Goal: Task Accomplishment & Management: Manage account settings

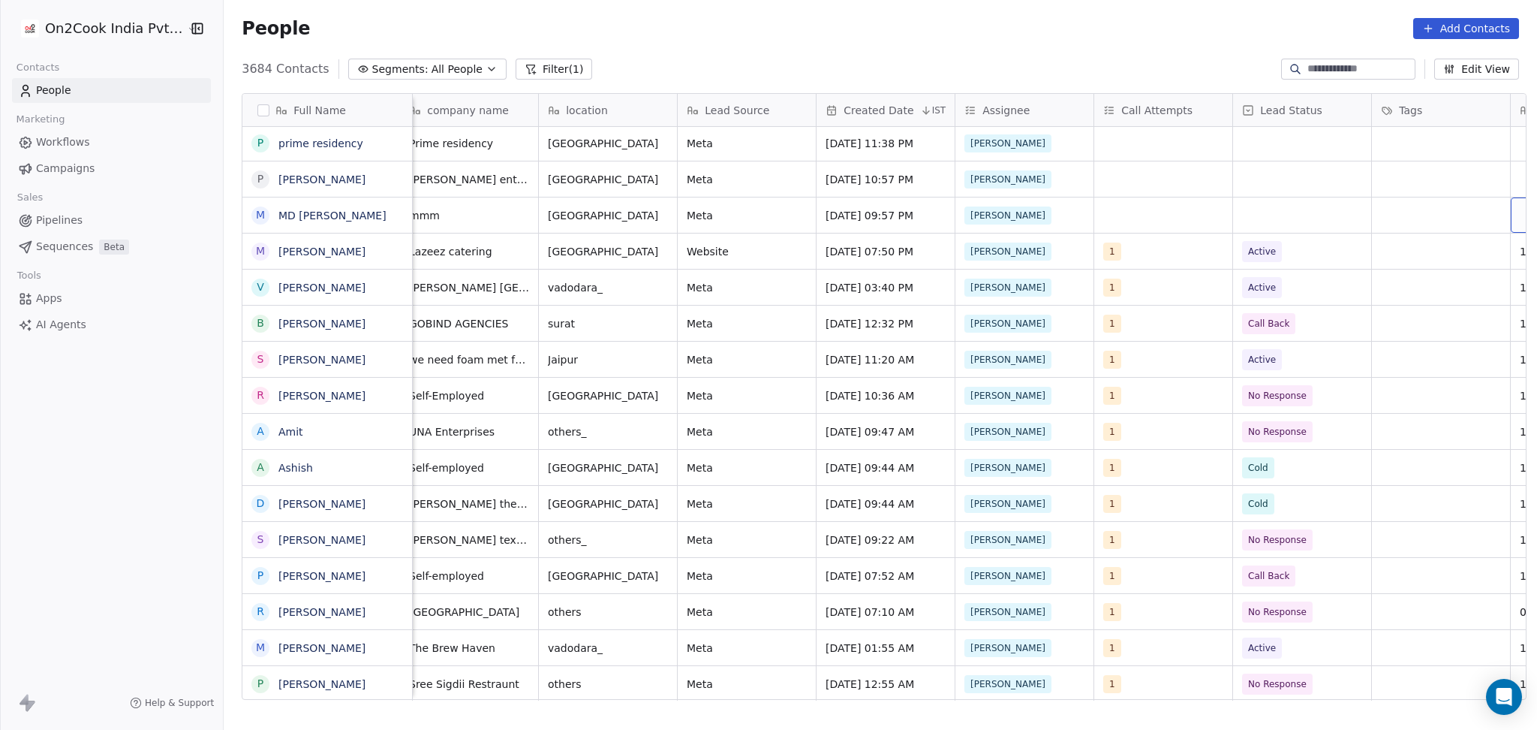
scroll to position [0, 706]
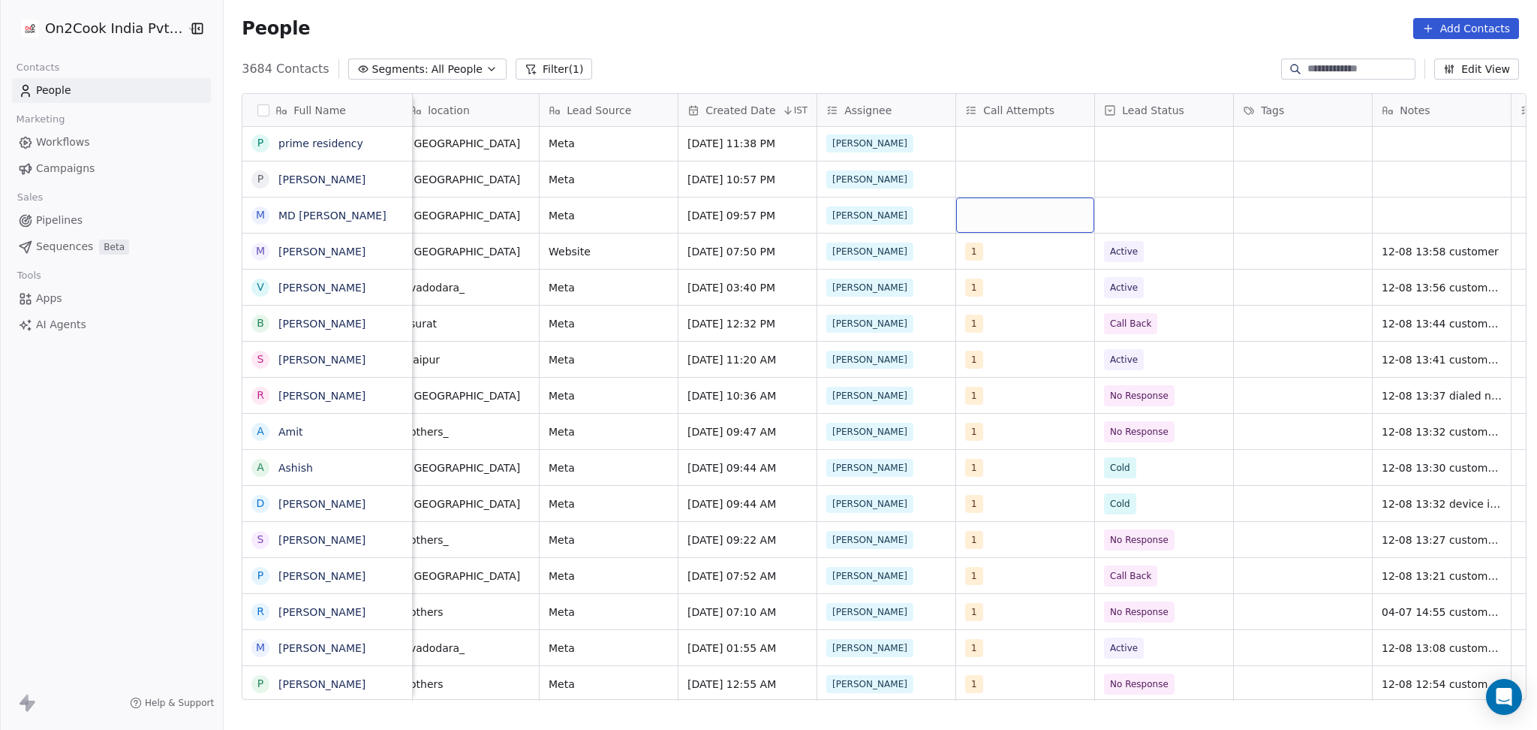
click at [1045, 216] on div "grid" at bounding box center [1025, 214] width 138 height 35
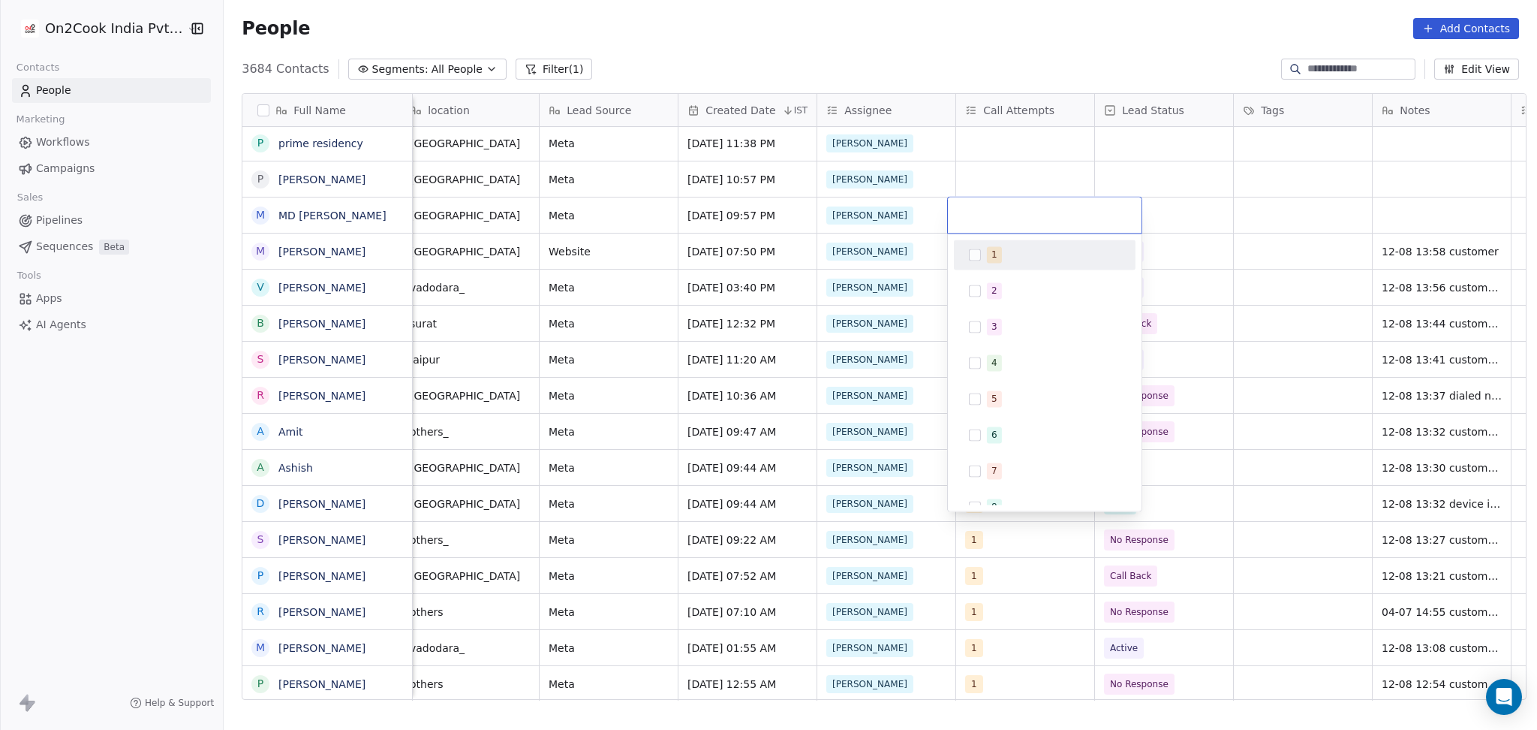
click at [1005, 254] on div "1" at bounding box center [1054, 254] width 134 height 17
click at [1181, 216] on html "On2Cook India Pvt. Ltd. Contacts People Marketing Workflows Campaigns Sales Pip…" at bounding box center [768, 365] width 1537 height 730
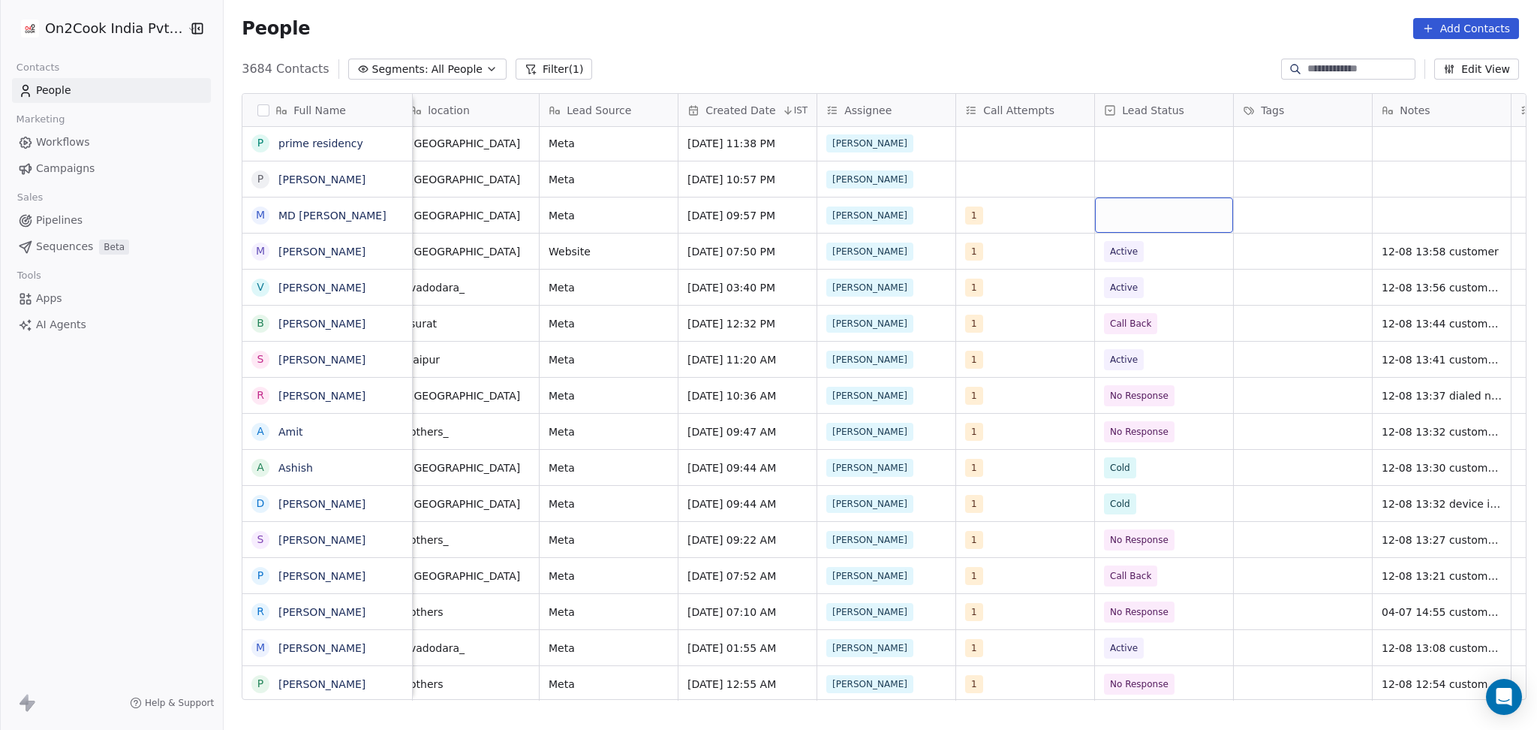
click at [1145, 215] on div "grid" at bounding box center [1164, 214] width 138 height 35
click at [1163, 392] on div "No Response" at bounding box center [1142, 399] width 59 height 14
click at [1392, 212] on div "grid" at bounding box center [1442, 214] width 138 height 35
type textarea "**********"
click at [1236, 206] on html "On2Cook India Pvt. Ltd. Contacts People Marketing Workflows Campaigns Sales Pip…" at bounding box center [768, 365] width 1537 height 730
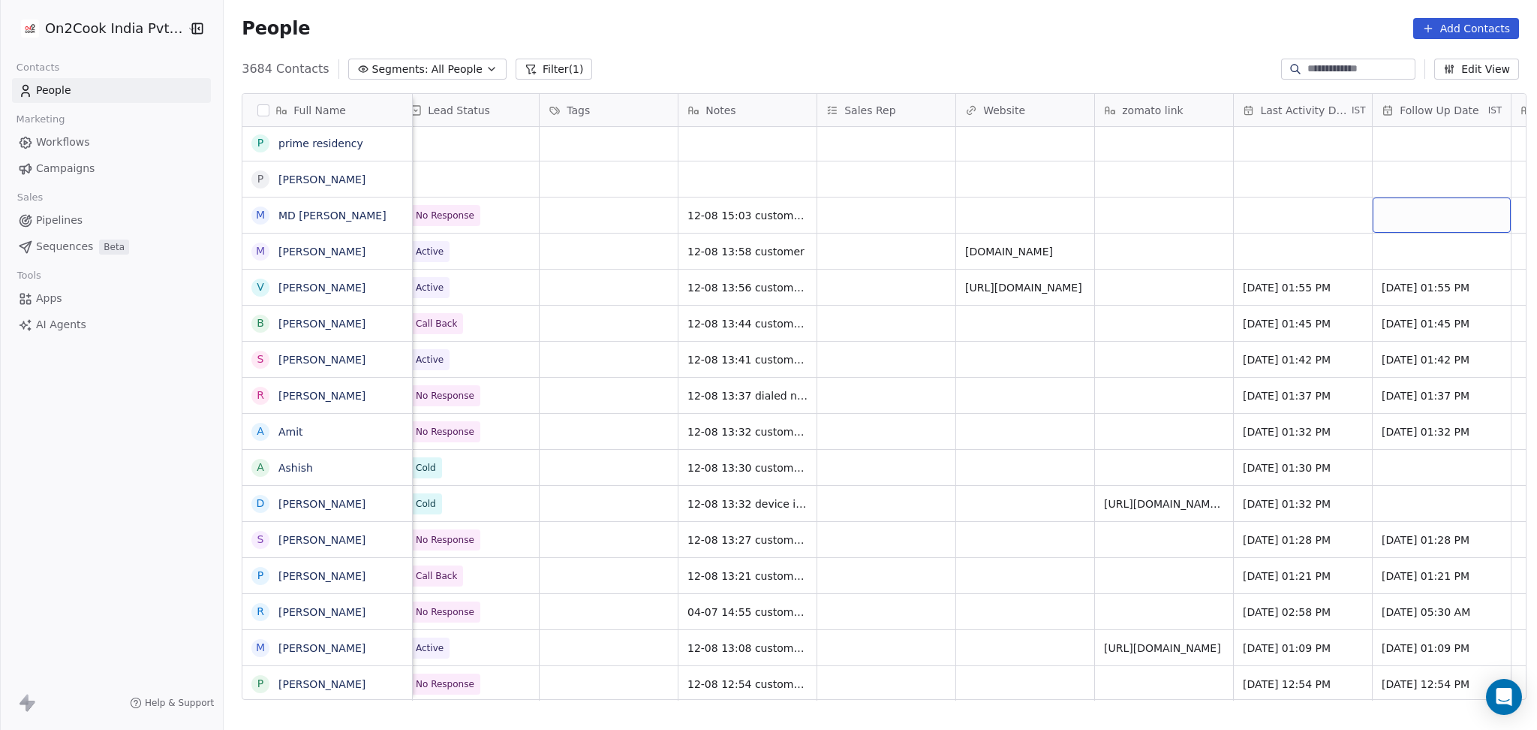
scroll to position [0, 1540]
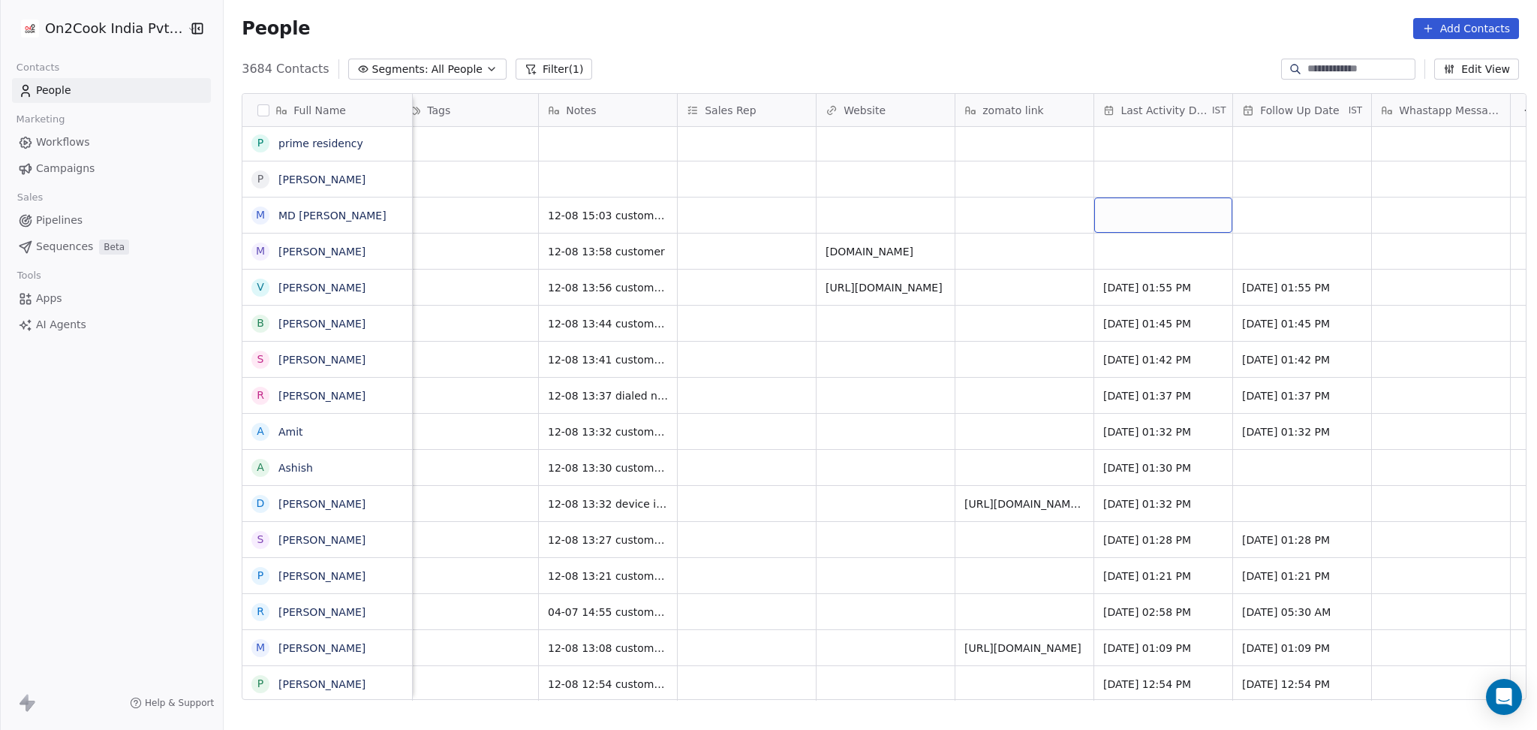
click at [1200, 219] on div "grid" at bounding box center [1163, 214] width 138 height 35
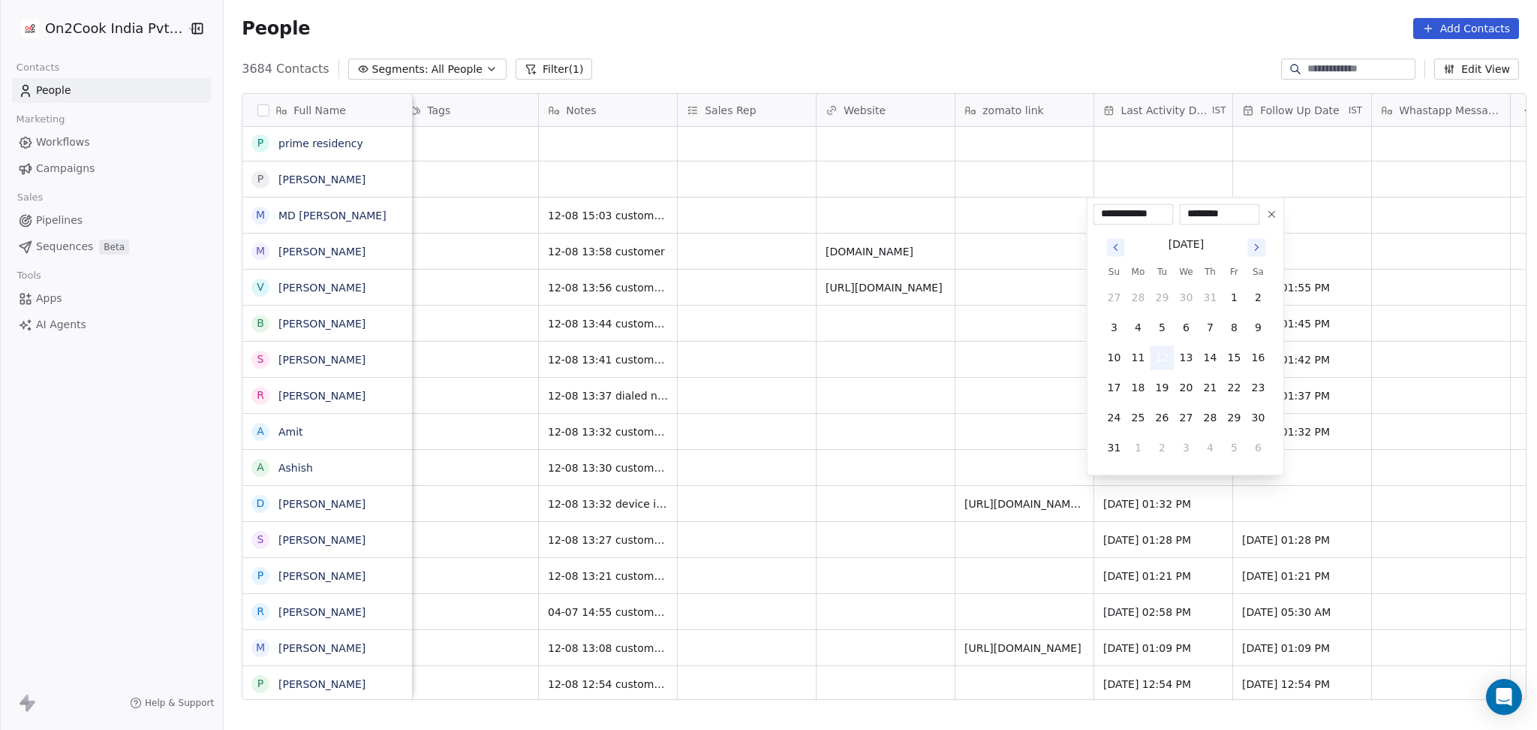
click at [1166, 358] on button "12" at bounding box center [1162, 357] width 24 height 24
click at [1024, 362] on html "On2Cook India Pvt. Ltd. Contacts People Marketing Workflows Campaigns Sales Pip…" at bounding box center [768, 365] width 1537 height 730
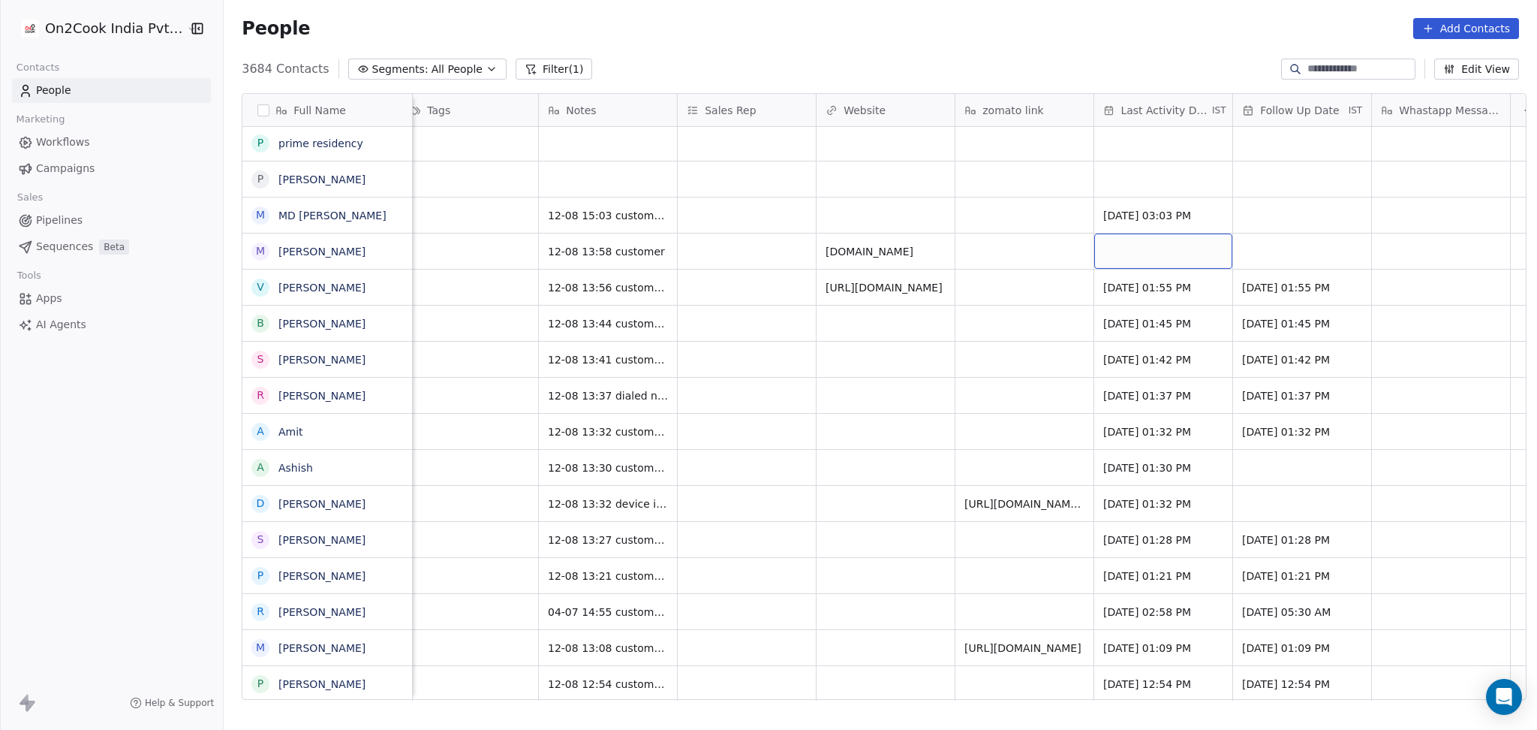
click at [1139, 254] on div "grid" at bounding box center [1163, 250] width 138 height 35
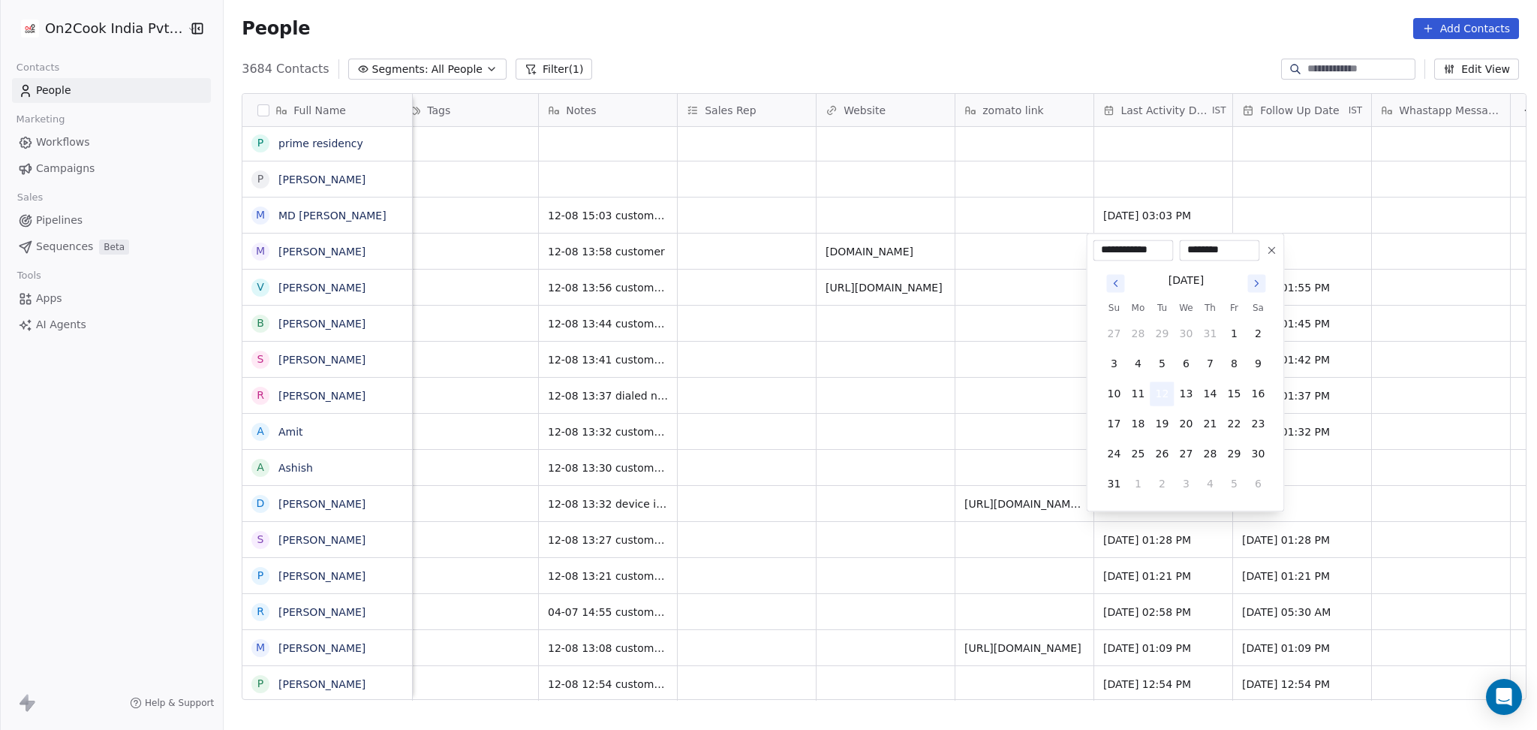
click at [1157, 389] on button "12" at bounding box center [1162, 393] width 24 height 24
drag, startPoint x: 1033, startPoint y: 372, endPoint x: 1021, endPoint y: 268, distance: 104.3
click at [1033, 371] on html "On2Cook India Pvt. Ltd. Contacts People Marketing Workflows Campaigns Sales Pip…" at bounding box center [768, 365] width 1537 height 730
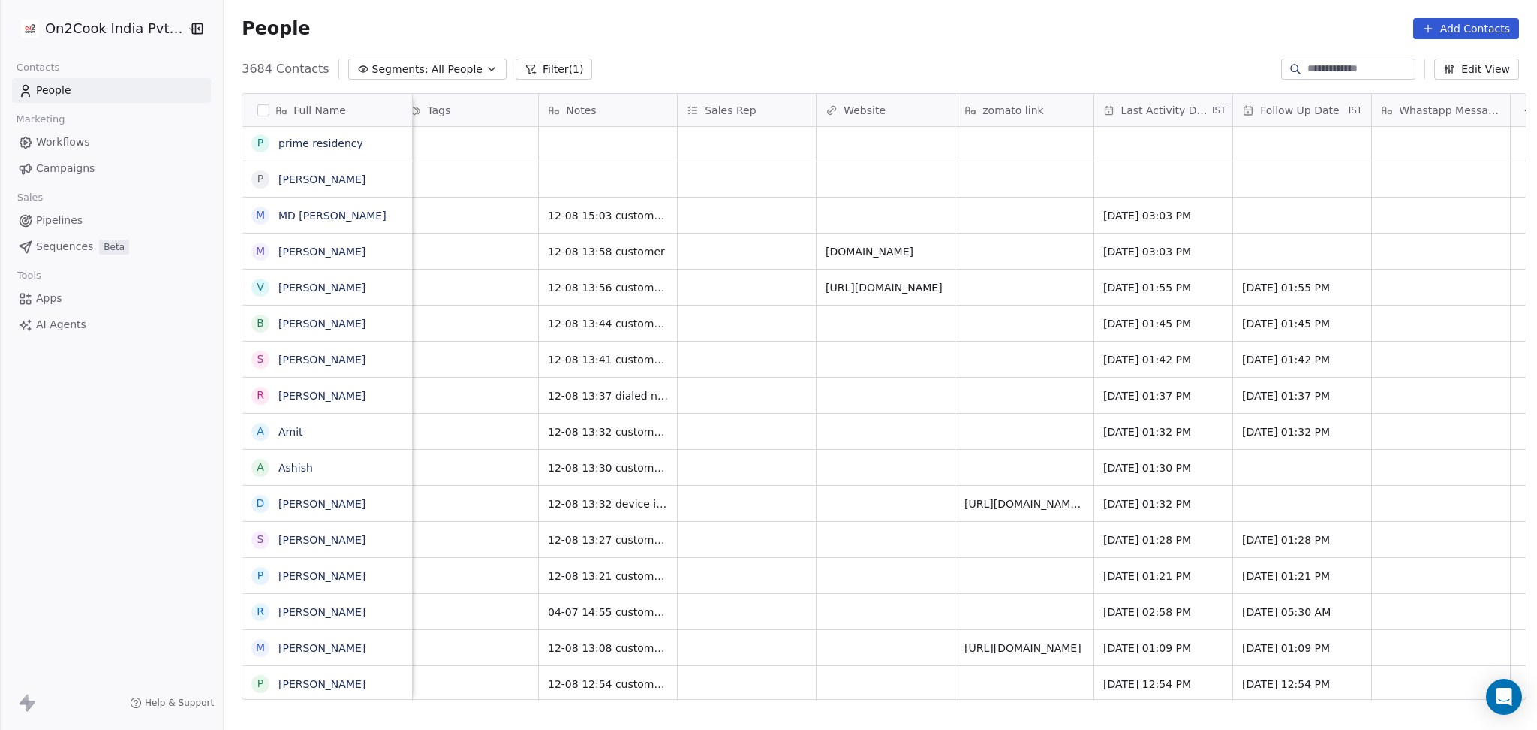
click at [1021, 269] on div "[PERSON_NAME] 1 Active 12-08 13:56 customer have paratha outlet doing parathas …" at bounding box center [210, 287] width 2674 height 36
click at [621, 259] on div "12-08 13:58 customer" at bounding box center [621, 250] width 164 height 35
click at [619, 218] on span "12-08 15:03 customer didnt pickup the call detail shared" at bounding box center [638, 219] width 179 height 30
click at [1243, 223] on html "On2Cook India Pvt. Ltd. Contacts People Marketing Workflows Campaigns Sales Pip…" at bounding box center [768, 365] width 1537 height 730
click at [1246, 221] on div "grid" at bounding box center [1302, 214] width 138 height 35
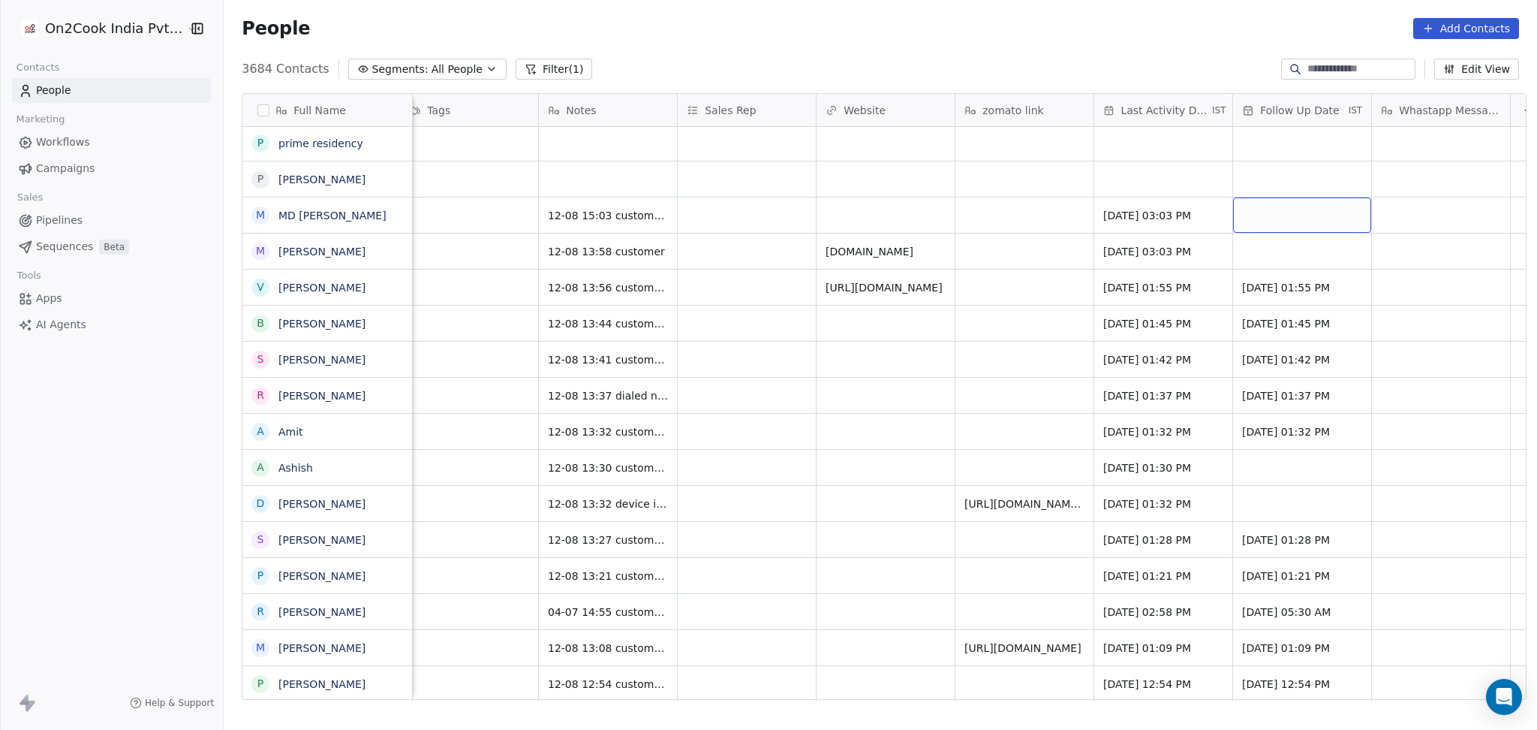
click at [1246, 221] on div "grid" at bounding box center [1302, 214] width 138 height 35
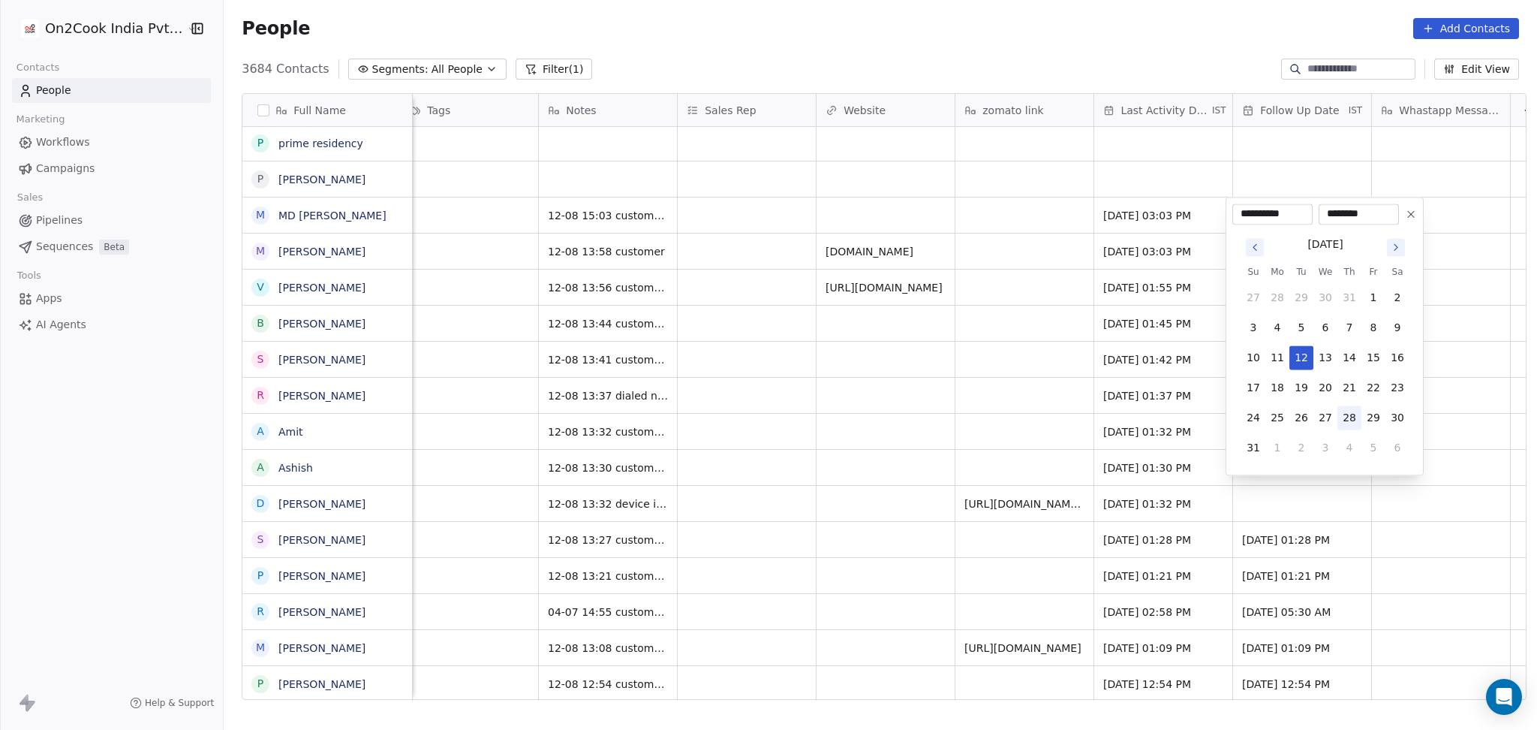
click at [1354, 414] on button "28" at bounding box center [1350, 417] width 24 height 24
type input "**********"
click at [868, 260] on html "On2Cook India Pvt. Ltd. Contacts People Marketing Workflows Campaigns Sales Pip…" at bounding box center [768, 365] width 1537 height 730
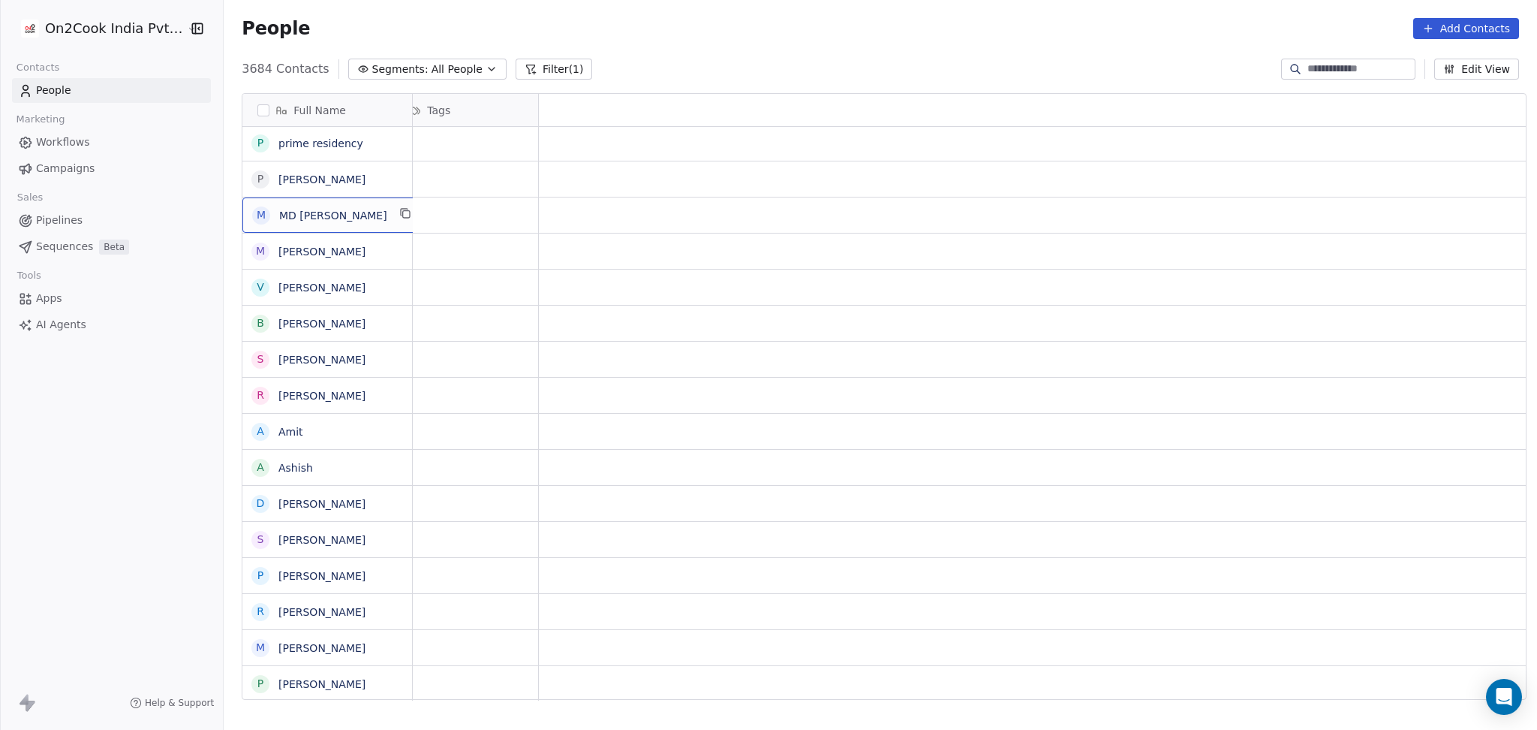
scroll to position [0, 0]
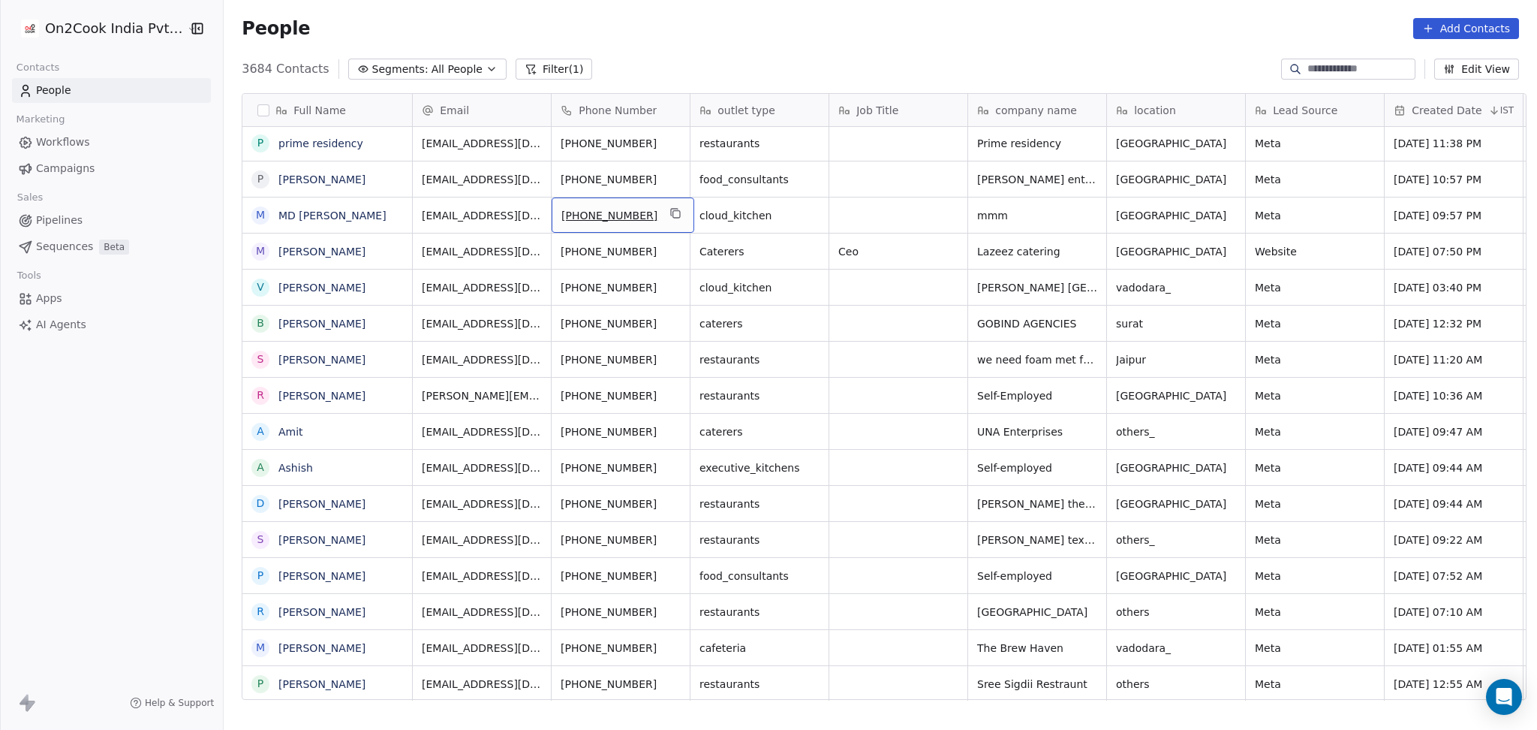
click at [652, 213] on div "[PHONE_NUMBER]" at bounding box center [623, 214] width 143 height 35
click at [670, 212] on icon "grid" at bounding box center [676, 213] width 12 height 12
click at [1082, 249] on icon "grid" at bounding box center [1088, 249] width 12 height 12
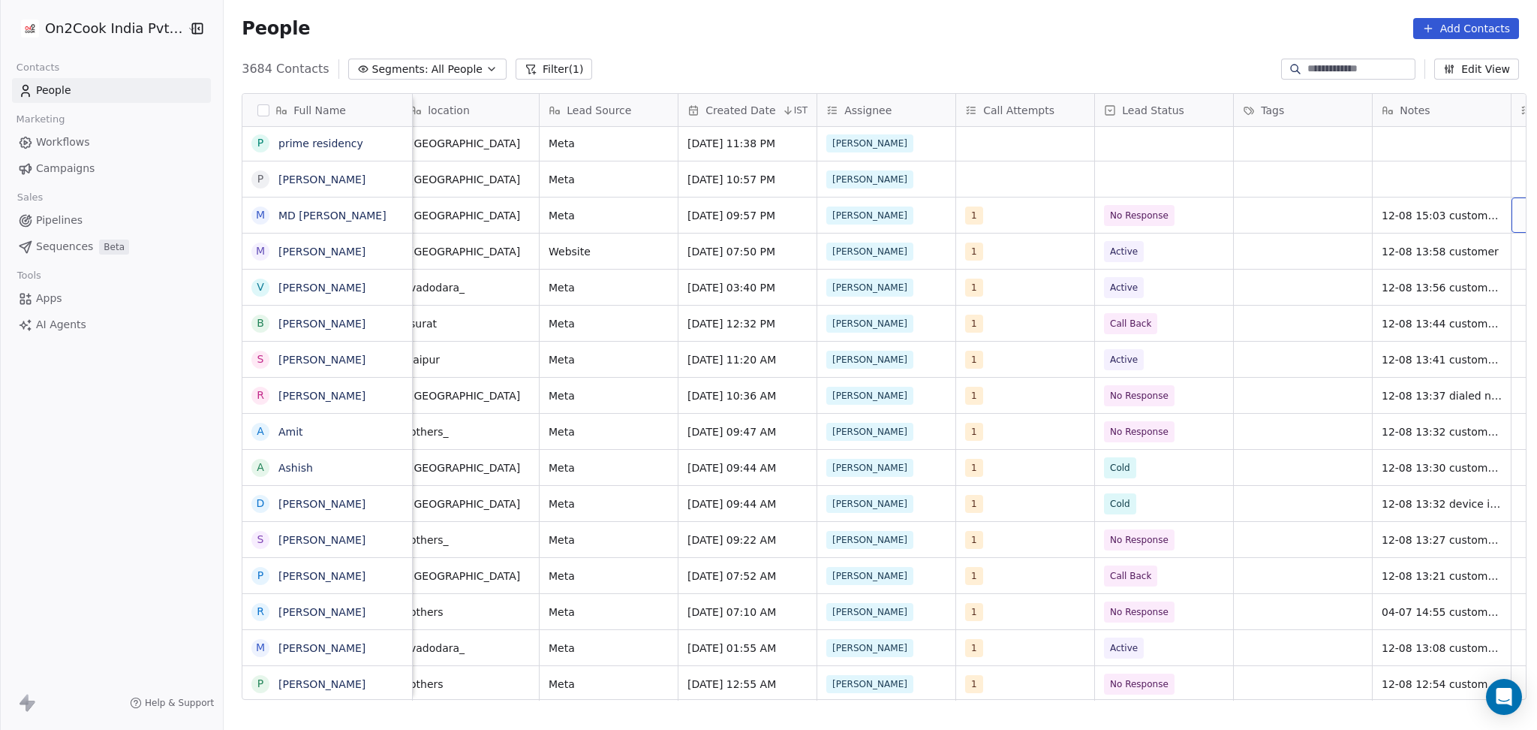
scroll to position [0, 846]
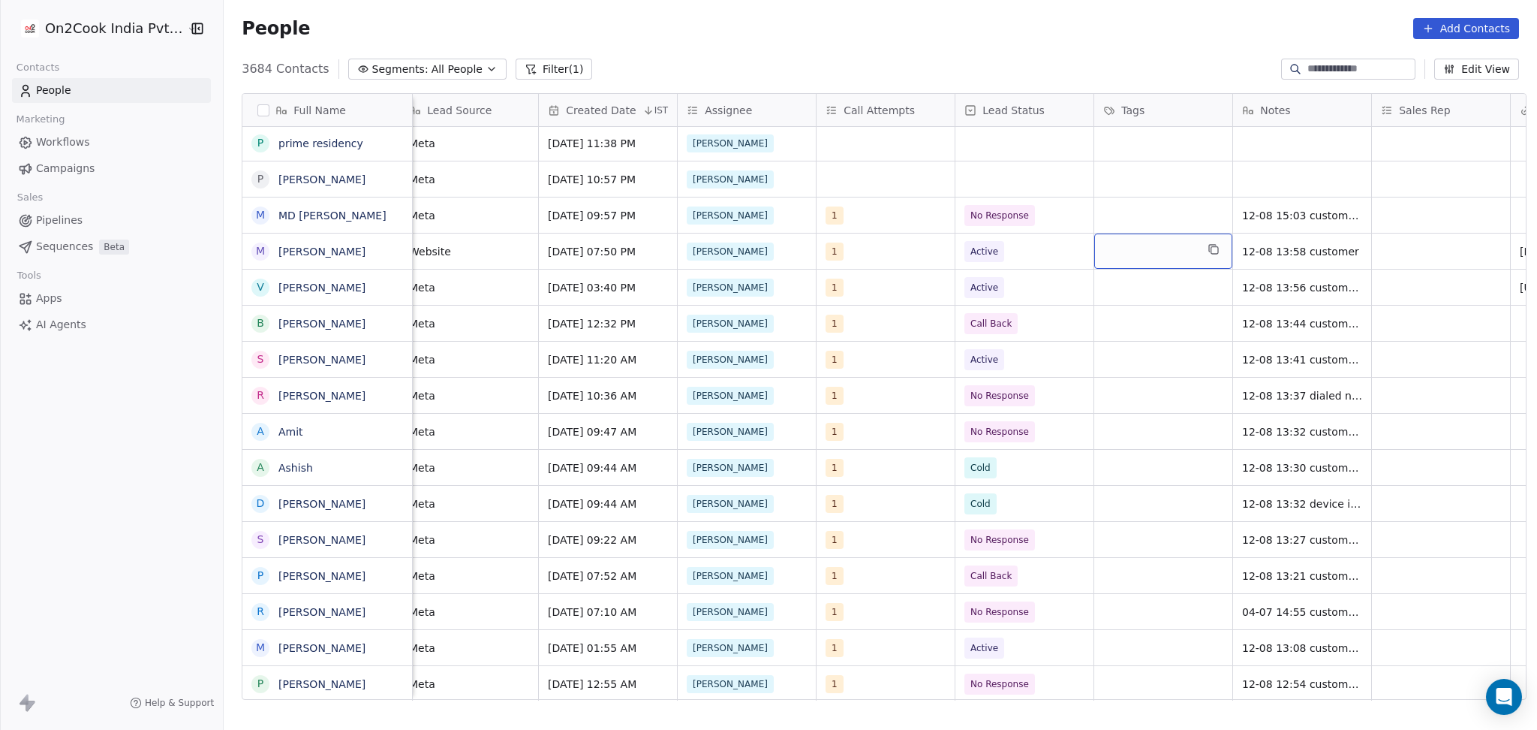
drag, startPoint x: 1088, startPoint y: 255, endPoint x: 1136, endPoint y: 254, distance: 47.3
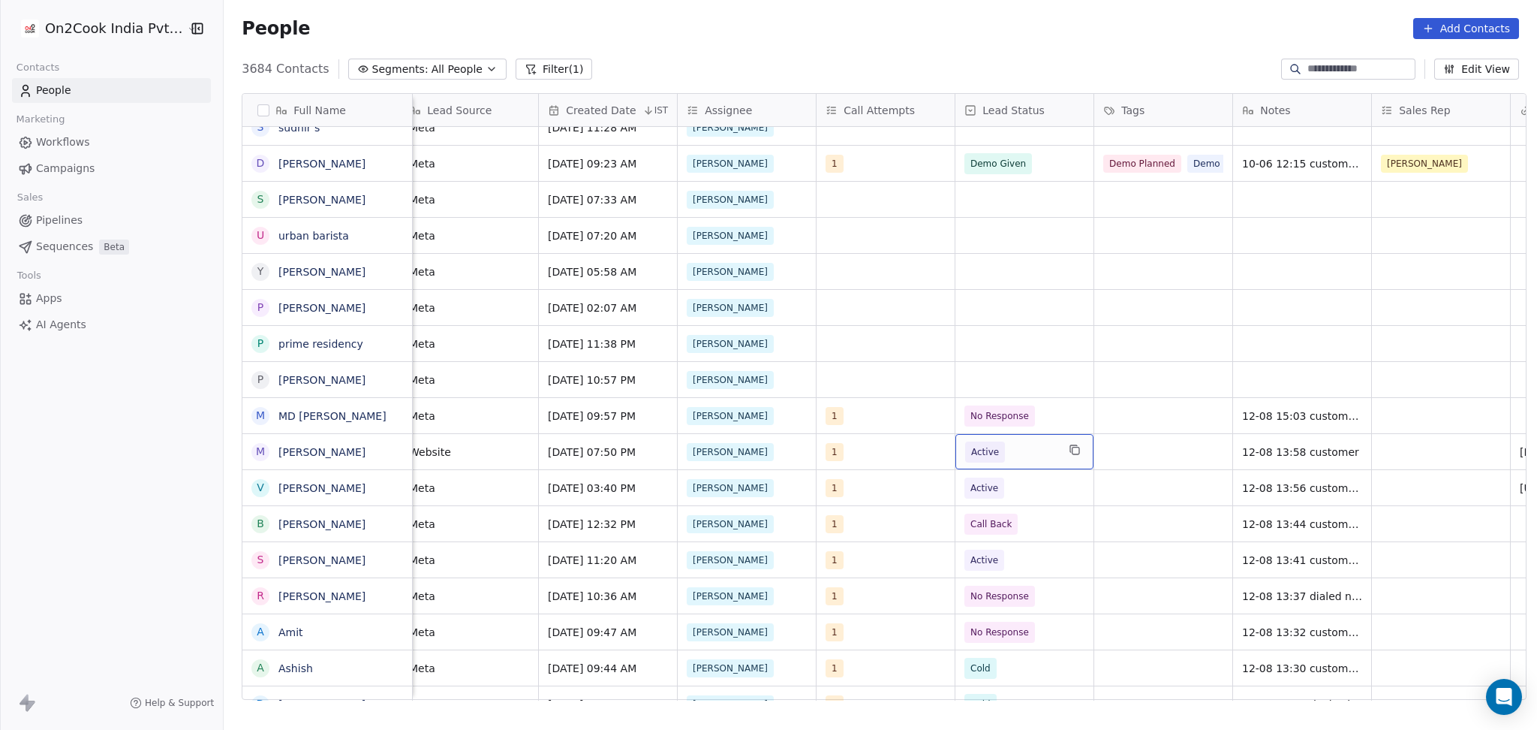
click at [988, 465] on div "Active" at bounding box center [1025, 451] width 138 height 35
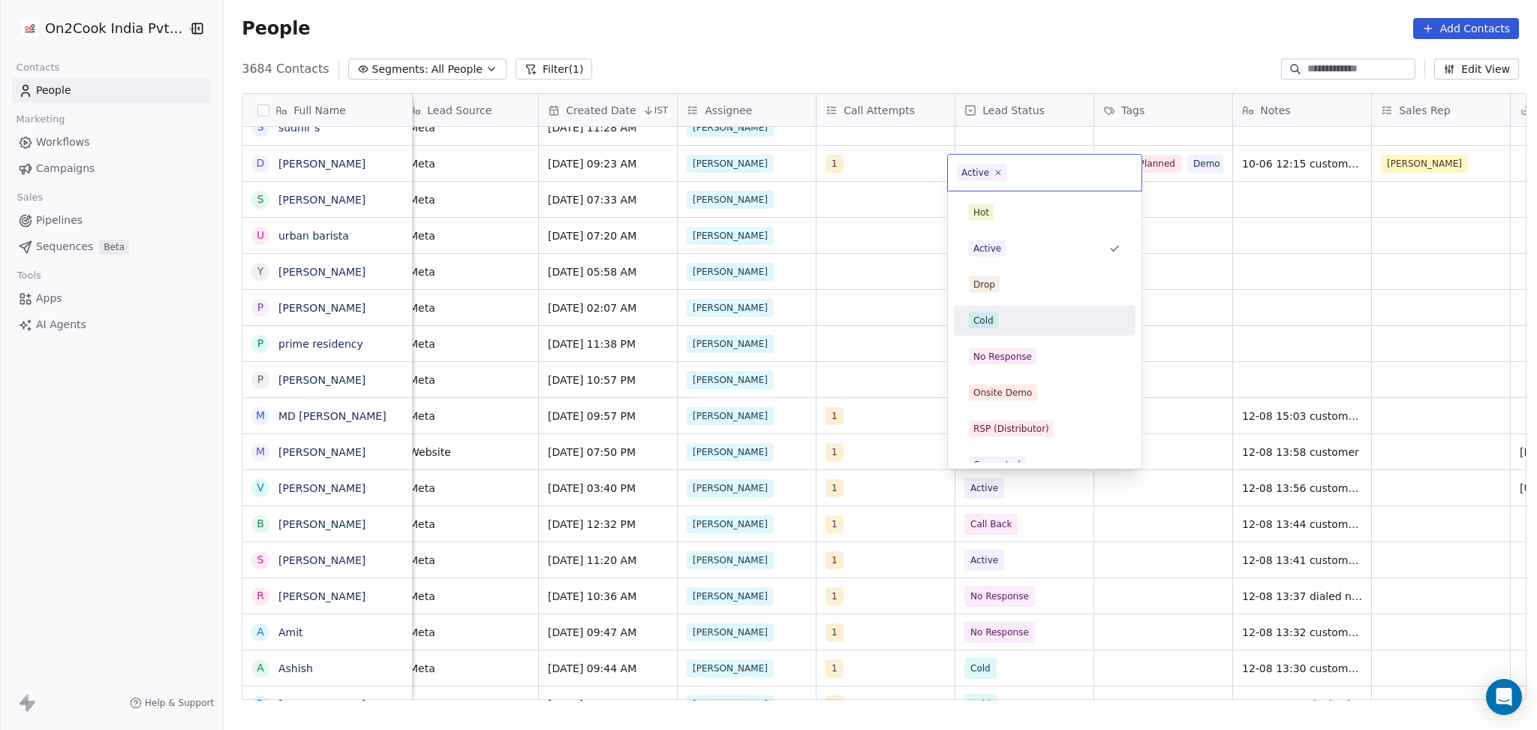
click at [1024, 312] on div "Cold" at bounding box center [1045, 320] width 152 height 17
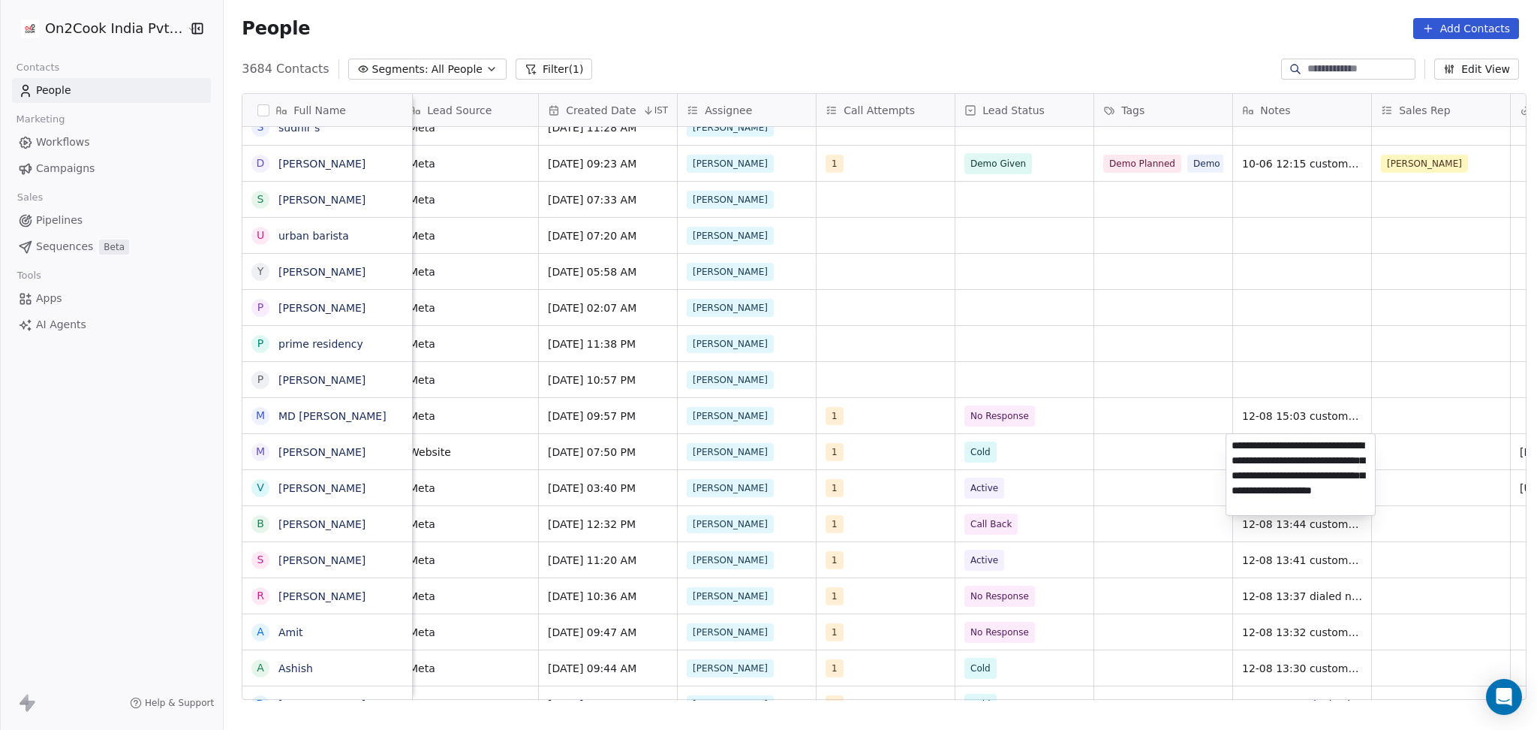
type textarea "**********"
click at [1451, 408] on html "On2Cook India Pvt. Ltd. Contacts People Marketing Workflows Campaigns Sales Pip…" at bounding box center [768, 365] width 1537 height 730
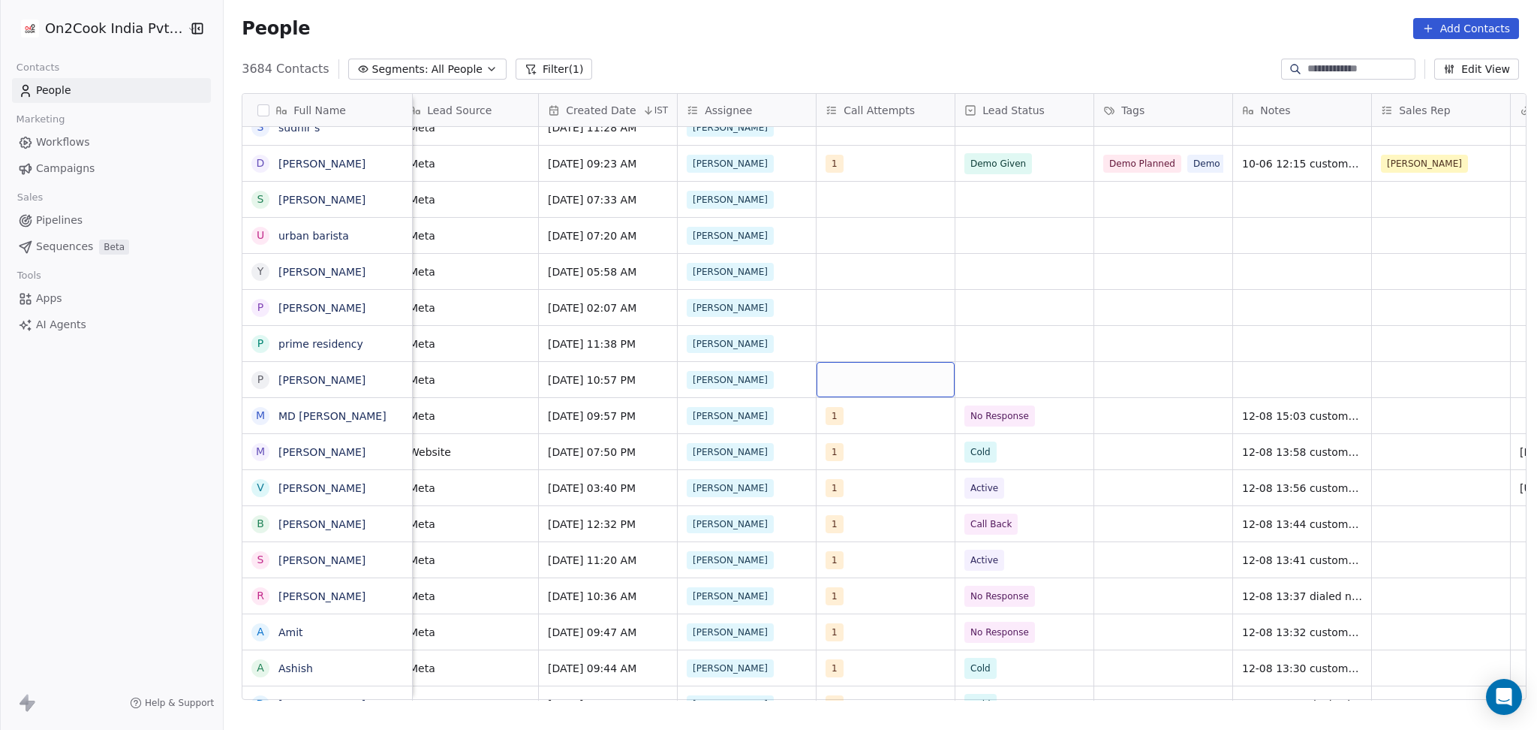
click at [853, 384] on div "grid" at bounding box center [886, 379] width 138 height 35
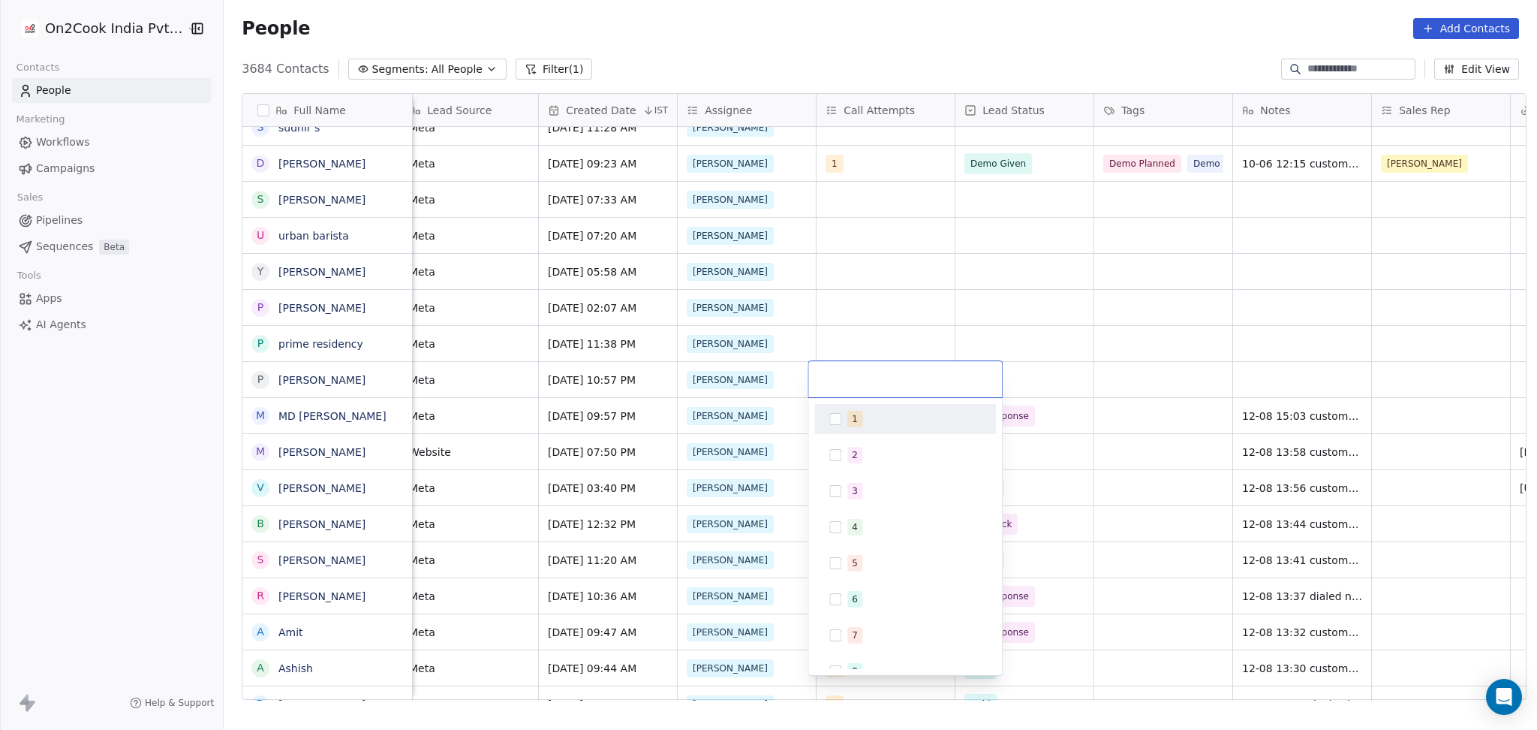
click at [842, 415] on div "1" at bounding box center [905, 419] width 170 height 24
click at [877, 281] on html "On2Cook India Pvt. Ltd. Contacts People Marketing Workflows Campaigns Sales Pip…" at bounding box center [768, 365] width 1537 height 730
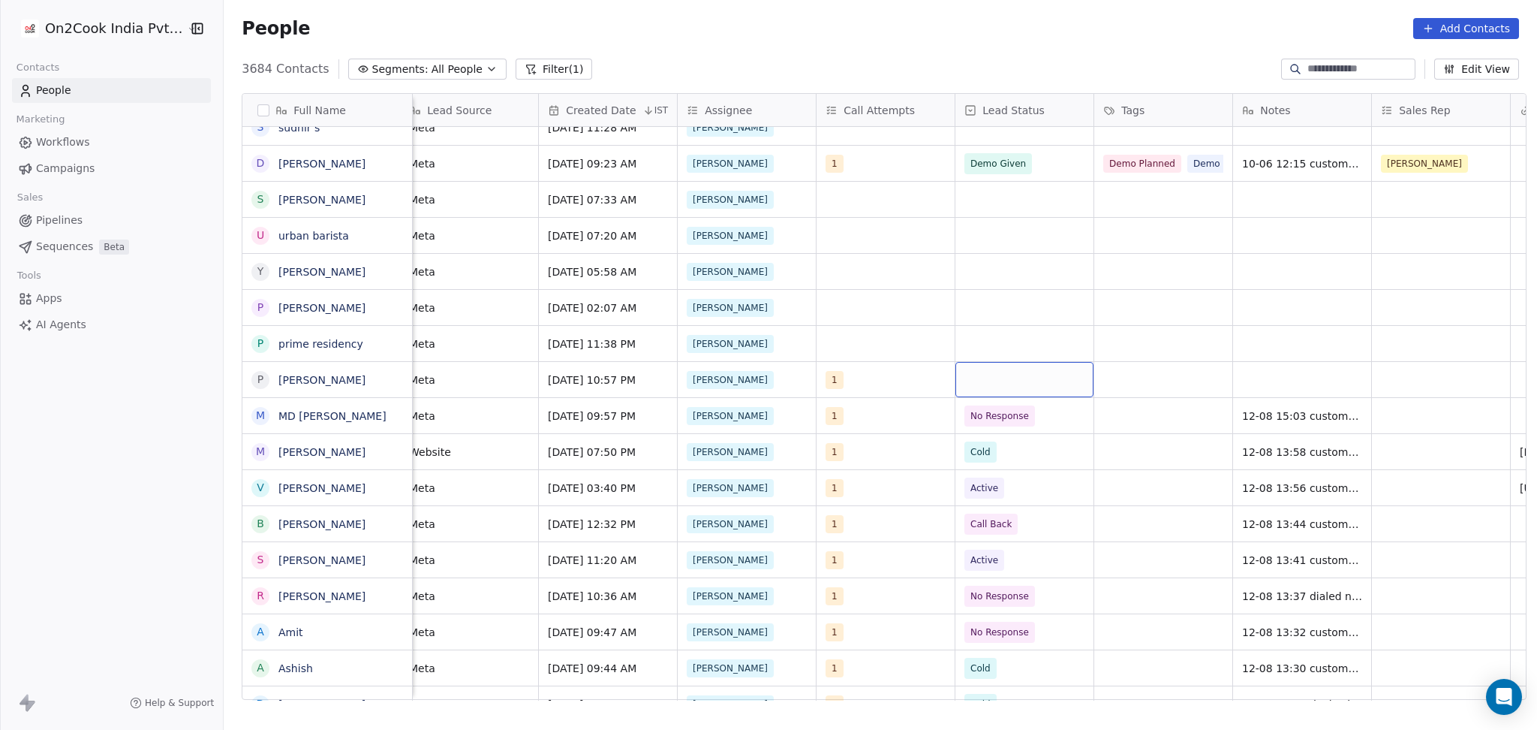
click at [1013, 375] on div "grid" at bounding box center [1025, 379] width 138 height 35
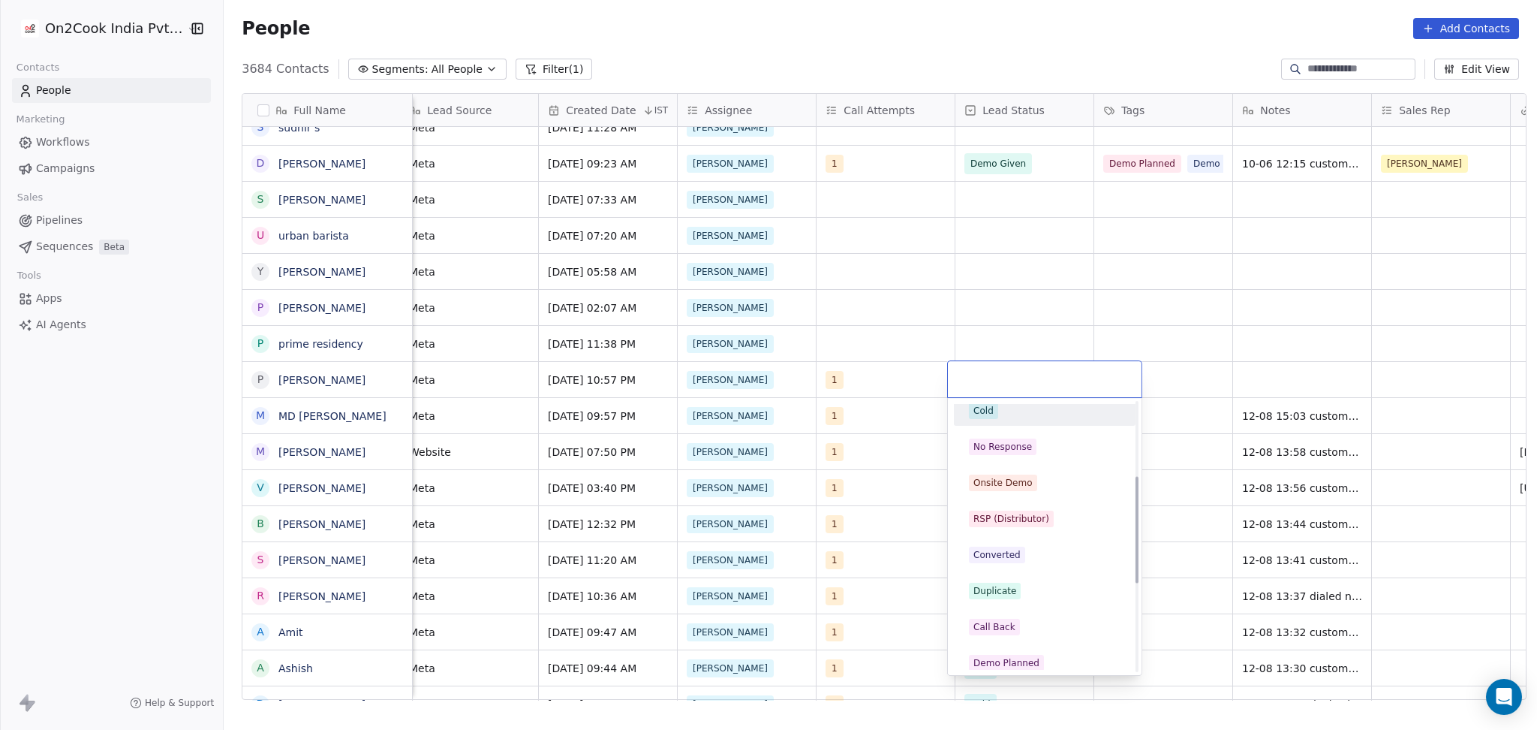
scroll to position [200, 0]
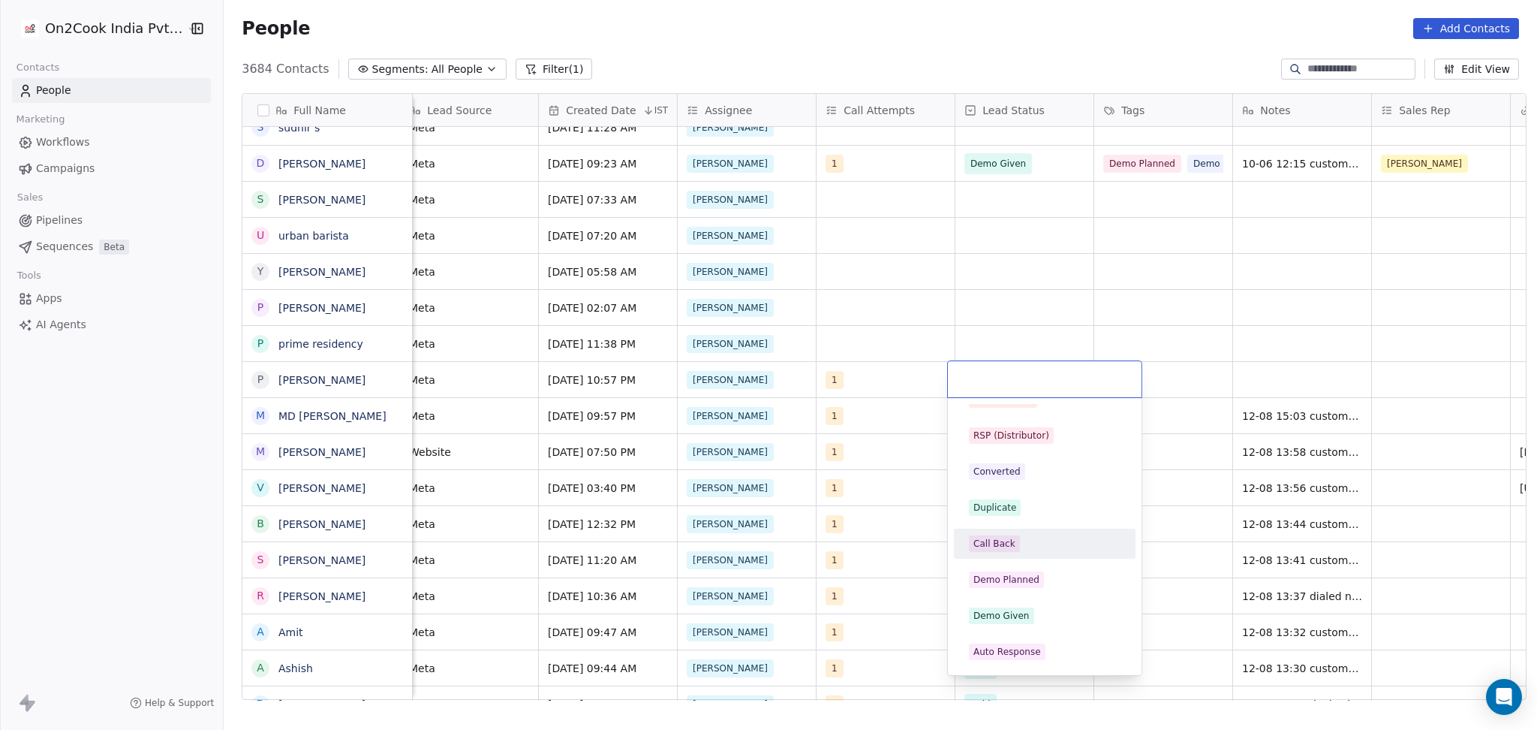
click at [1022, 546] on div "Call Back" at bounding box center [1045, 543] width 152 height 17
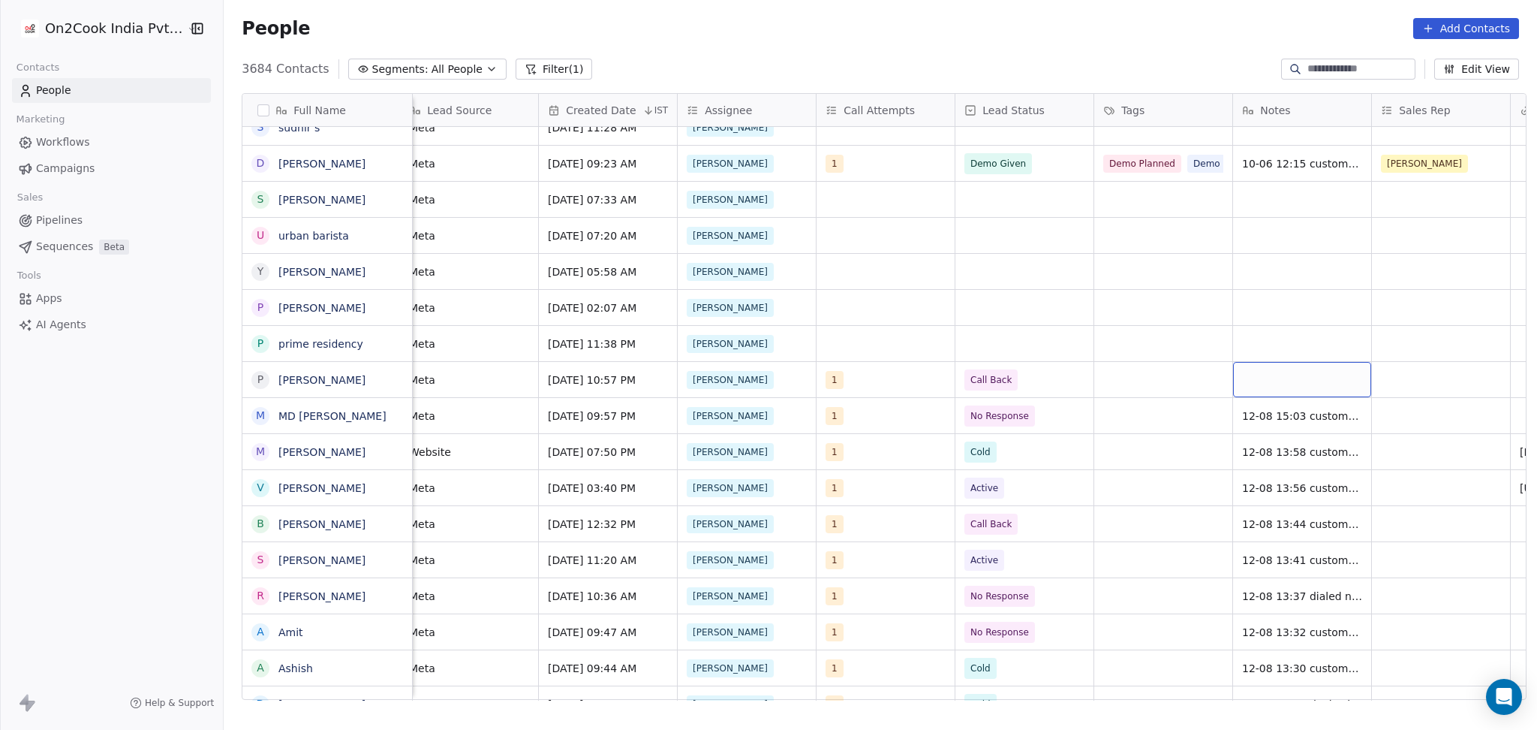
click at [1302, 384] on div "grid" at bounding box center [1302, 379] width 138 height 35
click at [1279, 371] on textarea "**********" at bounding box center [1295, 387] width 137 height 51
type textarea "**********"
click at [1195, 360] on html "On2Cook India Pvt. Ltd. Contacts People Marketing Workflows Campaigns Sales Pip…" at bounding box center [768, 365] width 1537 height 730
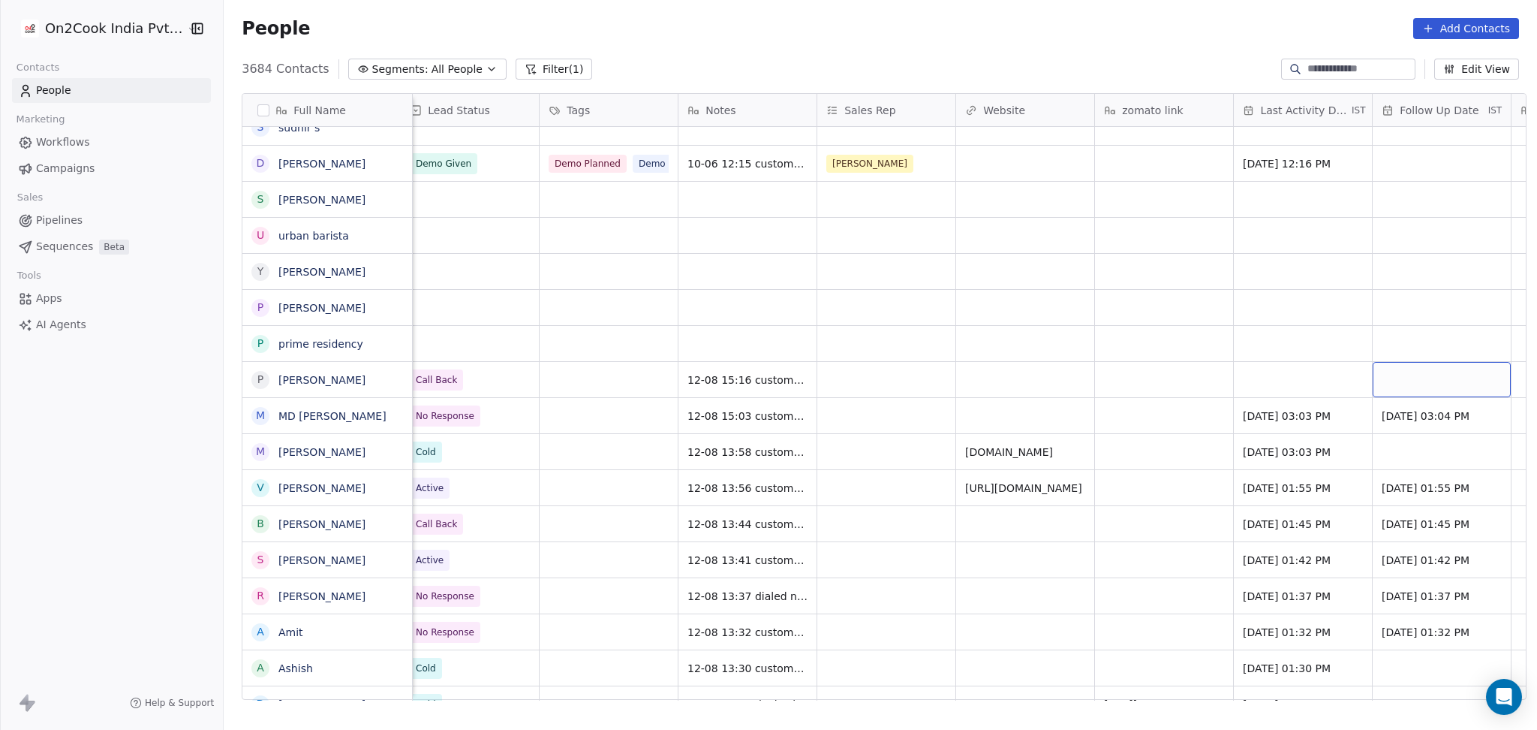
scroll to position [0, 1540]
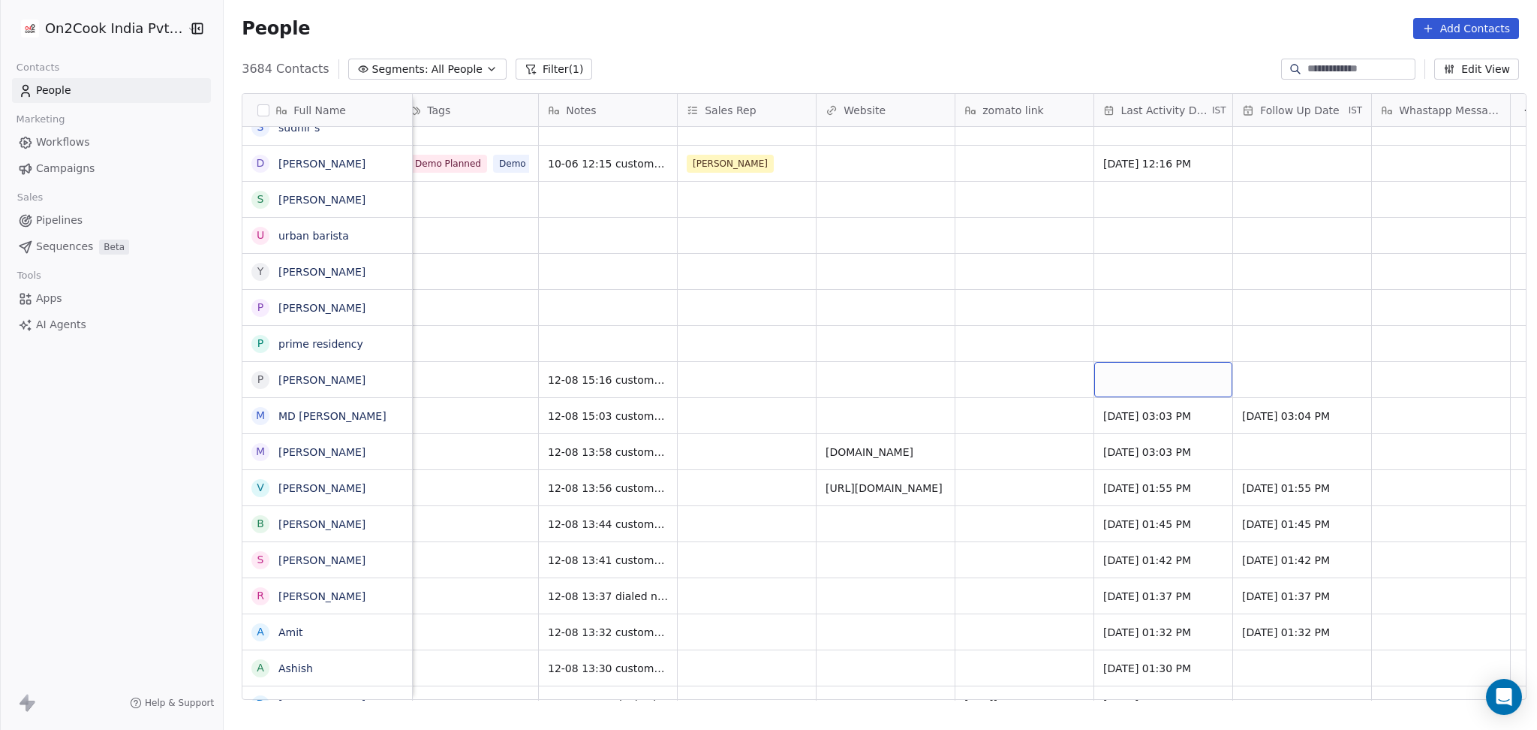
click at [1103, 364] on div "grid" at bounding box center [1163, 379] width 138 height 35
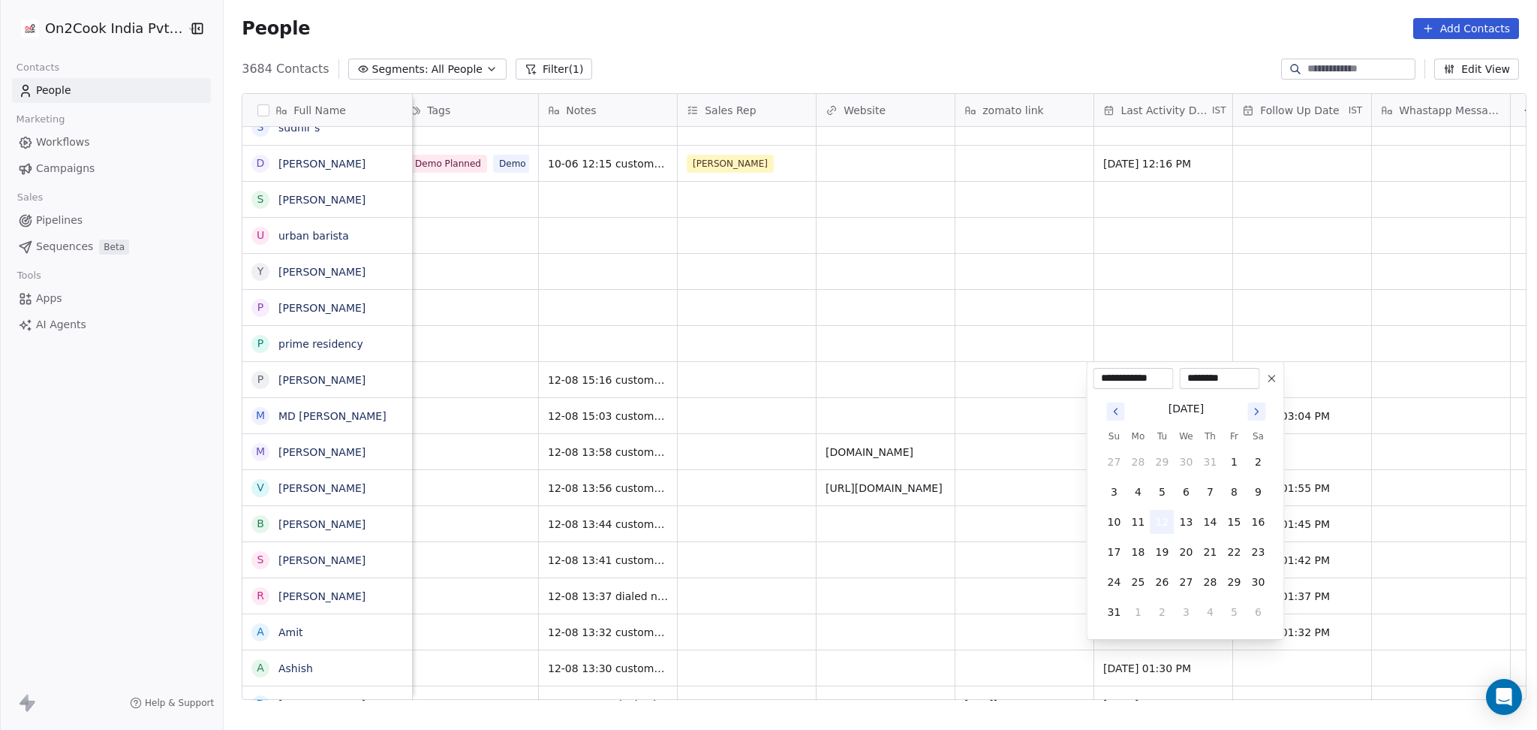
click at [1159, 526] on button "12" at bounding box center [1162, 522] width 24 height 24
click at [901, 343] on html "On2Cook India Pvt. Ltd. Contacts People Marketing Workflows Campaigns Sales Pip…" at bounding box center [768, 365] width 1537 height 730
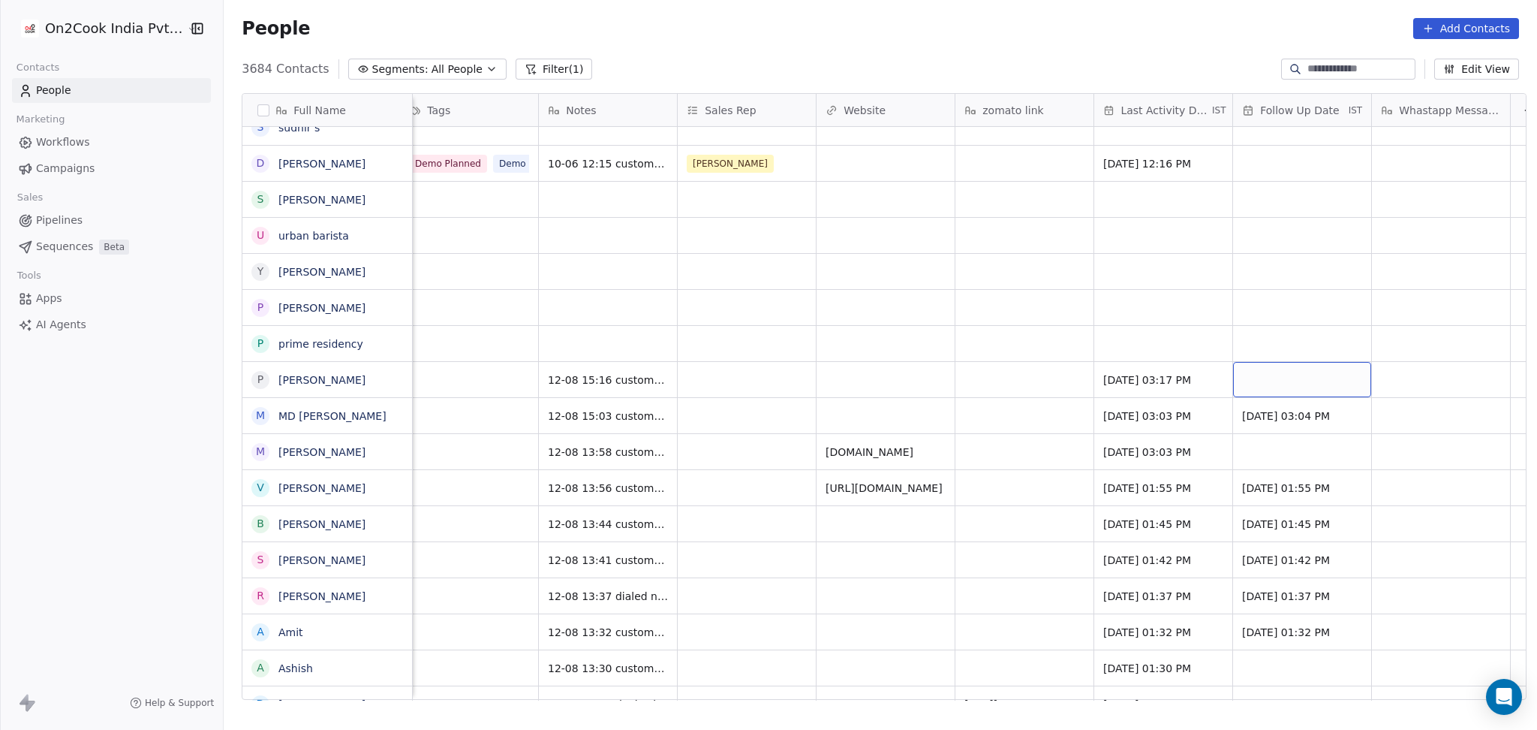
click at [1282, 384] on div "grid" at bounding box center [1302, 379] width 138 height 35
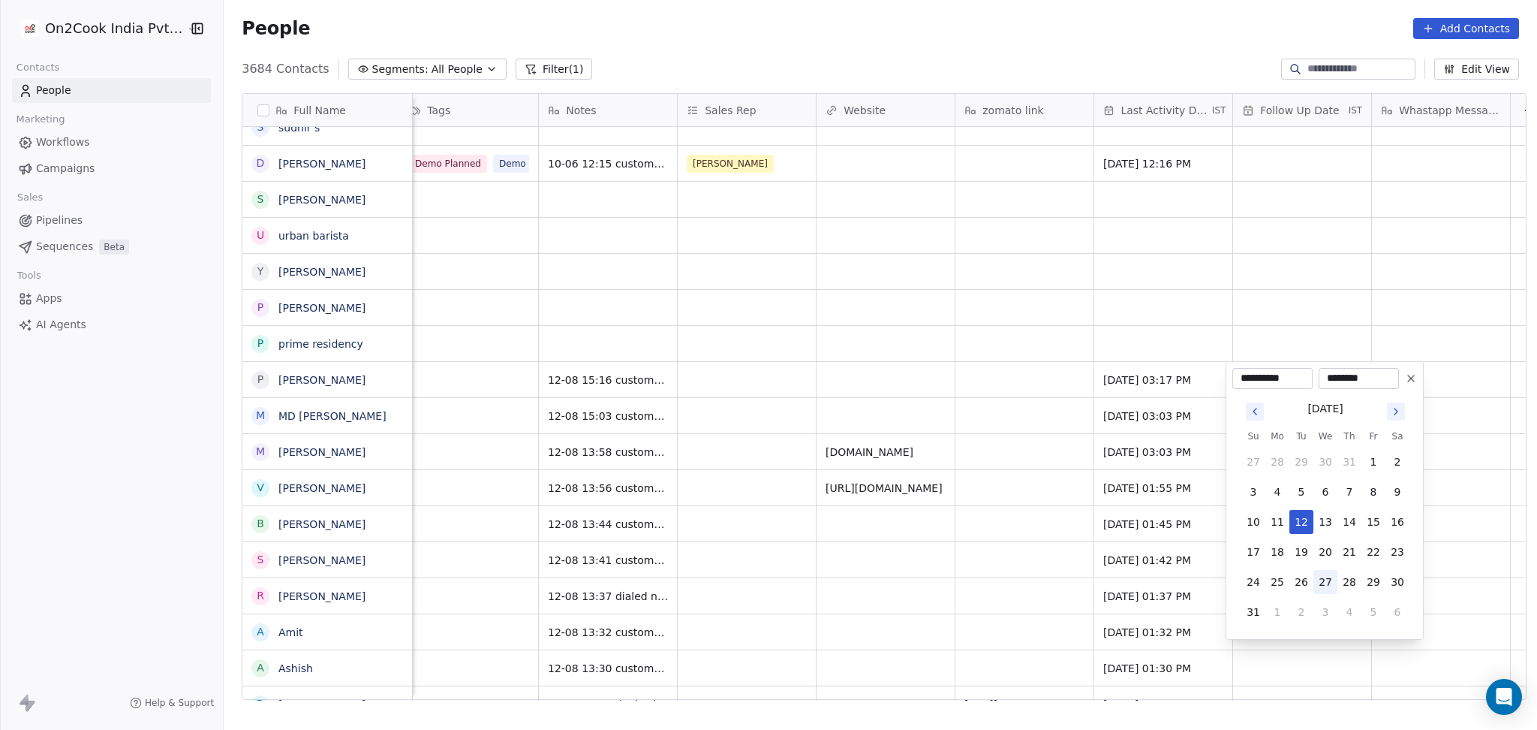
click at [1329, 580] on button "27" at bounding box center [1326, 582] width 24 height 24
type input "**********"
drag, startPoint x: 911, startPoint y: 420, endPoint x: 893, endPoint y: 384, distance: 41.0
click at [911, 420] on html "On2Cook India Pvt. Ltd. Contacts People Marketing Workflows Campaigns Sales Pip…" at bounding box center [768, 365] width 1537 height 730
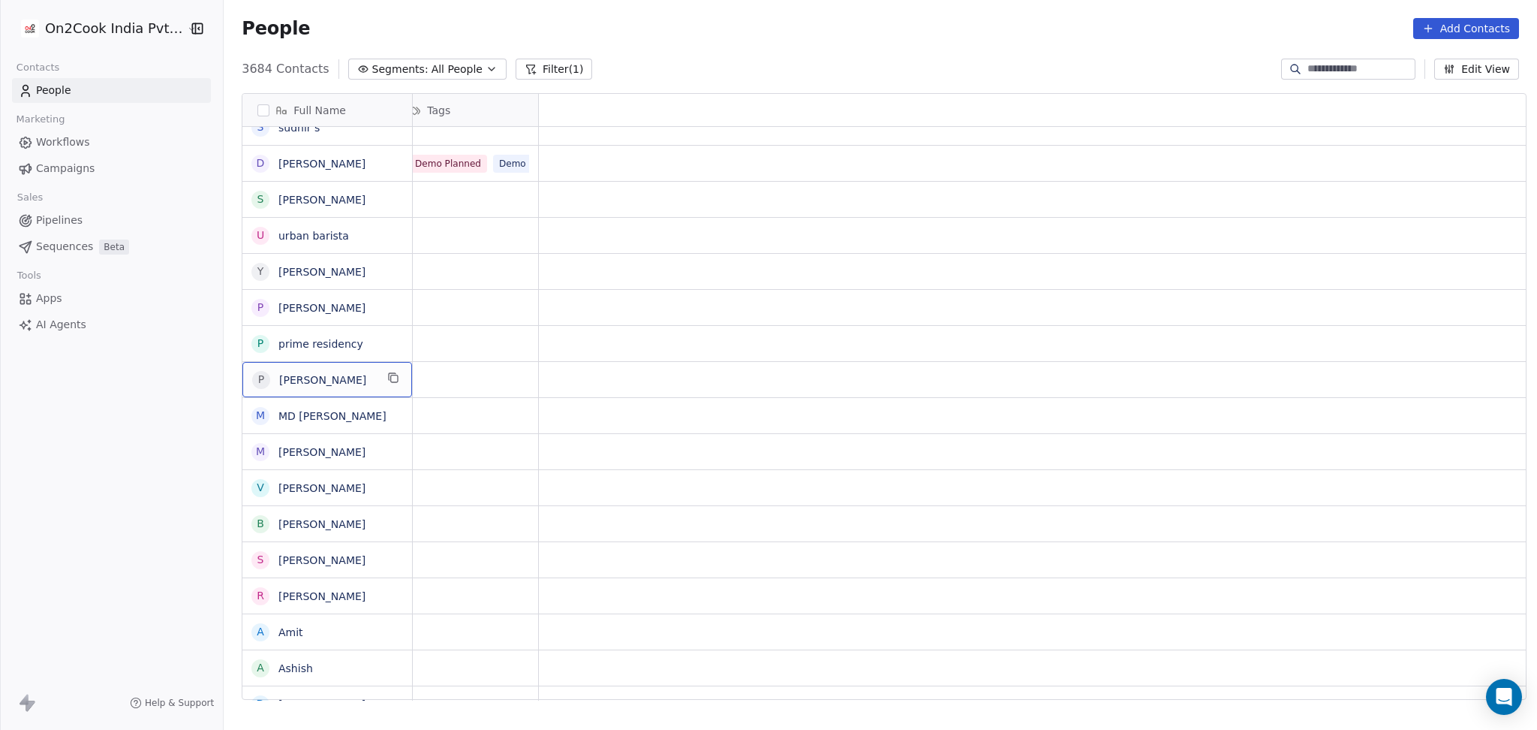
scroll to position [0, 0]
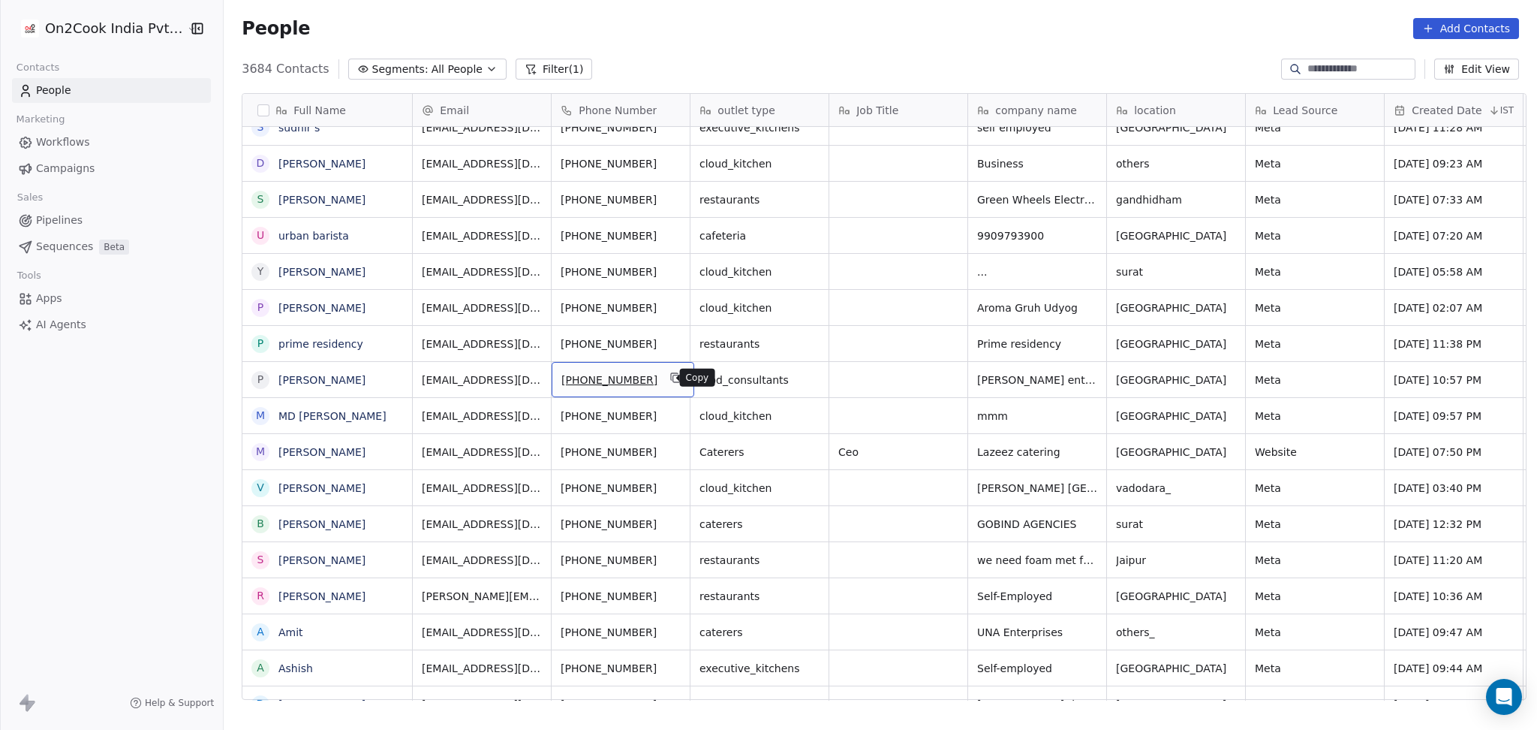
click at [673, 375] on icon "grid" at bounding box center [676, 378] width 7 height 7
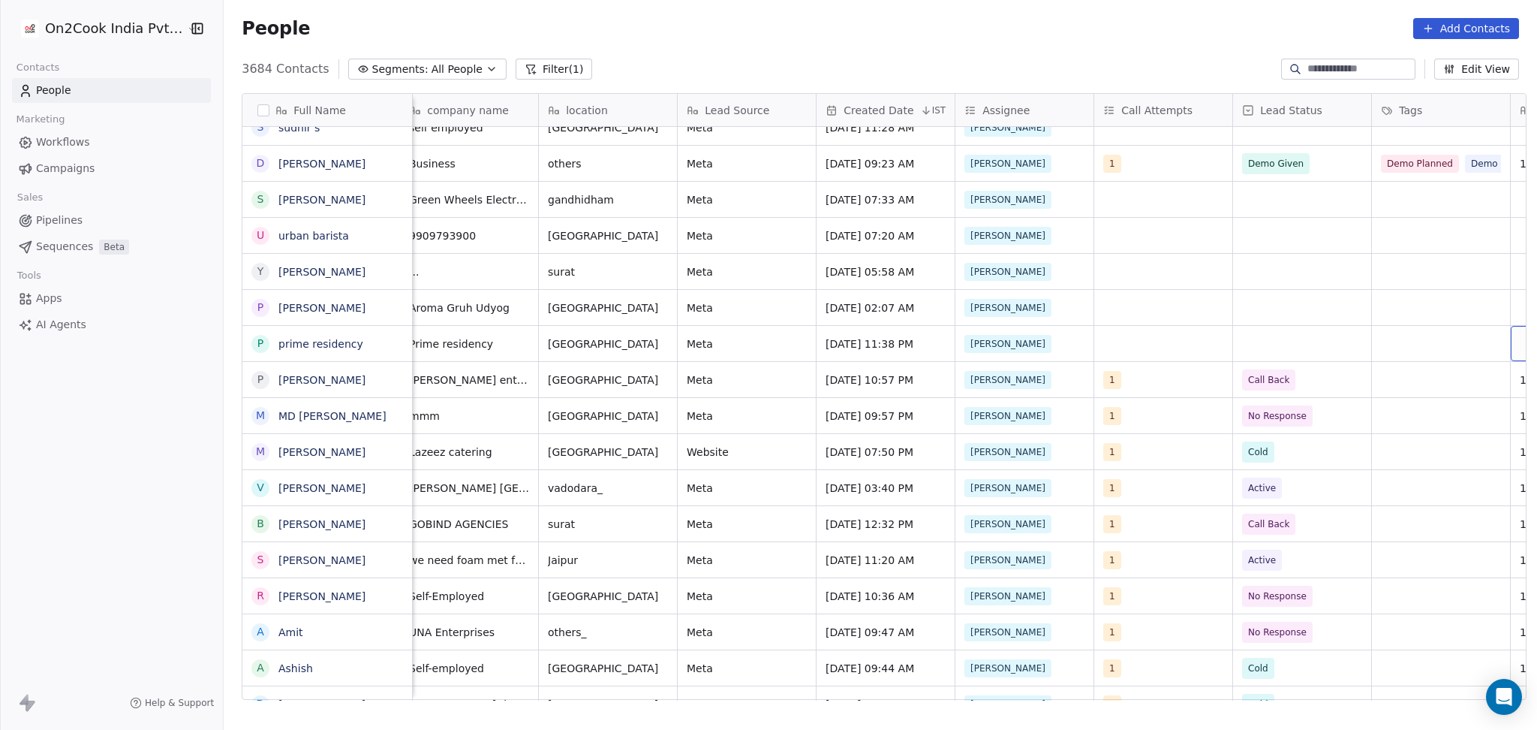
scroll to position [0, 706]
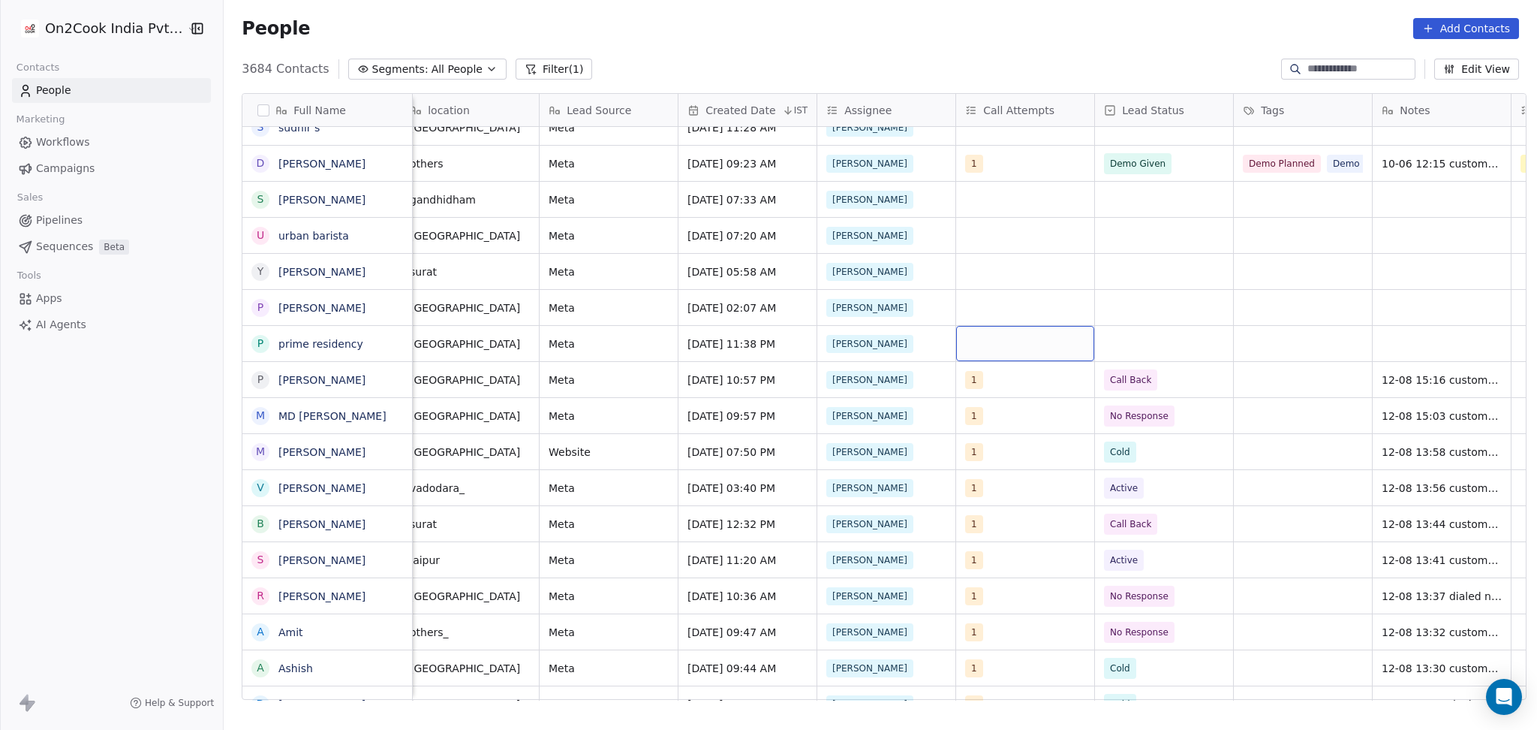
drag, startPoint x: 1025, startPoint y: 345, endPoint x: 1029, endPoint y: 337, distance: 9.1
click at [1029, 337] on div "grid" at bounding box center [1025, 343] width 138 height 35
click at [999, 341] on div "grid" at bounding box center [1025, 343] width 138 height 35
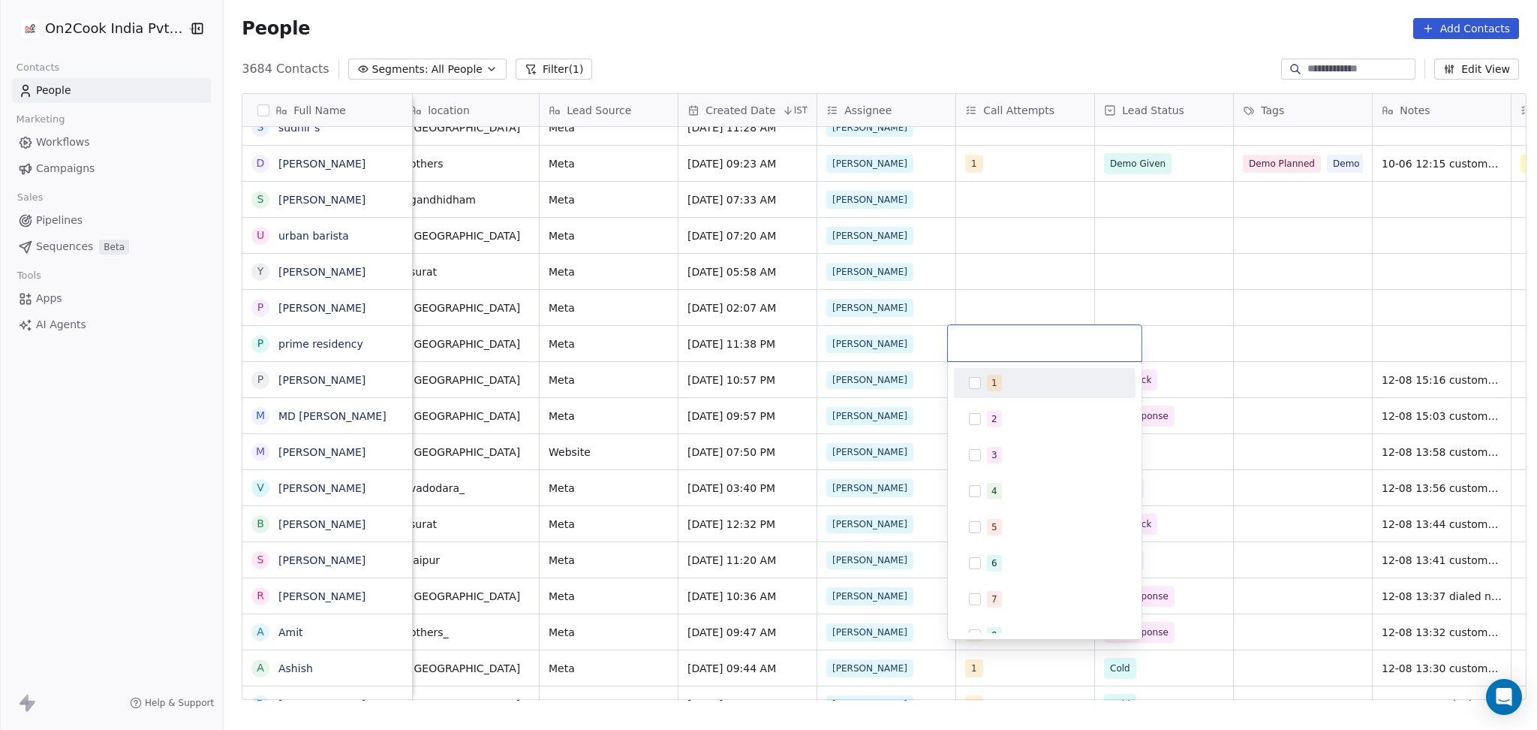
click at [999, 383] on span "1" at bounding box center [994, 383] width 15 height 17
click at [1040, 291] on html "On2Cook India Pvt. Ltd. Contacts People Marketing Workflows Campaigns Sales Pip…" at bounding box center [768, 365] width 1537 height 730
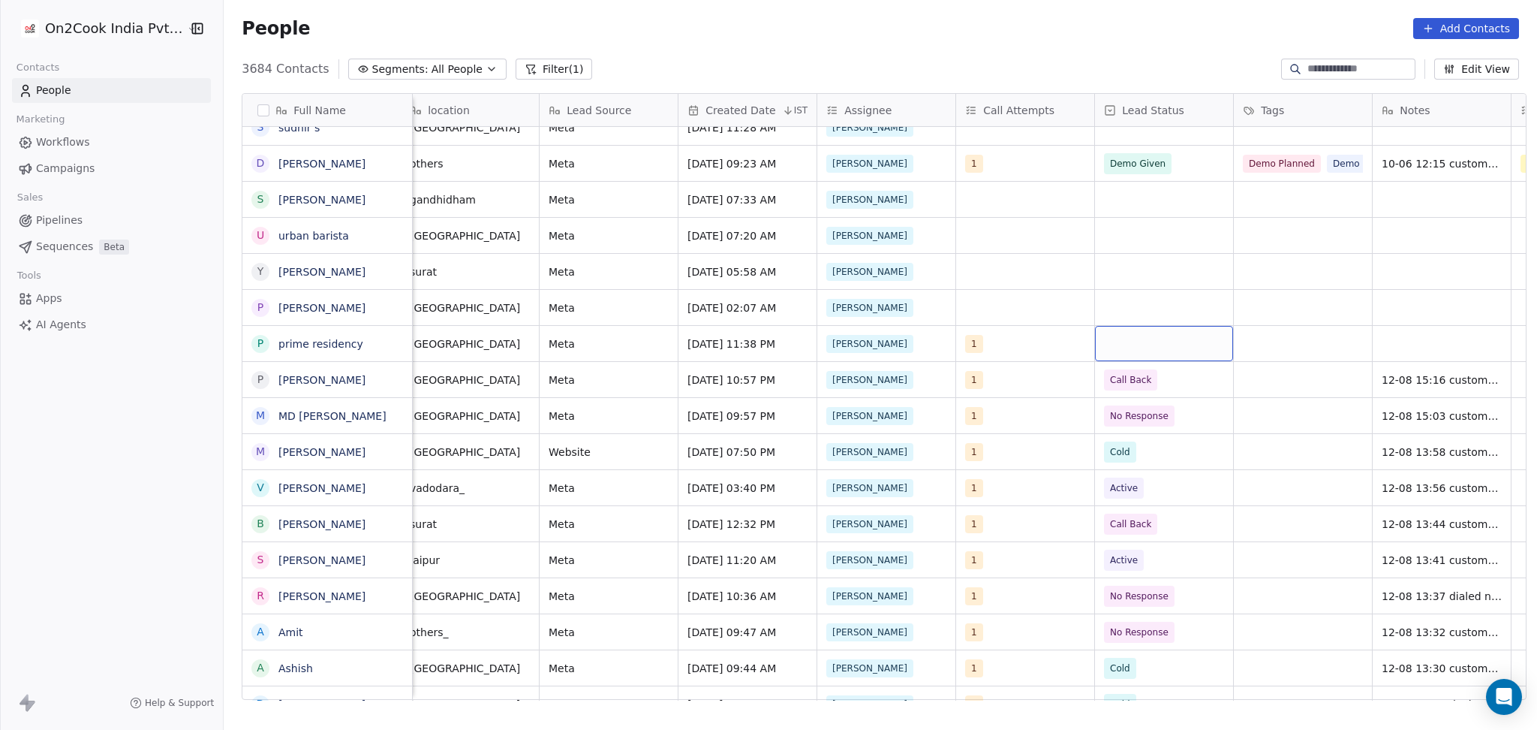
click at [1165, 338] on div "grid" at bounding box center [1164, 343] width 138 height 35
click at [1151, 424] on div "Active" at bounding box center [1185, 419] width 152 height 17
click at [1386, 334] on div "grid" at bounding box center [1442, 343] width 138 height 35
type textarea "**********"
click at [1030, 318] on html "On2Cook India Pvt. Ltd. Contacts People Marketing Workflows Campaigns Sales Pip…" at bounding box center [768, 365] width 1537 height 730
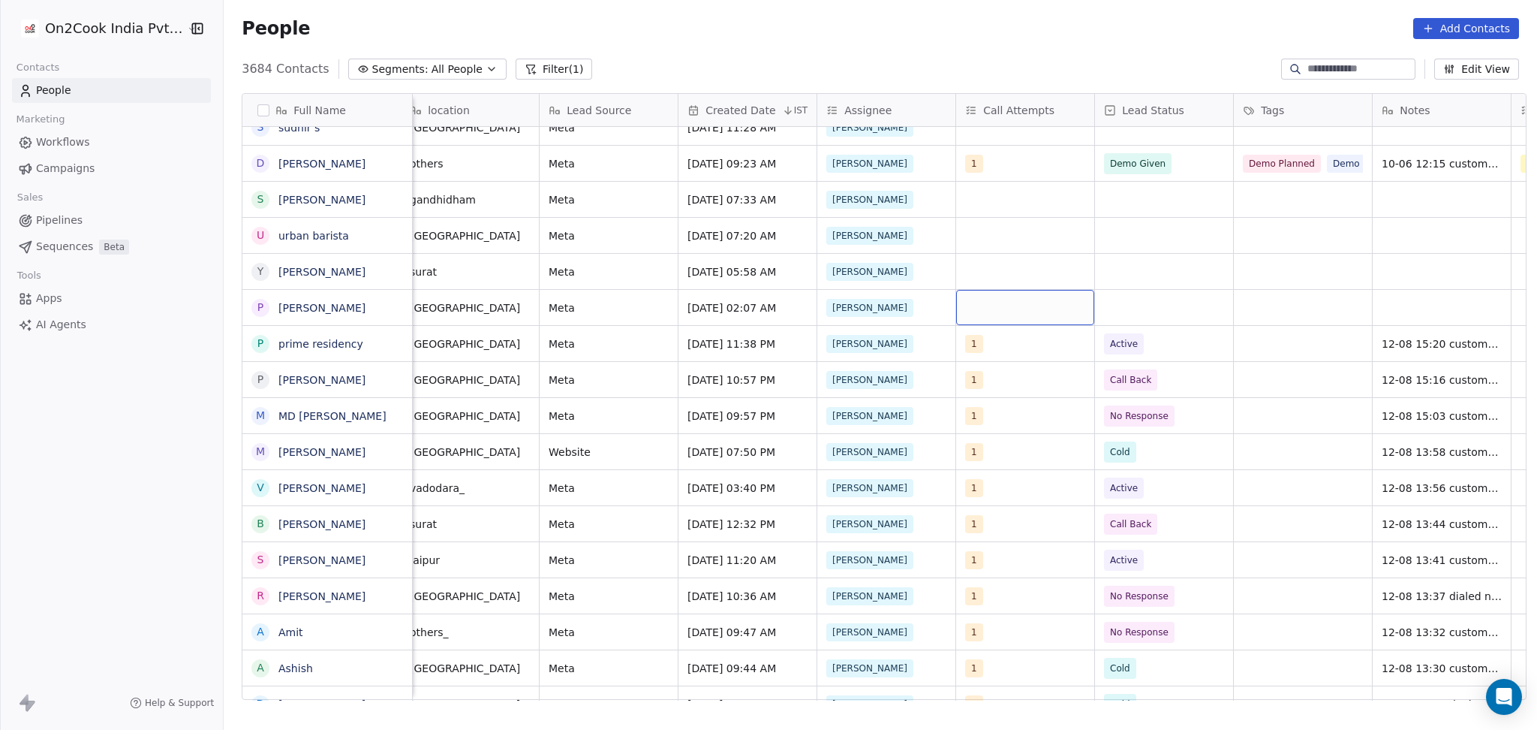
click at [987, 303] on div "grid" at bounding box center [1025, 307] width 138 height 35
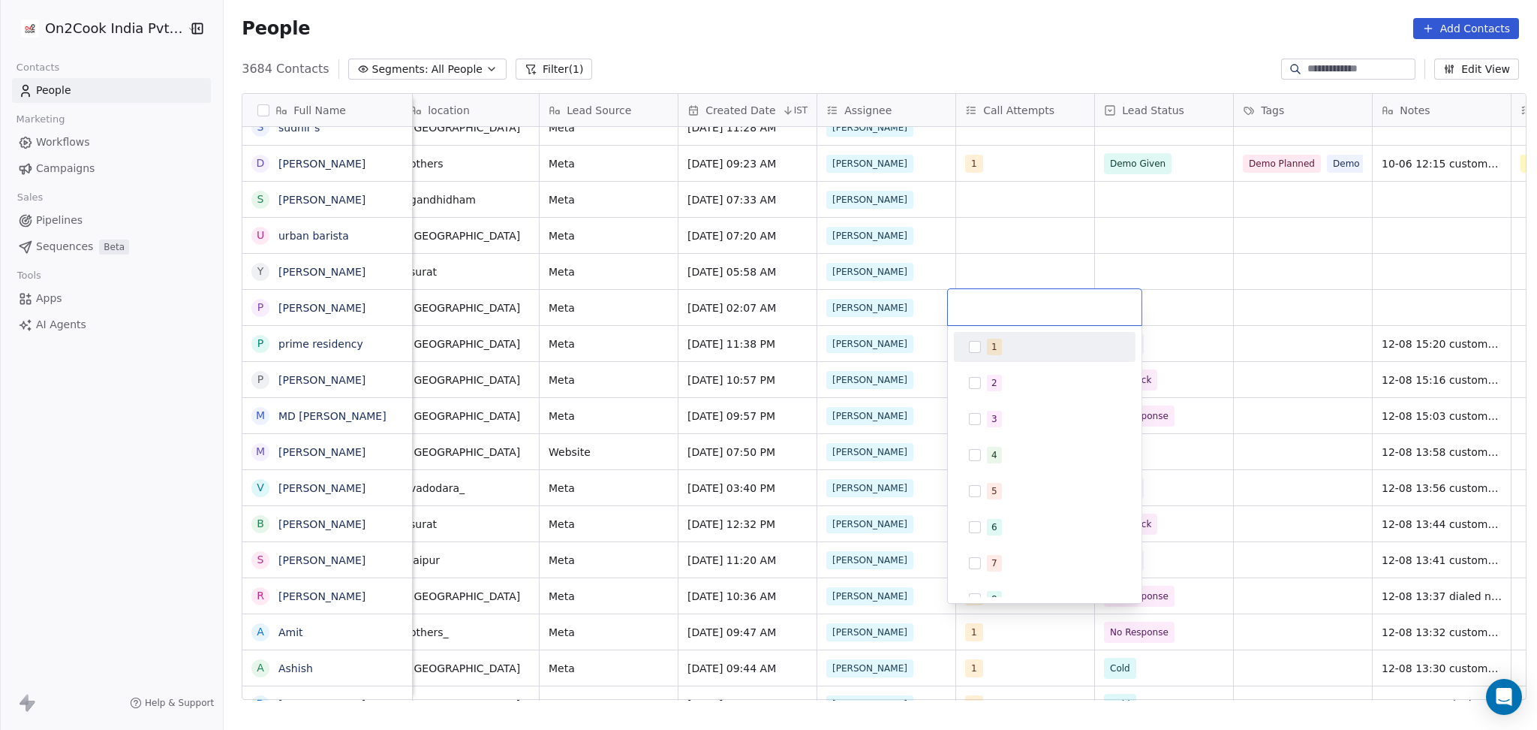
click at [992, 344] on div "1" at bounding box center [995, 347] width 6 height 14
click at [989, 257] on html "On2Cook India Pvt. Ltd. Contacts People Marketing Workflows Campaigns Sales Pip…" at bounding box center [768, 365] width 1537 height 730
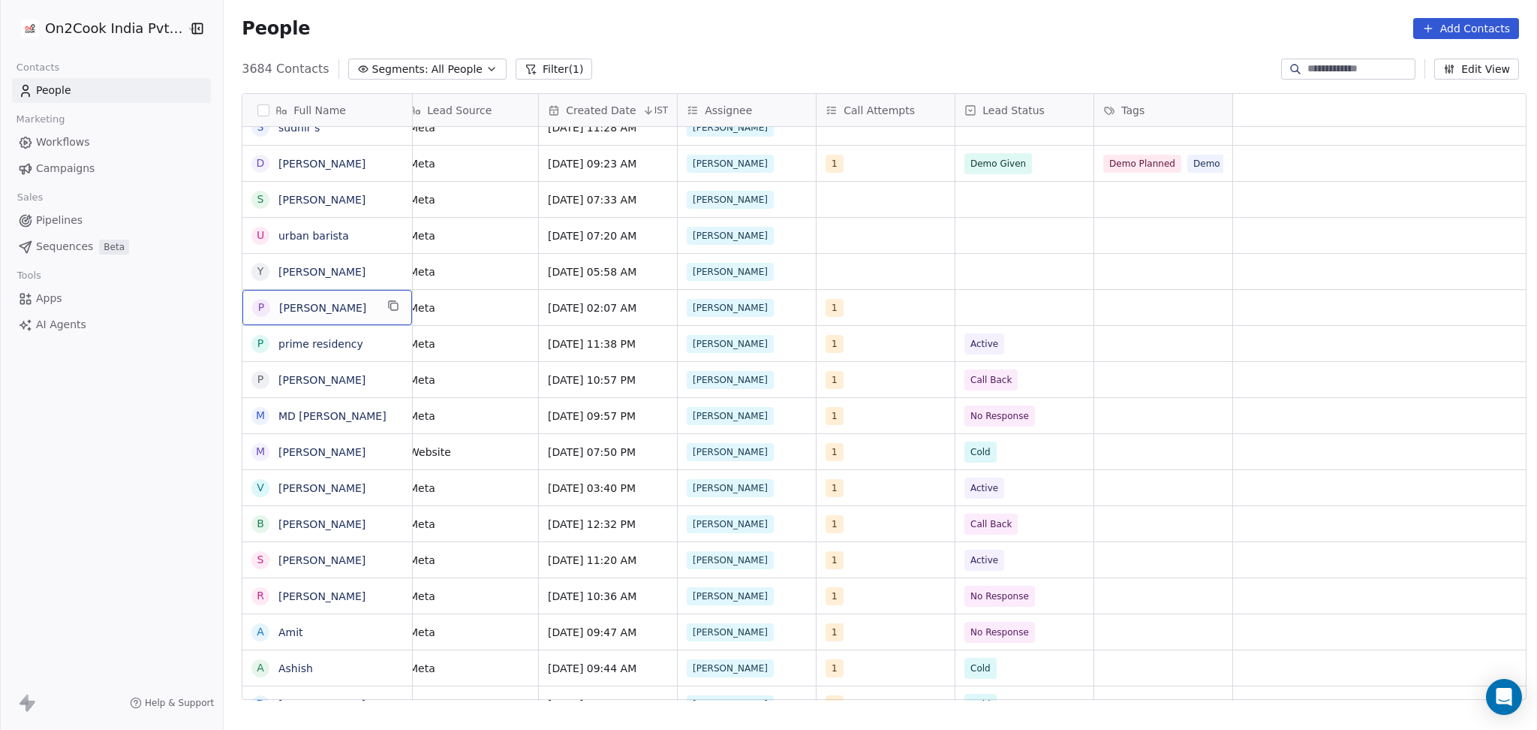
scroll to position [0, 0]
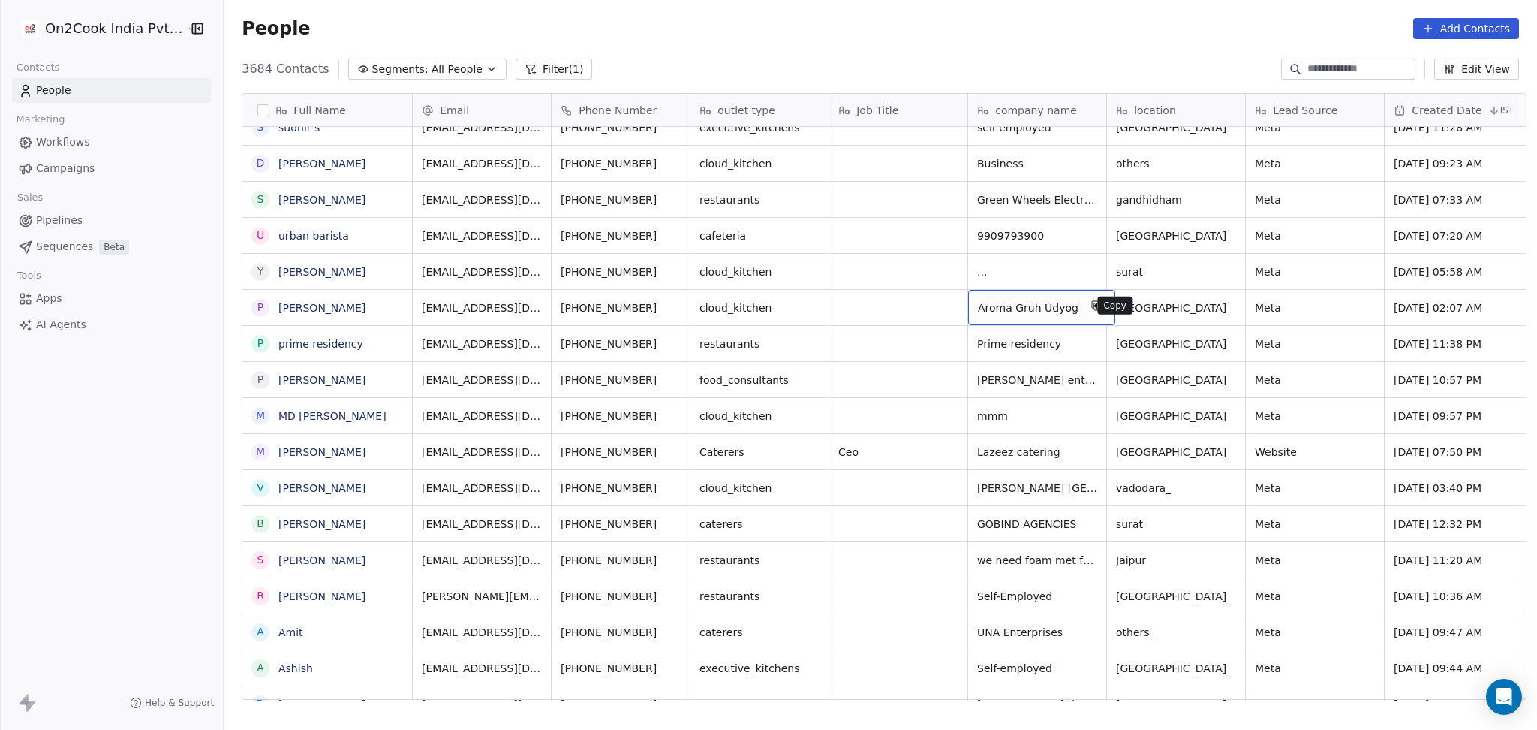
click at [1091, 306] on icon "grid" at bounding box center [1097, 306] width 12 height 12
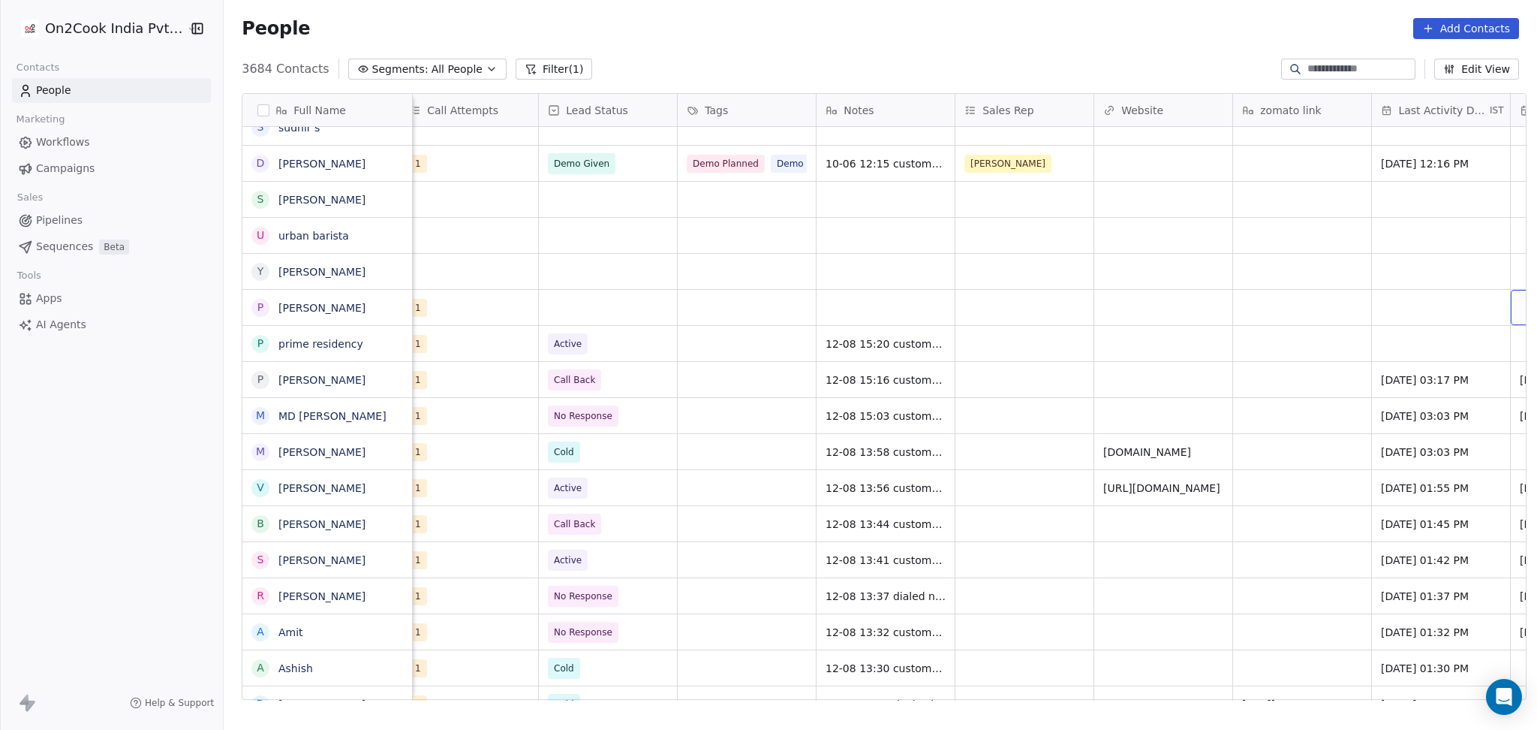
scroll to position [0, 1401]
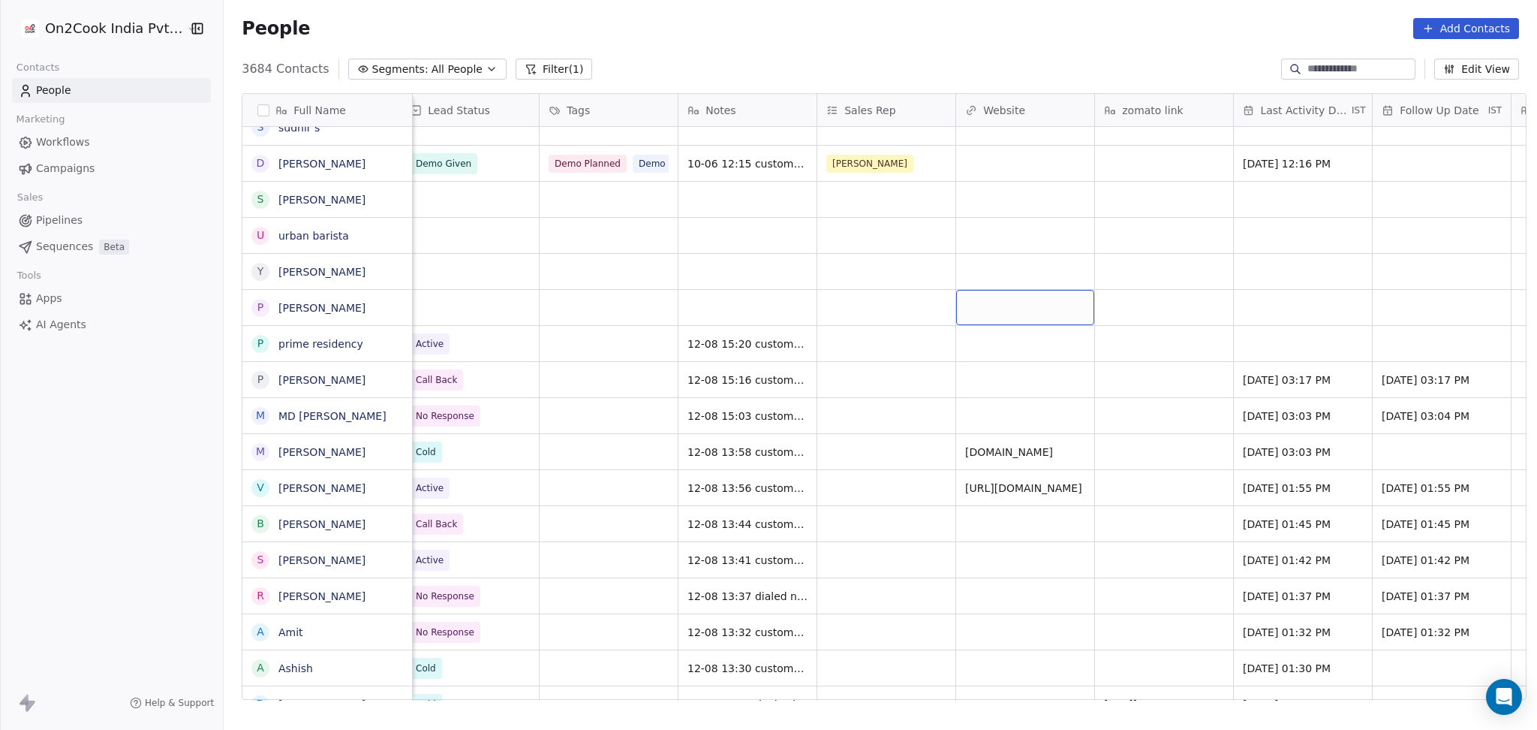
click at [1035, 318] on div "grid" at bounding box center [1025, 307] width 138 height 35
type input "**********"
click at [875, 299] on html "On2Cook India Pvt. Ltd. Contacts People Marketing Workflows Campaigns Sales Pip…" at bounding box center [768, 365] width 1537 height 730
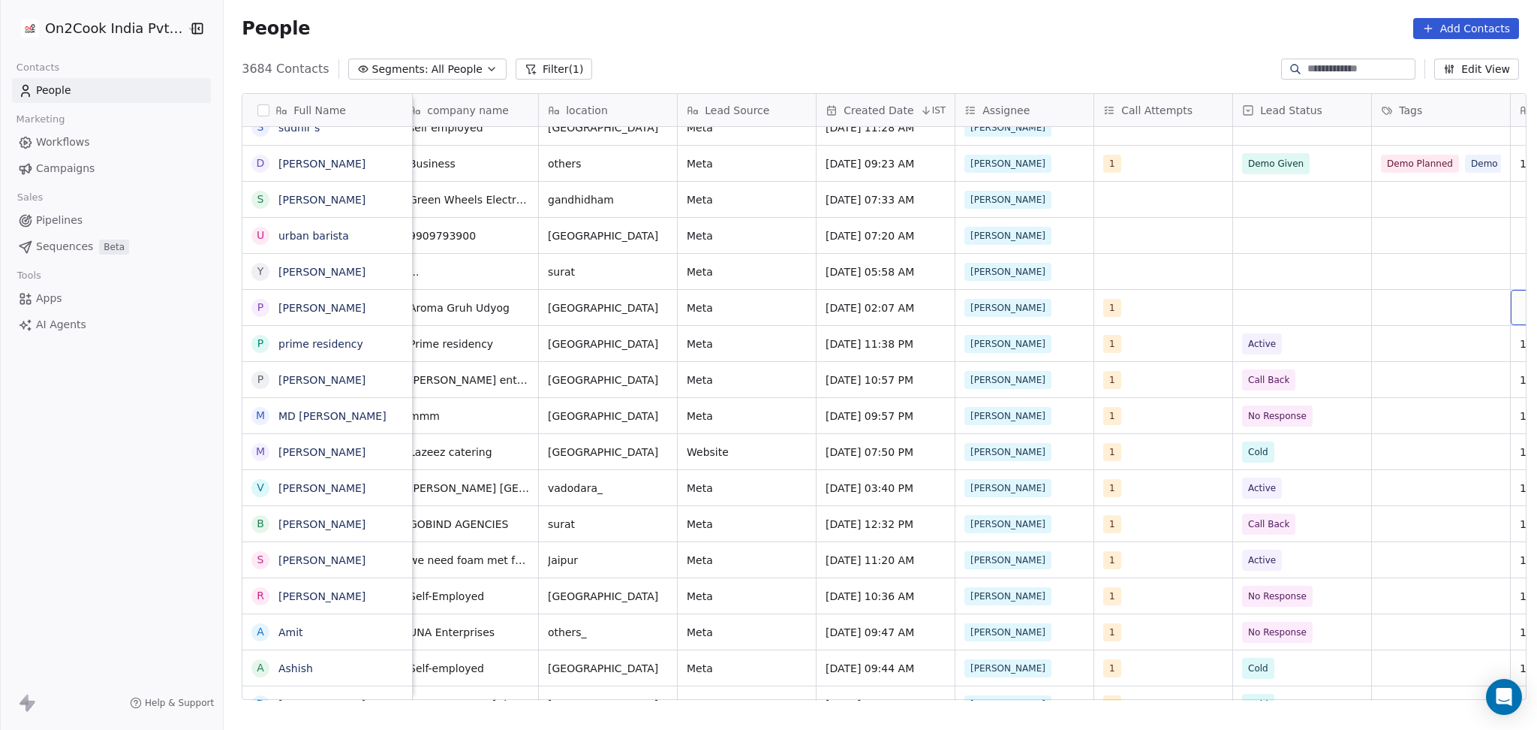
scroll to position [0, 706]
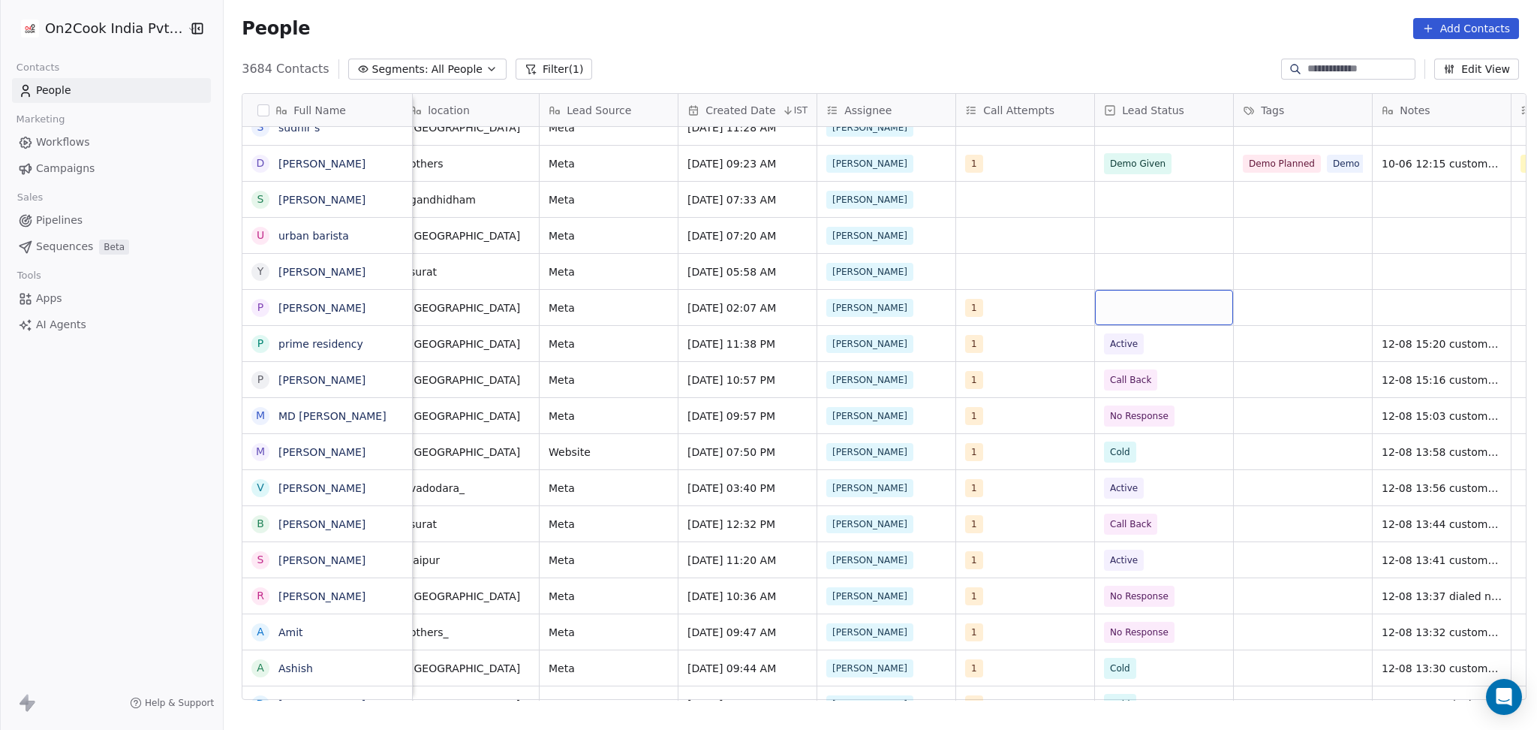
click at [1121, 308] on div "grid" at bounding box center [1164, 307] width 138 height 35
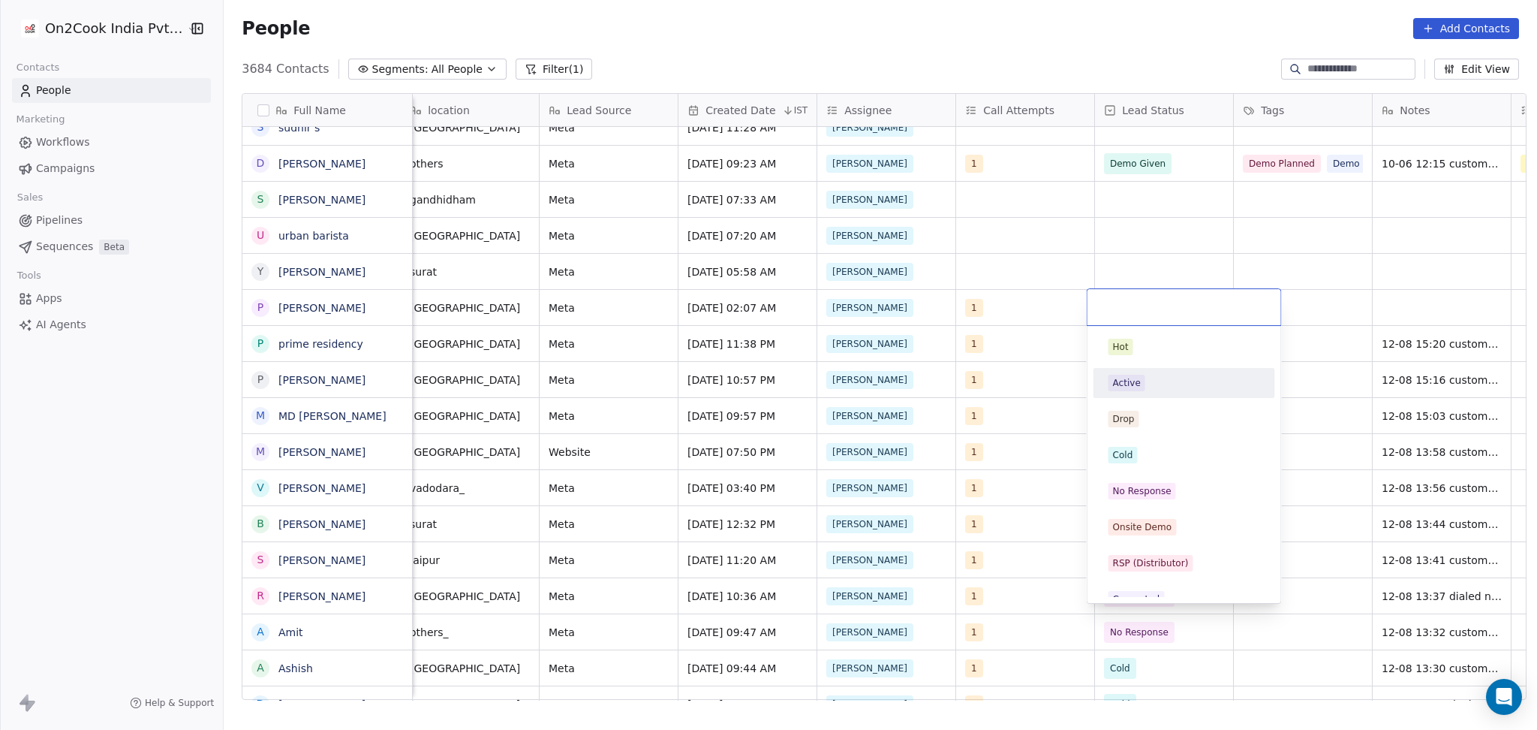
click at [1117, 393] on div "Active" at bounding box center [1185, 383] width 170 height 24
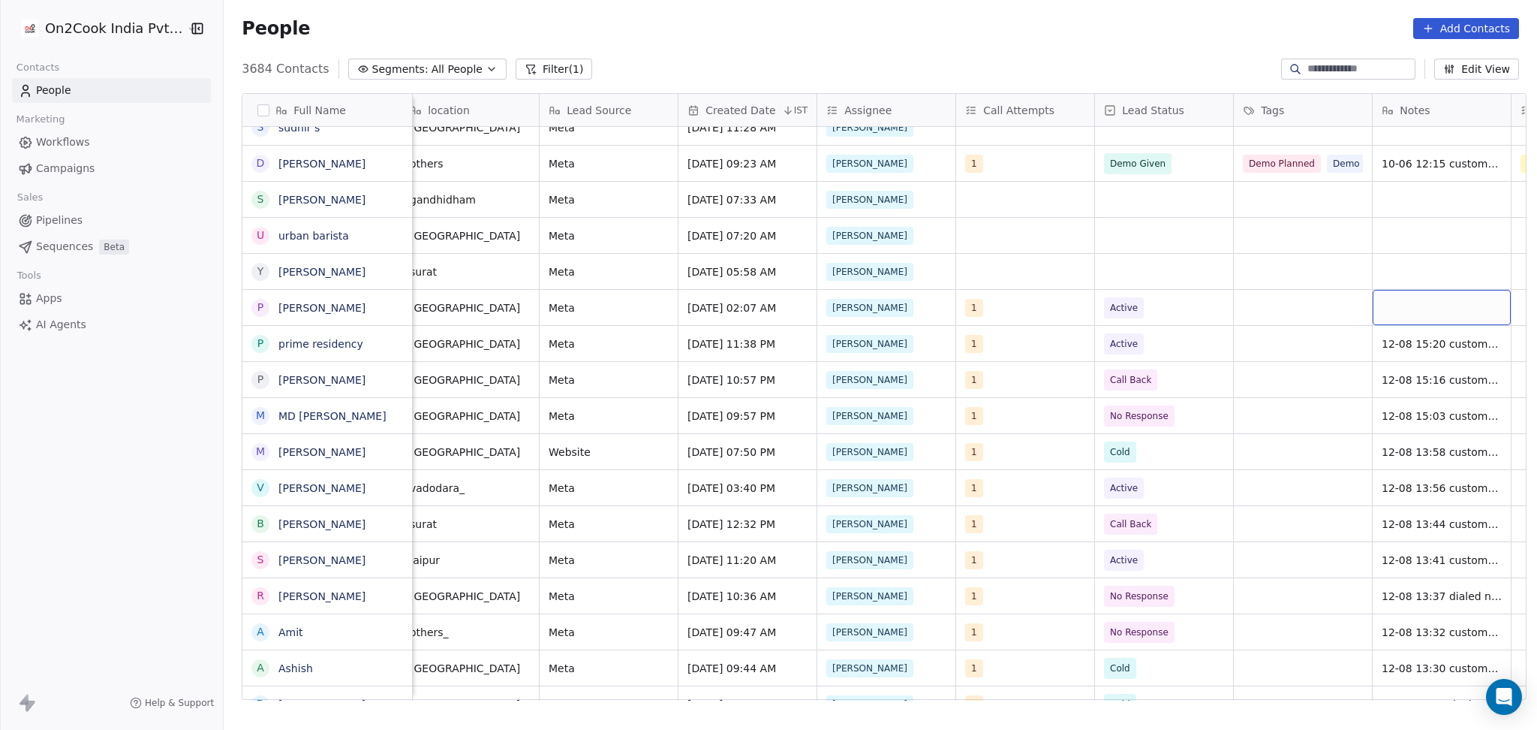
click at [1394, 314] on div "grid" at bounding box center [1442, 307] width 138 height 35
type textarea "**********"
click at [1021, 323] on html "On2Cook India Pvt. Ltd. Contacts People Marketing Workflows Campaigns Sales Pip…" at bounding box center [768, 365] width 1537 height 730
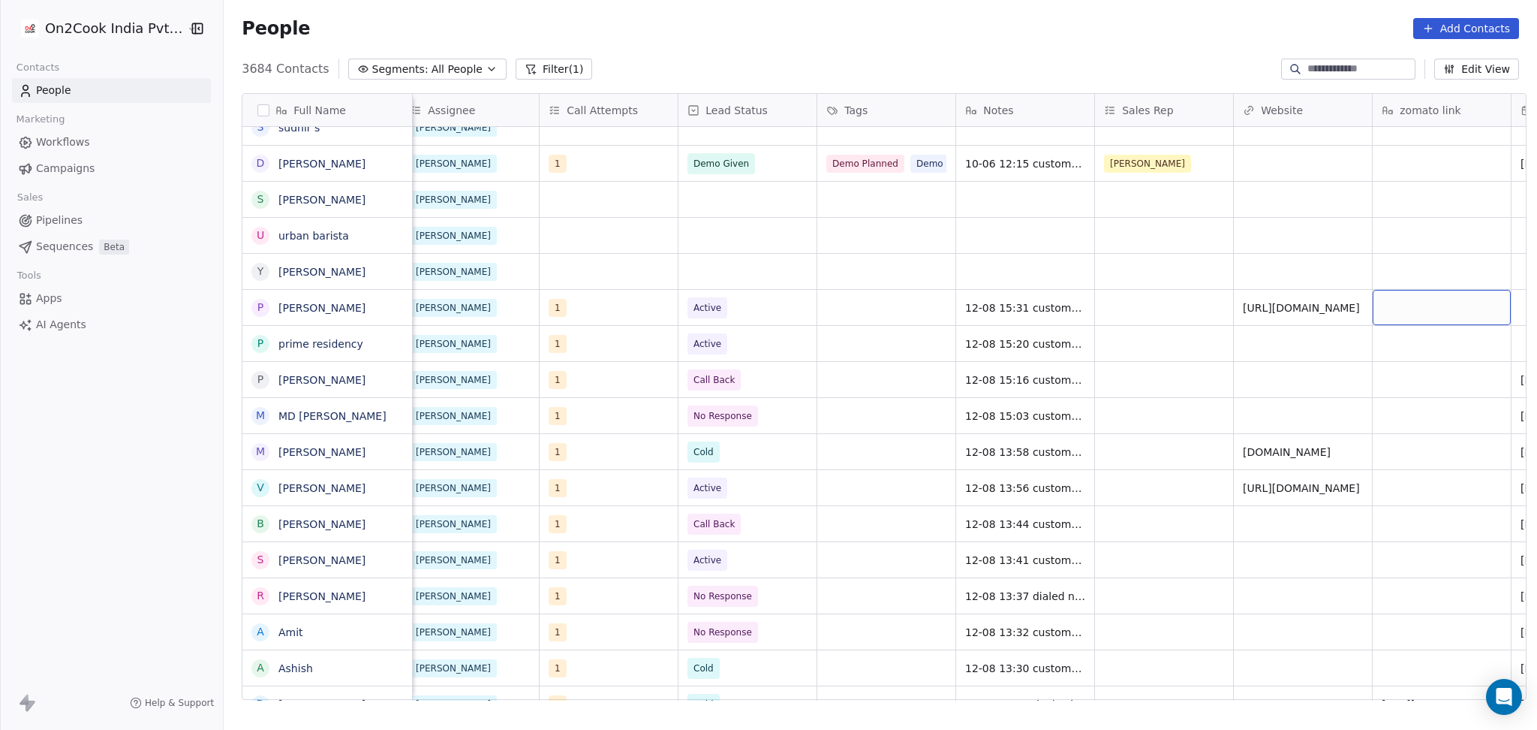
scroll to position [0, 1263]
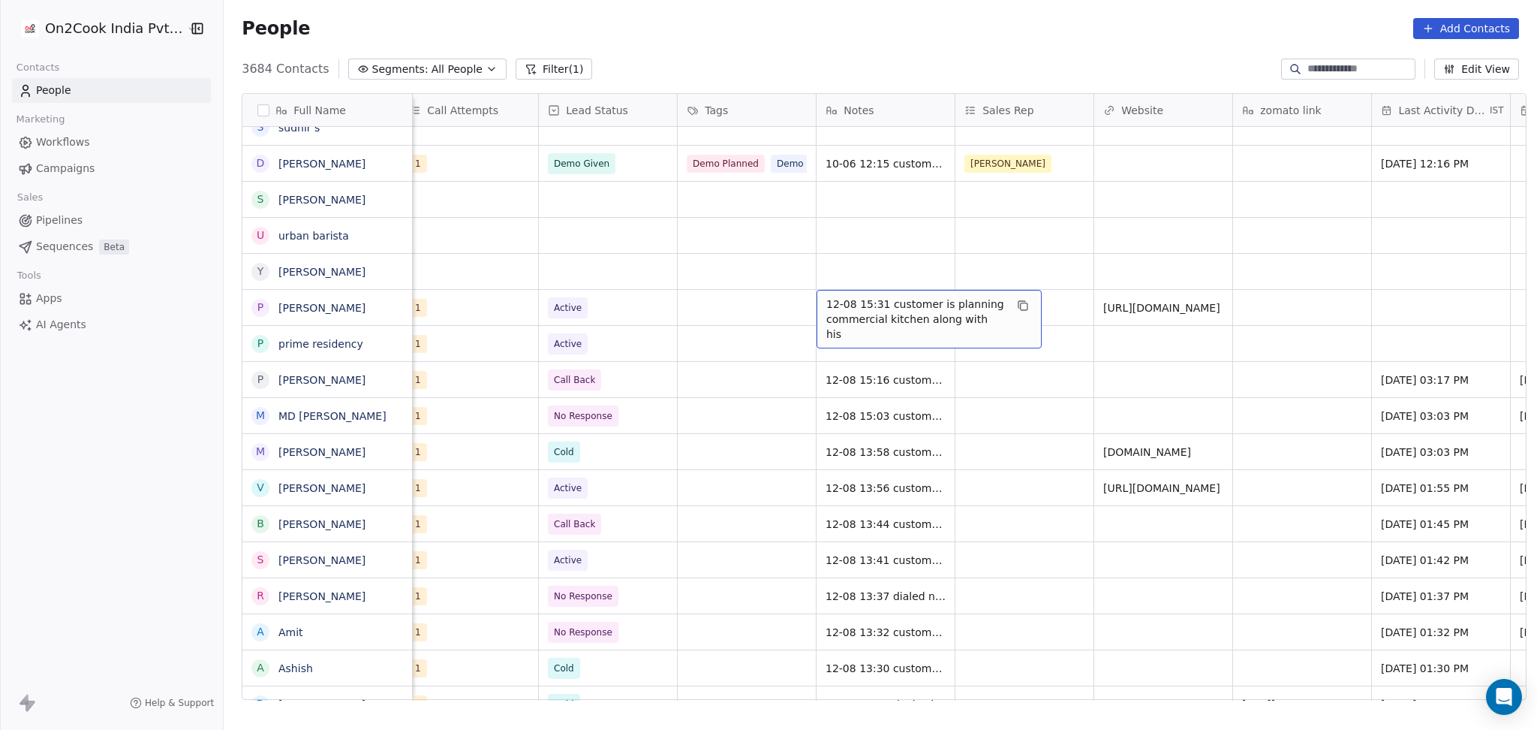
click at [932, 318] on span "12-08 15:31 customer is planning commercial kitchen along with his" at bounding box center [915, 318] width 179 height 45
type textarea "**********"
click at [1319, 293] on html "On2Cook India Pvt. Ltd. Contacts People Marketing Workflows Campaigns Sales Pip…" at bounding box center [768, 365] width 1537 height 730
click at [1386, 303] on div "grid" at bounding box center [1441, 307] width 138 height 35
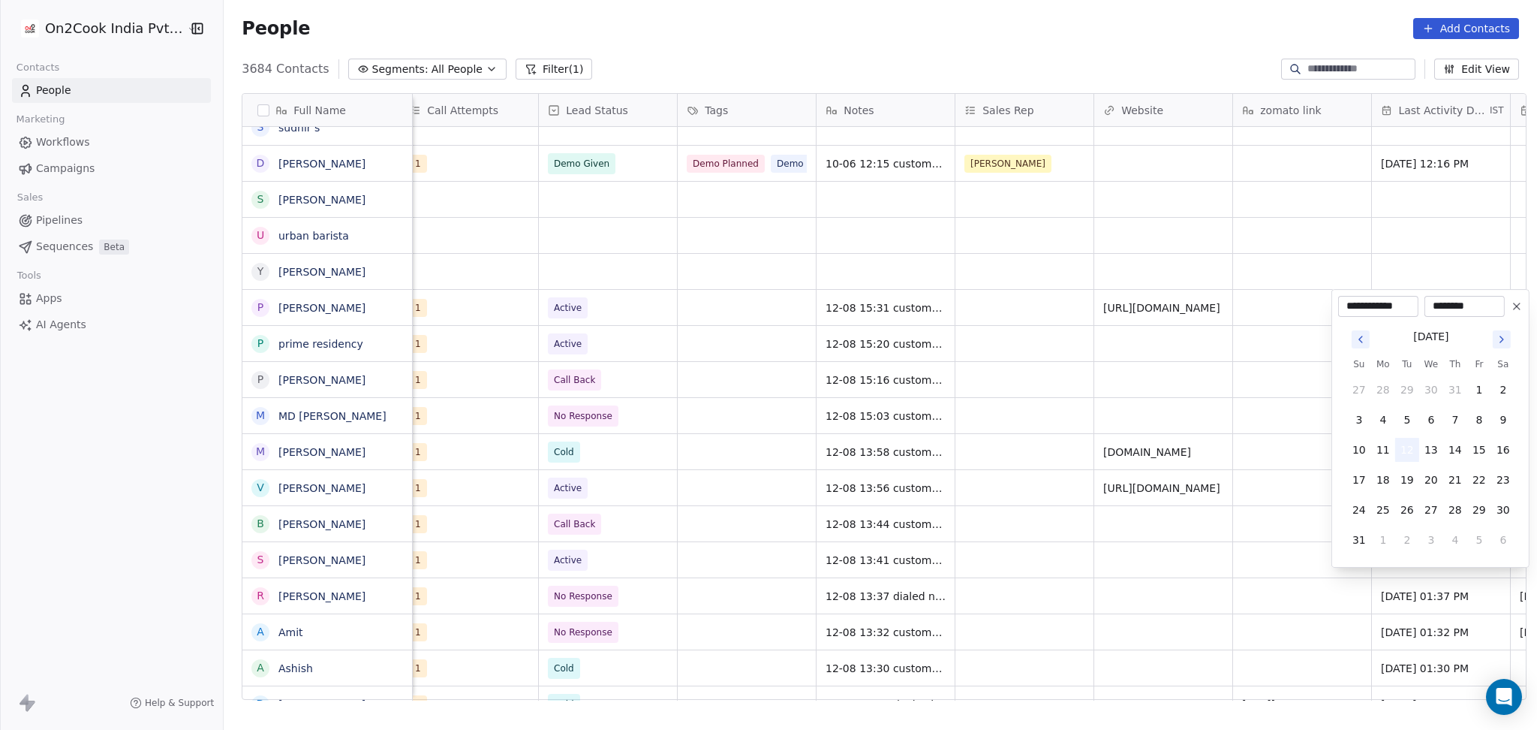
click at [1405, 450] on button "12" at bounding box center [1407, 450] width 24 height 24
click at [1244, 417] on html "On2Cook India Pvt. Ltd. Contacts People Marketing Workflows Campaigns Sales Pip…" at bounding box center [768, 365] width 1537 height 730
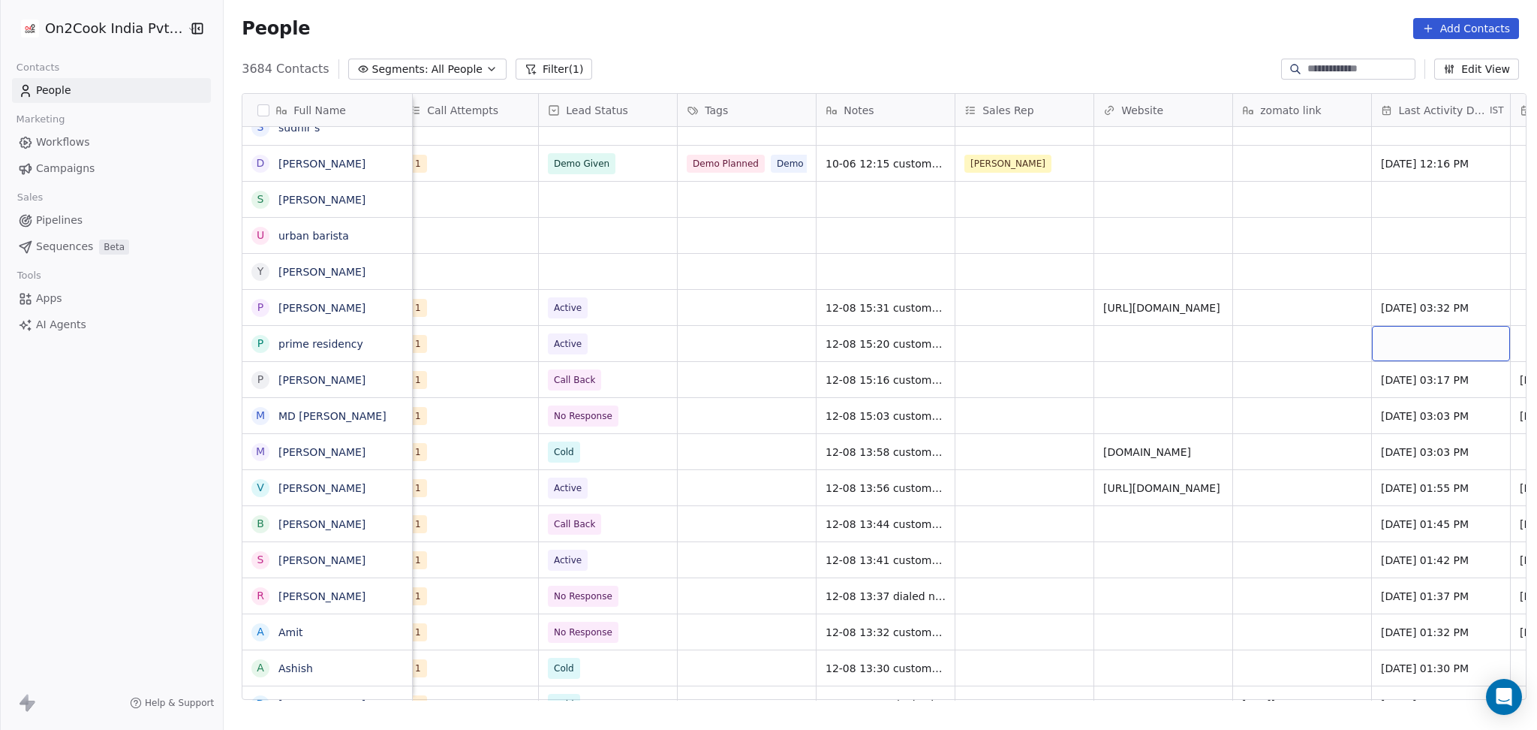
click at [1407, 346] on div "grid" at bounding box center [1441, 343] width 138 height 35
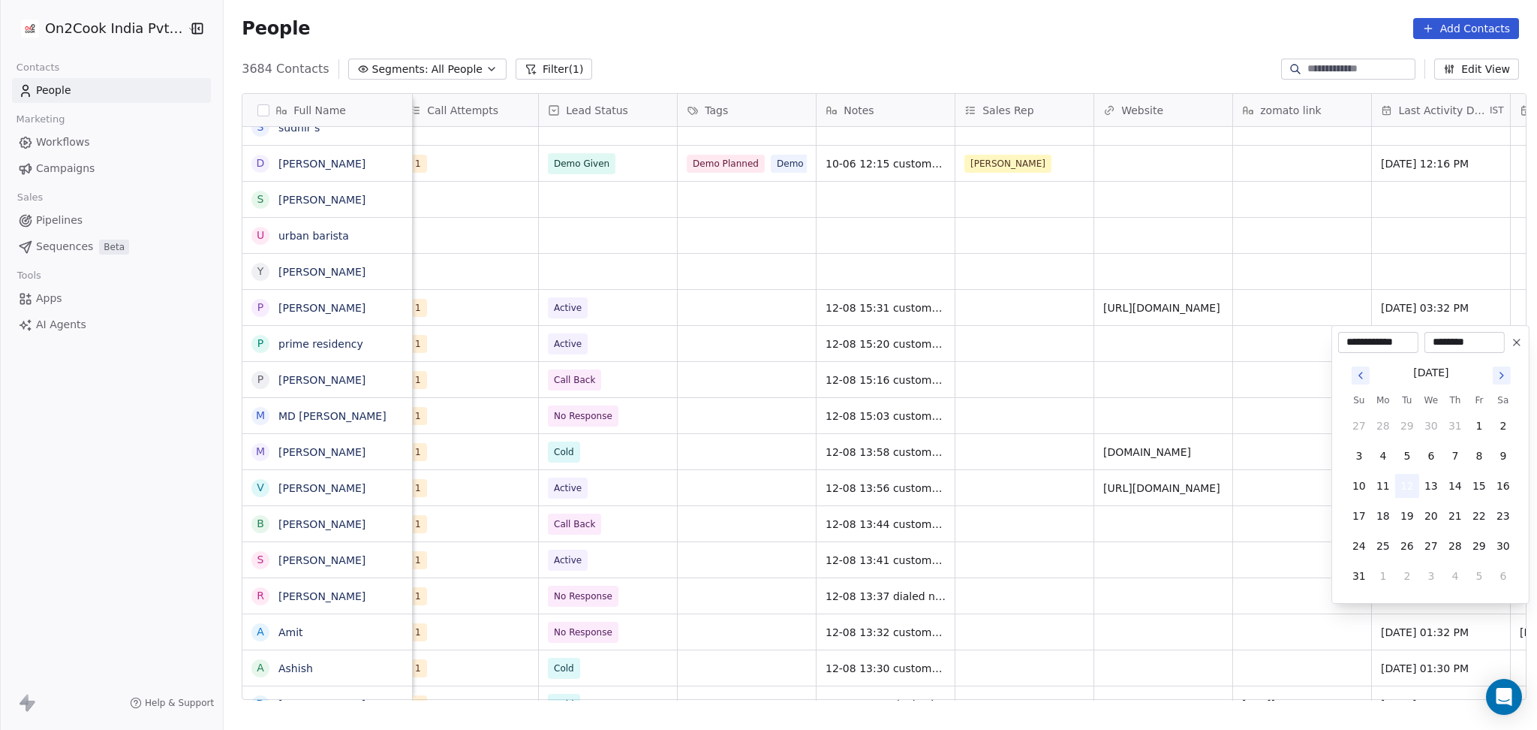
click at [1407, 477] on button "12" at bounding box center [1407, 486] width 24 height 24
click at [1232, 431] on html "On2Cook India Pvt. Ltd. Contacts People Marketing Workflows Campaigns Sales Pip…" at bounding box center [768, 365] width 1537 height 730
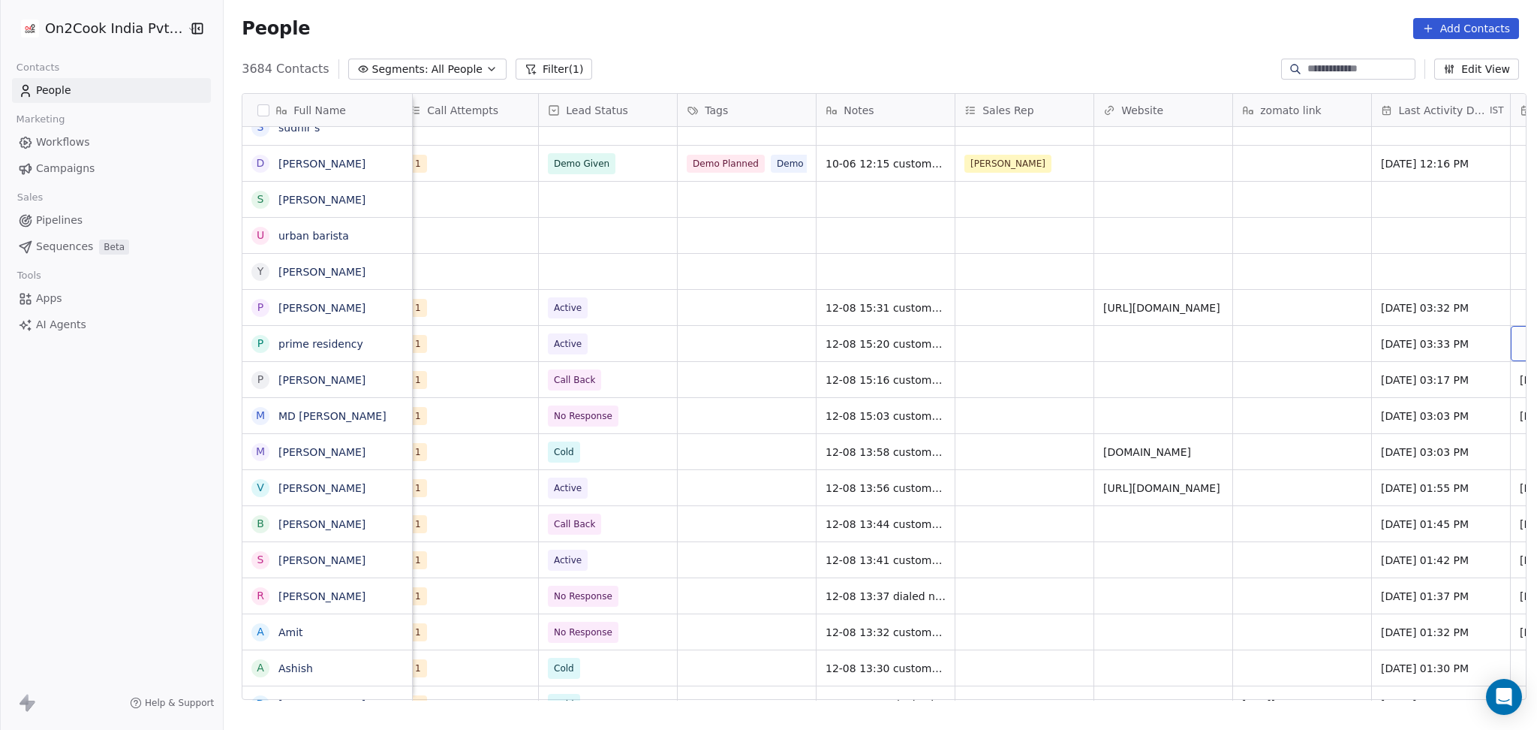
scroll to position [0, 1401]
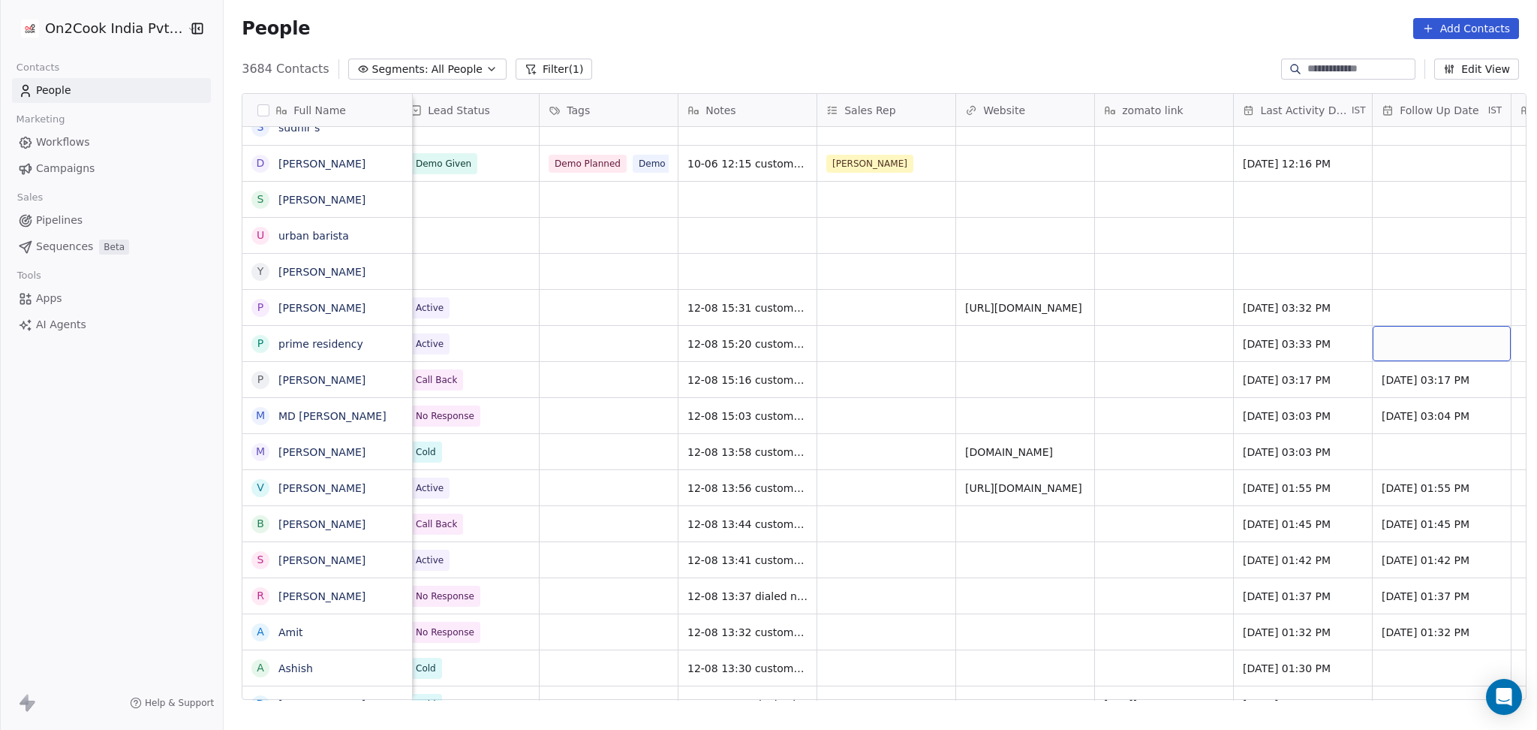
click at [1383, 350] on div "grid" at bounding box center [1442, 343] width 138 height 35
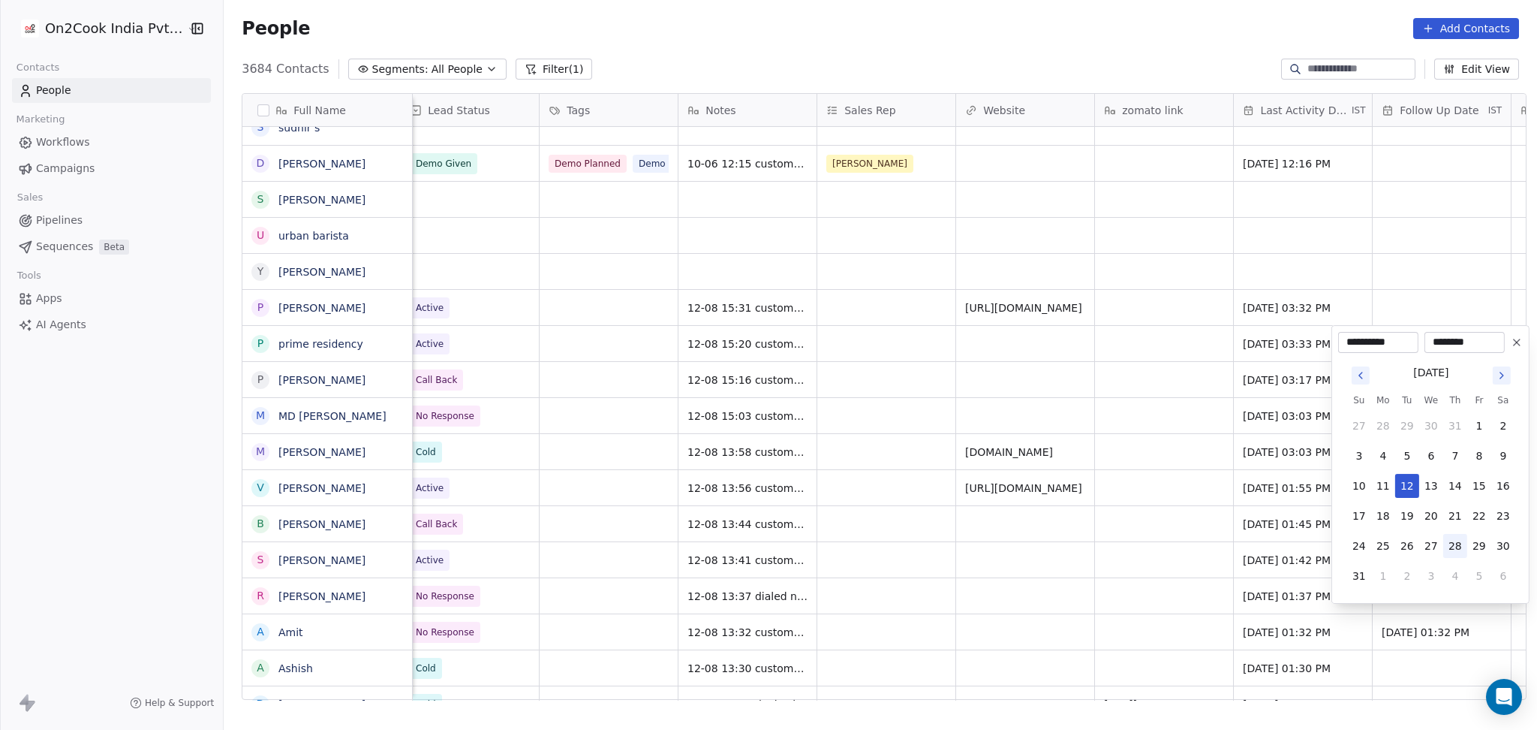
click at [1457, 540] on button "28" at bounding box center [1455, 546] width 24 height 24
type input "**********"
click at [1403, 320] on html "On2Cook India Pvt. Ltd. Contacts People Marketing Workflows Campaigns Sales Pip…" at bounding box center [768, 365] width 1537 height 730
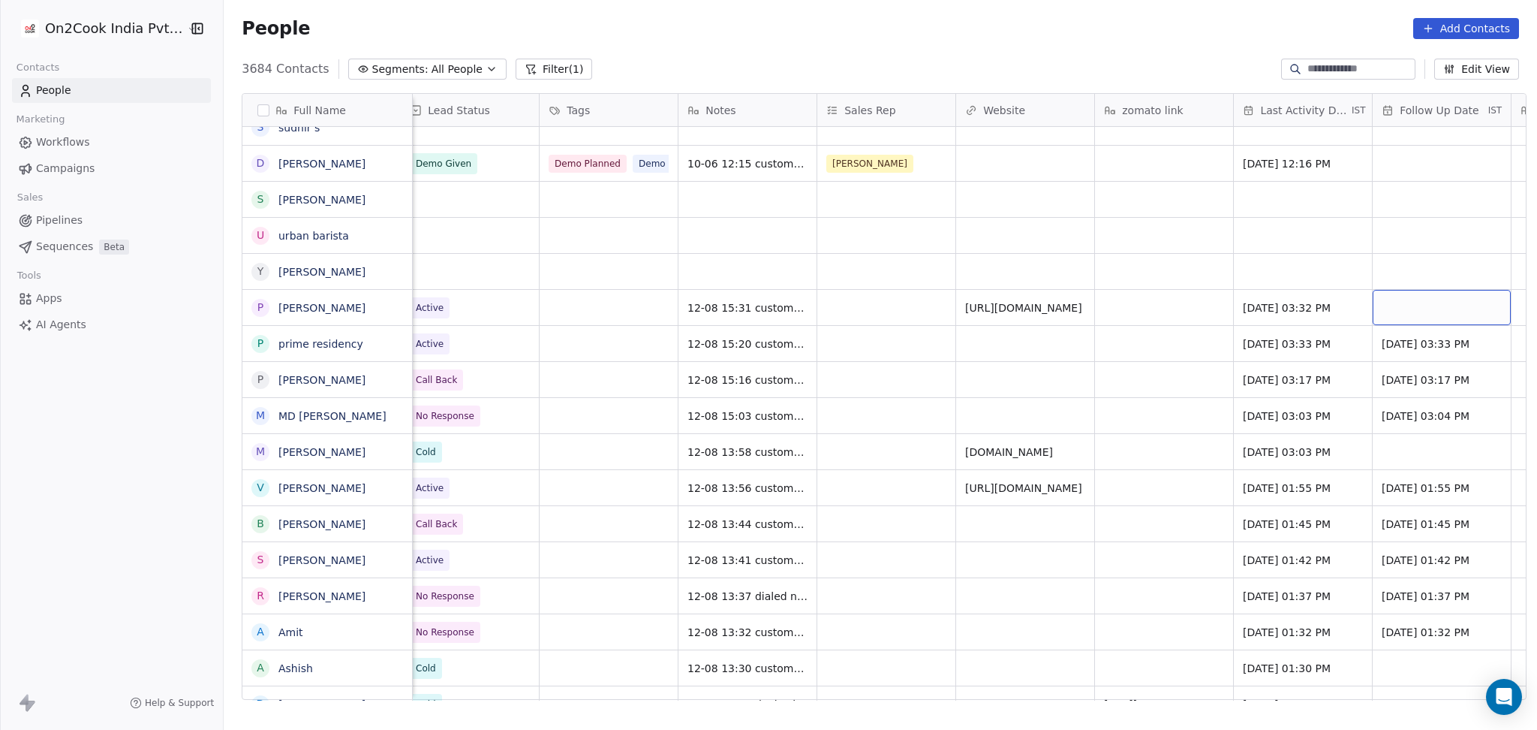
click at [1422, 311] on div "grid" at bounding box center [1442, 307] width 138 height 35
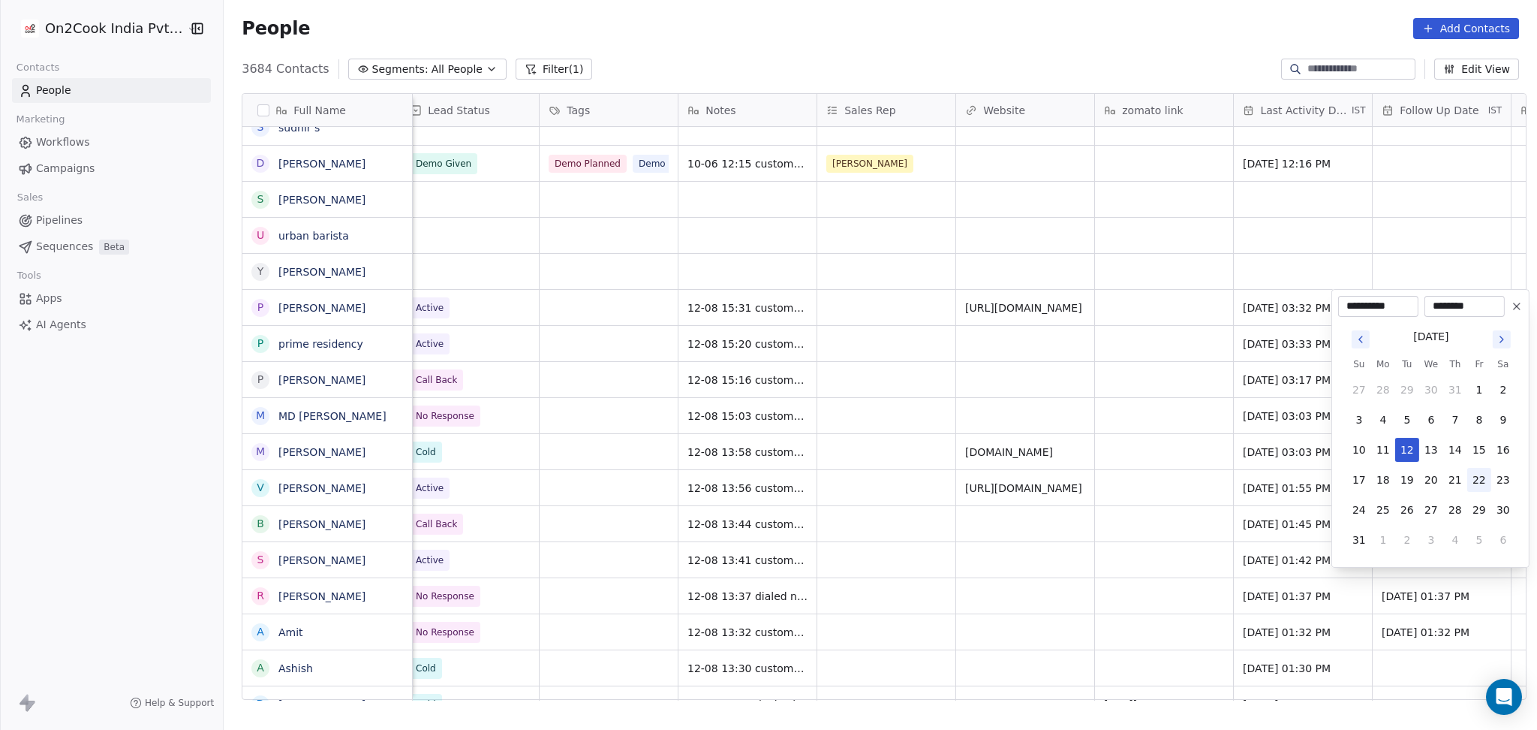
click at [1482, 481] on button "22" at bounding box center [1479, 480] width 24 height 24
type input "**********"
click at [820, 299] on html "On2Cook India Pvt. Ltd. Contacts People Marketing Workflows Campaigns Sales Pip…" at bounding box center [768, 365] width 1537 height 730
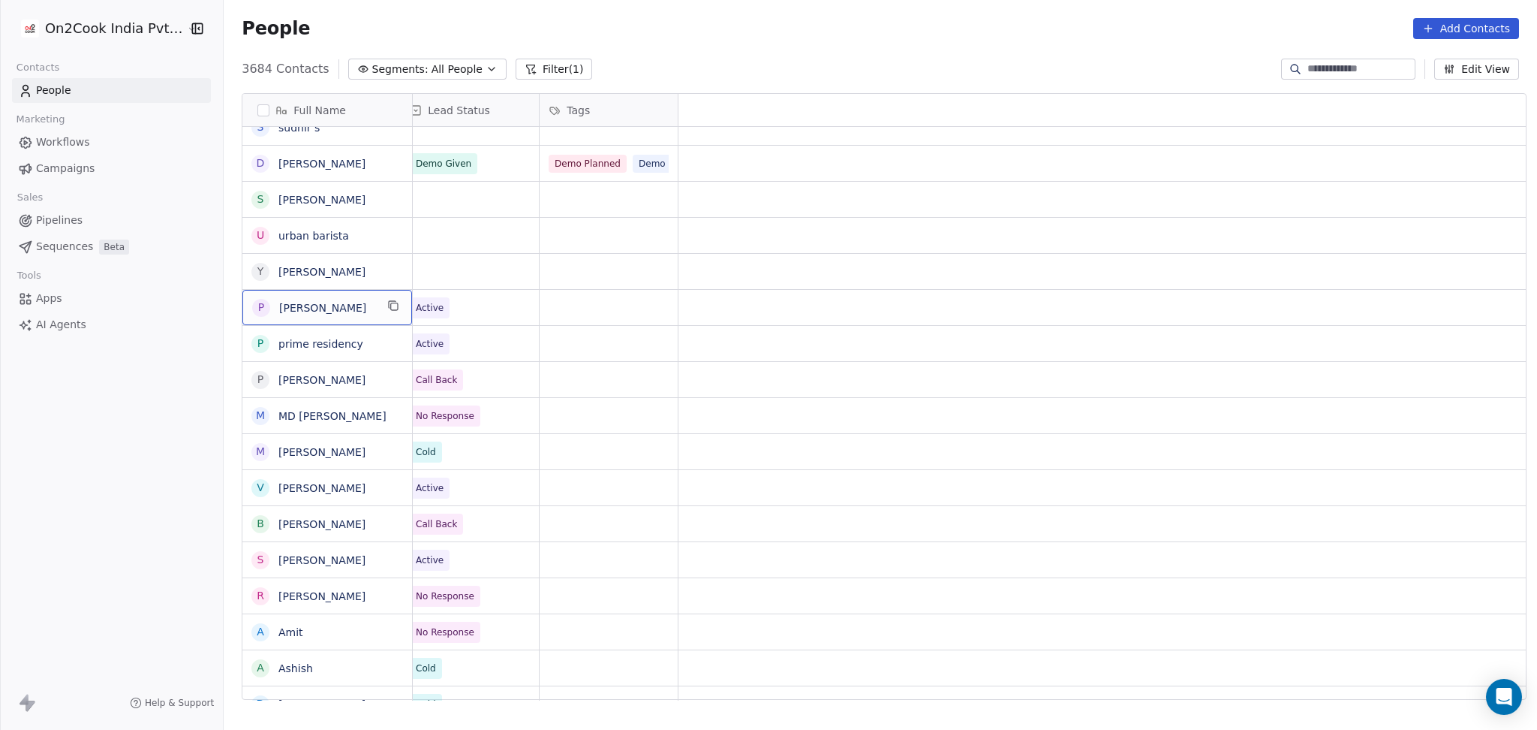
scroll to position [0, 0]
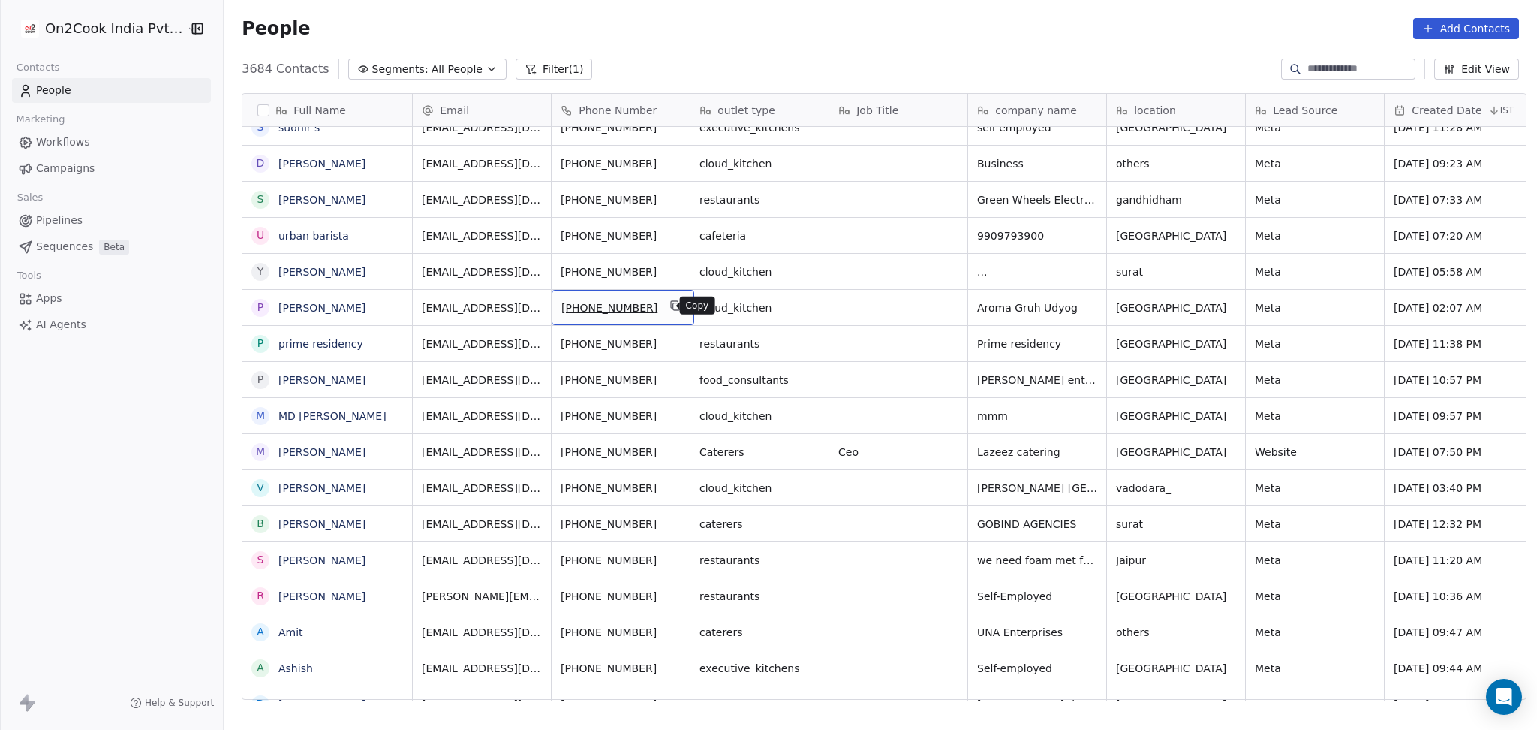
click at [670, 305] on icon "grid" at bounding box center [676, 306] width 12 height 12
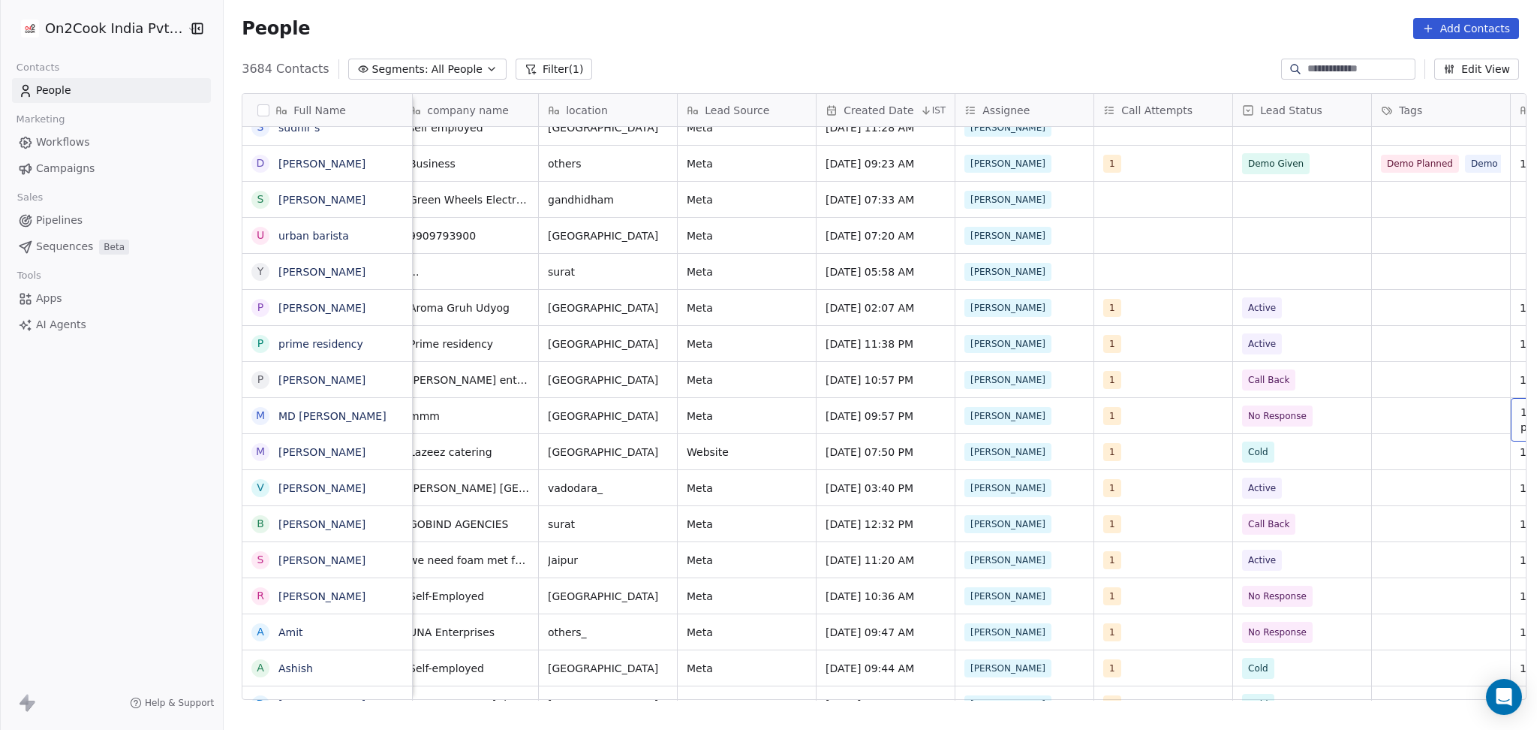
scroll to position [0, 846]
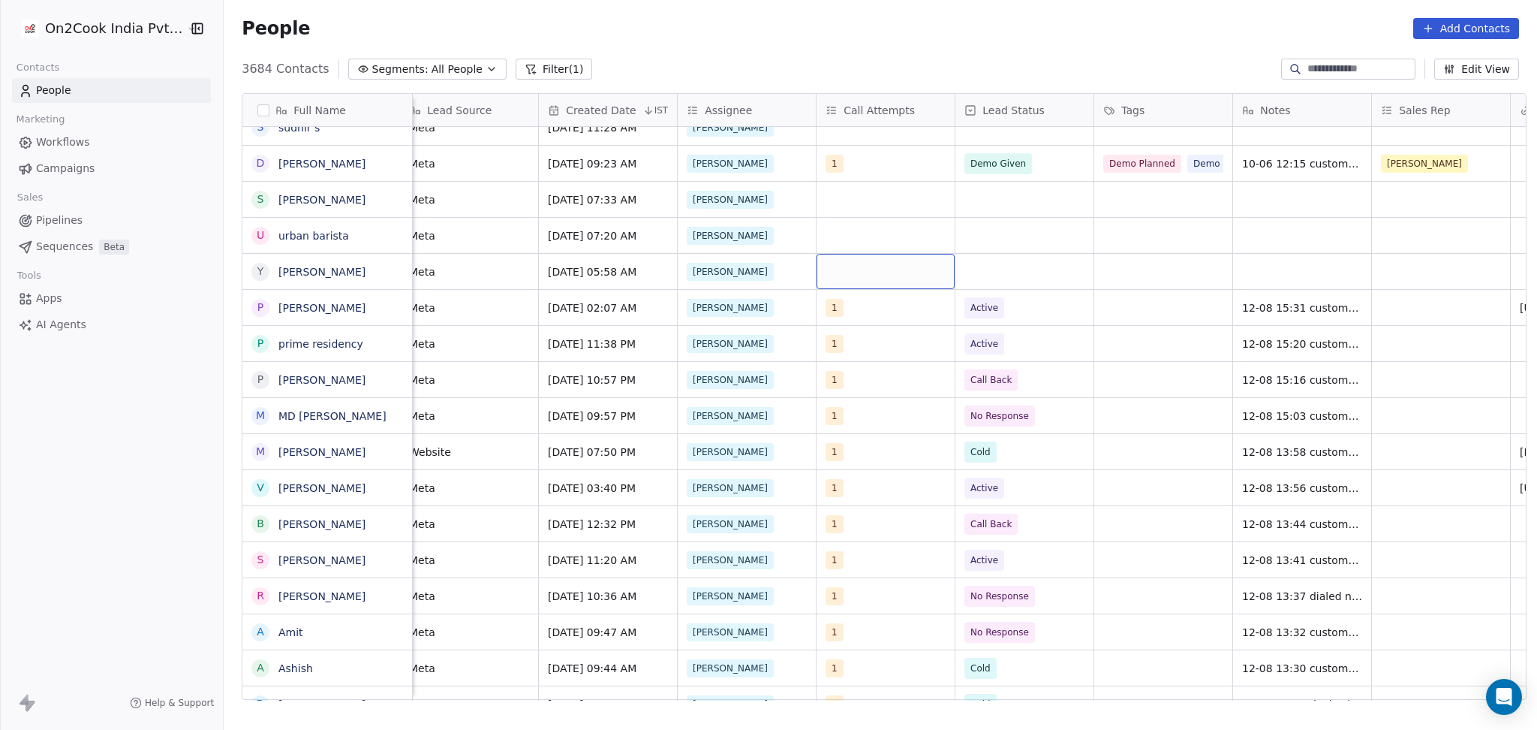
click at [856, 277] on div "grid" at bounding box center [886, 271] width 138 height 35
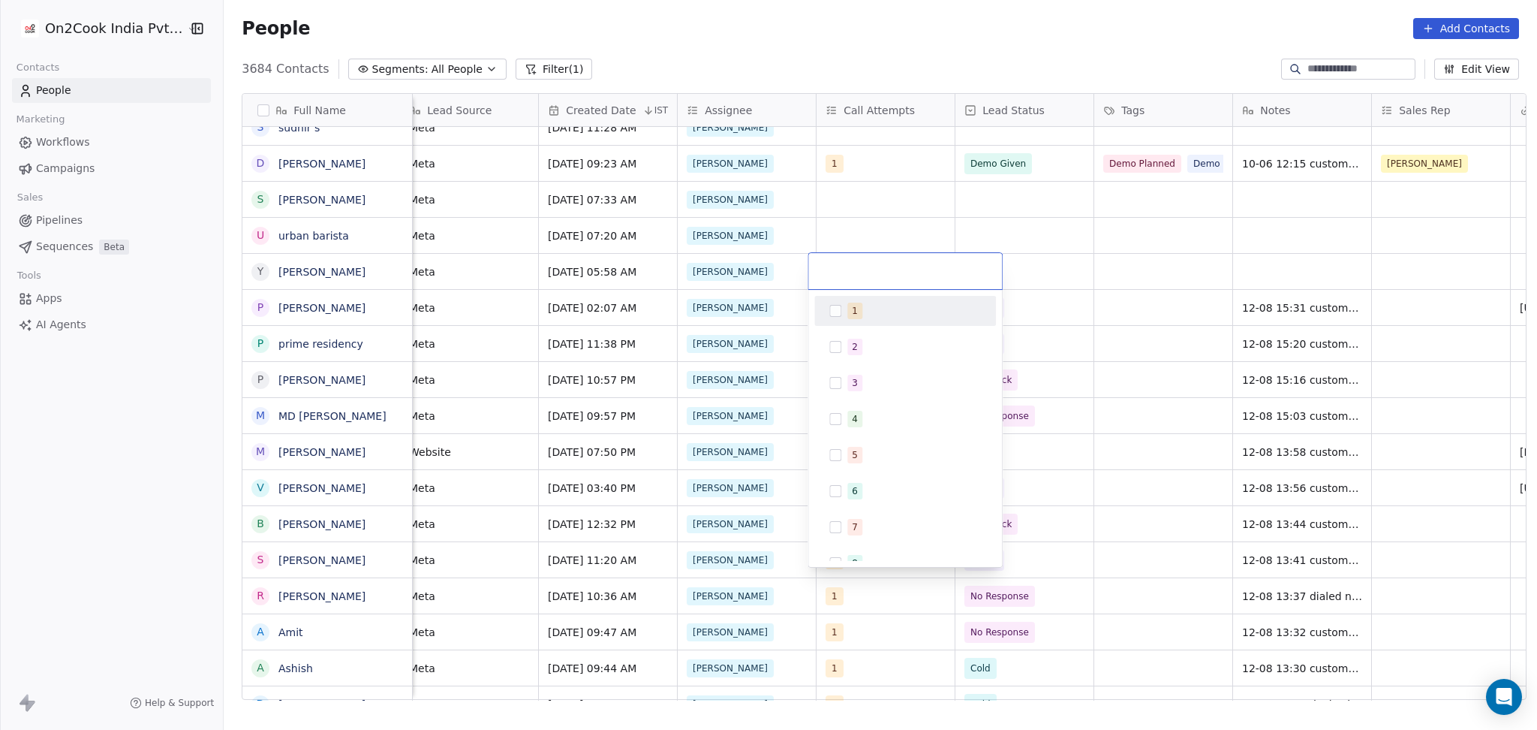
click at [838, 315] on button "Suggestions" at bounding box center [835, 311] width 12 height 12
click at [879, 220] on html "On2Cook India Pvt. Ltd. Contacts People Marketing Workflows Campaigns Sales Pip…" at bounding box center [768, 365] width 1537 height 730
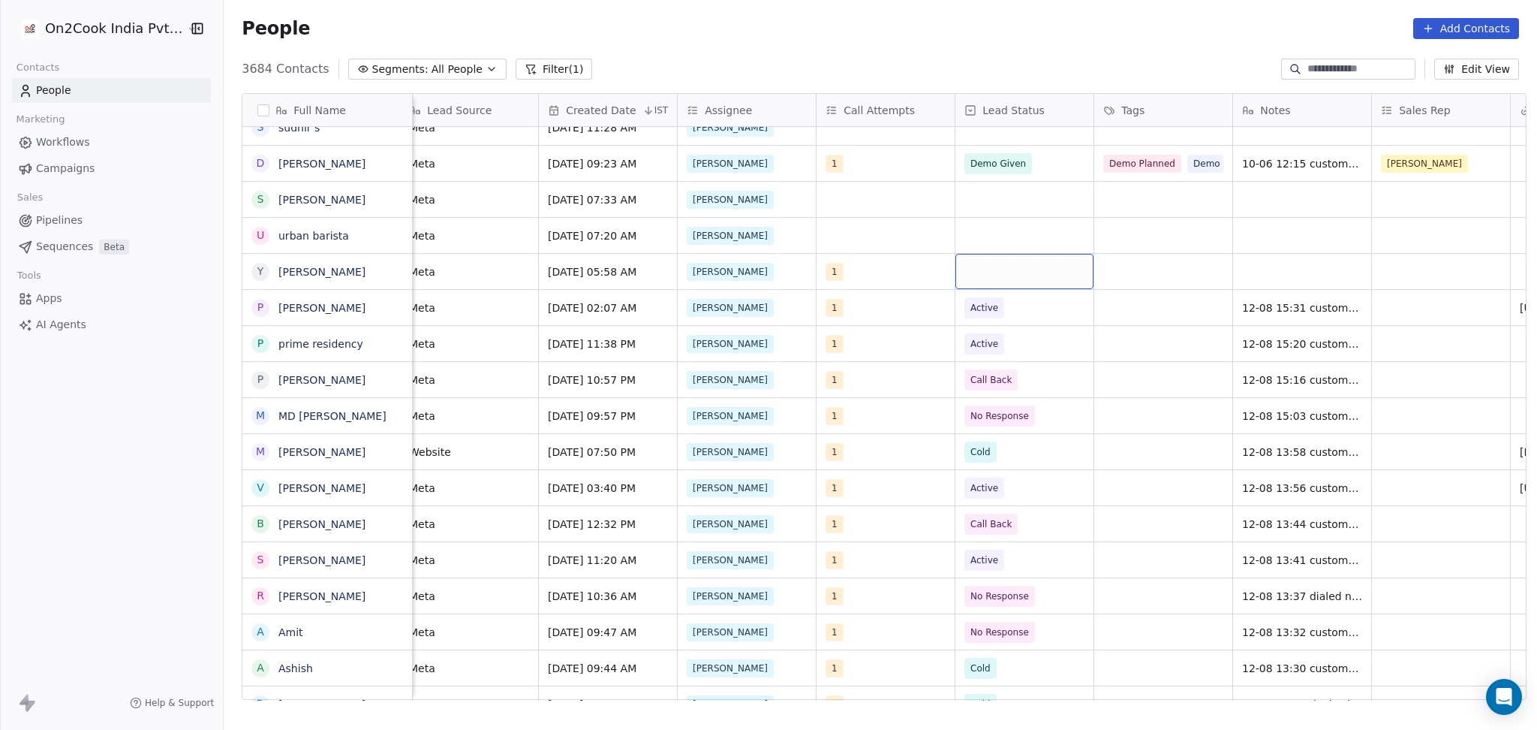
click at [1019, 272] on div "grid" at bounding box center [1025, 271] width 138 height 35
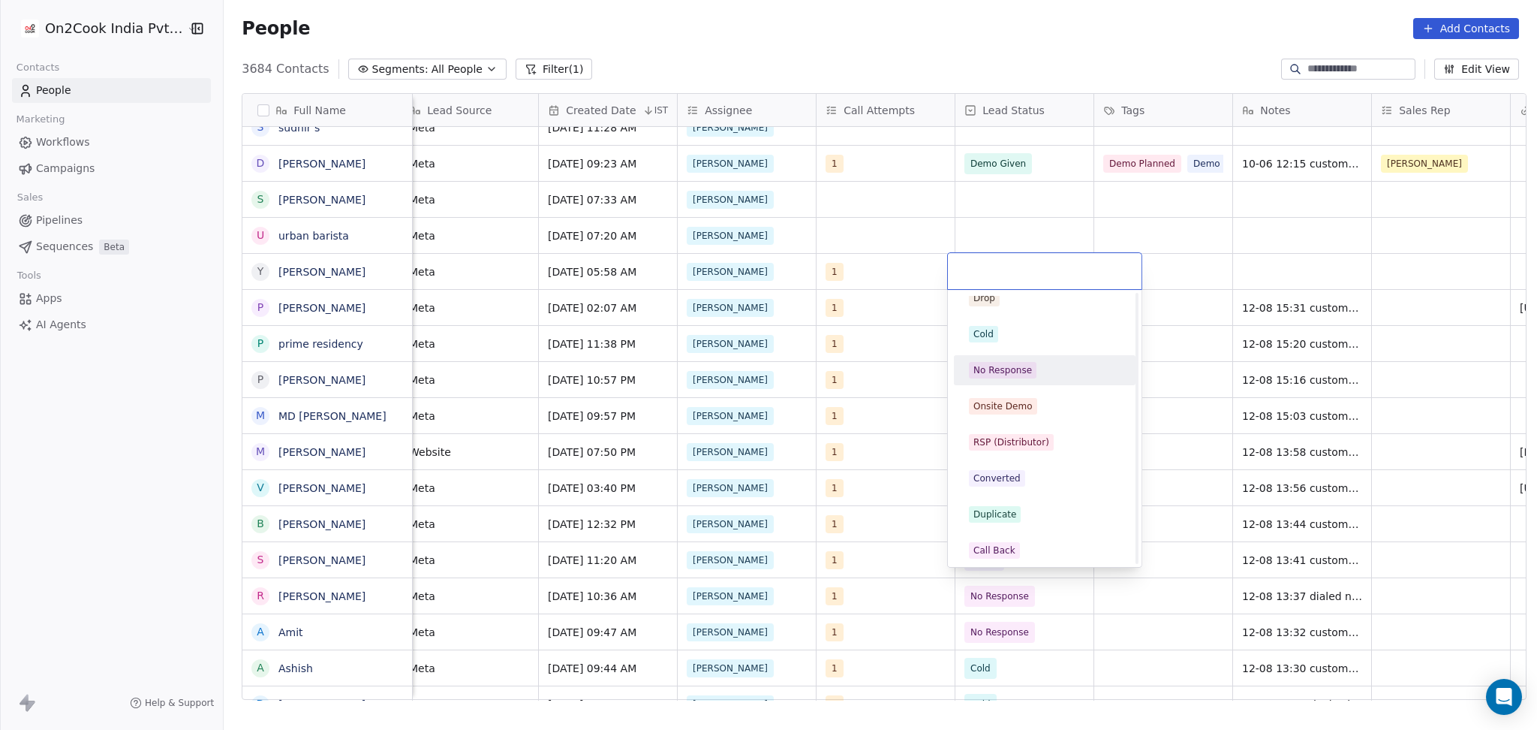
scroll to position [200, 0]
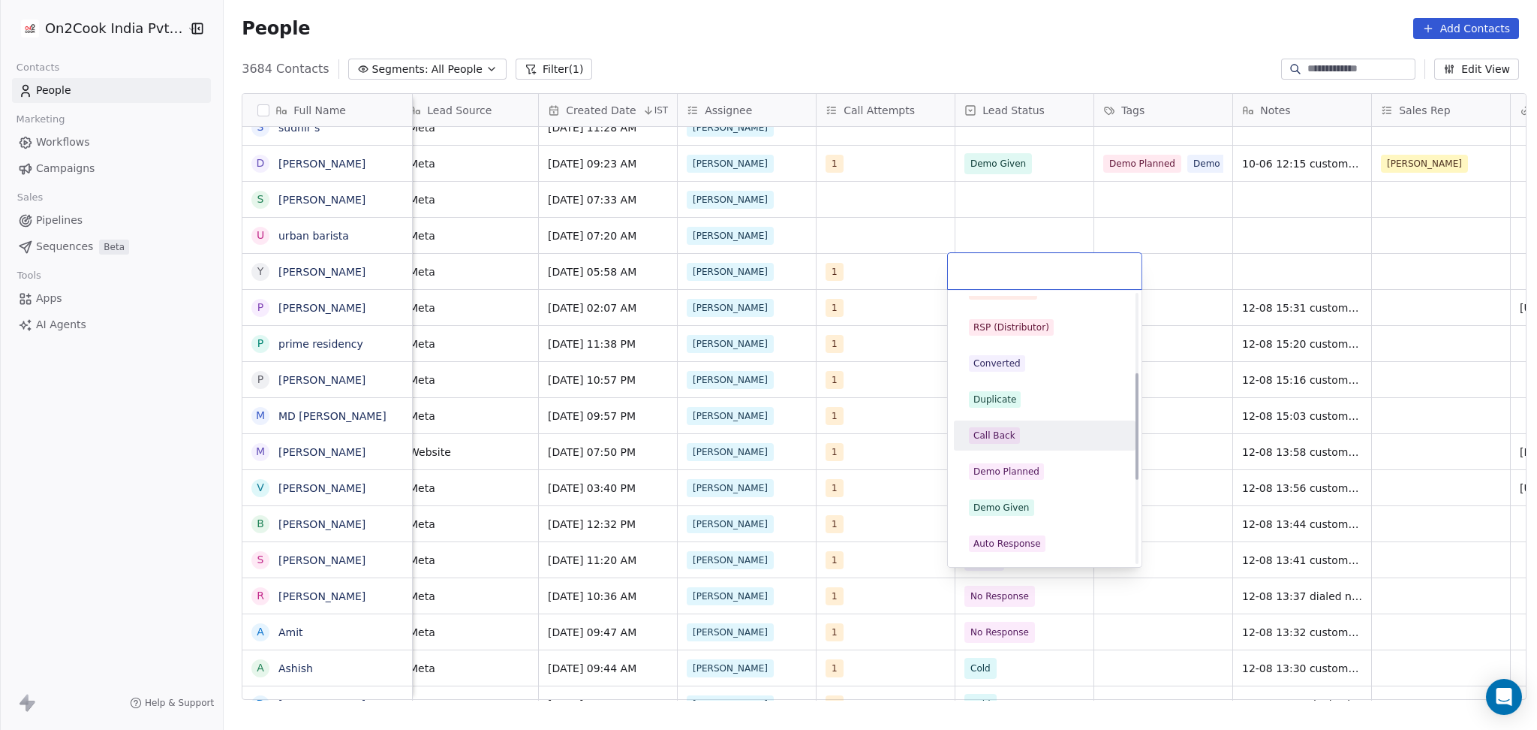
click at [1028, 435] on div "Call Back" at bounding box center [1045, 435] width 152 height 17
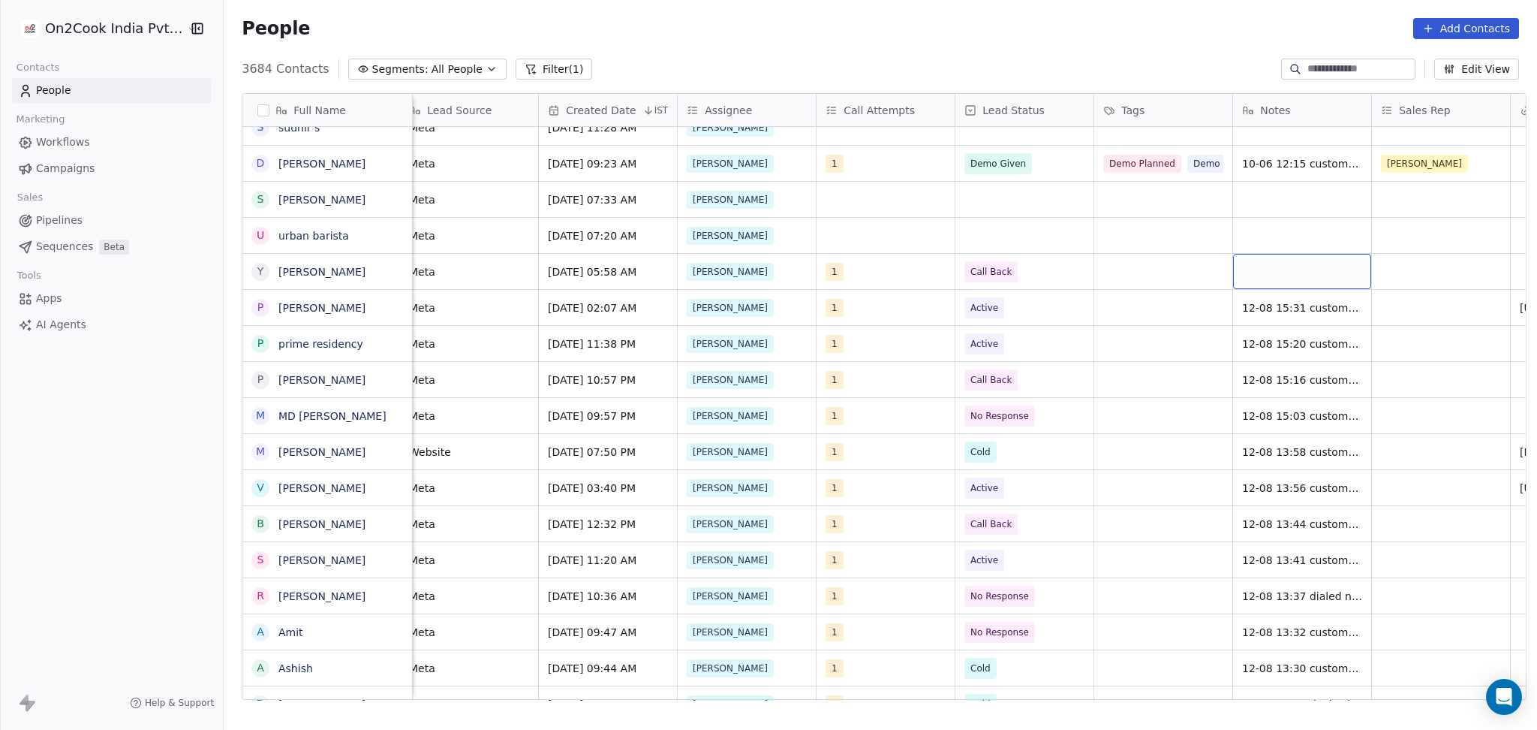
click at [1284, 270] on div "grid" at bounding box center [1302, 271] width 138 height 35
type textarea "**********"
click at [1181, 253] on html "On2Cook India Pvt. Ltd. Contacts People Marketing Workflows Campaigns Sales Pip…" at bounding box center [768, 365] width 1537 height 730
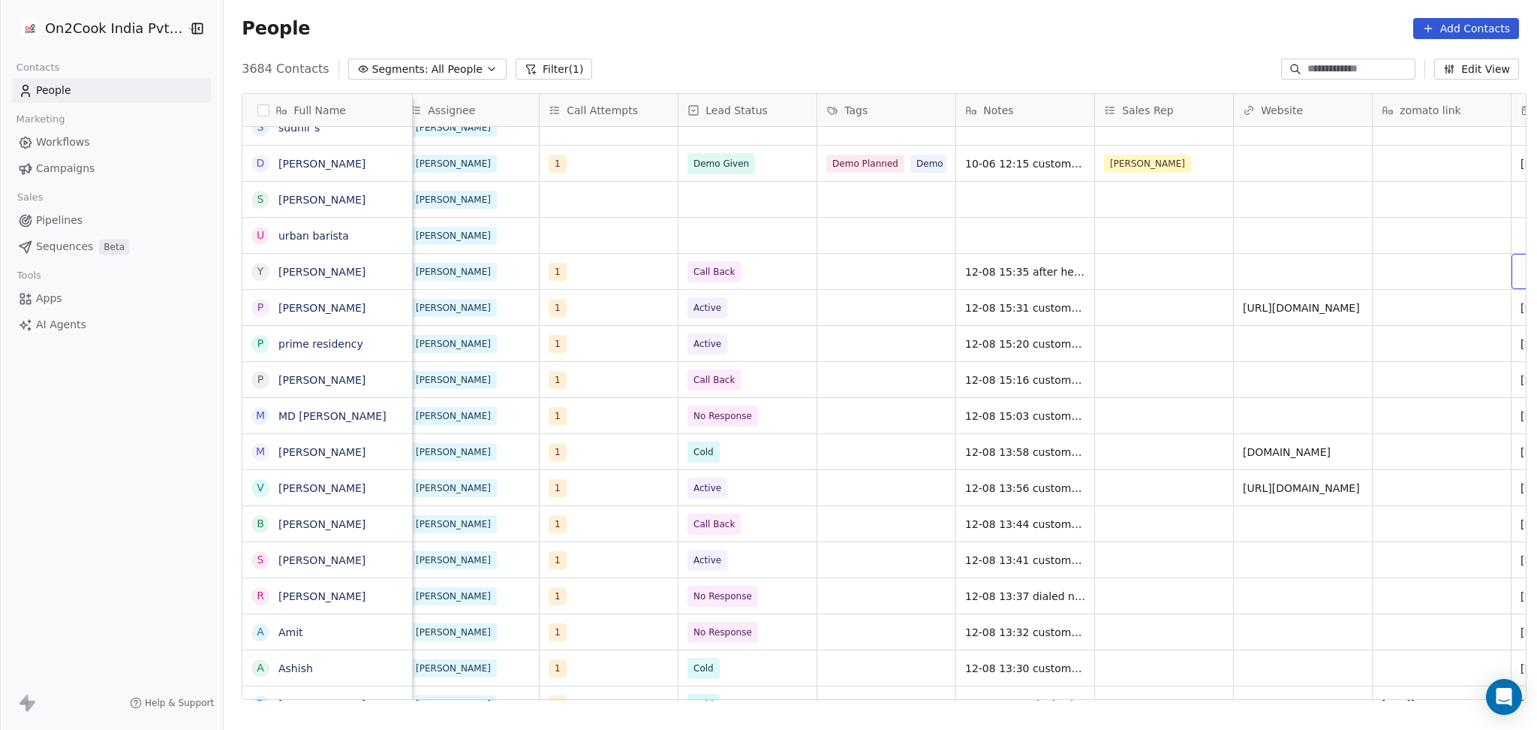
scroll to position [0, 1401]
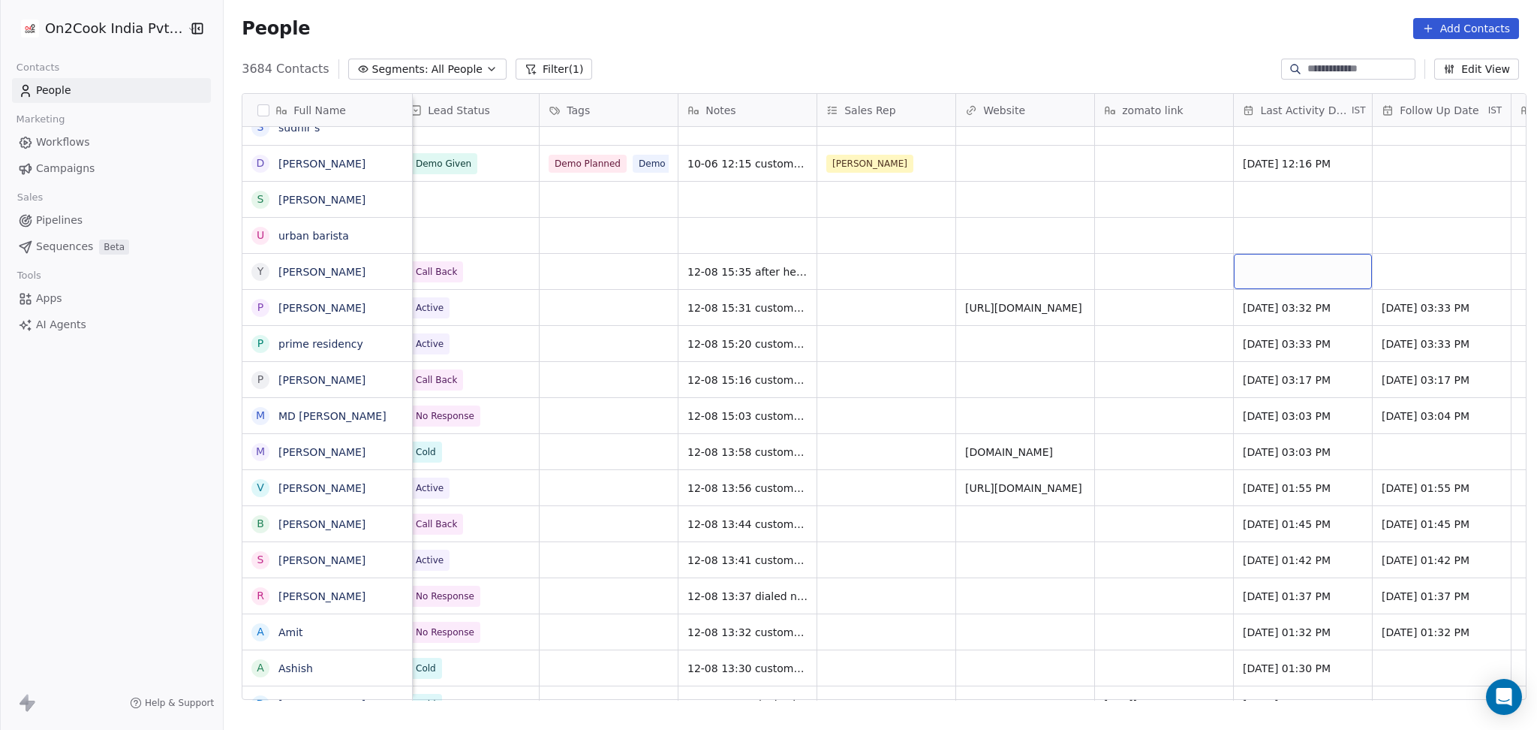
click at [1267, 278] on div "grid" at bounding box center [1303, 271] width 138 height 35
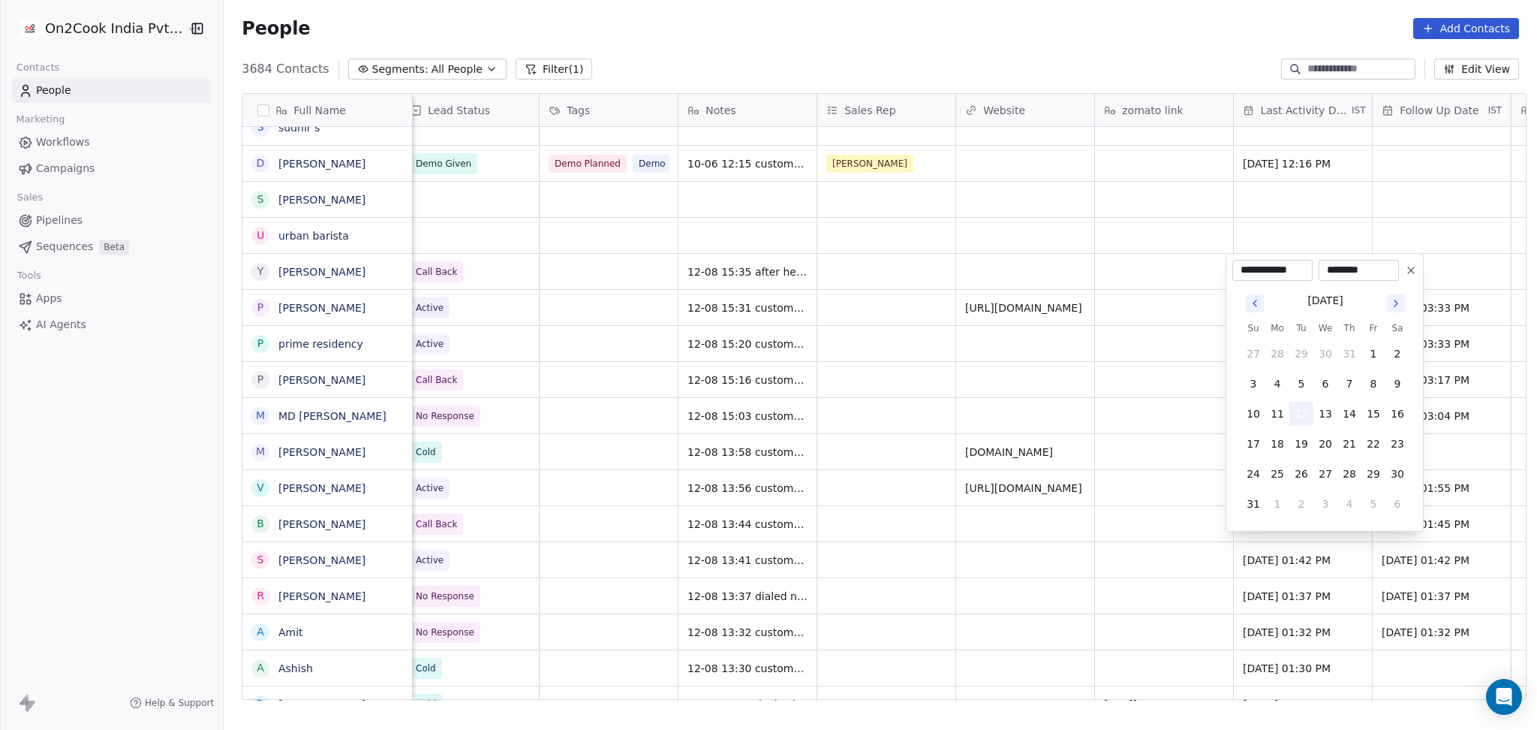
click at [1303, 411] on button "12" at bounding box center [1302, 414] width 24 height 24
click at [986, 457] on html "On2Cook India Pvt. Ltd. Contacts People Marketing Workflows Campaigns Sales Pip…" at bounding box center [768, 365] width 1537 height 730
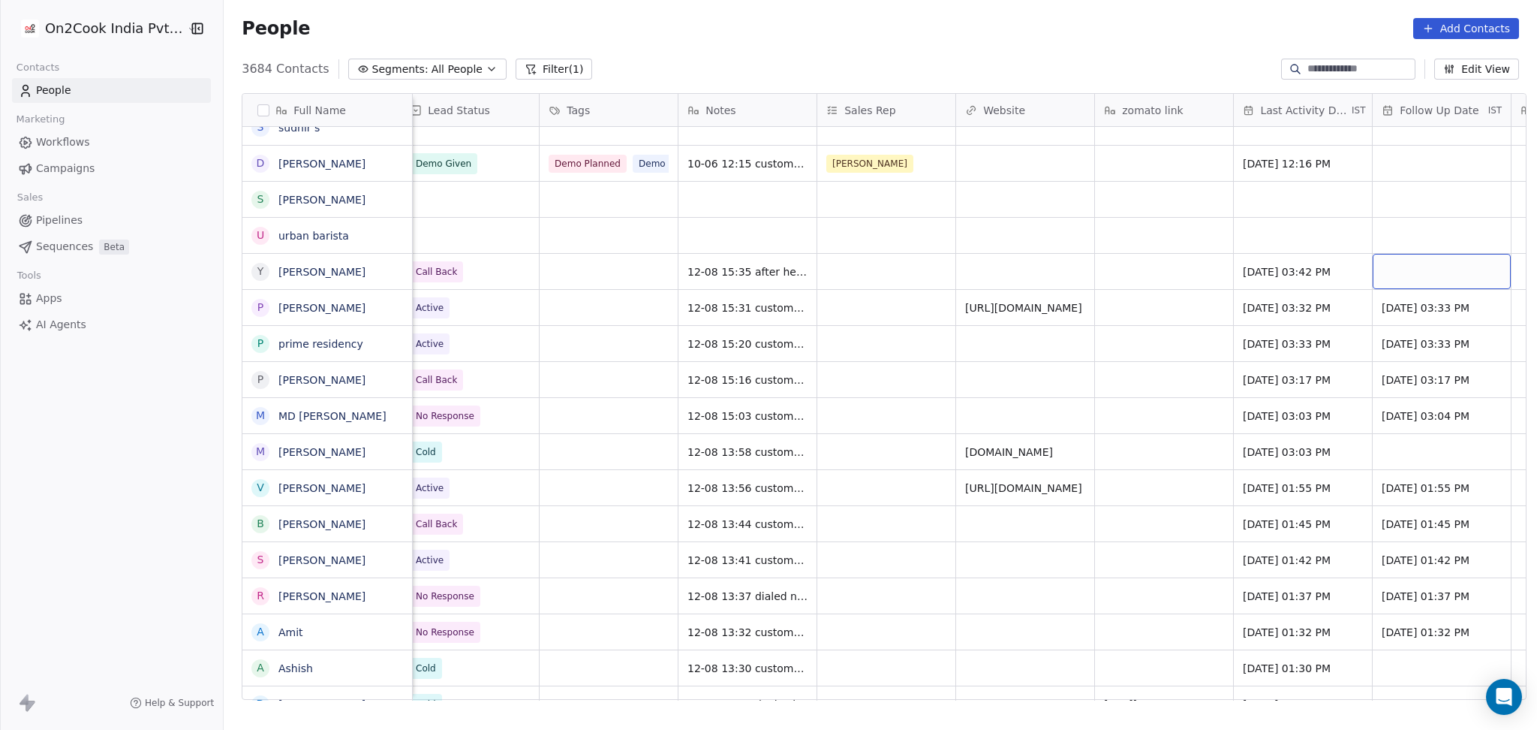
click at [1453, 263] on div "grid" at bounding box center [1442, 271] width 138 height 35
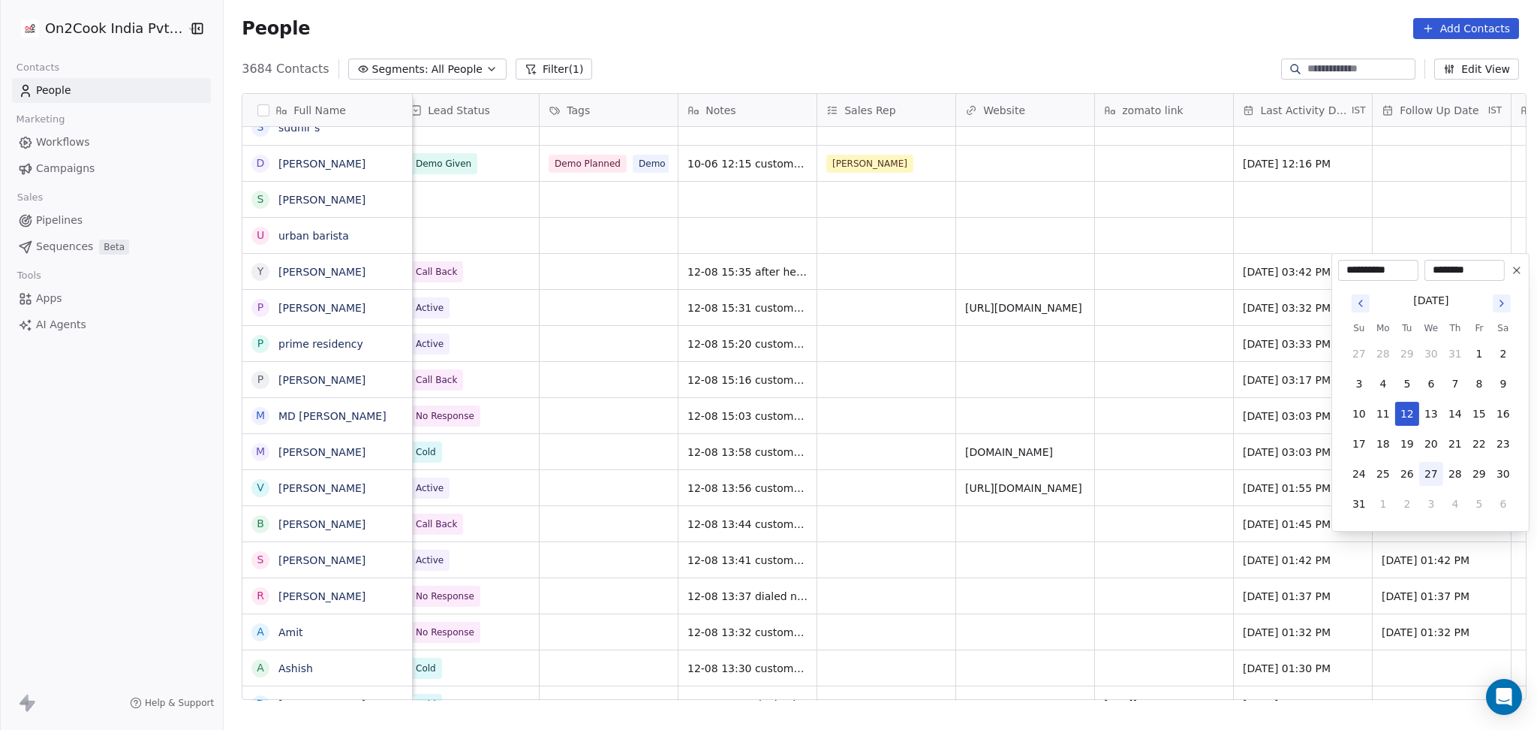
click at [1441, 468] on button "27" at bounding box center [1431, 474] width 24 height 24
type input "**********"
click at [778, 269] on html "On2Cook India Pvt. Ltd. Contacts People Marketing Workflows Campaigns Sales Pip…" at bounding box center [768, 365] width 1537 height 730
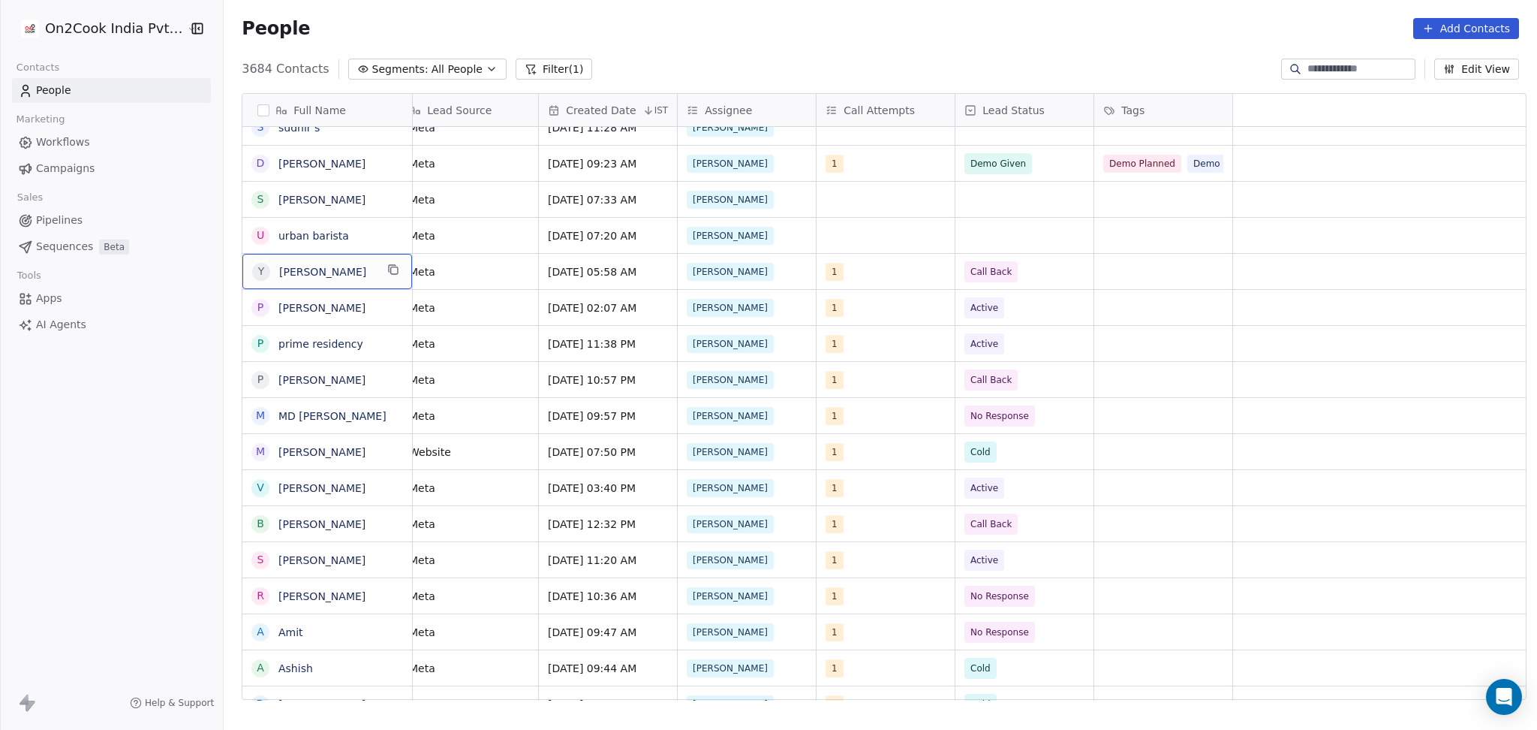
scroll to position [0, 0]
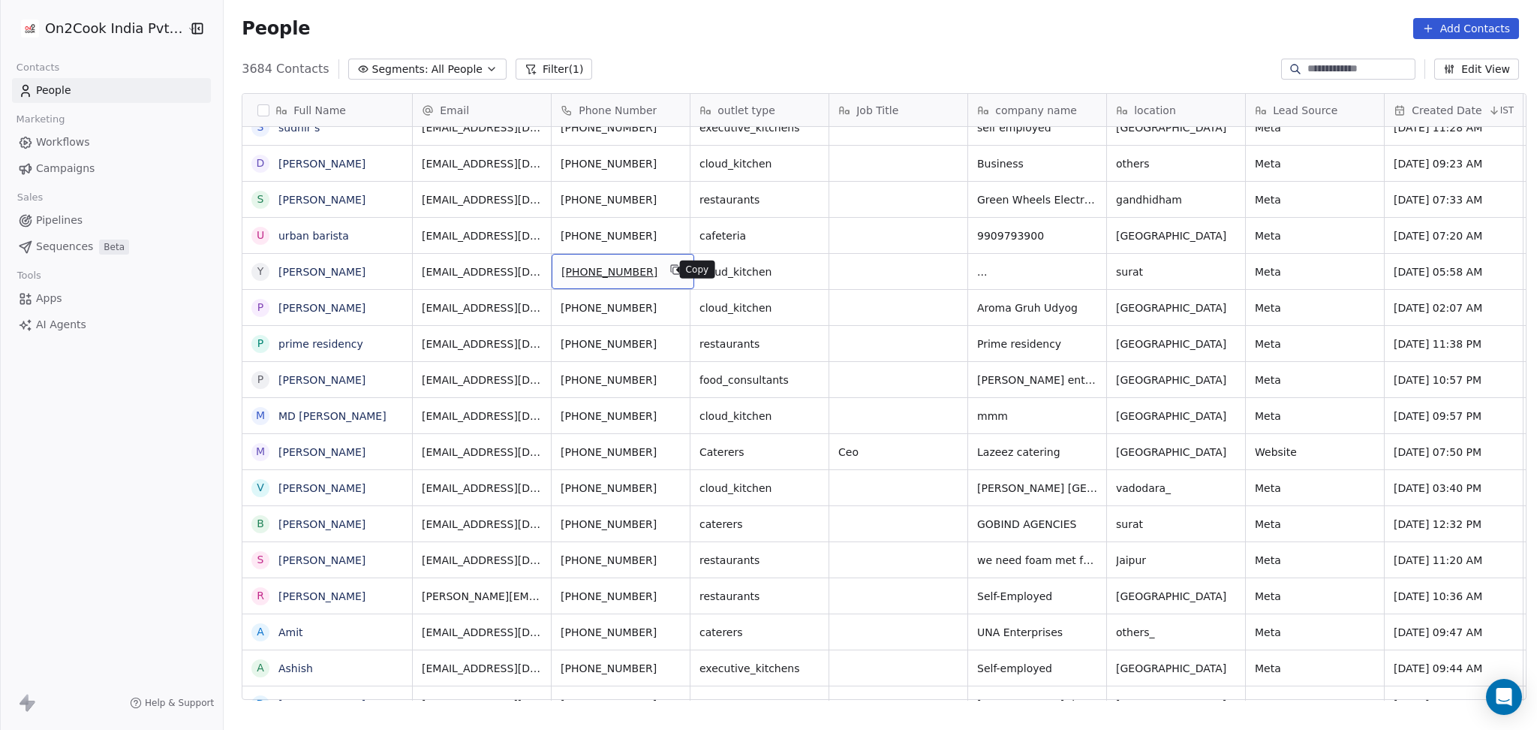
click at [670, 267] on icon "grid" at bounding box center [676, 269] width 12 height 12
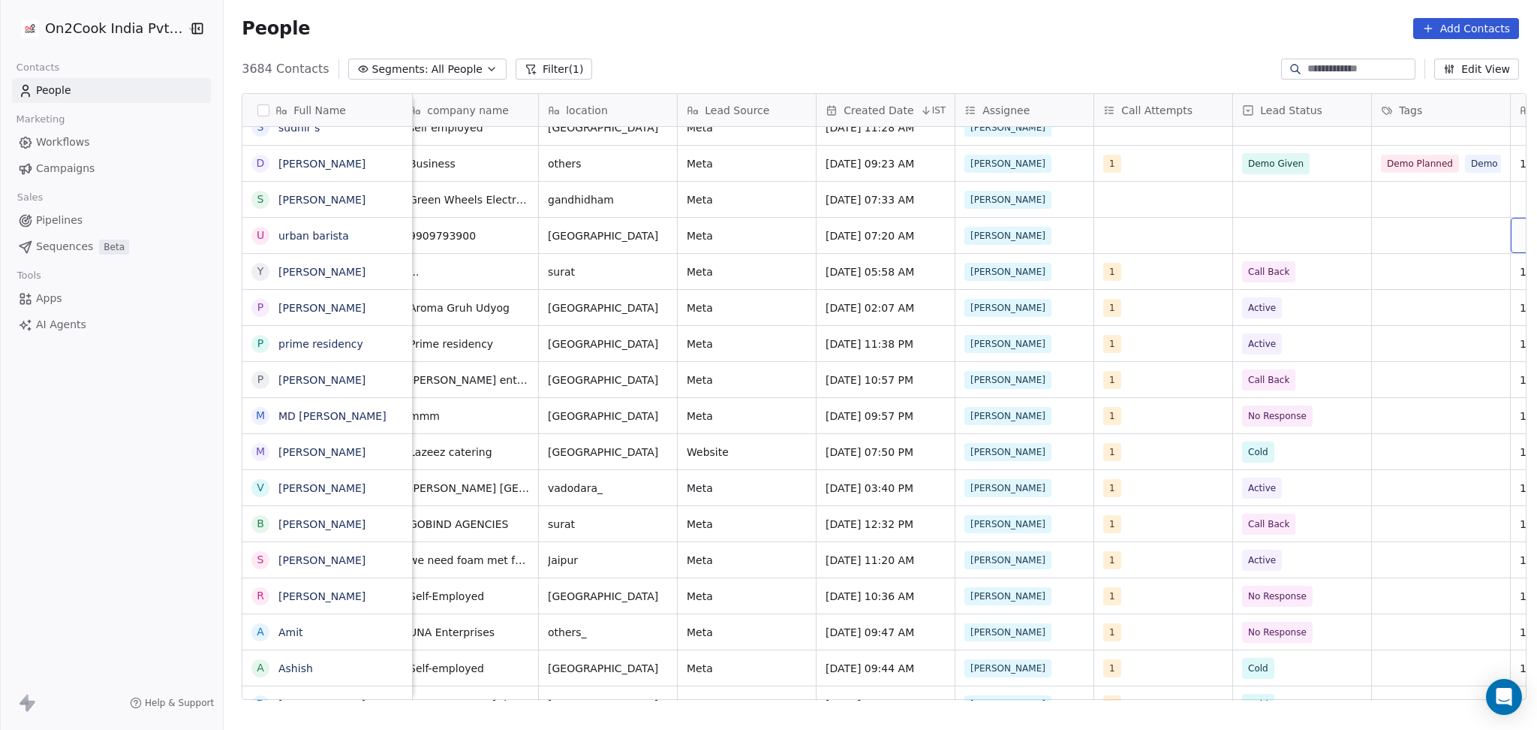
scroll to position [0, 706]
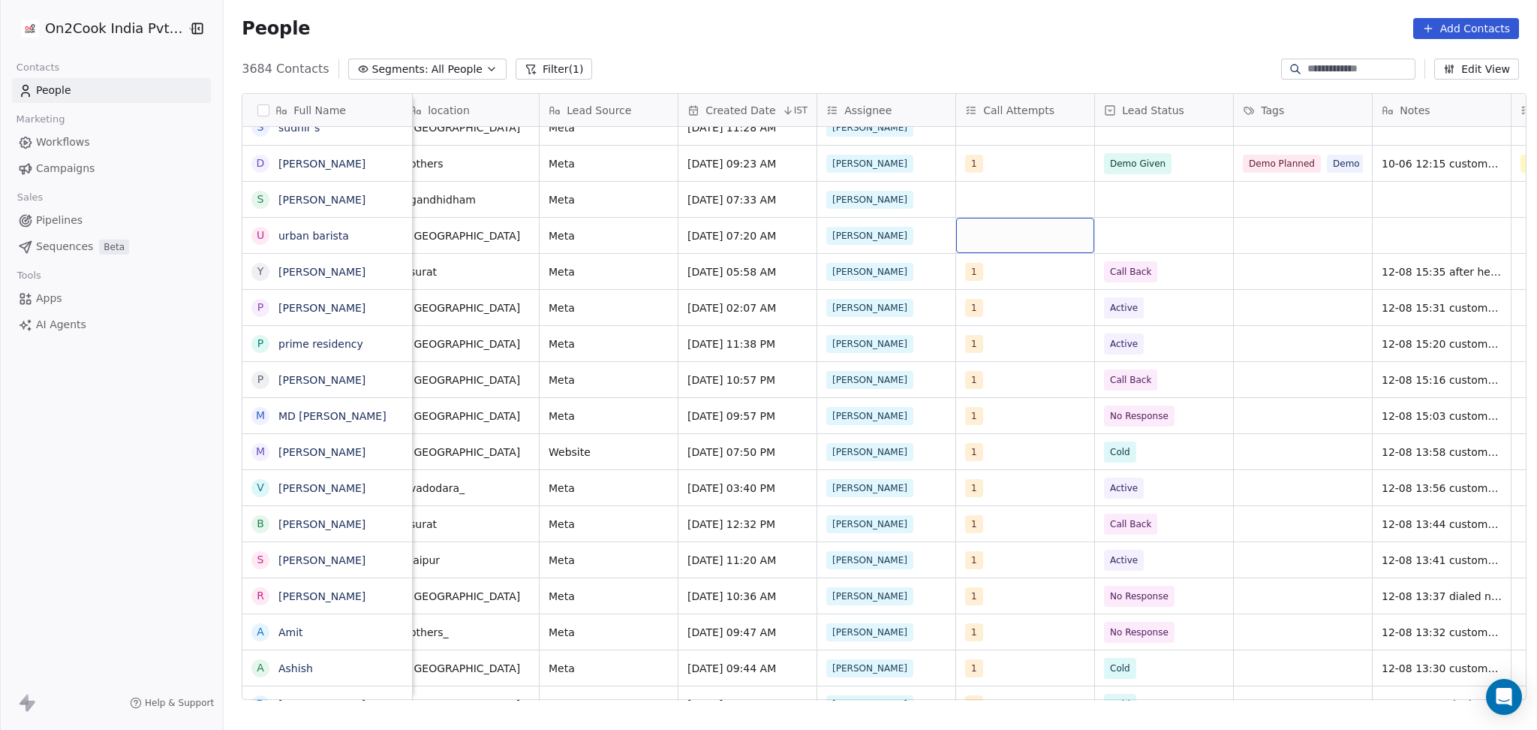
click at [977, 241] on div "grid" at bounding box center [1025, 235] width 138 height 35
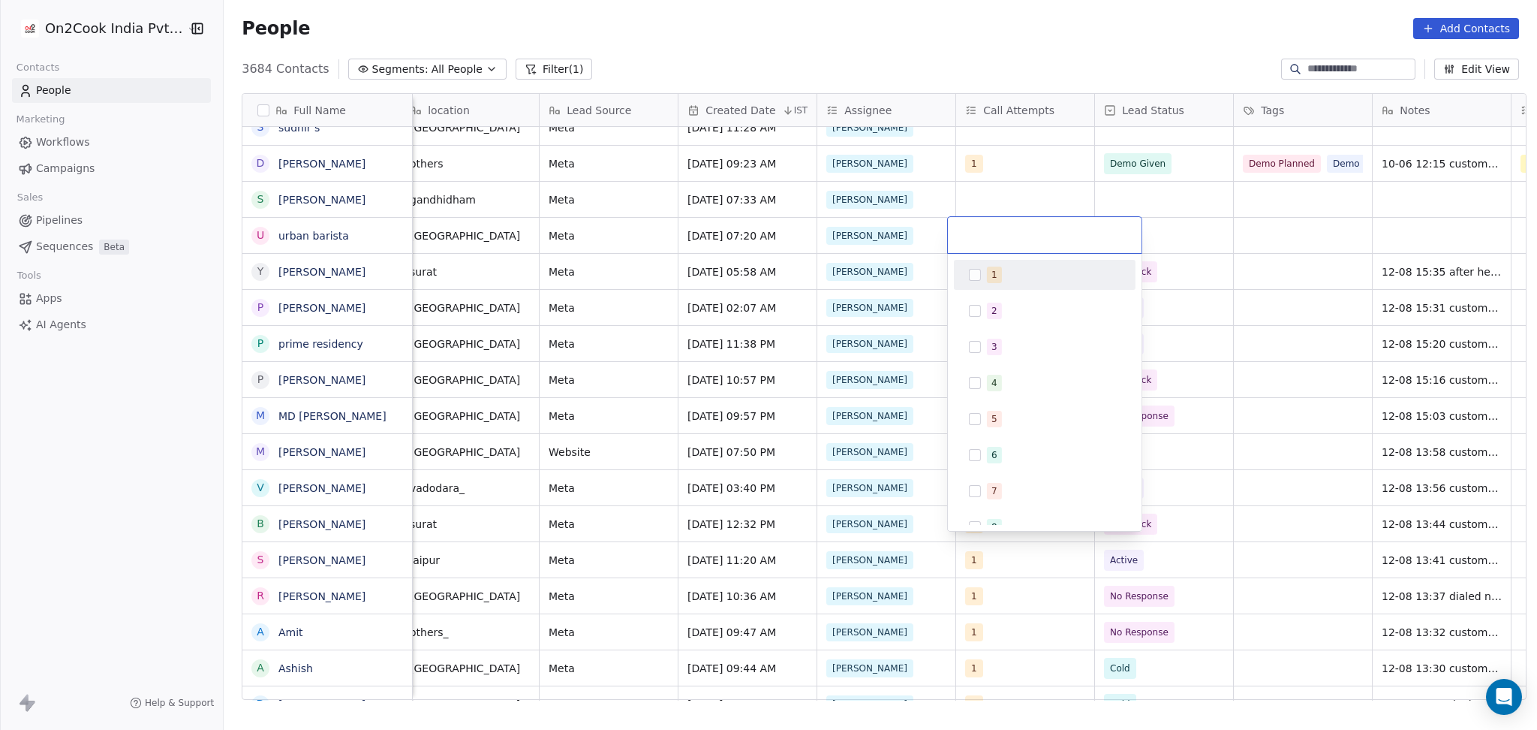
click at [975, 281] on div "1" at bounding box center [1045, 275] width 170 height 24
click at [1213, 209] on html "On2Cook India Pvt. Ltd. Contacts People Marketing Workflows Campaigns Sales Pip…" at bounding box center [768, 365] width 1537 height 730
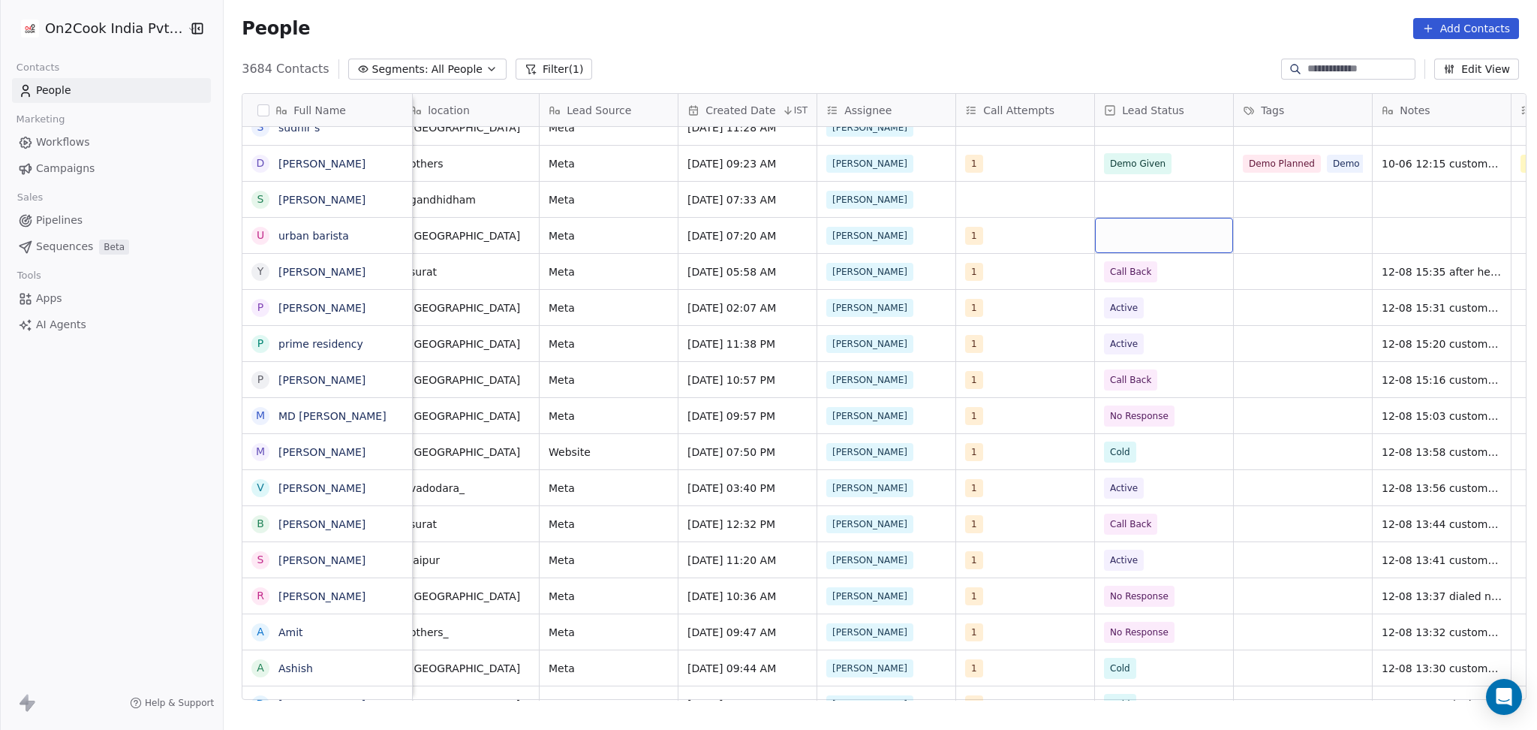
click at [1154, 240] on div "grid" at bounding box center [1164, 235] width 138 height 35
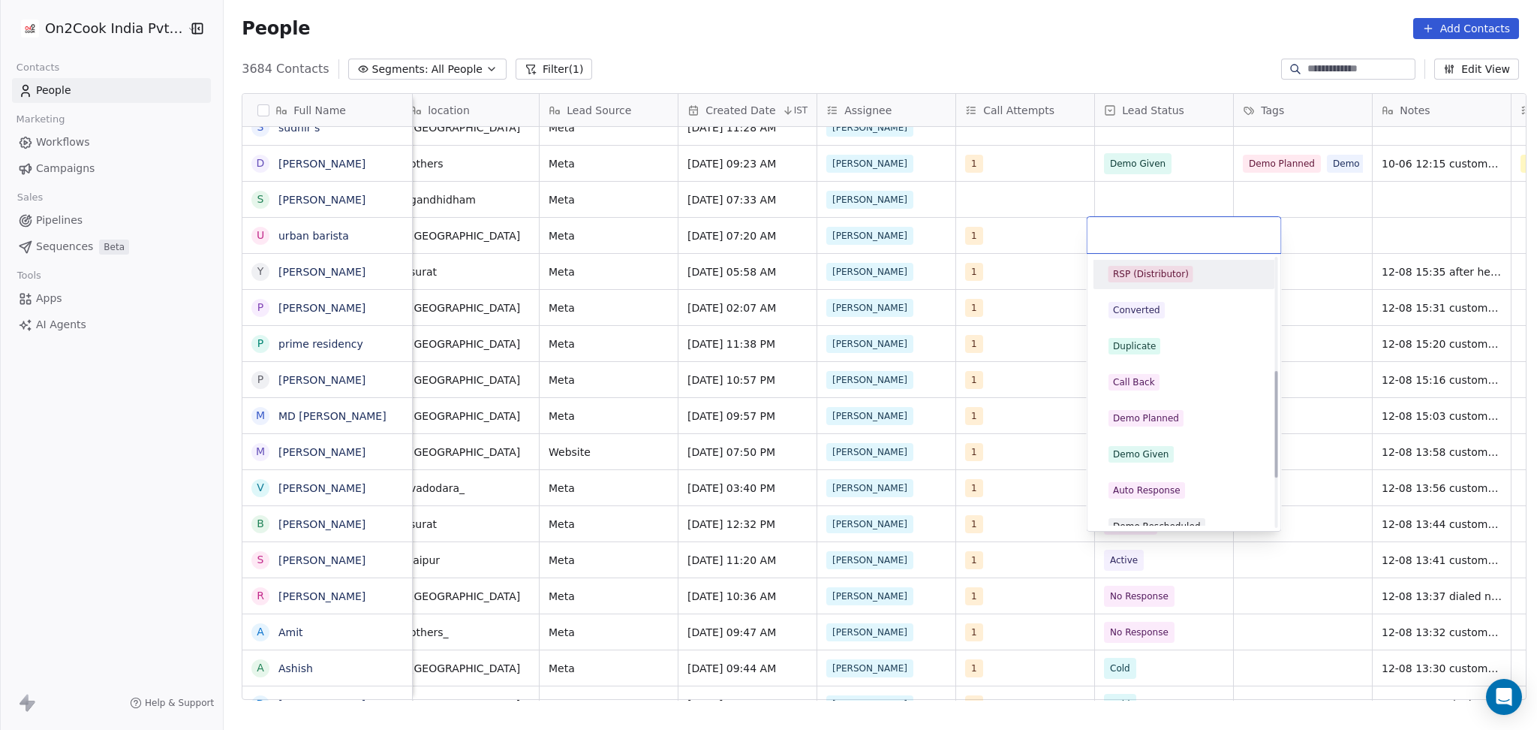
scroll to position [300, 0]
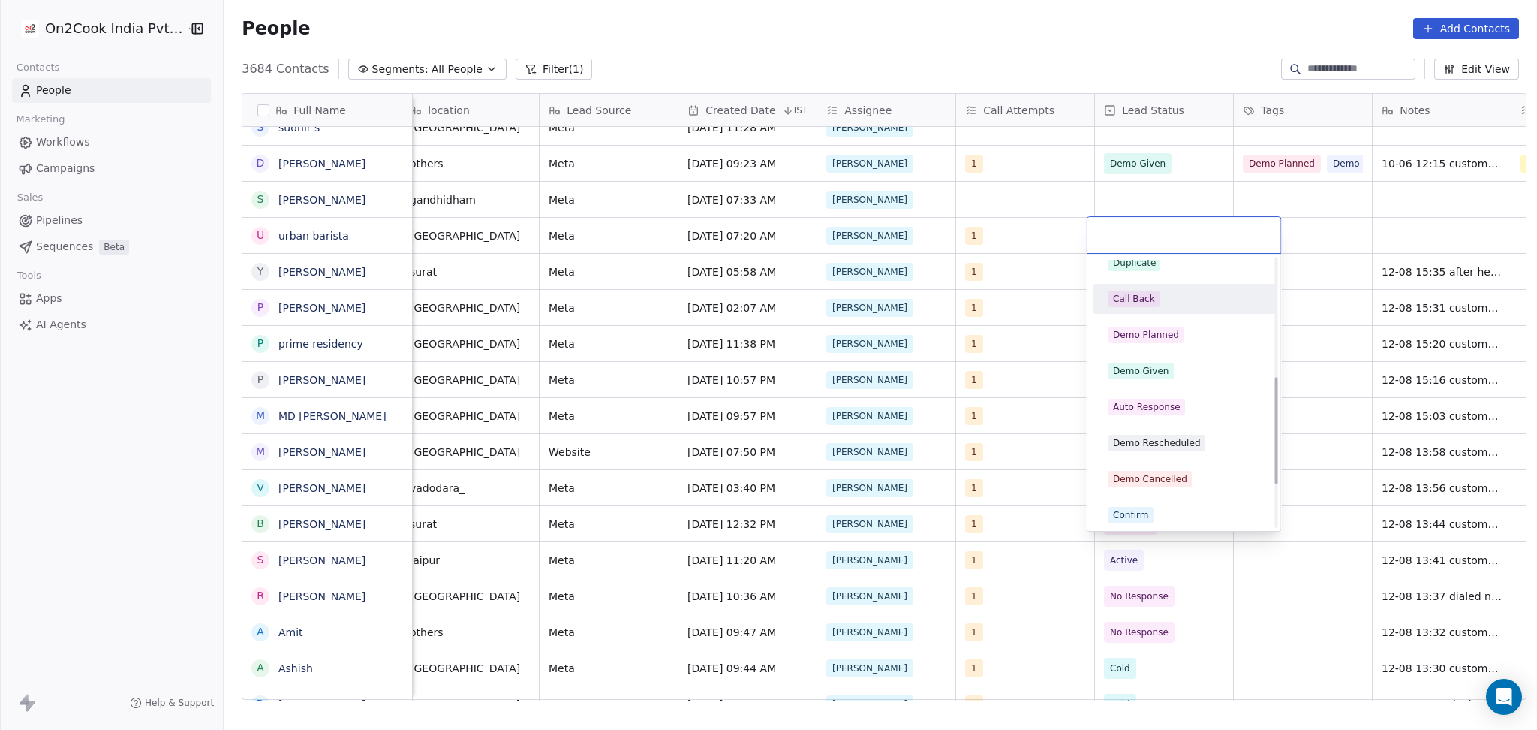
click at [1161, 297] on div "Call Back" at bounding box center [1185, 298] width 152 height 17
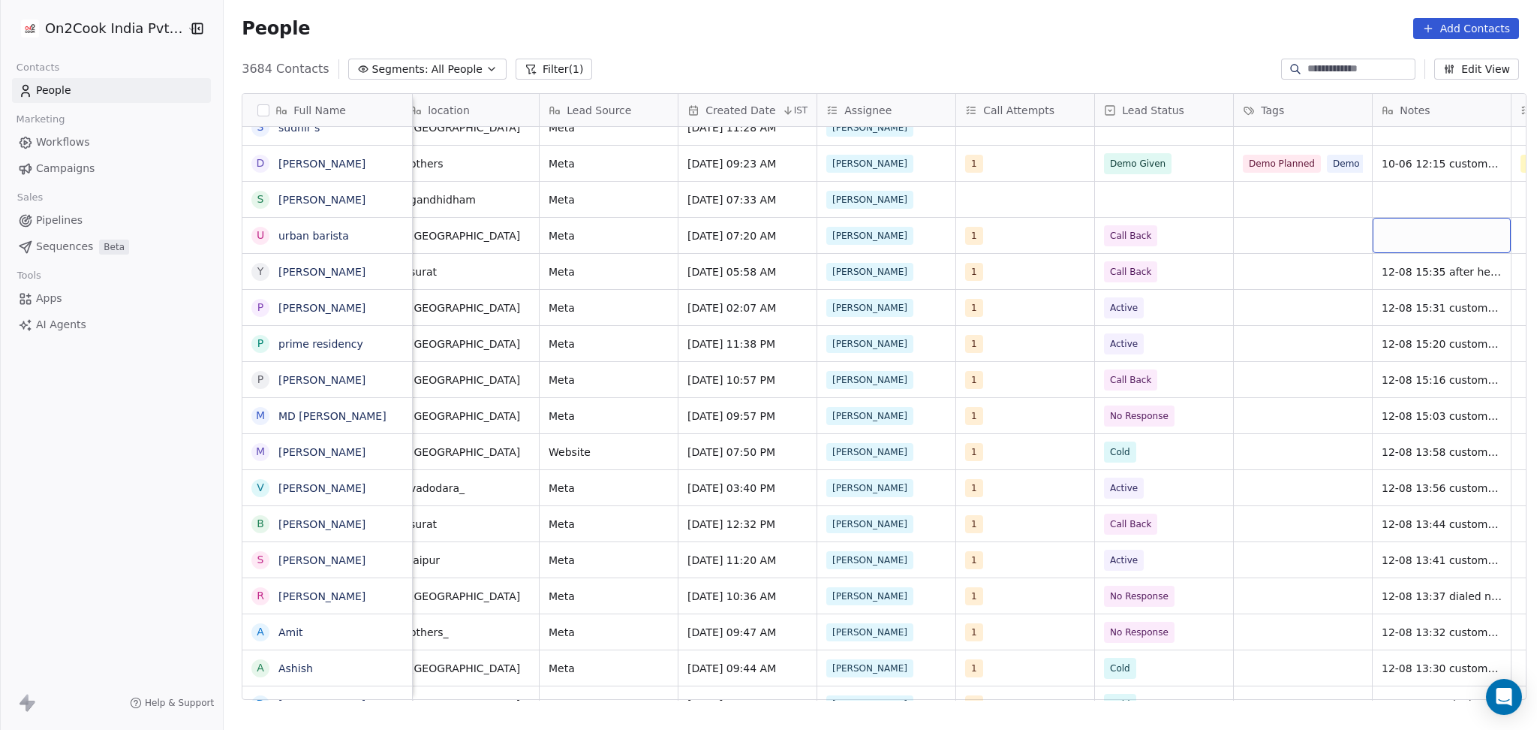
click at [1453, 223] on div "grid" at bounding box center [1442, 235] width 138 height 35
type textarea "**********"
click at [1335, 253] on html "On2Cook India Pvt. Ltd. Contacts People Marketing Workflows Campaigns Sales Pip…" at bounding box center [768, 365] width 1537 height 730
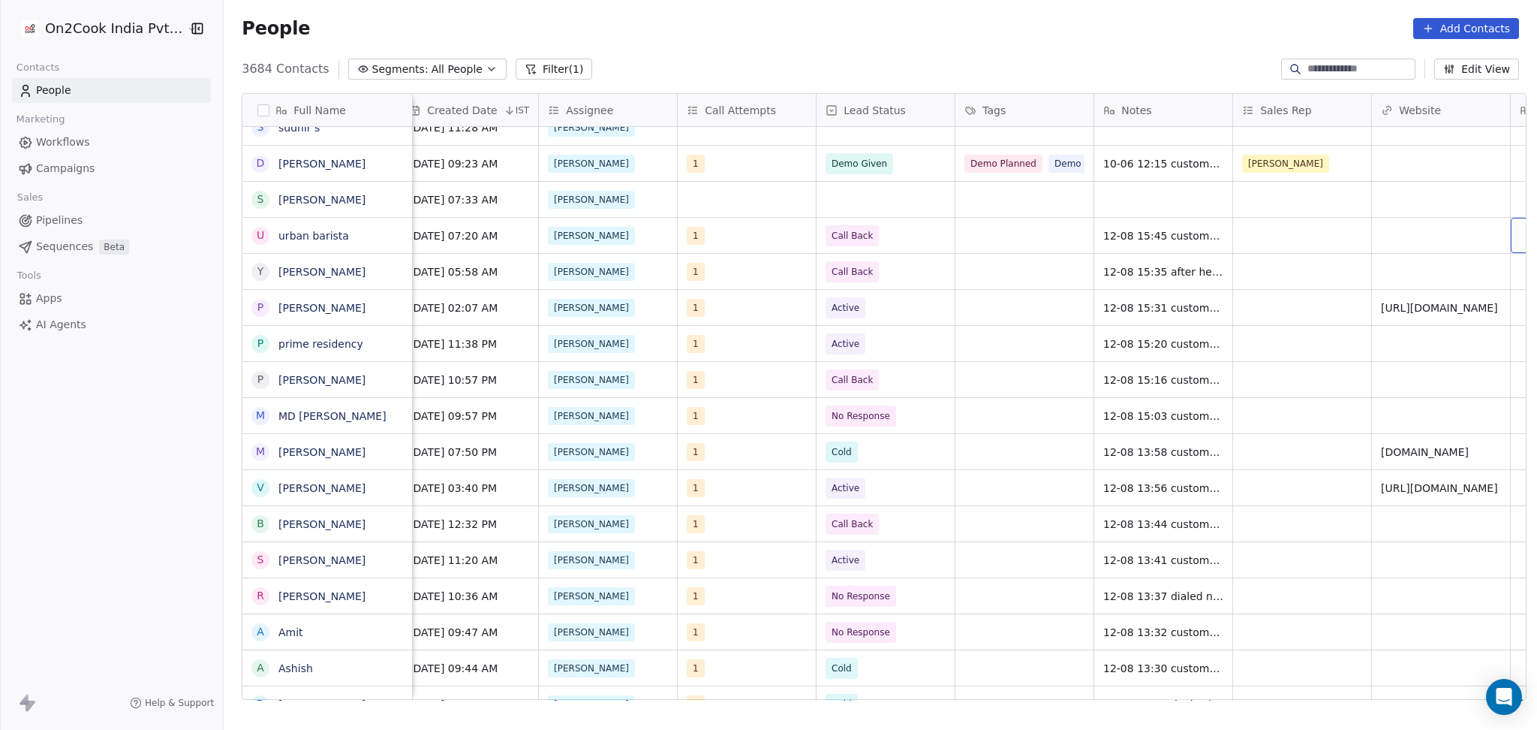
scroll to position [0, 1123]
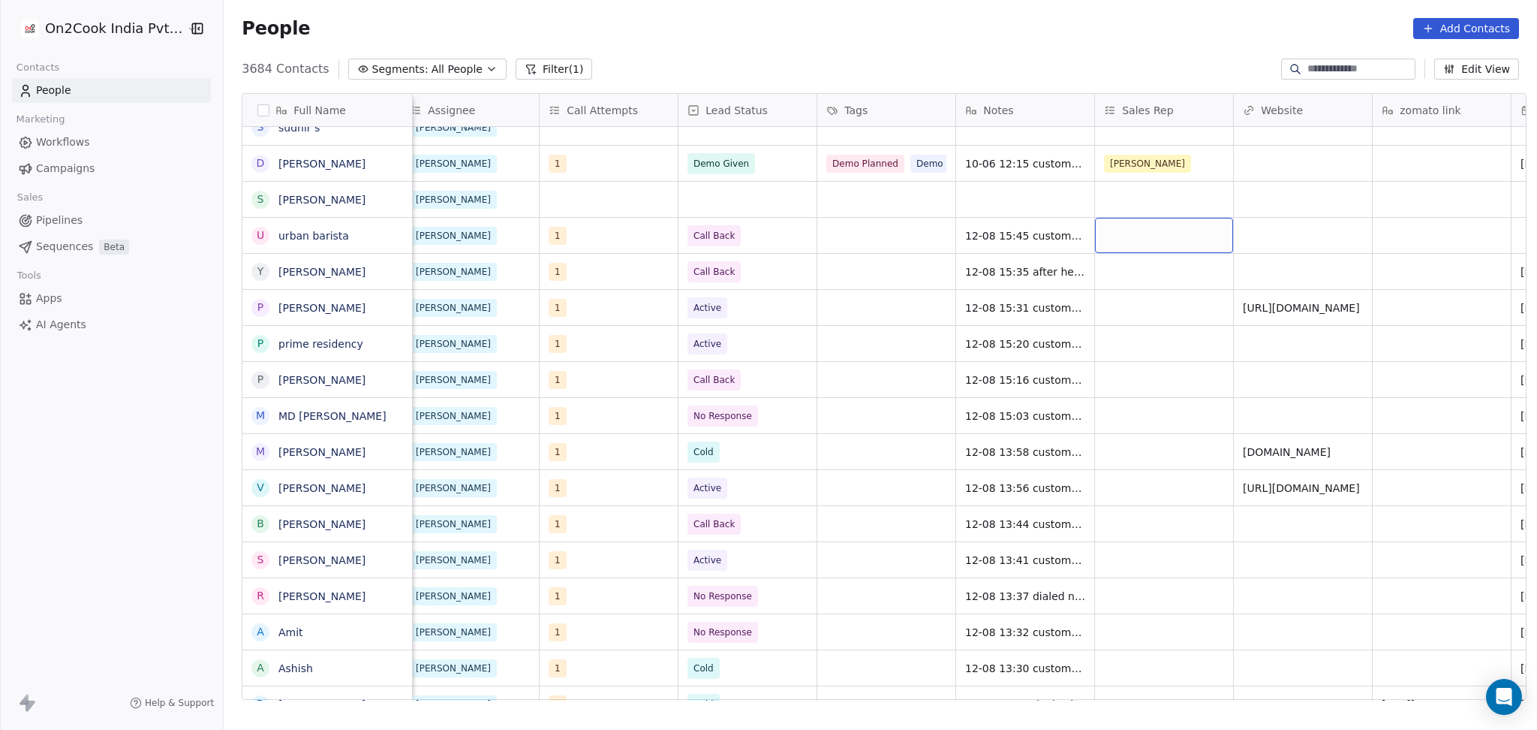
click at [1163, 248] on div "grid" at bounding box center [1164, 235] width 138 height 35
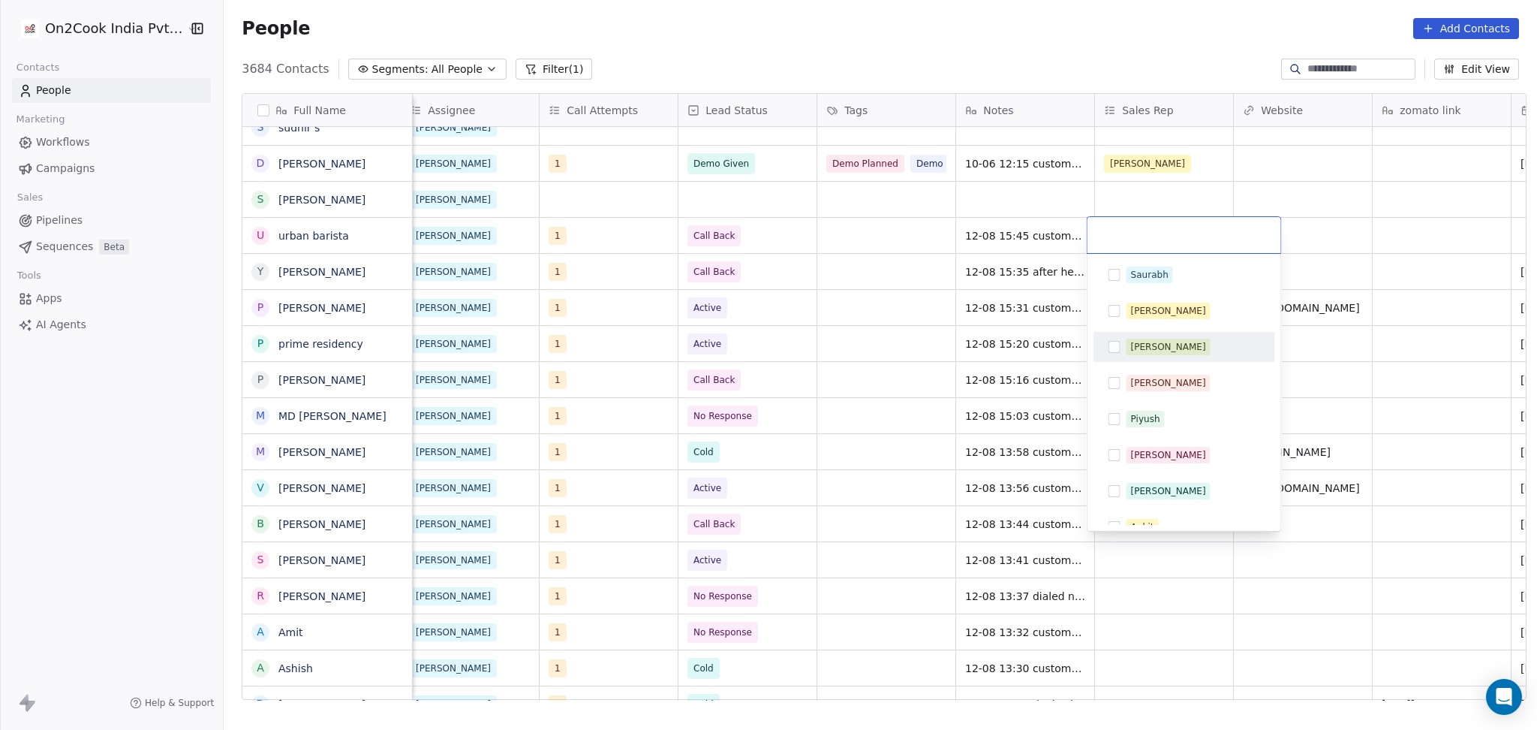
click at [1430, 335] on html "On2Cook India Pvt. Ltd. Contacts People Marketing Workflows Campaigns Sales Pip…" at bounding box center [768, 365] width 1537 height 730
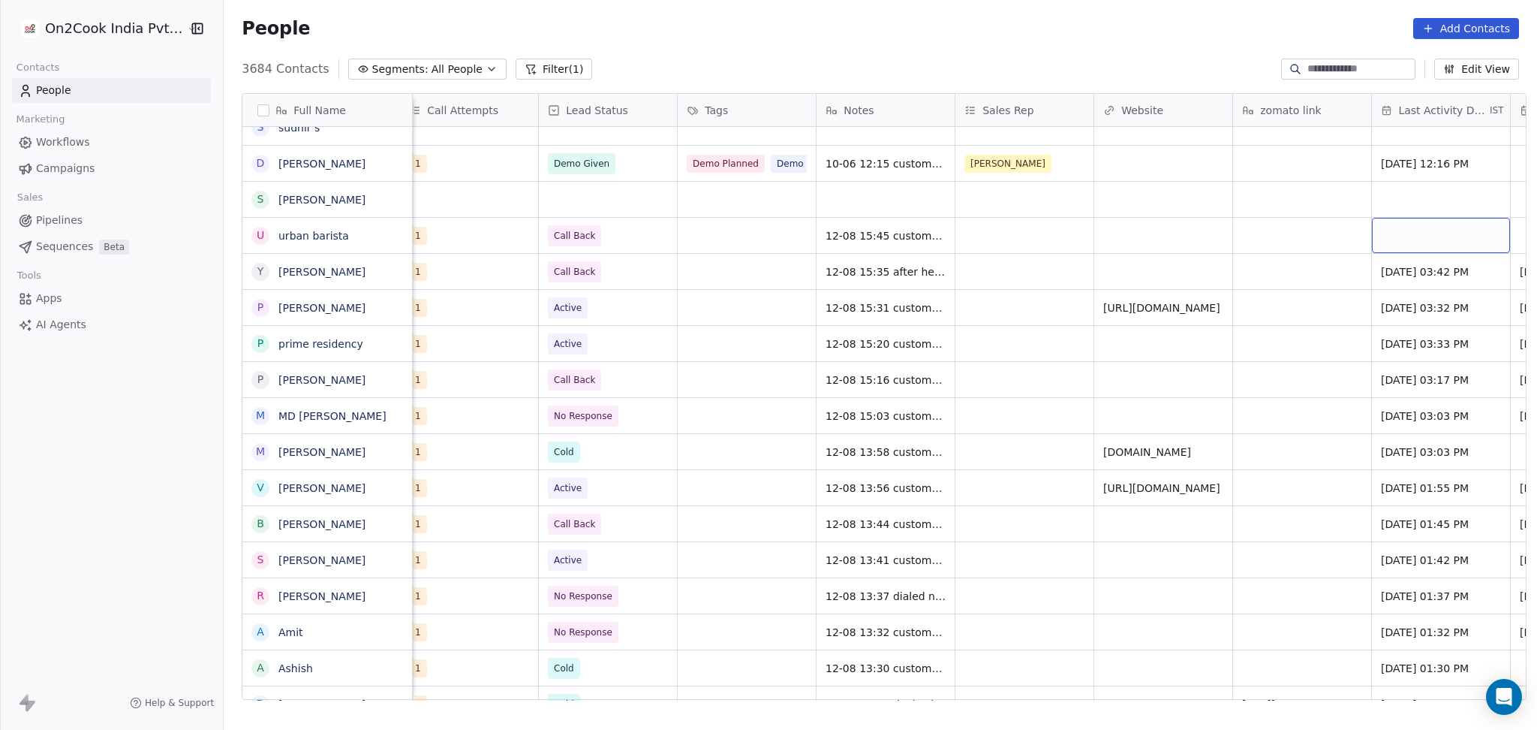
scroll to position [0, 1401]
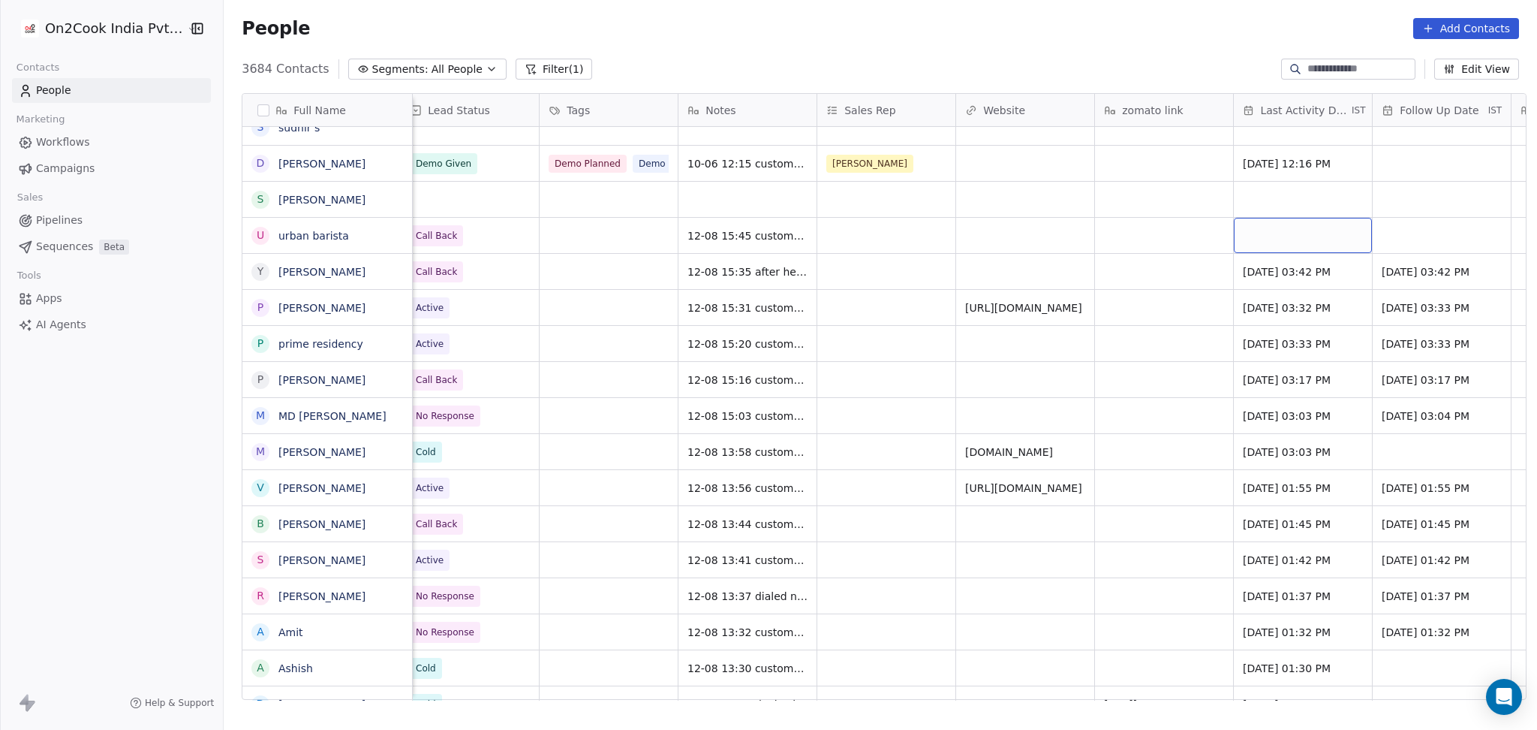
click at [1295, 242] on div "grid" at bounding box center [1303, 235] width 138 height 35
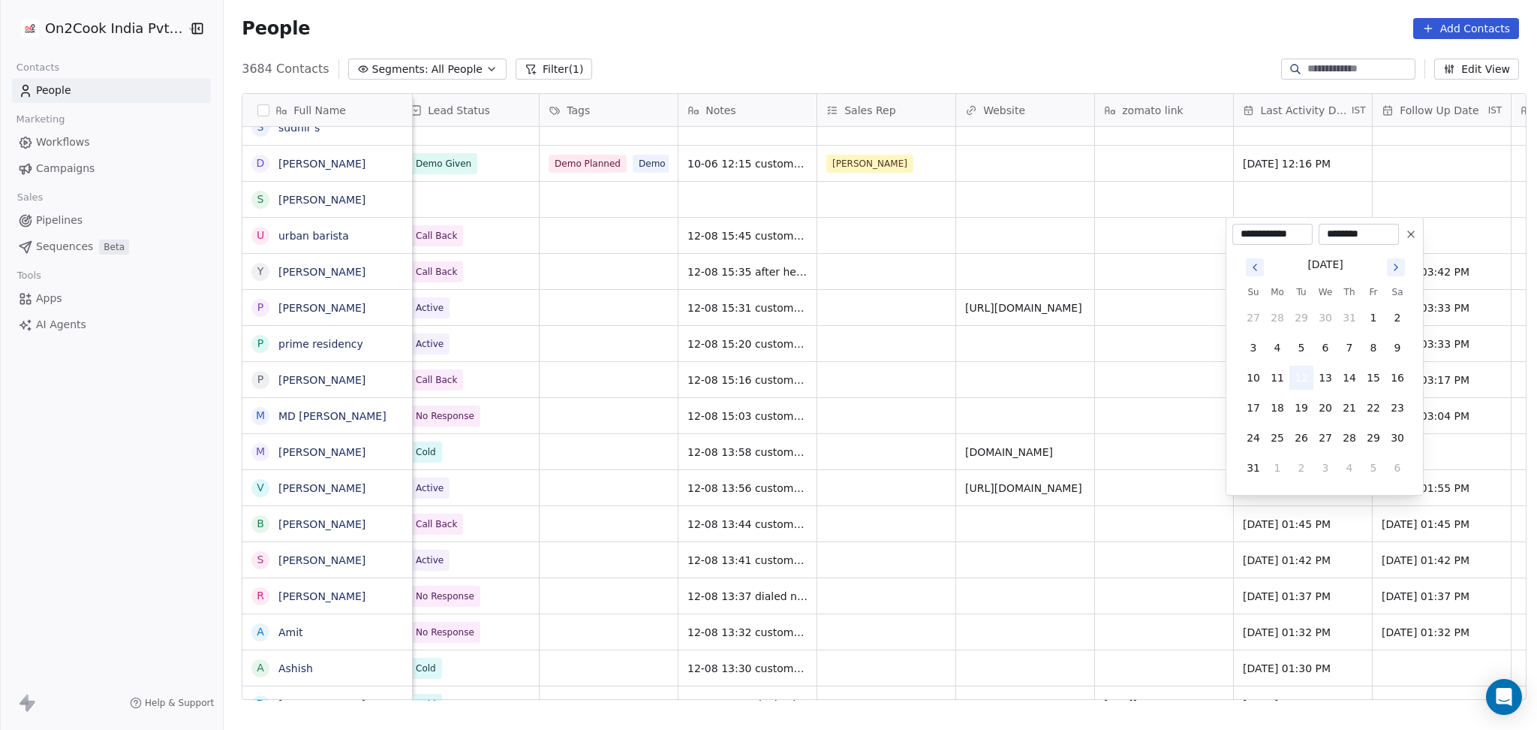
click at [1307, 376] on button "12" at bounding box center [1302, 378] width 24 height 24
click at [1114, 349] on html "On2Cook India Pvt. Ltd. Contacts People Marketing Workflows Campaigns Sales Pip…" at bounding box center [768, 365] width 1537 height 730
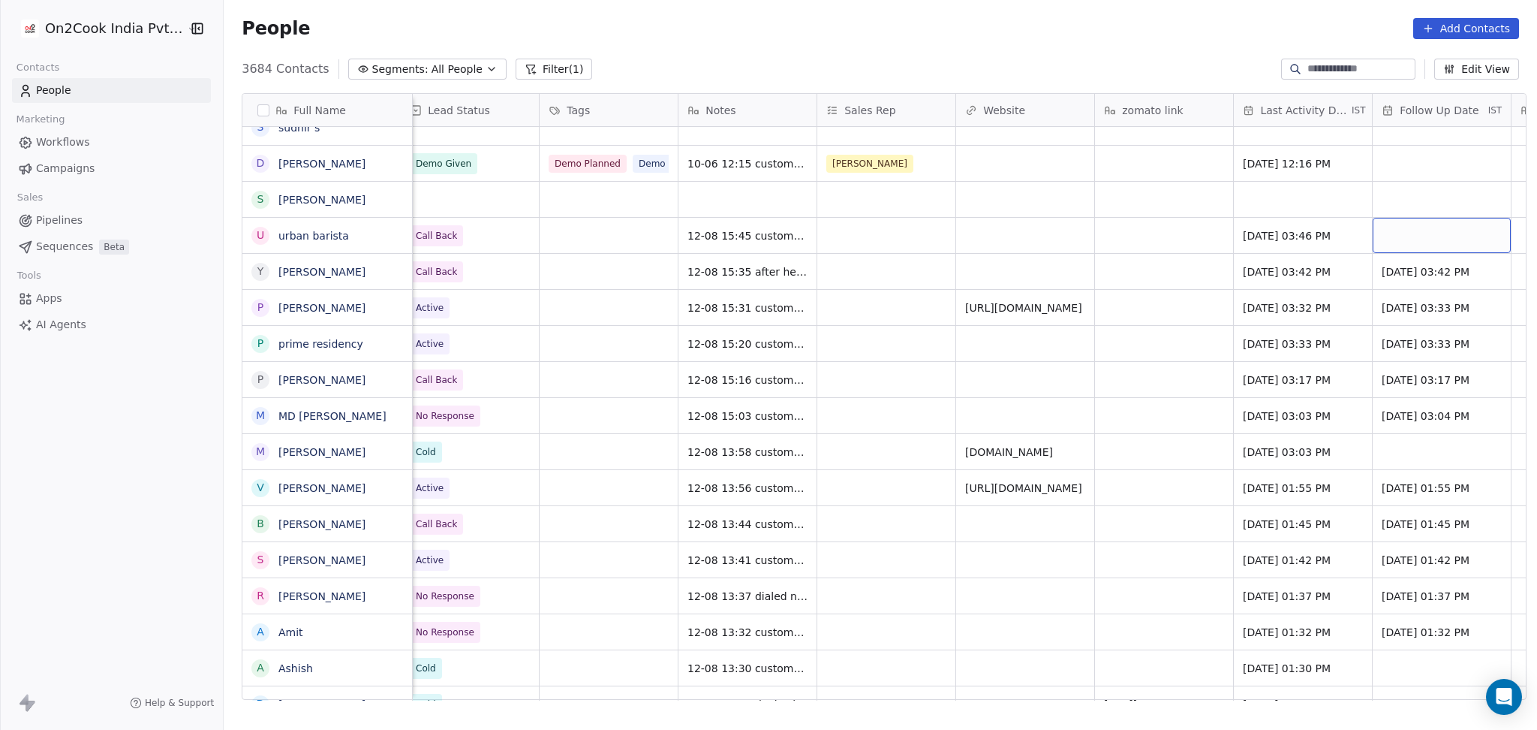
click at [1438, 230] on div "grid" at bounding box center [1442, 235] width 138 height 35
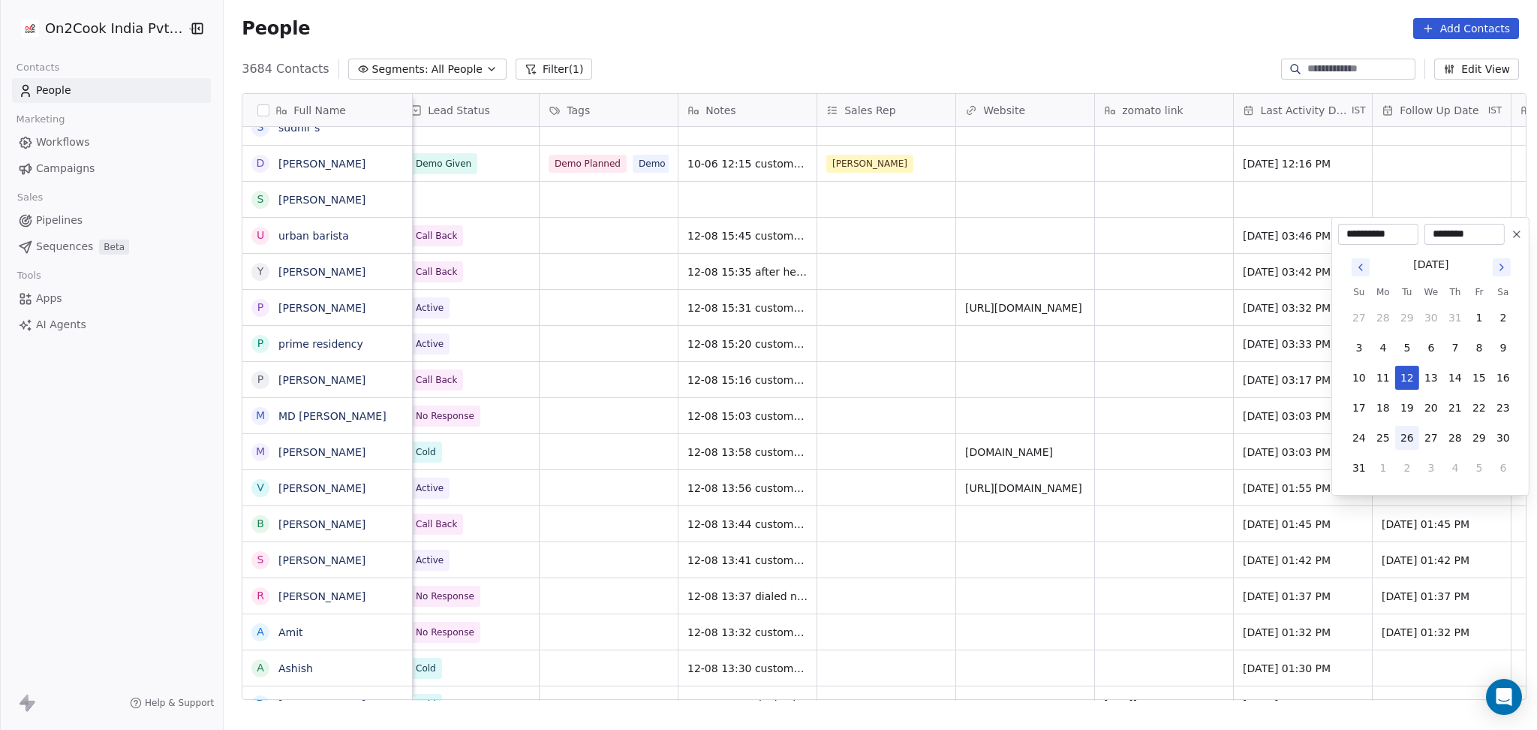
click at [1415, 446] on button "26" at bounding box center [1407, 438] width 24 height 24
type input "**********"
click at [1082, 322] on html "On2Cook India Pvt. Ltd. Contacts People Marketing Workflows Campaigns Sales Pip…" at bounding box center [768, 365] width 1537 height 730
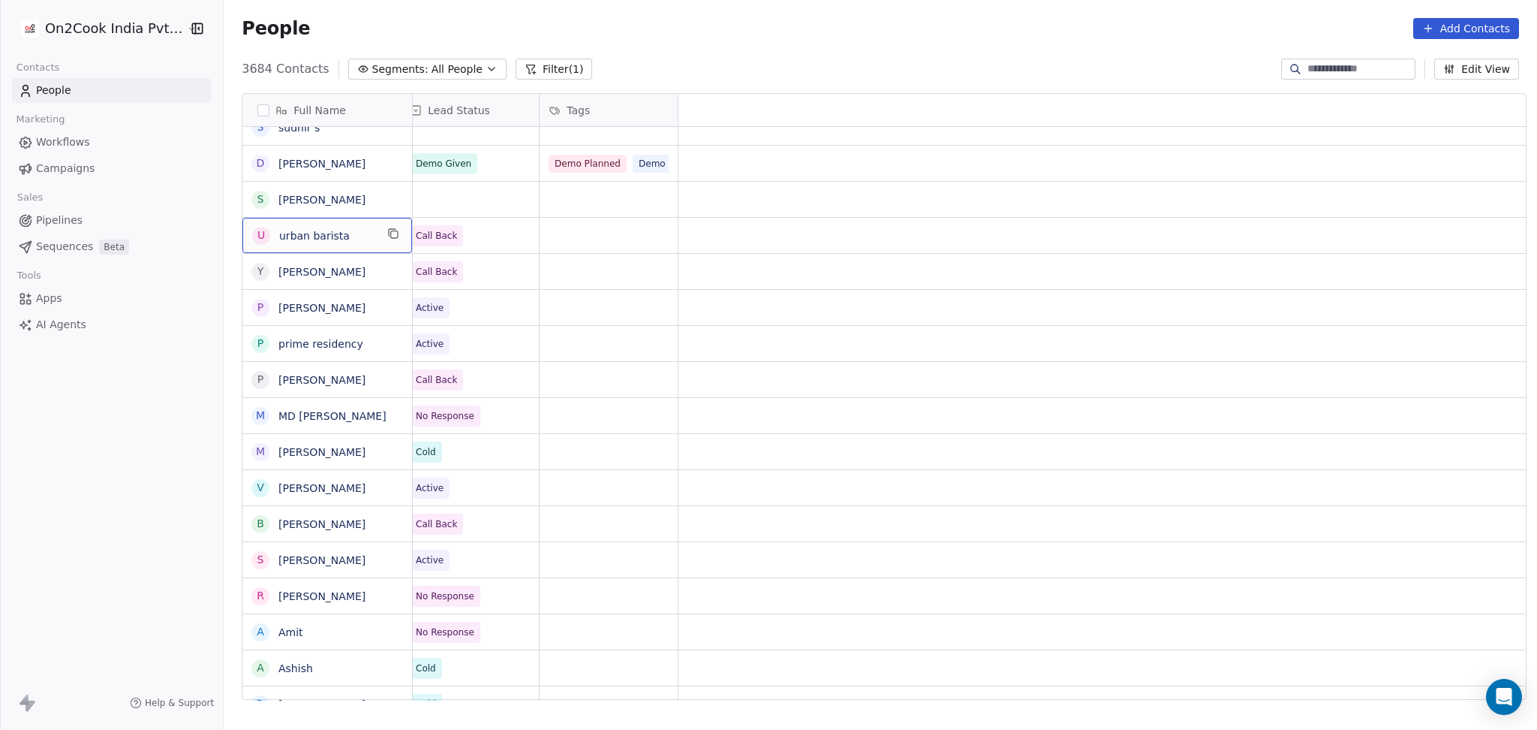
scroll to position [0, 0]
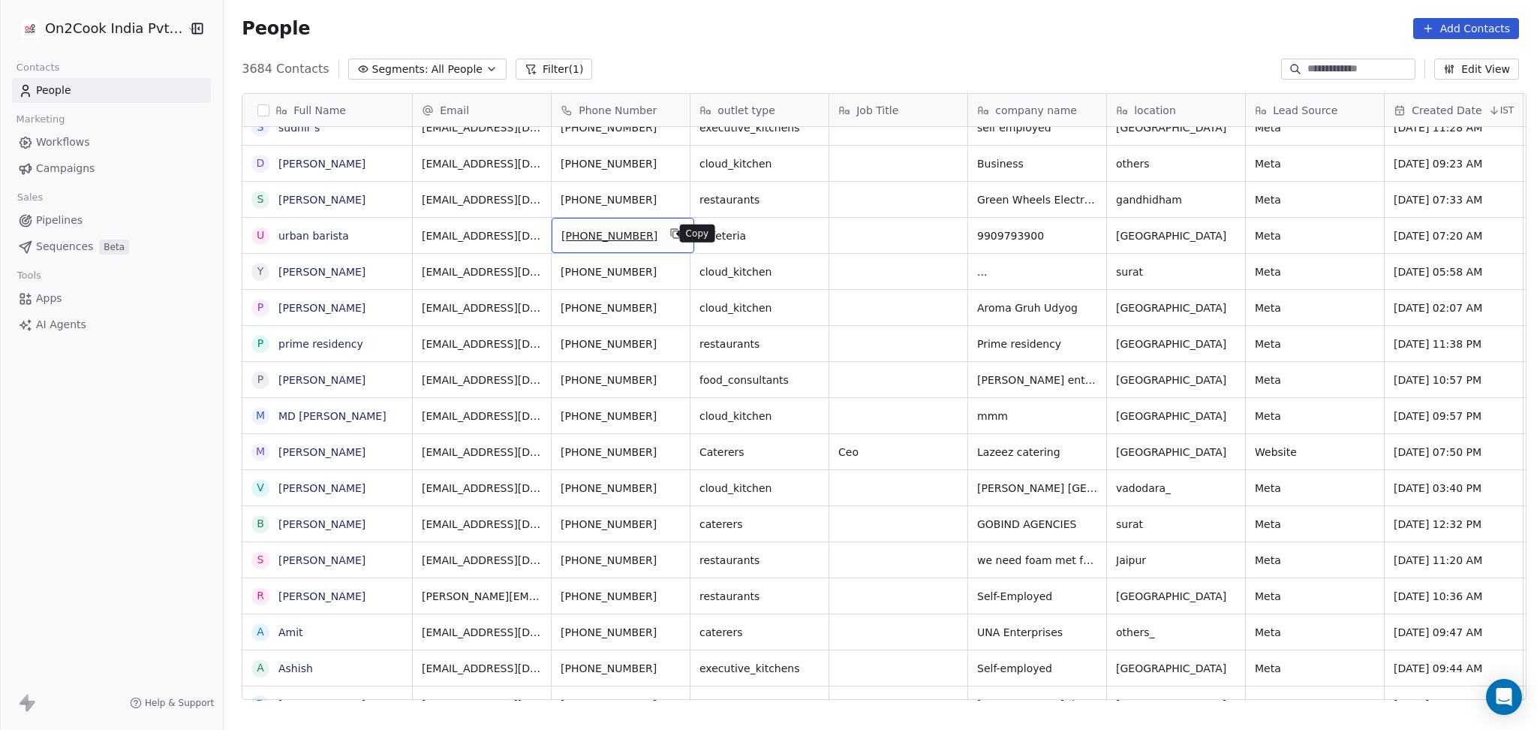
click at [670, 229] on icon "grid" at bounding box center [676, 233] width 12 height 12
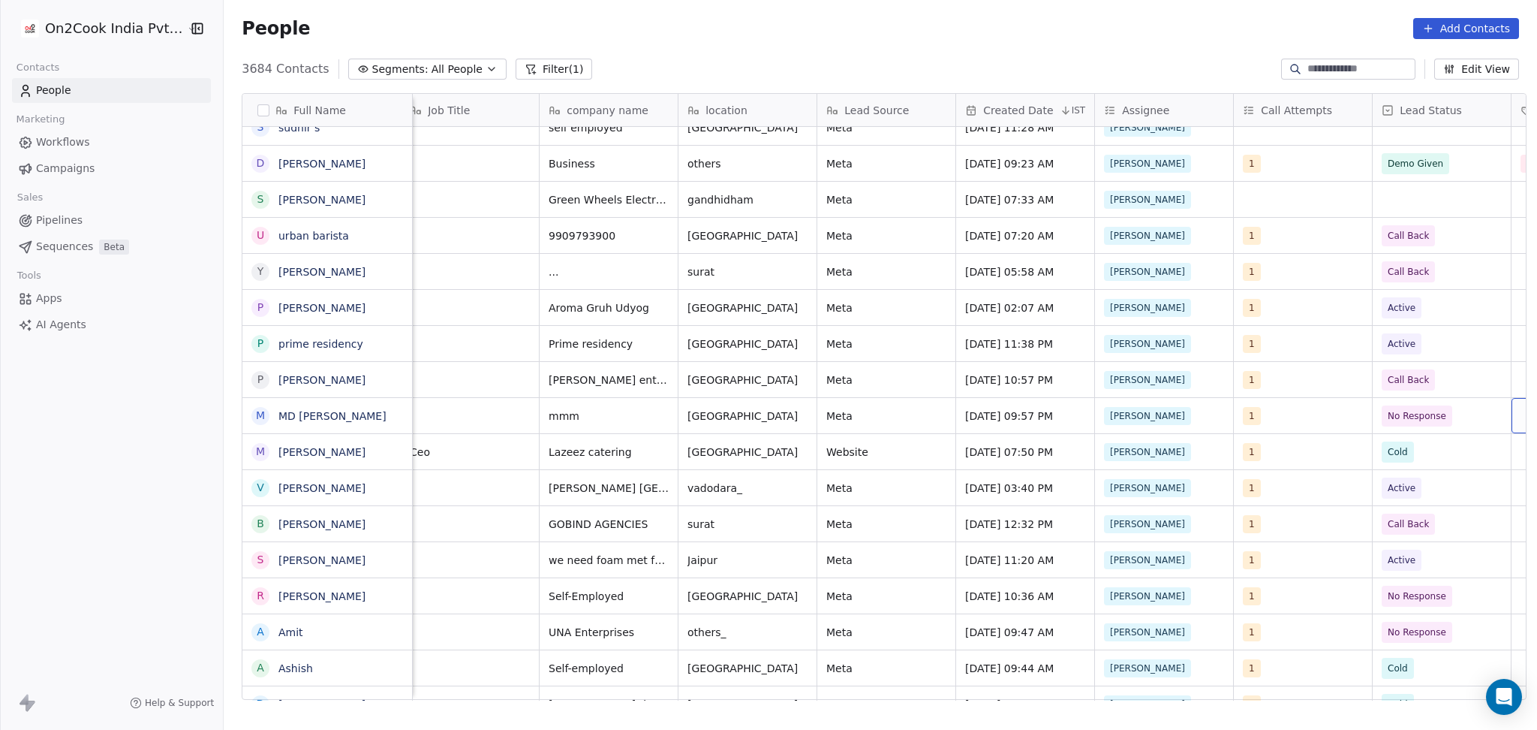
scroll to position [0, 568]
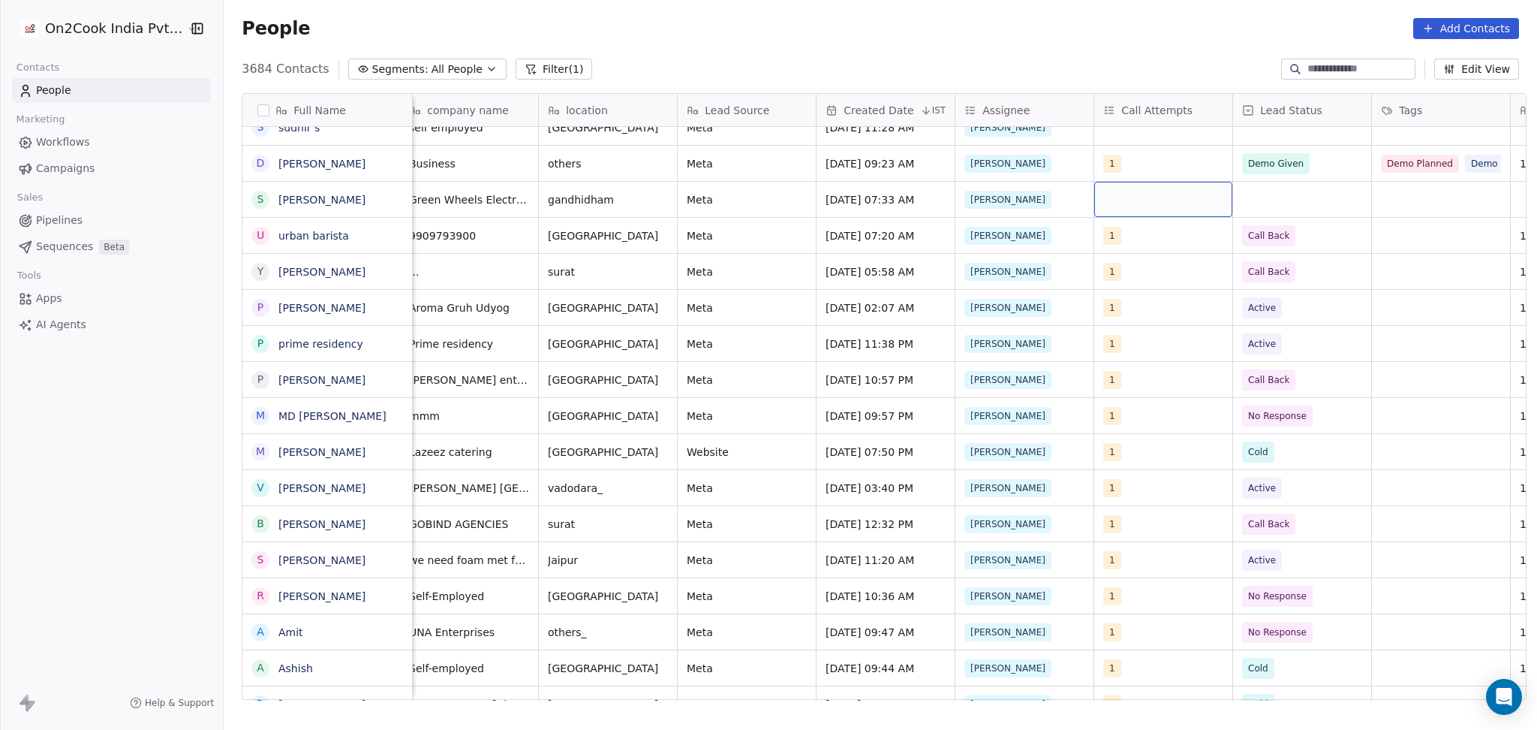
click at [1146, 211] on div "grid" at bounding box center [1163, 199] width 138 height 35
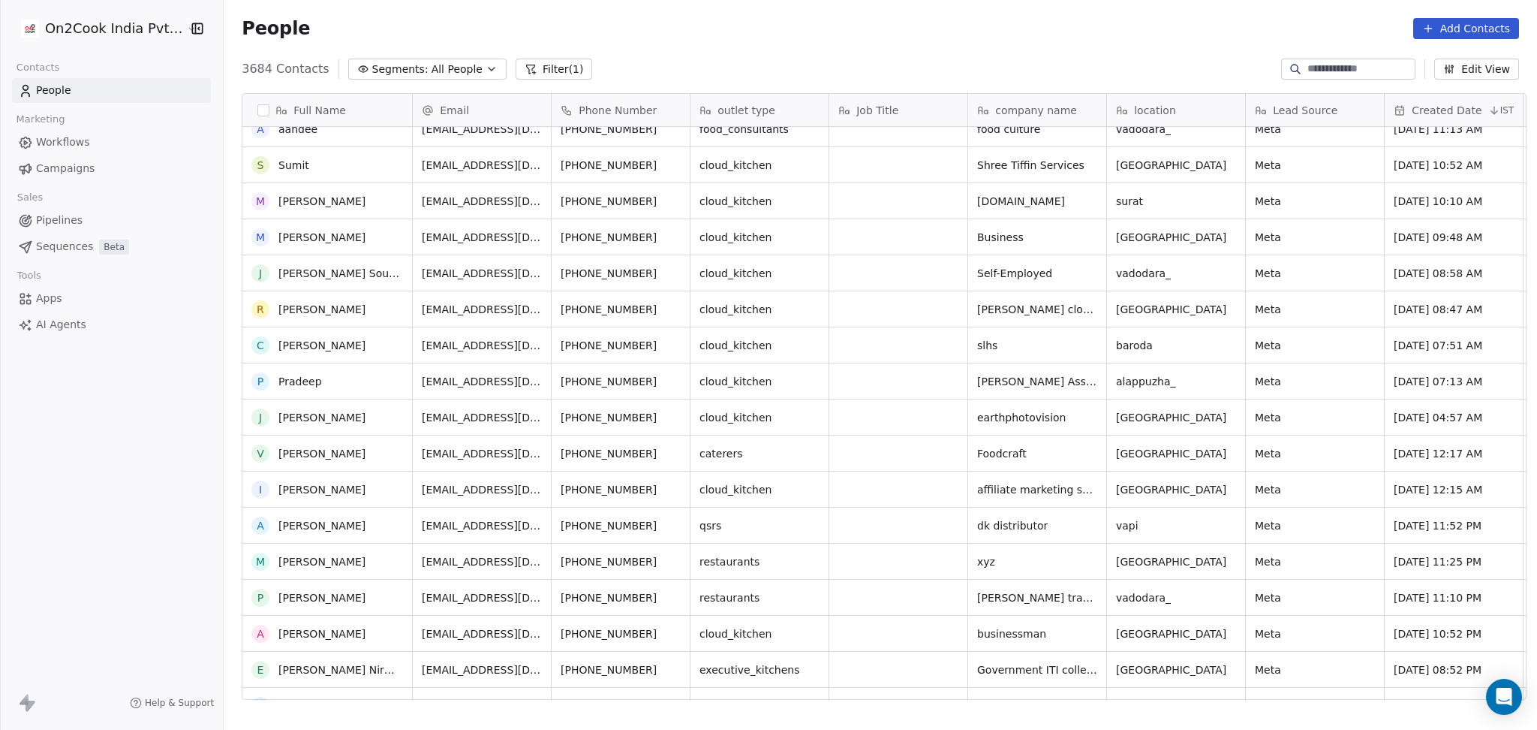
scroll to position [0, 0]
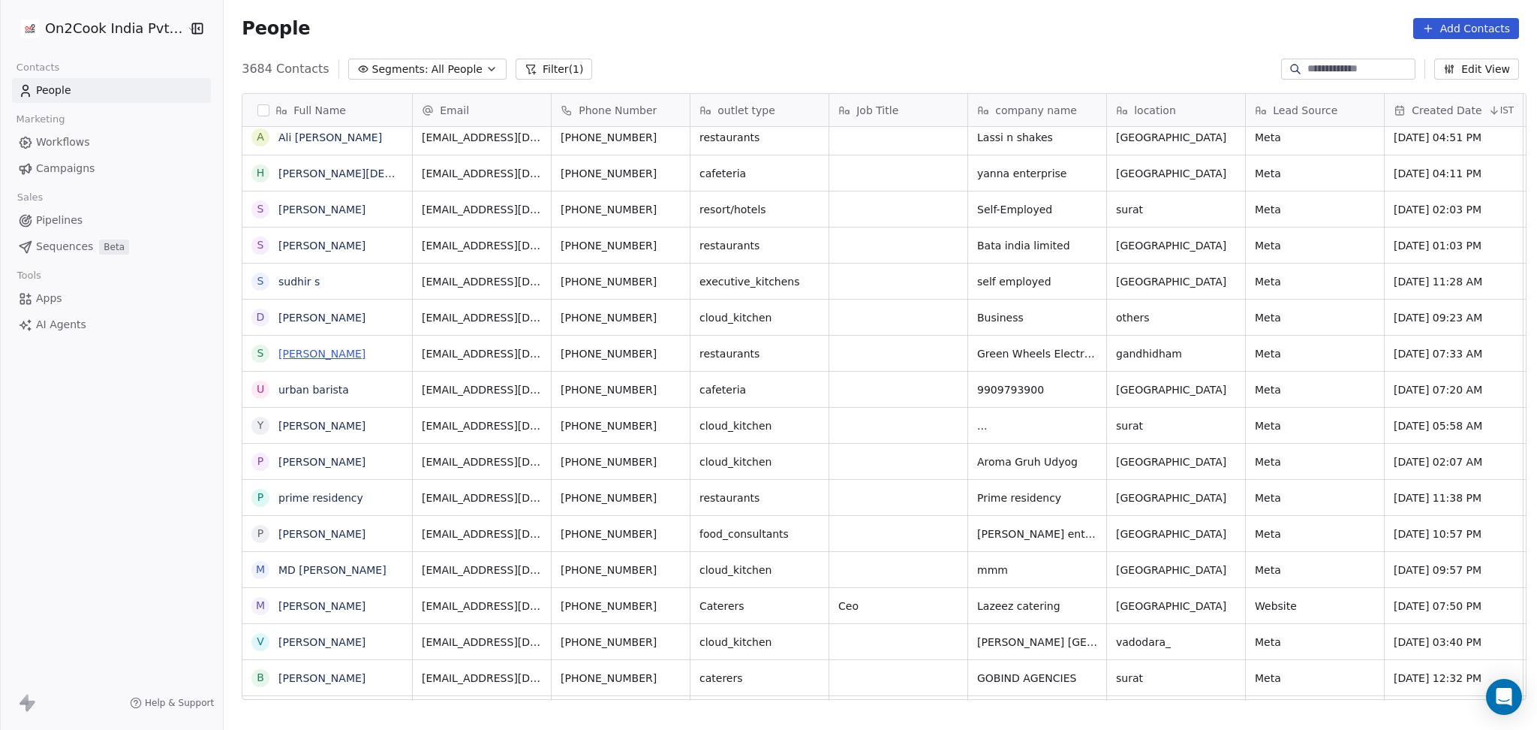
click at [348, 355] on link "[PERSON_NAME]" at bounding box center [321, 354] width 87 height 12
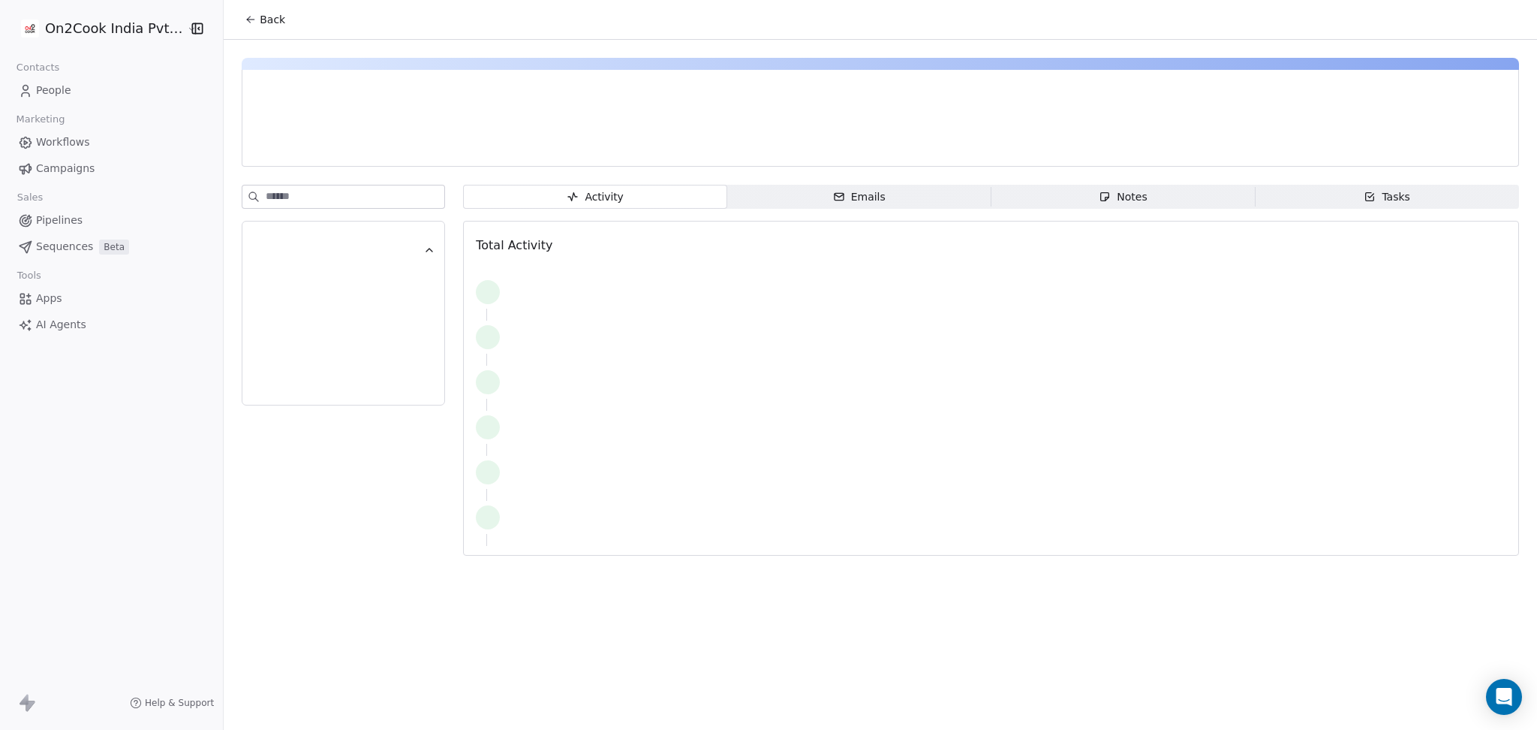
click at [260, 24] on span "Back" at bounding box center [273, 19] width 26 height 15
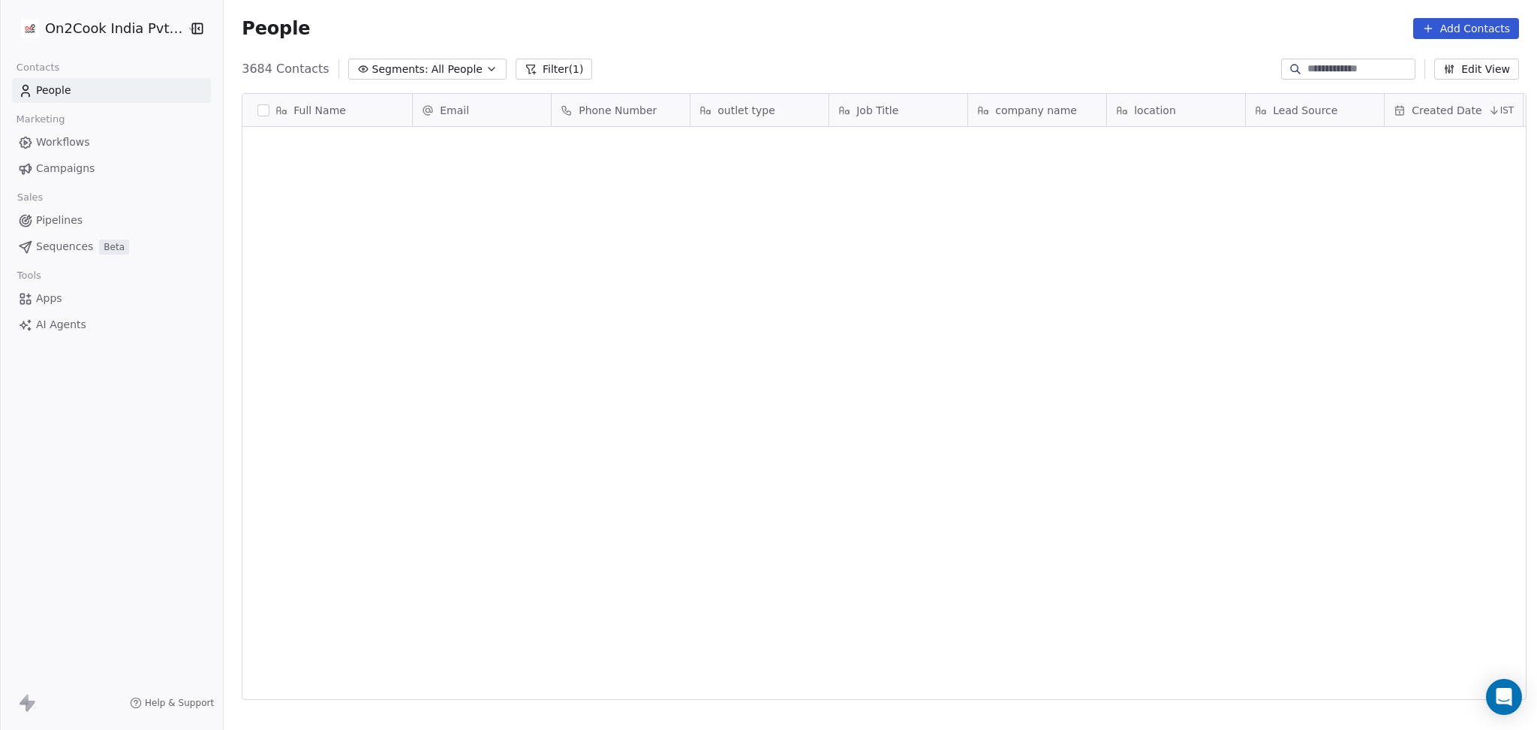
scroll to position [627, 1305]
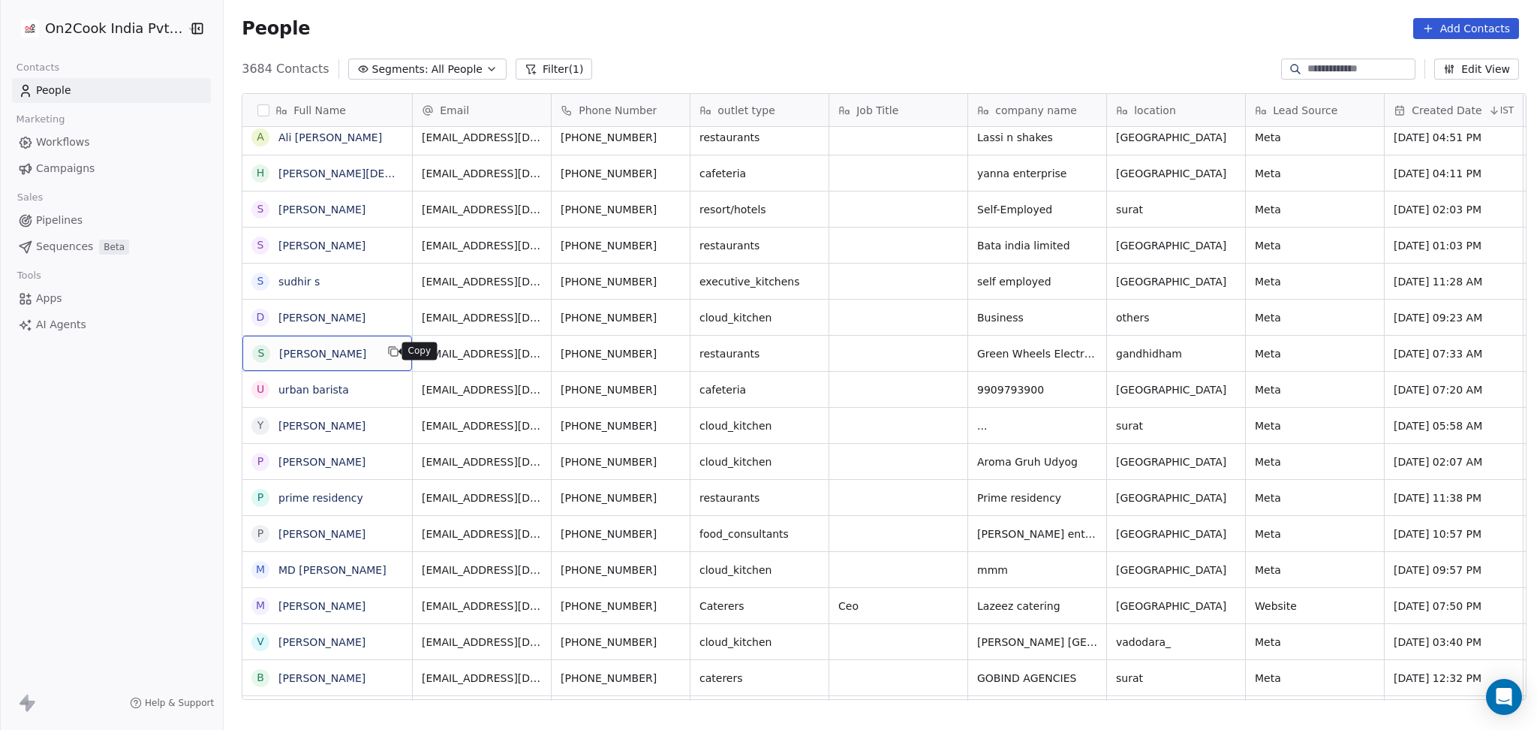
click at [389, 349] on icon "grid" at bounding box center [392, 350] width 7 height 7
click at [615, 353] on icon "grid" at bounding box center [618, 350] width 7 height 7
click at [670, 351] on button "grid" at bounding box center [676, 351] width 18 height 18
click at [801, 354] on button "grid" at bounding box center [810, 351] width 18 height 18
click at [1152, 348] on icon "grid" at bounding box center [1158, 351] width 12 height 12
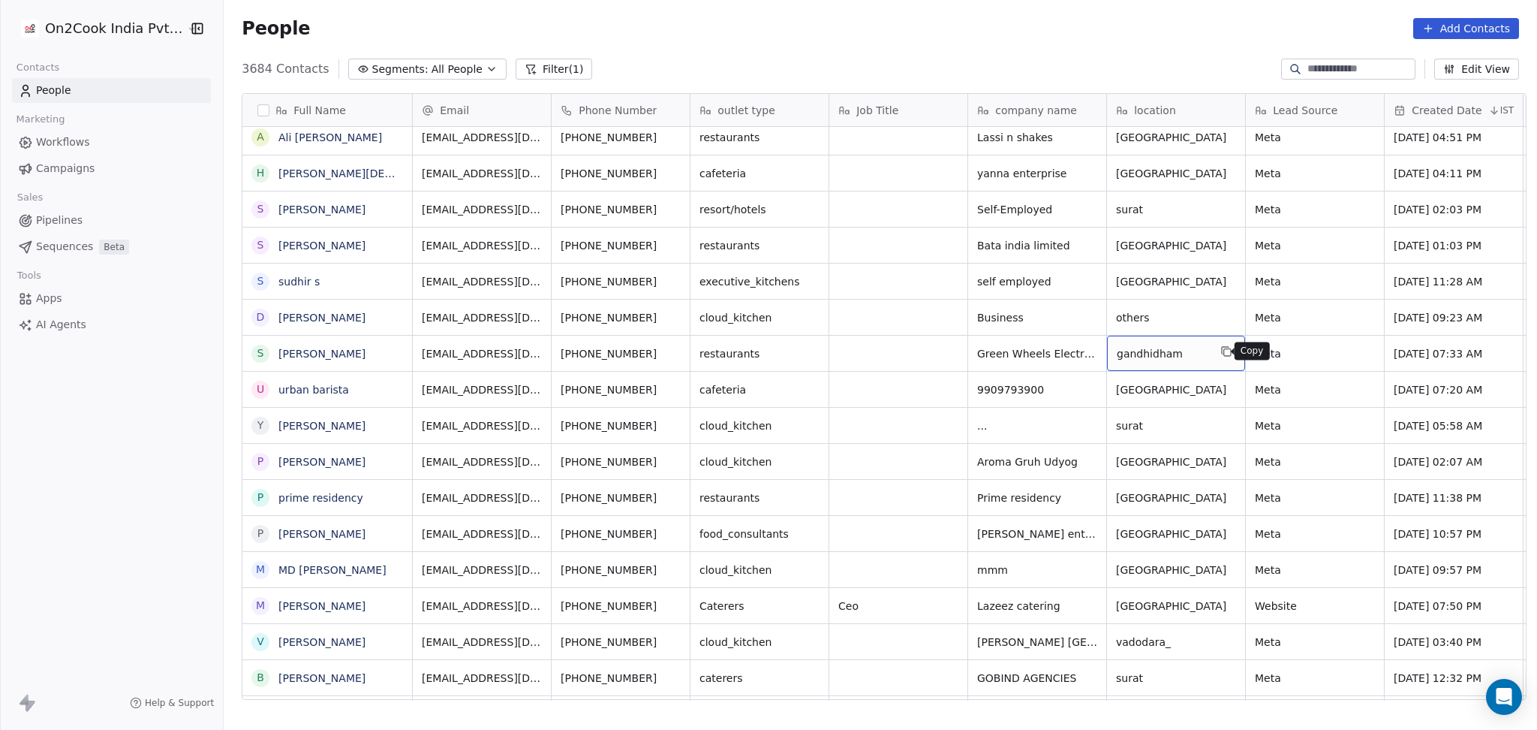
click at [1221, 351] on icon "grid" at bounding box center [1227, 351] width 12 height 12
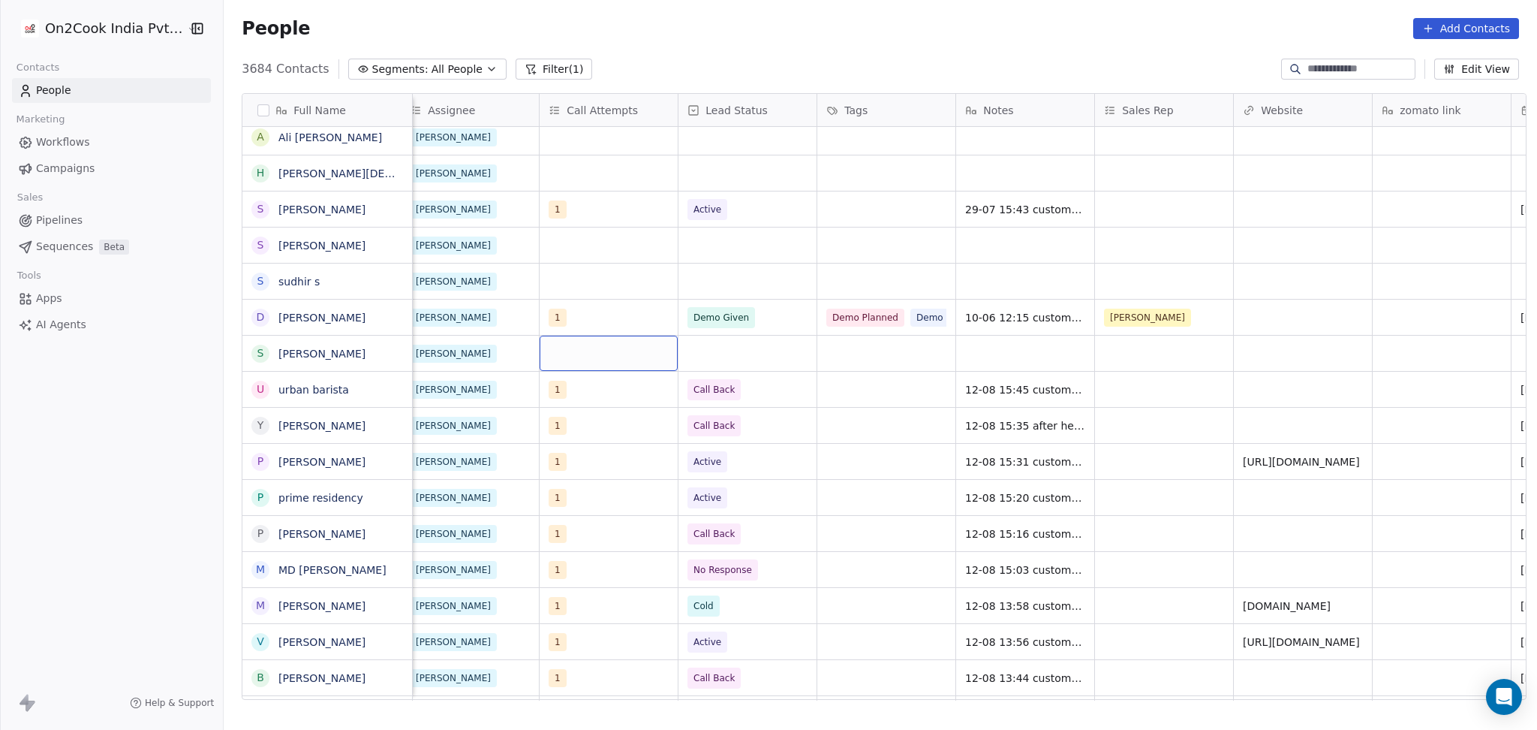
scroll to position [0, 1111]
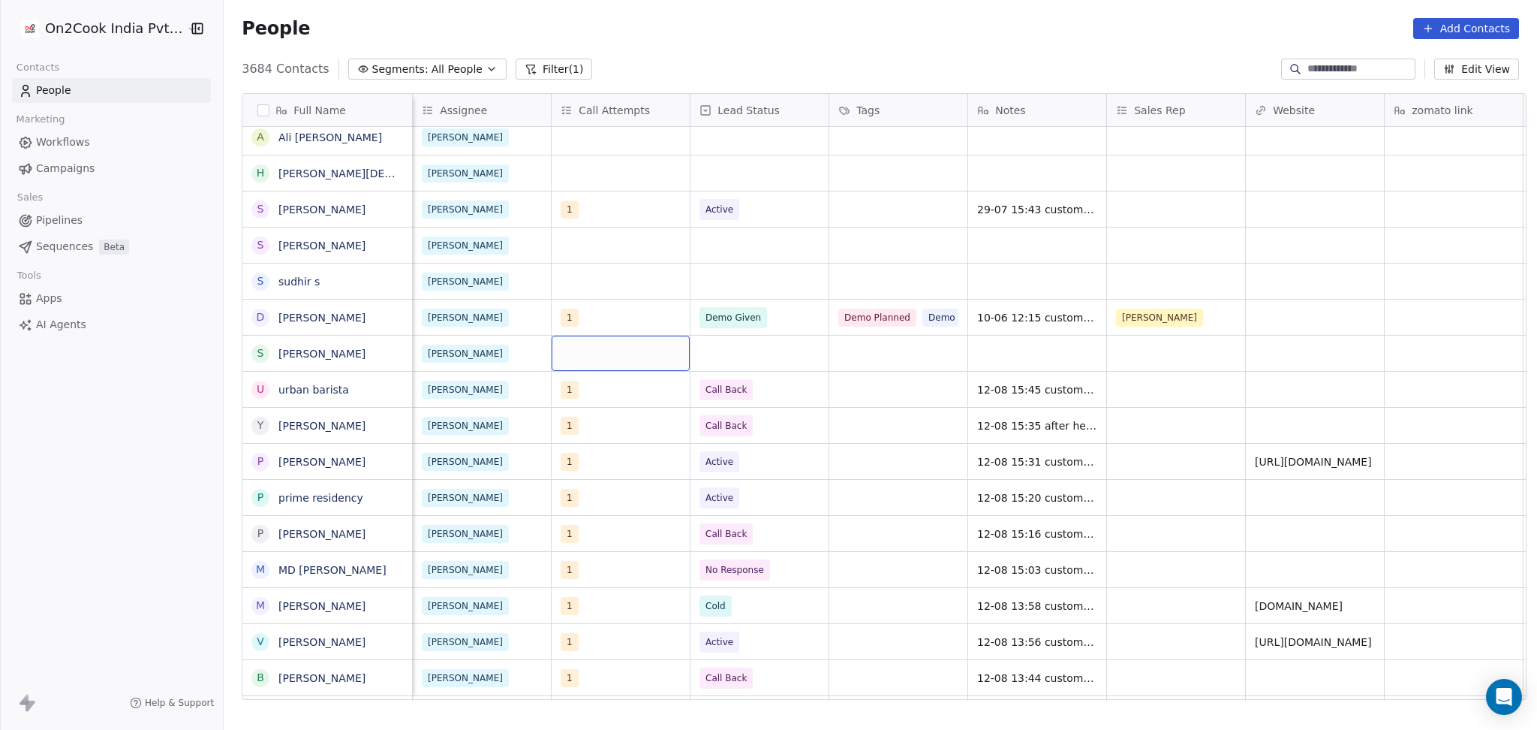
click at [630, 356] on div "grid" at bounding box center [621, 353] width 138 height 35
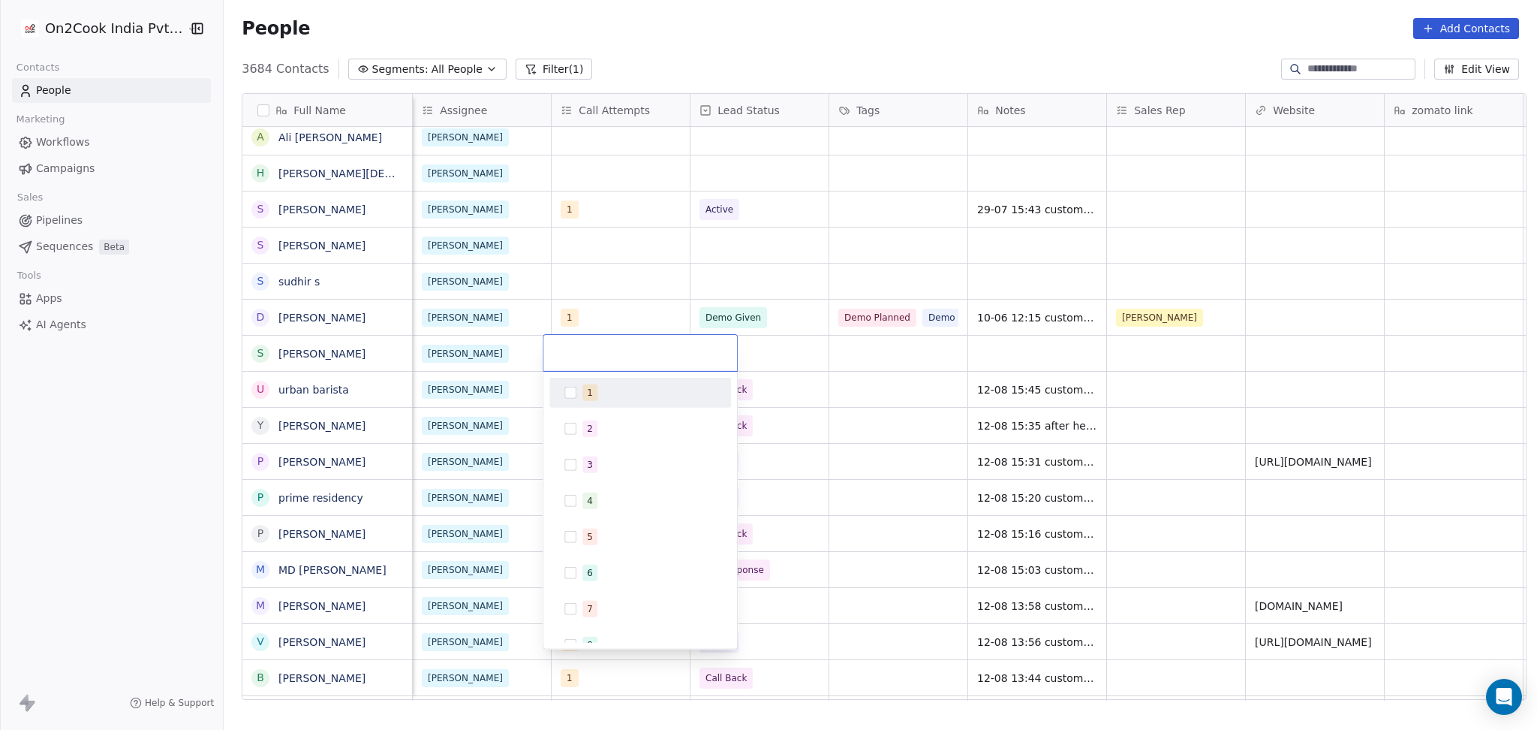
click at [615, 382] on div "1" at bounding box center [640, 393] width 170 height 24
click at [675, 273] on html "On2Cook India Pvt. Ltd. Contacts People Marketing Workflows Campaigns Sales Pip…" at bounding box center [768, 365] width 1537 height 730
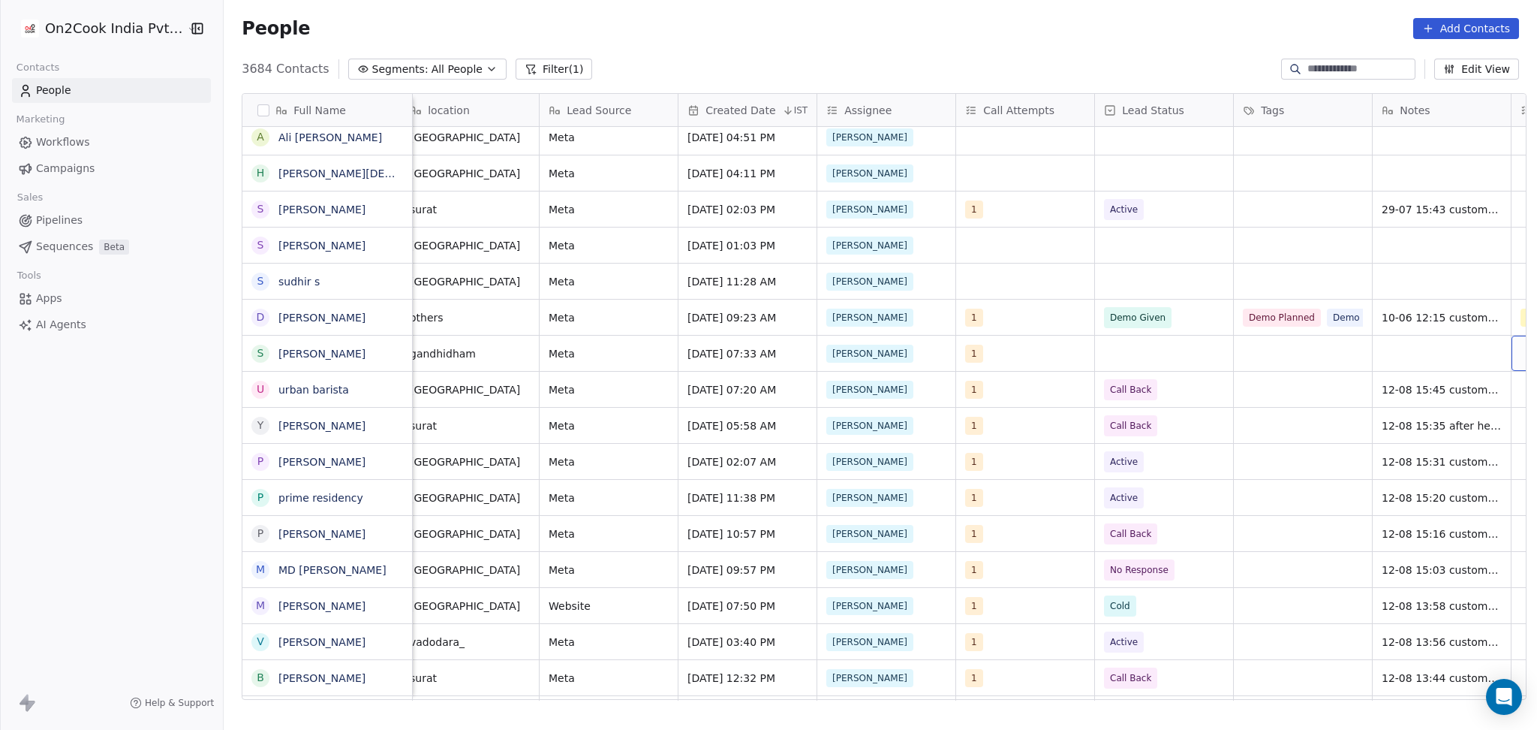
scroll to position [0, 846]
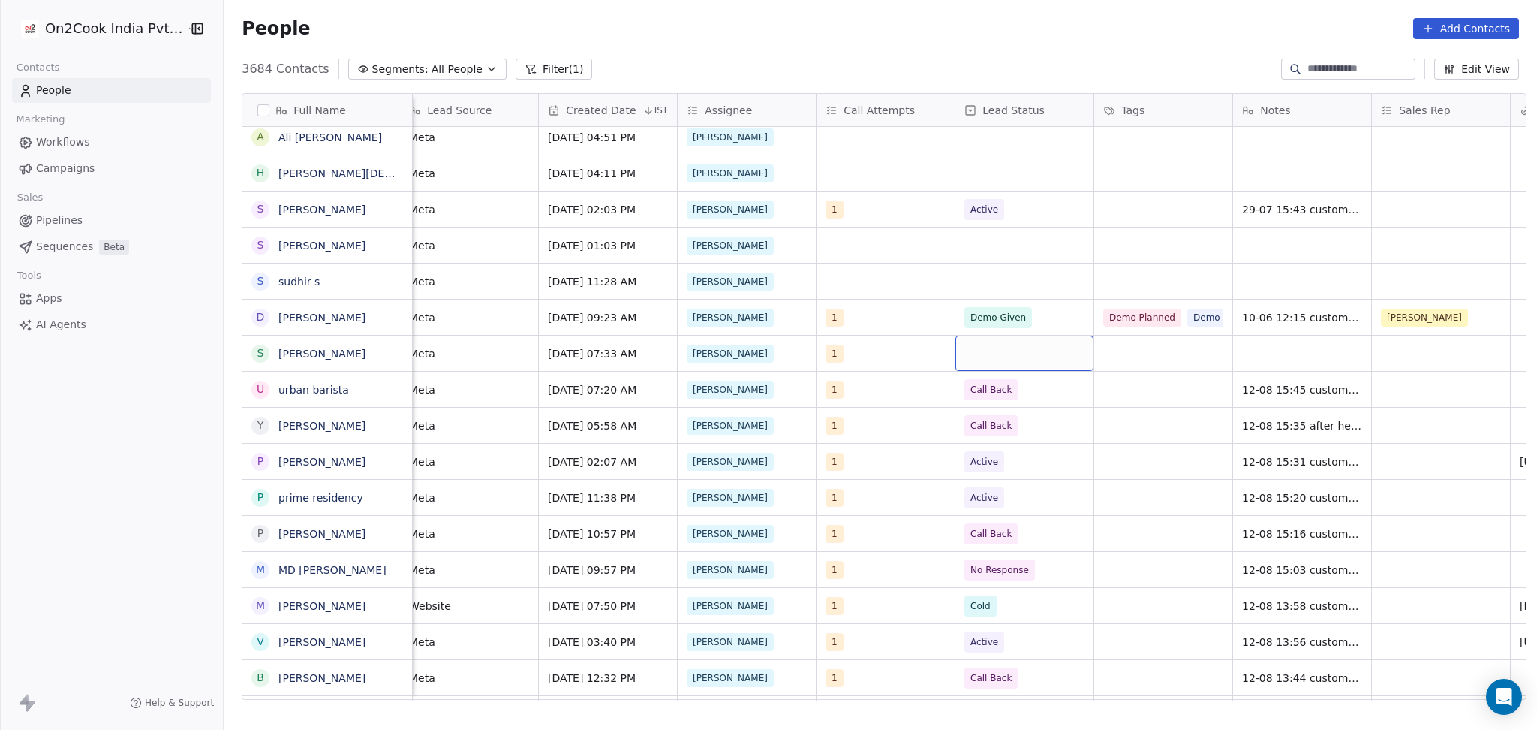
click at [1031, 354] on div "grid" at bounding box center [1025, 353] width 138 height 35
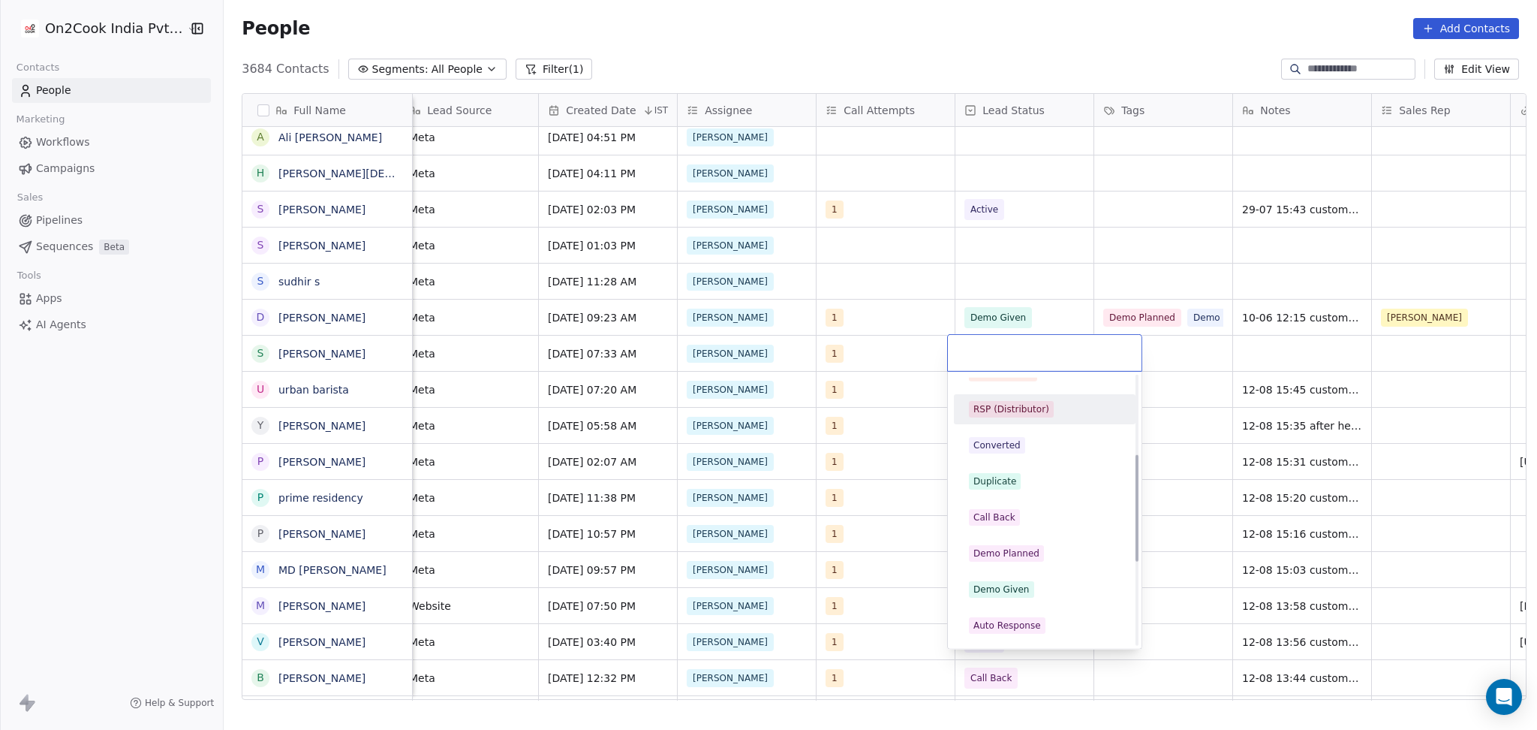
click at [1017, 403] on div "RSP (Distributor)" at bounding box center [1012, 409] width 76 height 14
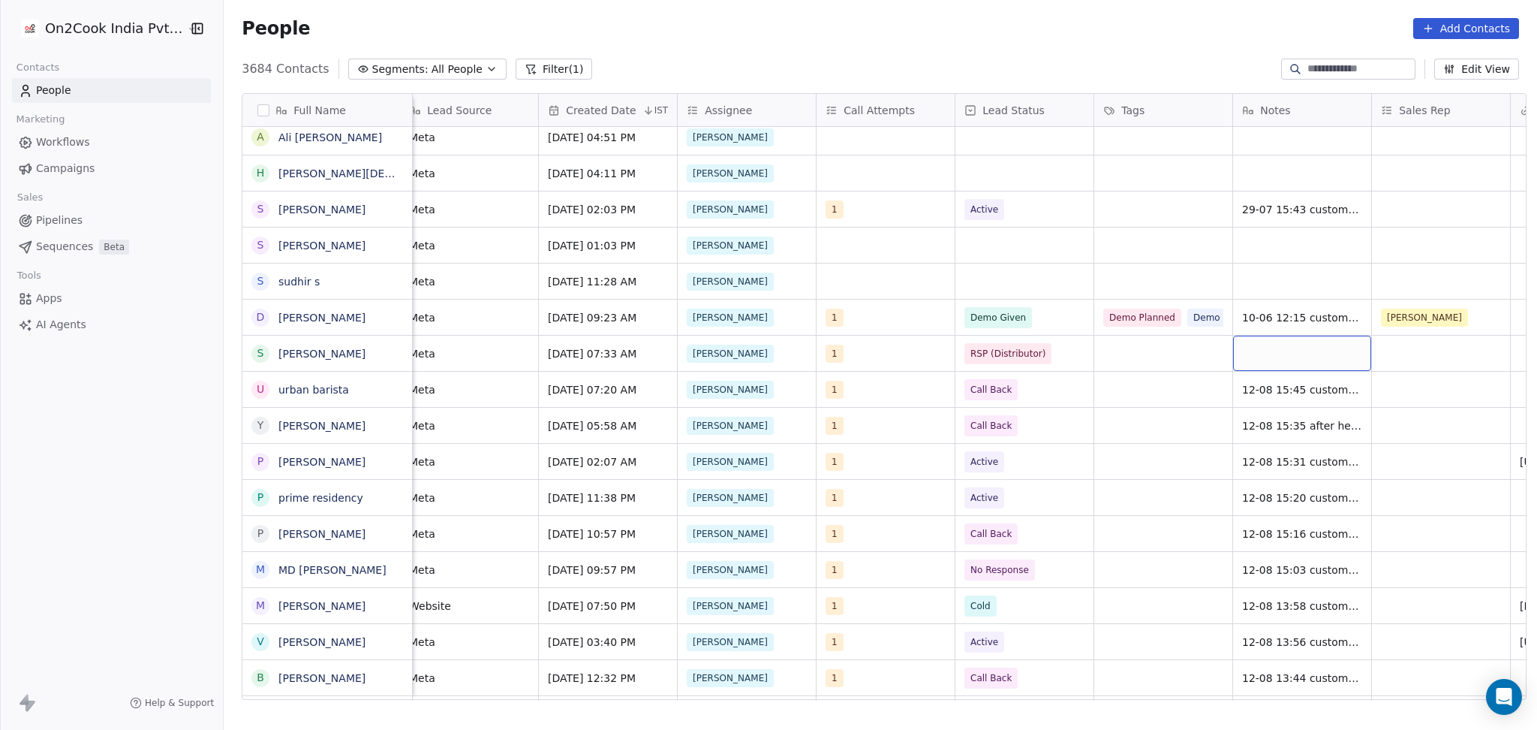
click at [1307, 337] on div "grid" at bounding box center [1302, 353] width 138 height 35
type textarea "**********"
click at [1412, 360] on html "On2Cook India Pvt. Ltd. Contacts People Marketing Workflows Campaigns Sales Pip…" at bounding box center [768, 365] width 1537 height 730
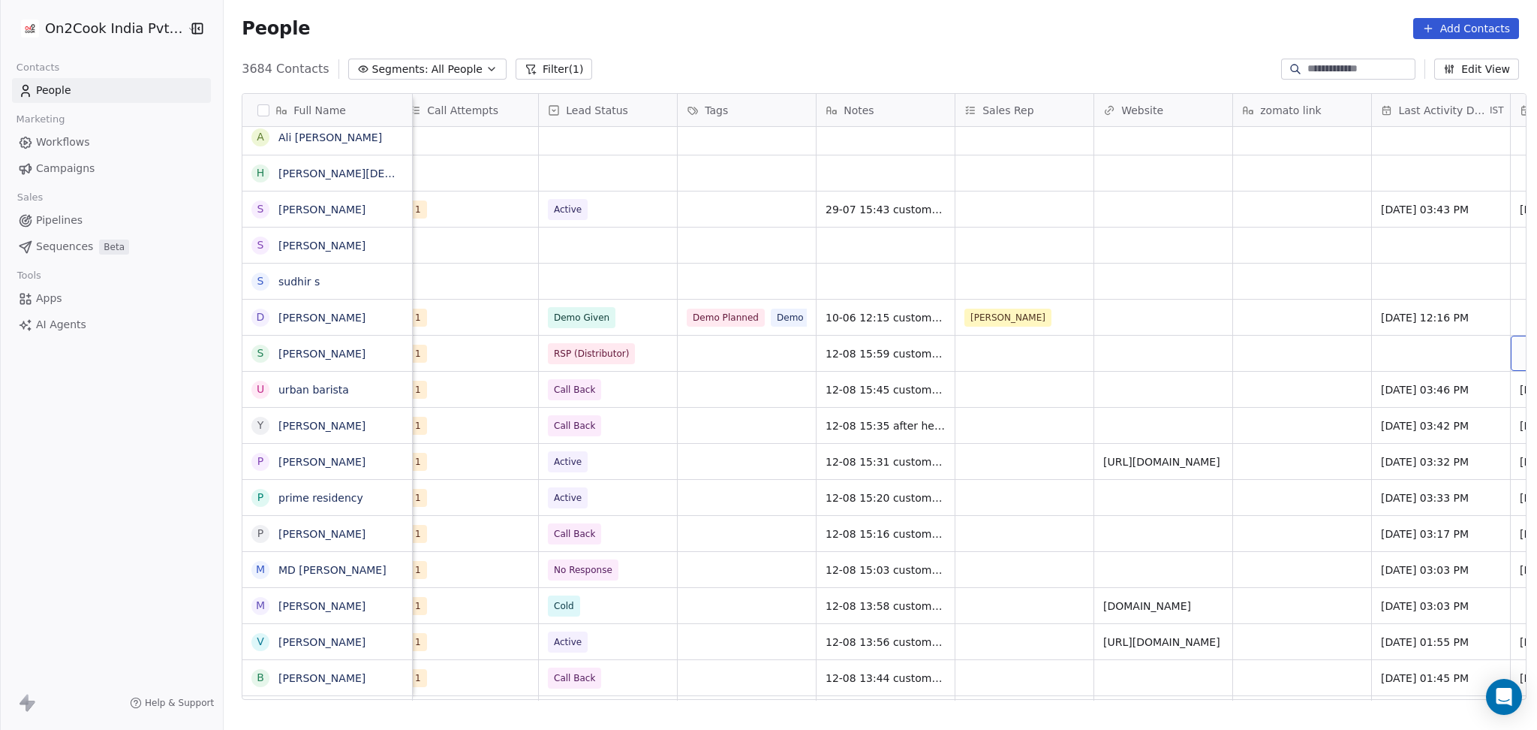
scroll to position [0, 1401]
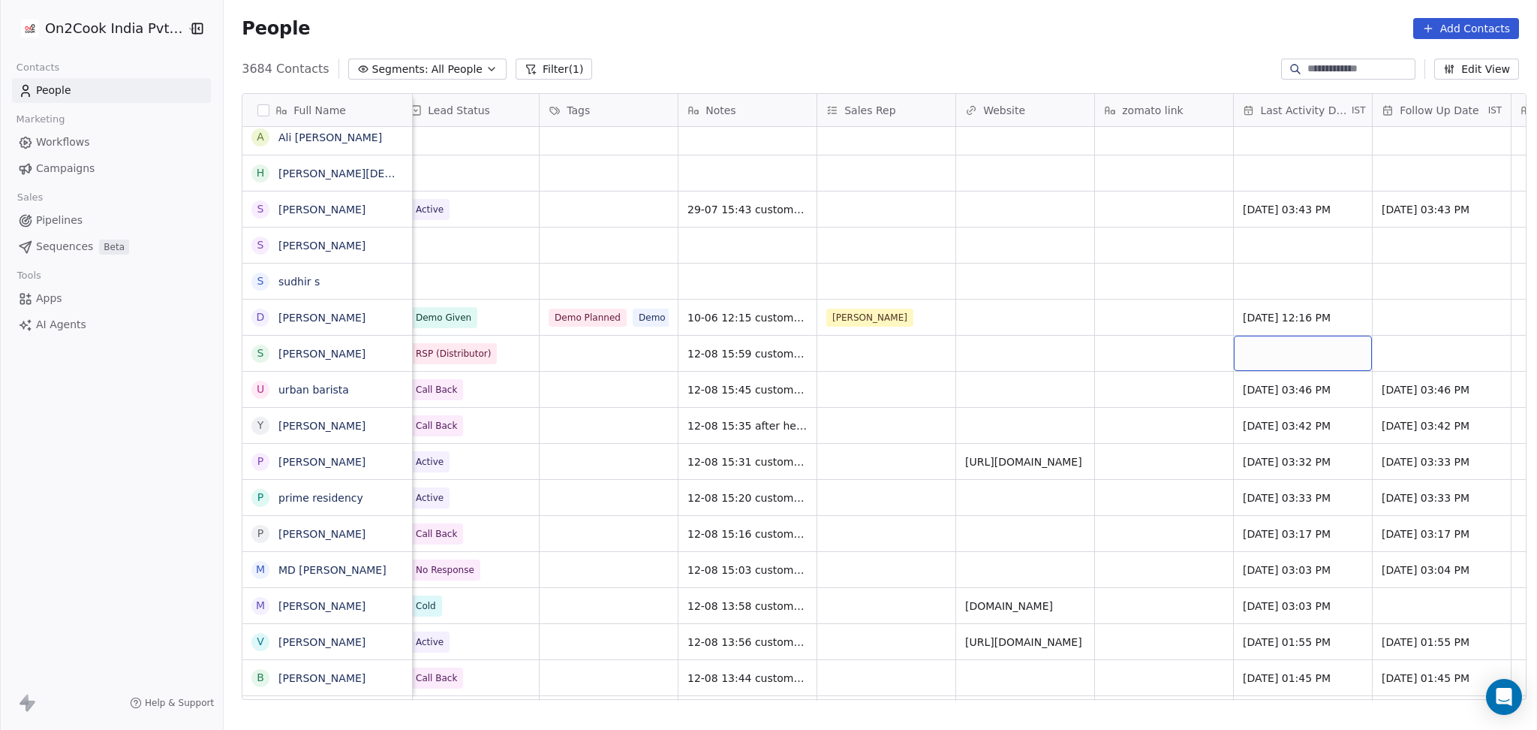
click at [1280, 347] on div "grid" at bounding box center [1303, 353] width 138 height 35
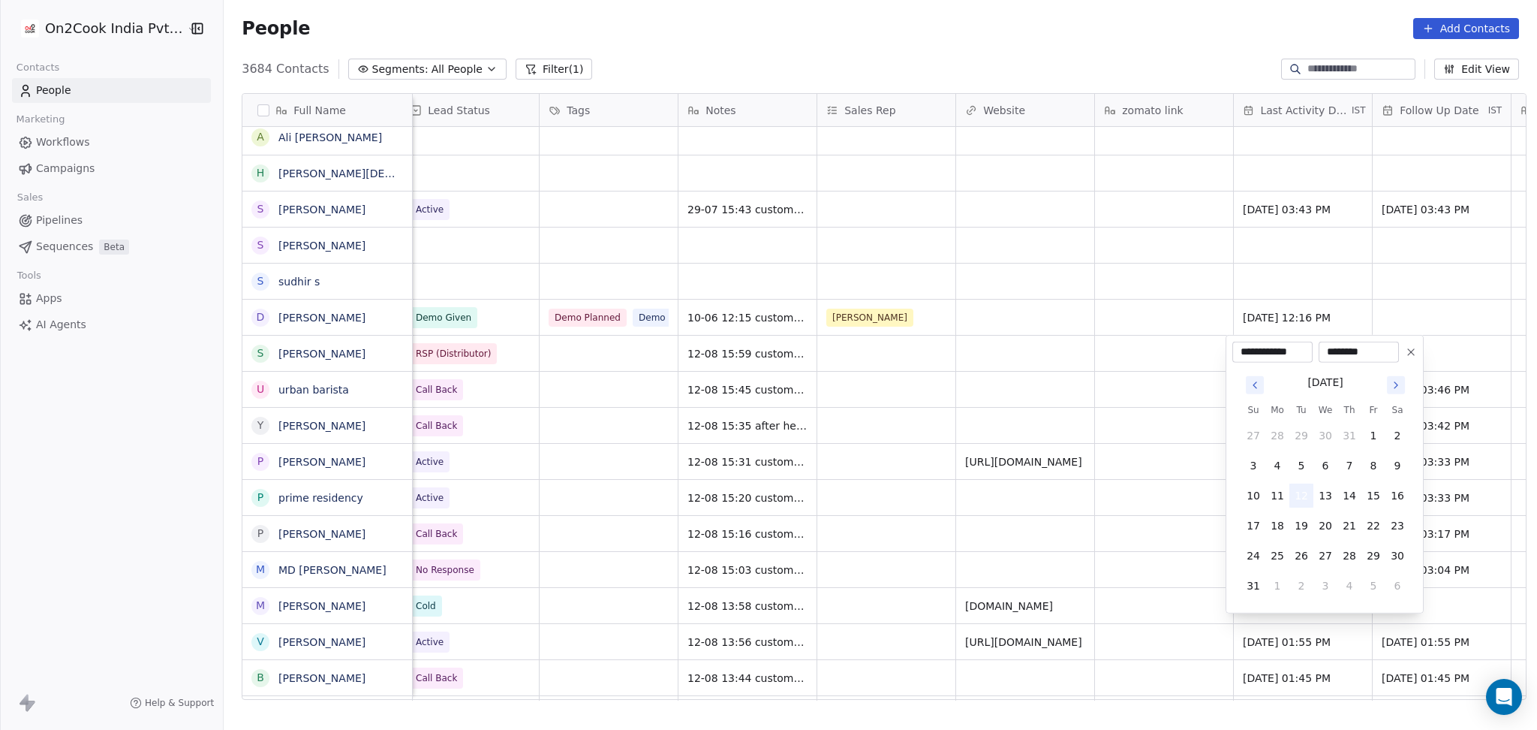
click at [1309, 500] on button "12" at bounding box center [1302, 495] width 24 height 24
click at [1170, 385] on html "On2Cook India Pvt. Ltd. Contacts People Marketing Workflows Campaigns Sales Pip…" at bounding box center [768, 365] width 1537 height 730
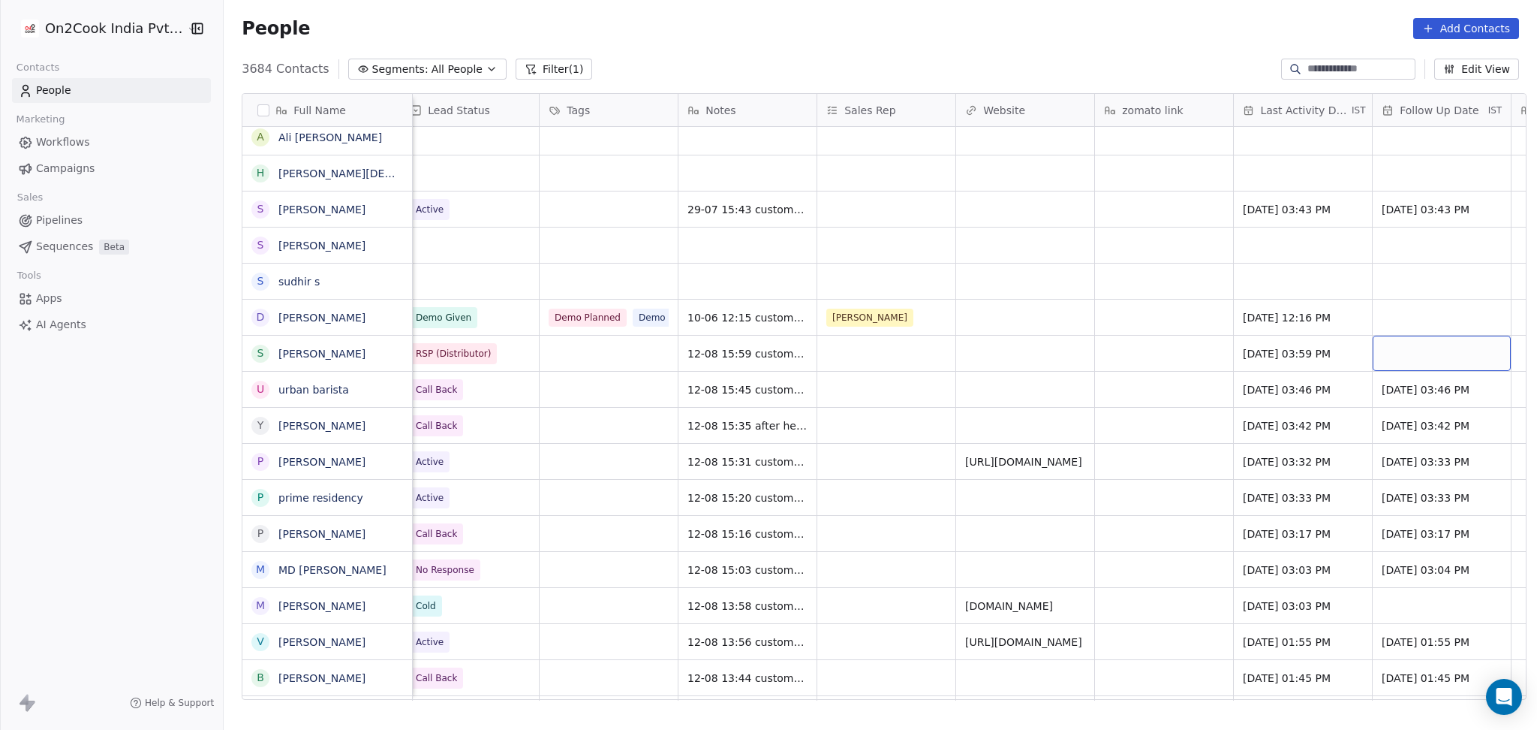
click at [1404, 355] on div "grid" at bounding box center [1442, 353] width 138 height 35
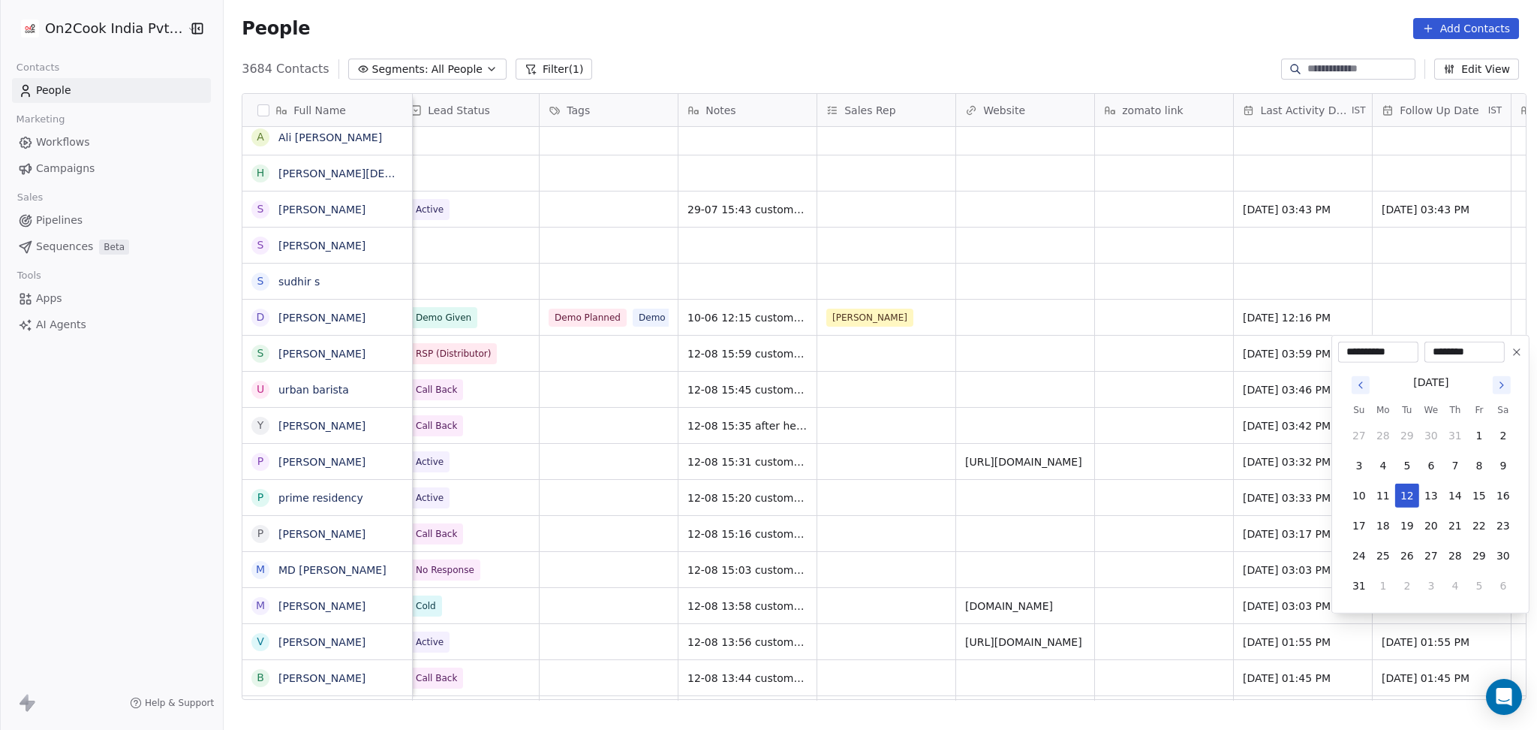
click at [1518, 348] on icon at bounding box center [1517, 352] width 12 height 12
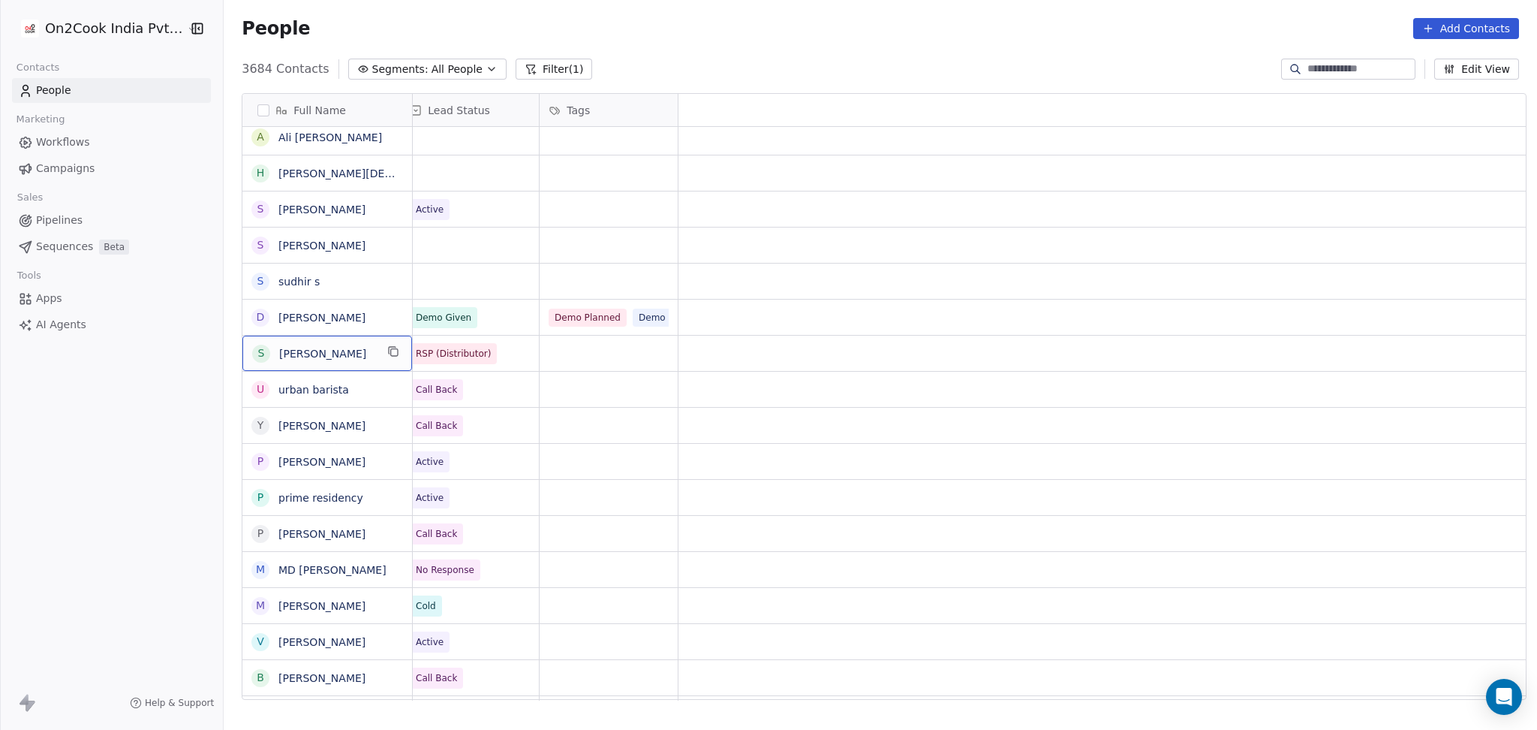
scroll to position [0, 0]
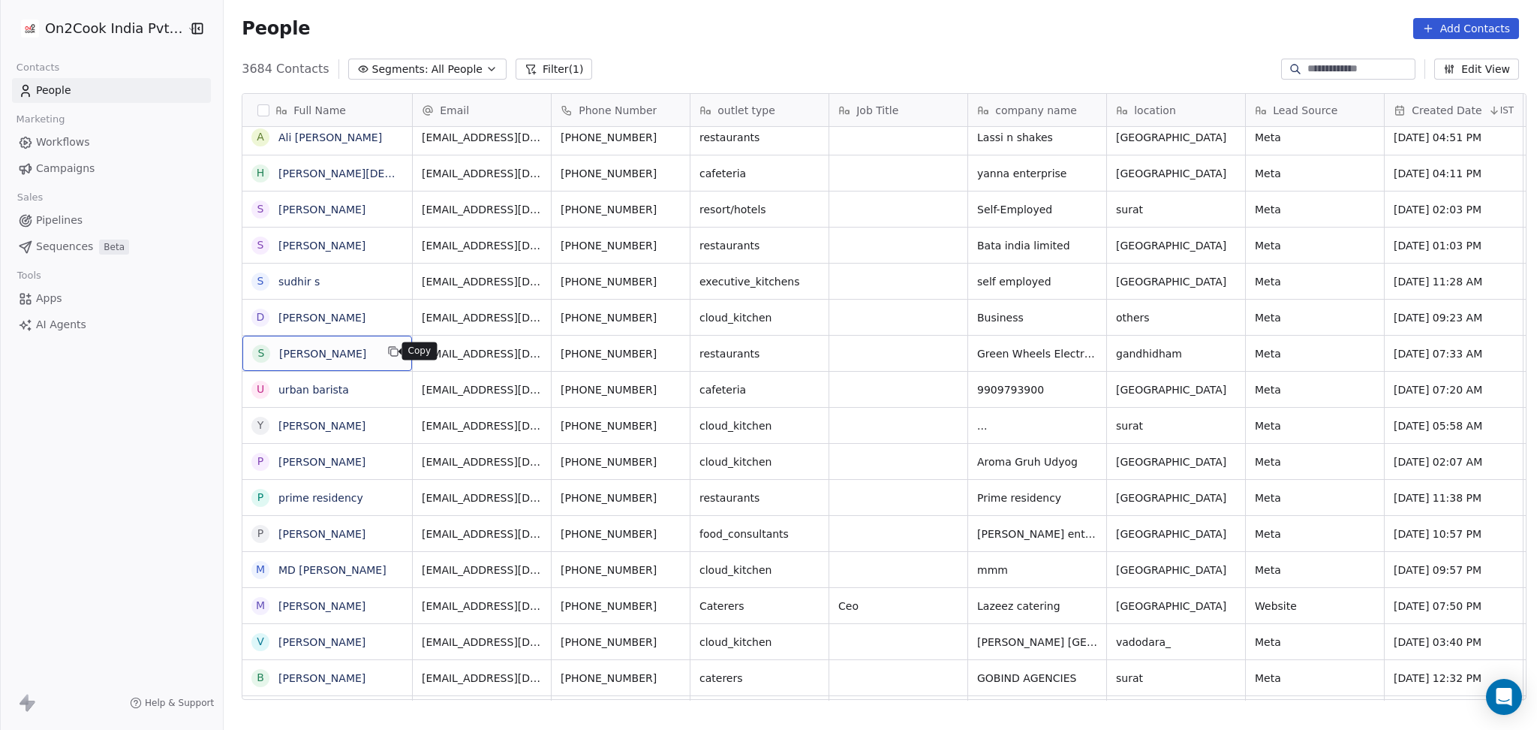
click at [387, 351] on icon "grid" at bounding box center [393, 351] width 12 height 12
click at [613, 348] on icon "grid" at bounding box center [619, 351] width 12 height 12
click at [670, 350] on icon "grid" at bounding box center [676, 351] width 12 height 12
click at [805, 353] on icon "grid" at bounding box center [810, 351] width 12 height 12
click at [1156, 352] on icon "grid" at bounding box center [1159, 352] width 7 height 7
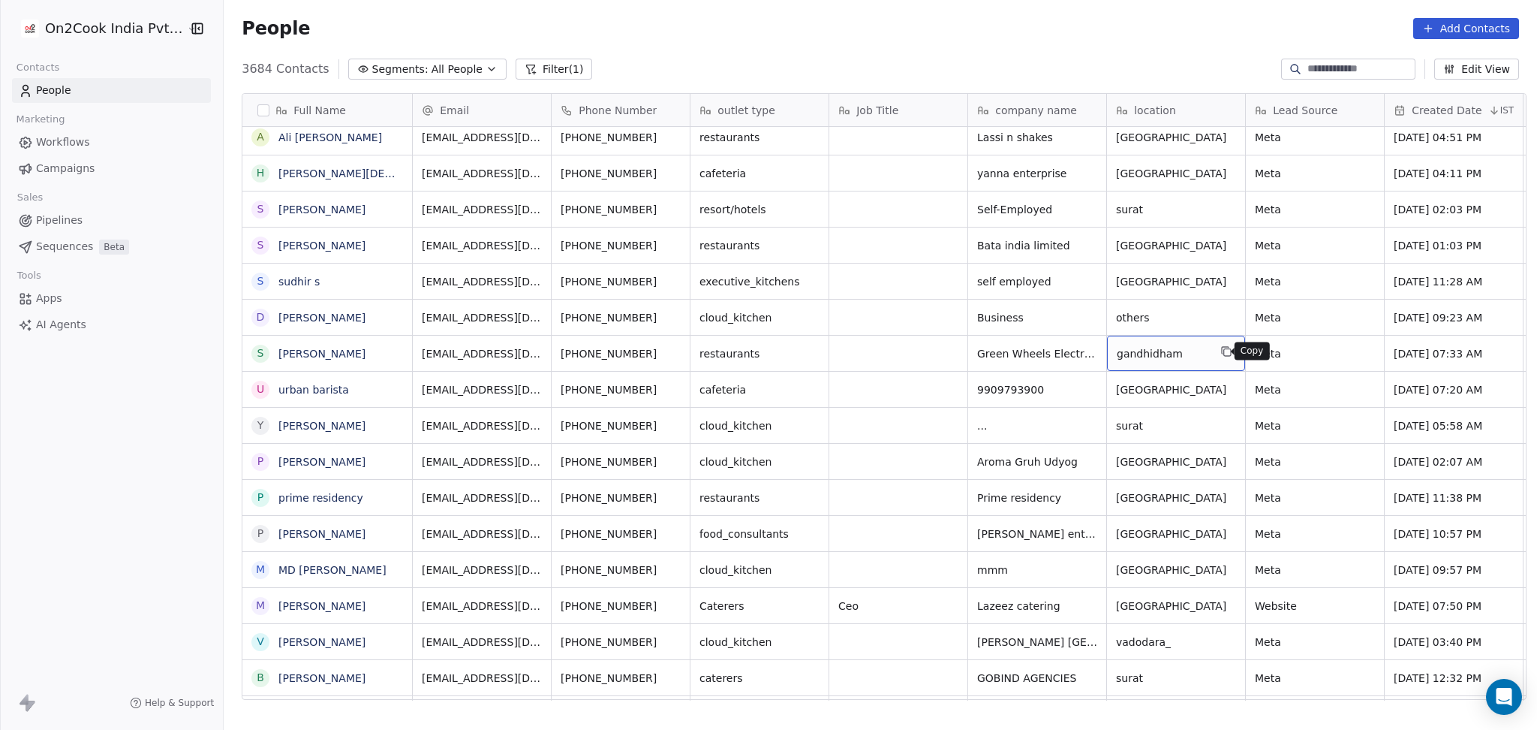
click at [1218, 357] on button "grid" at bounding box center [1227, 351] width 18 height 18
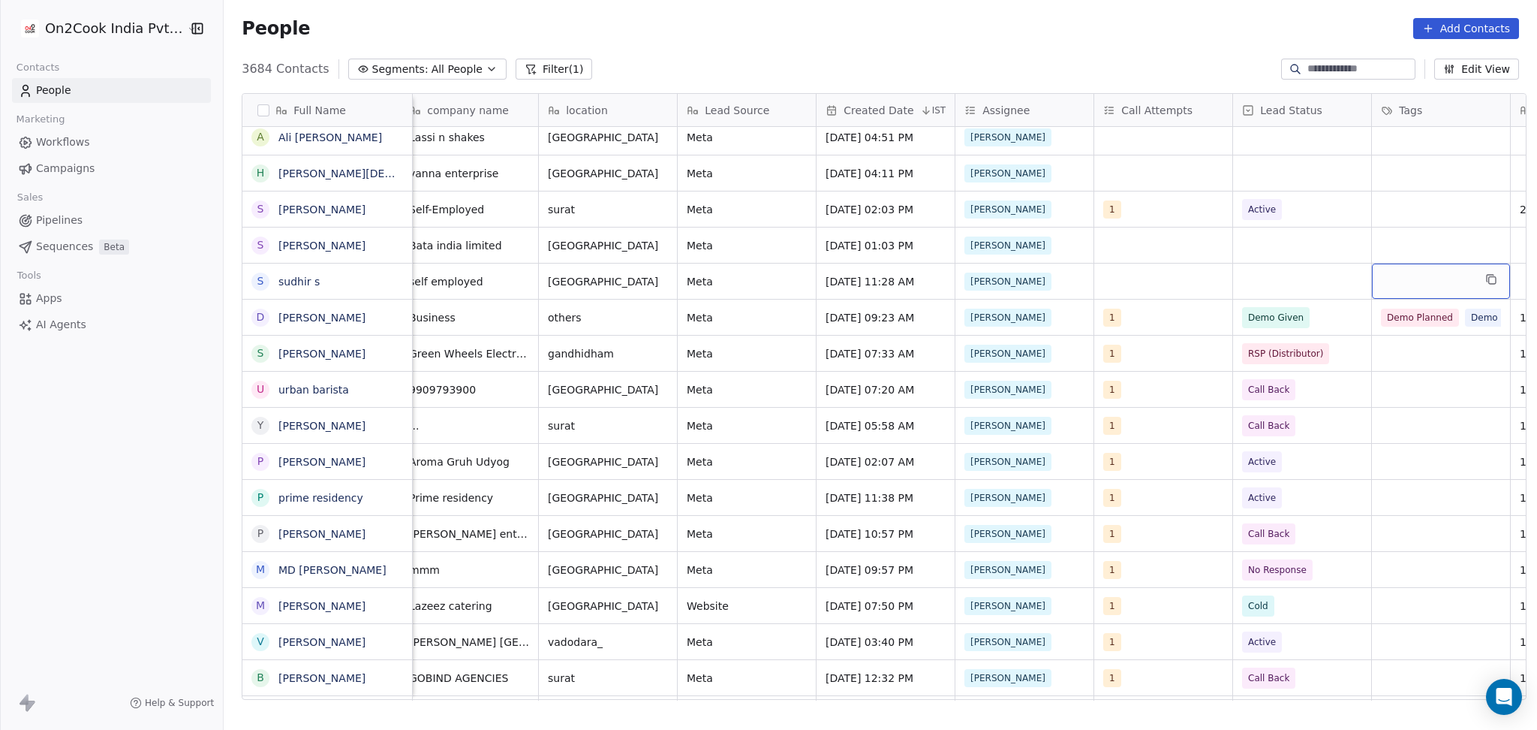
scroll to position [0, 706]
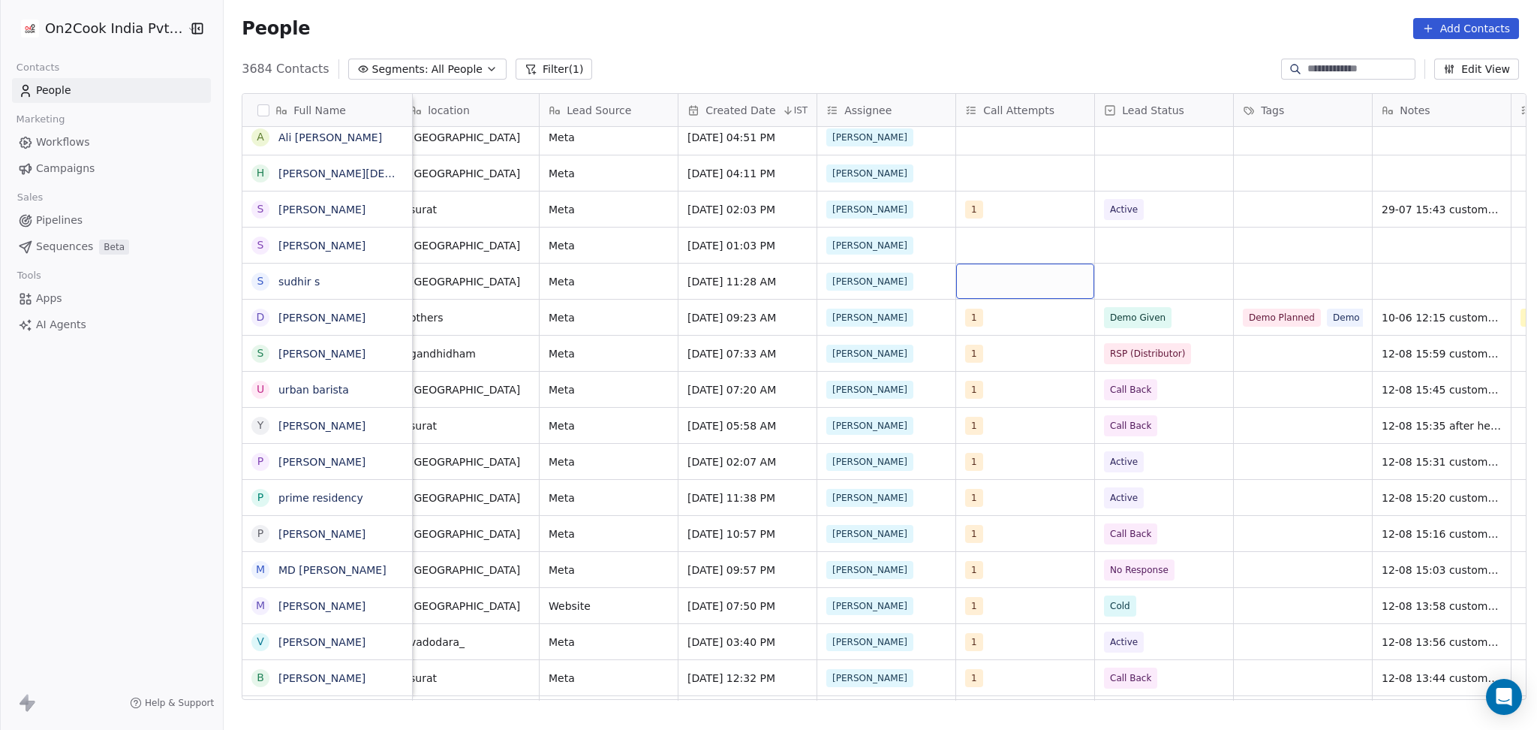
click at [1002, 265] on div "grid" at bounding box center [1025, 280] width 138 height 35
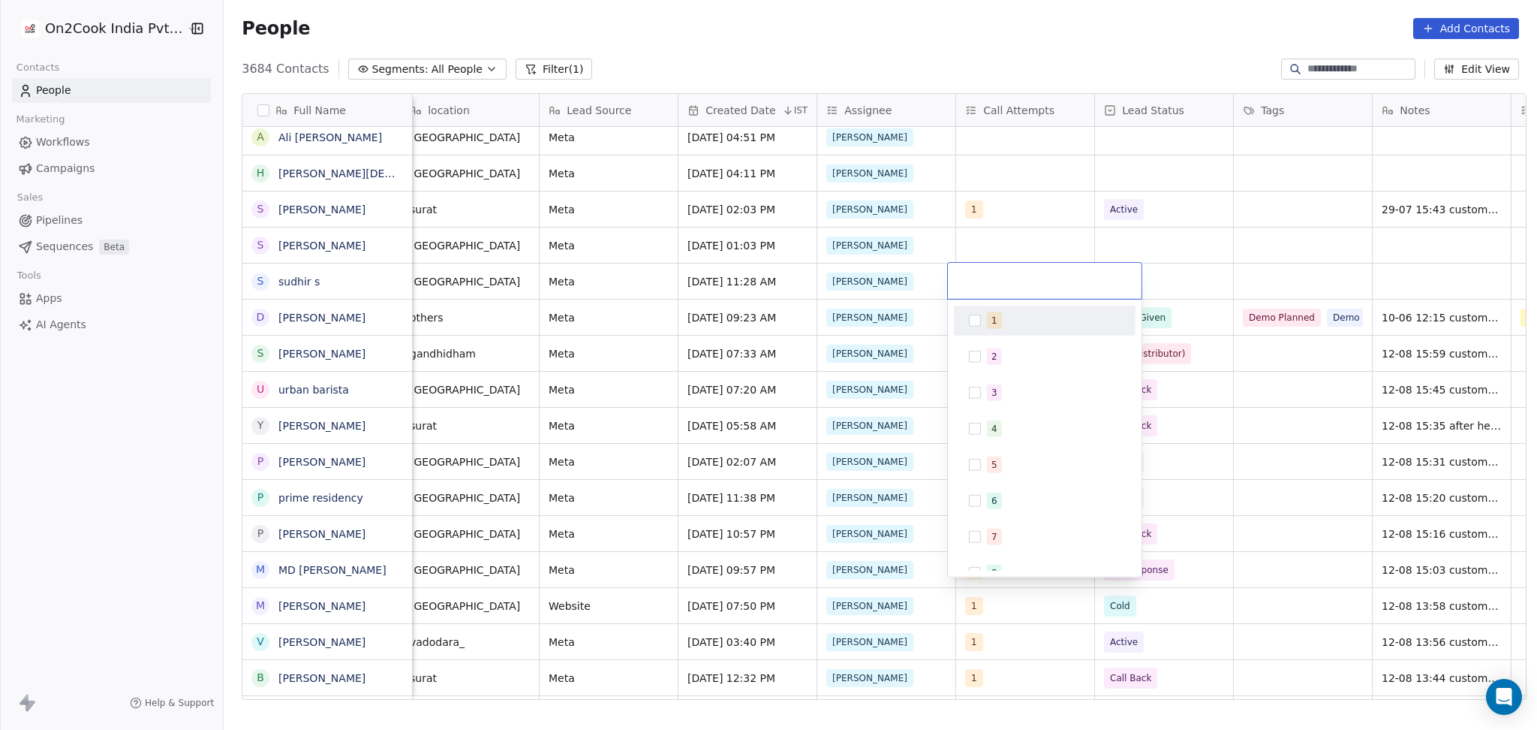
click at [989, 334] on div "1" at bounding box center [1045, 321] width 182 height 30
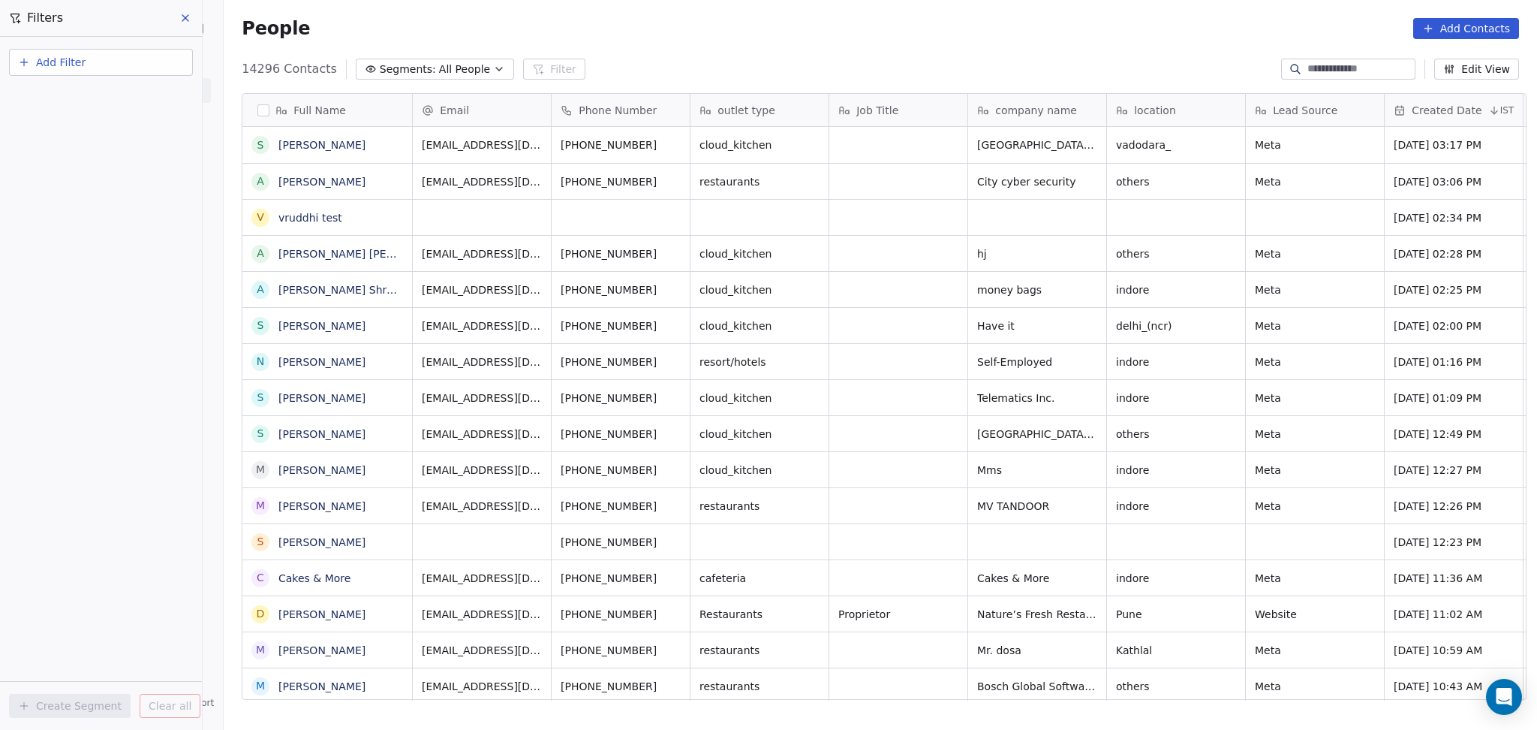
scroll to position [627, 1305]
click at [1344, 66] on input at bounding box center [1360, 69] width 105 height 15
paste input "**********"
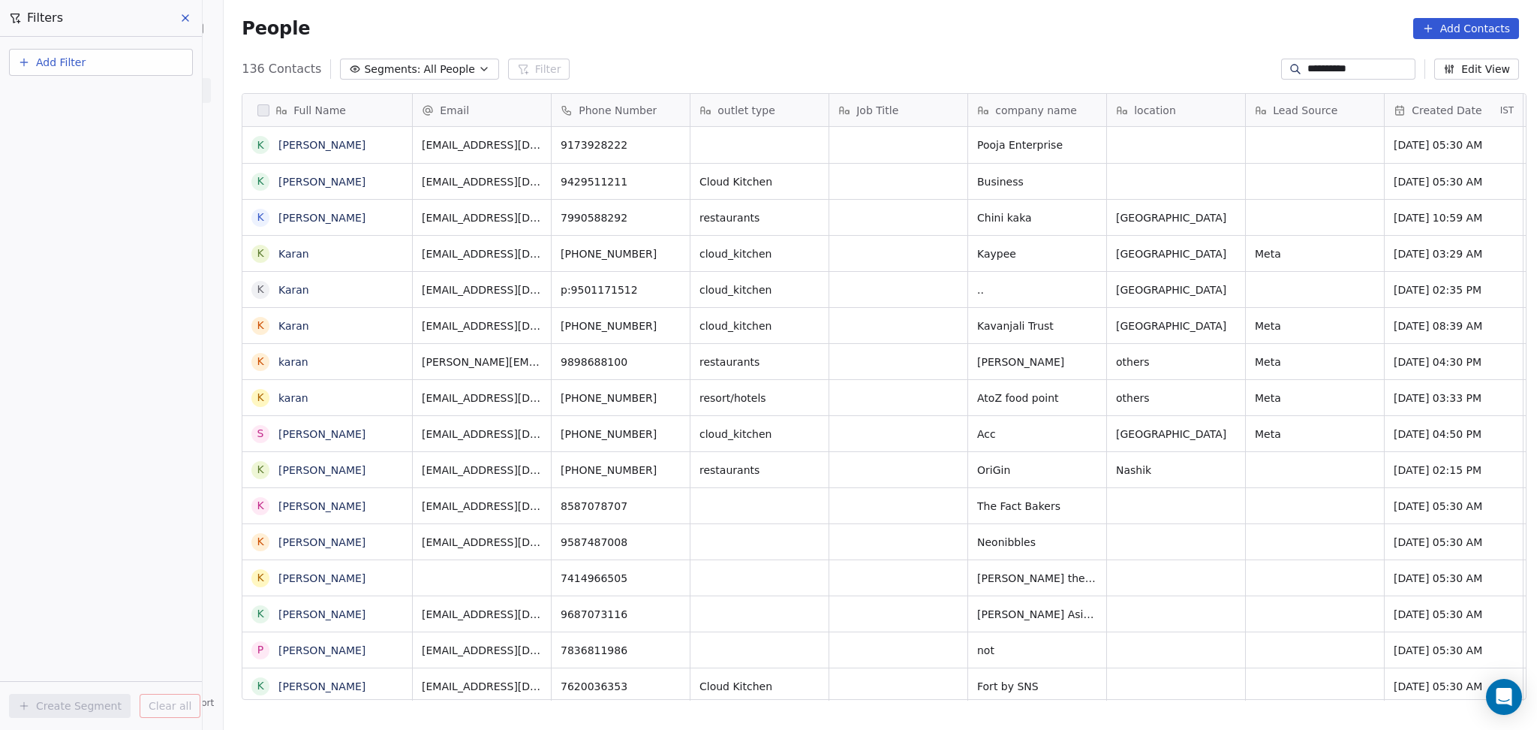
type input "**********"
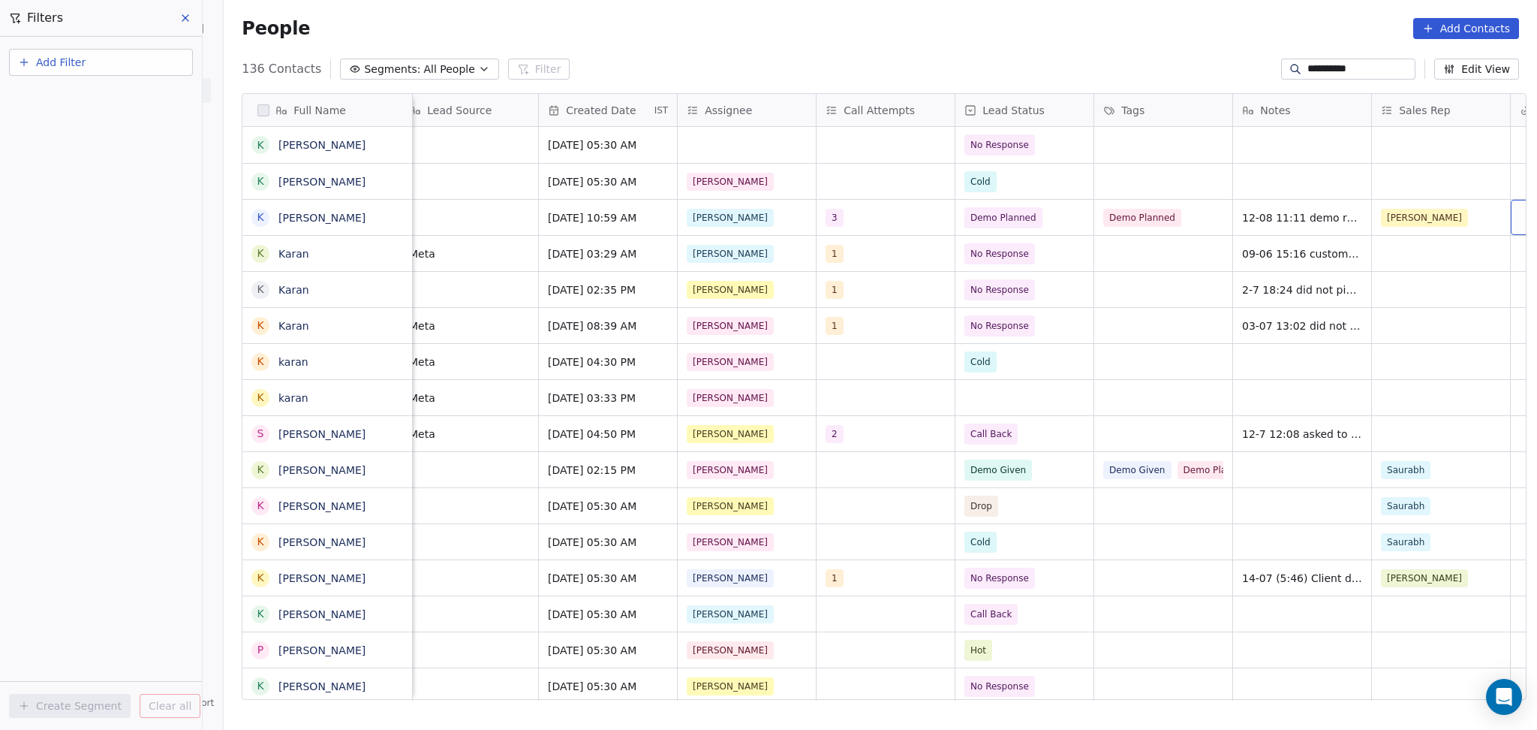
scroll to position [0, 985]
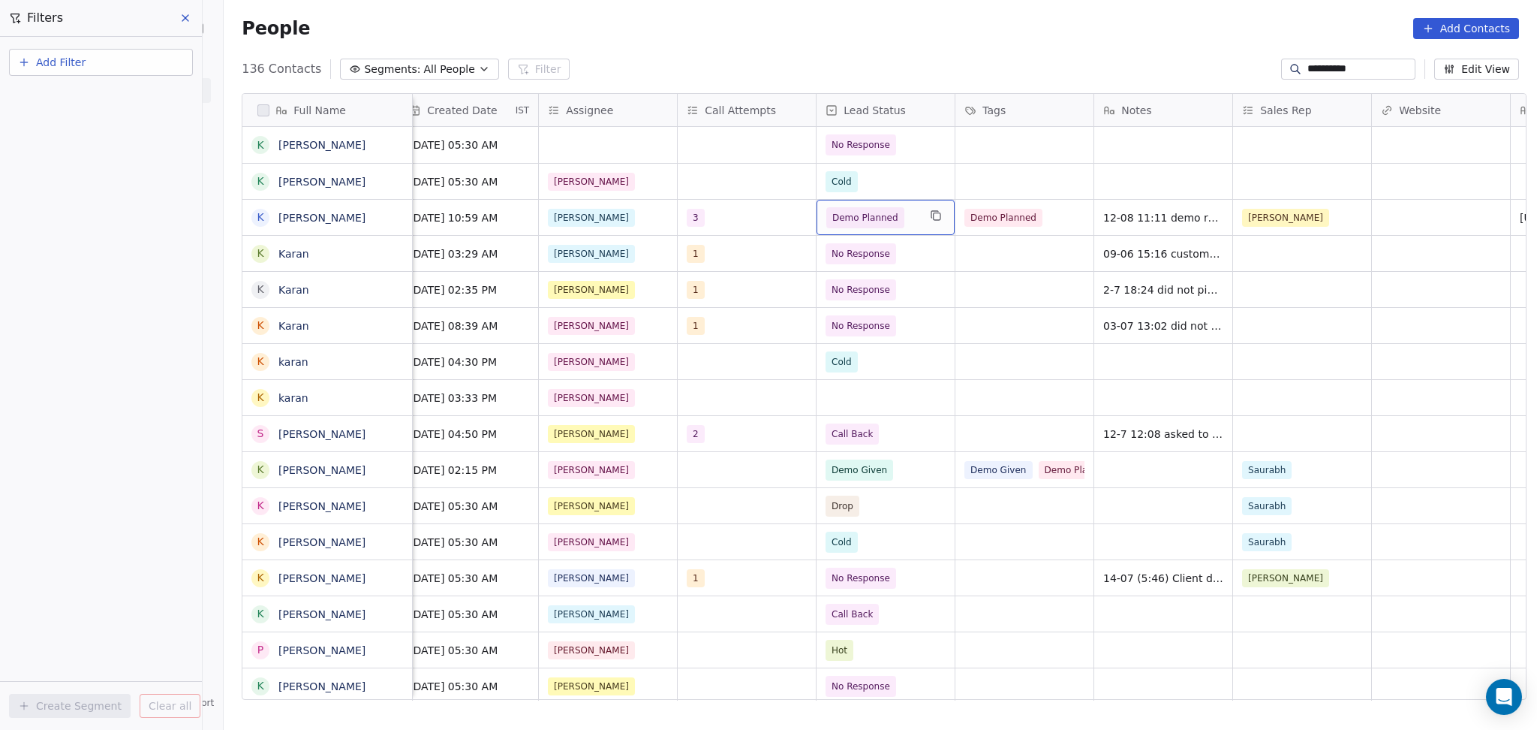
click at [908, 227] on span "Demo Planned" at bounding box center [872, 217] width 92 height 21
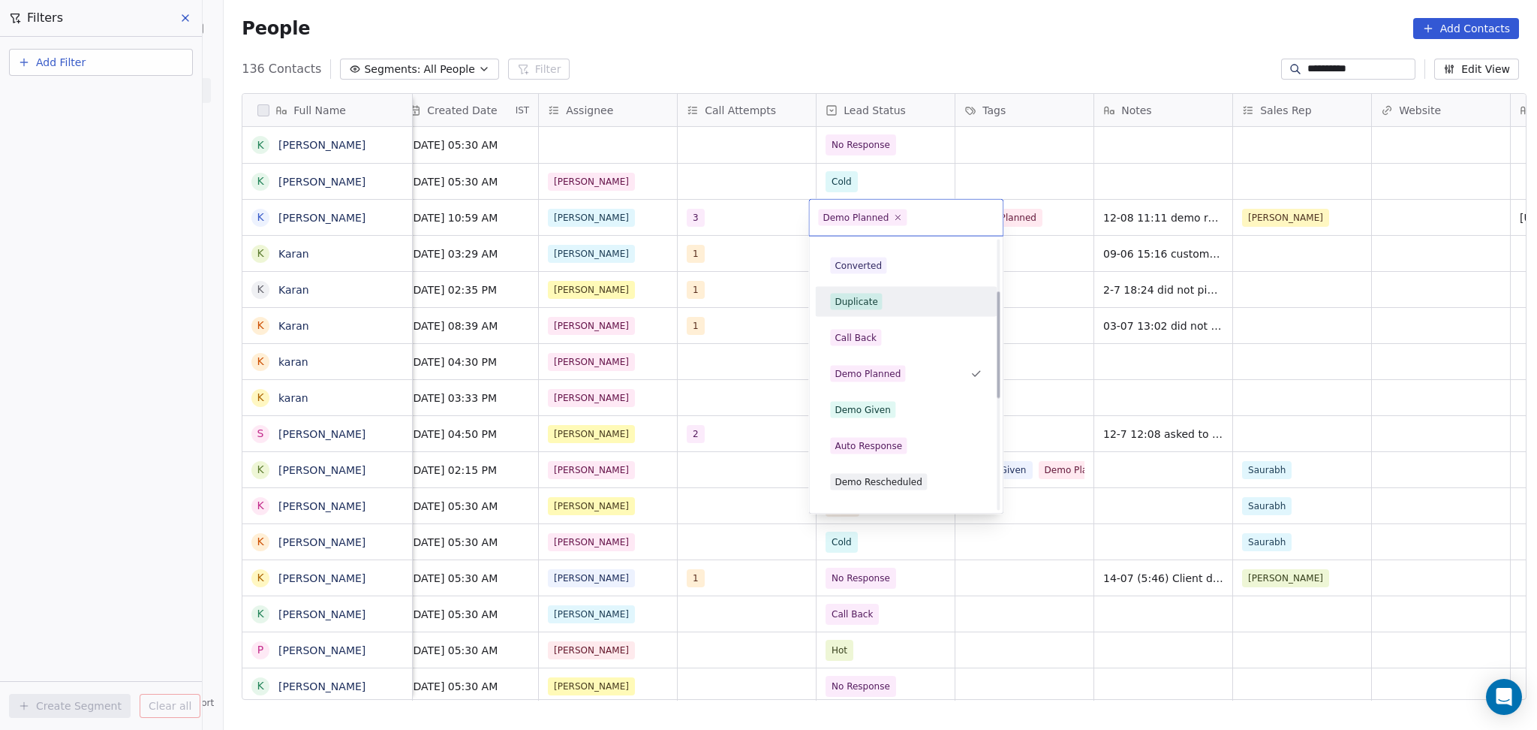
scroll to position [400, 0]
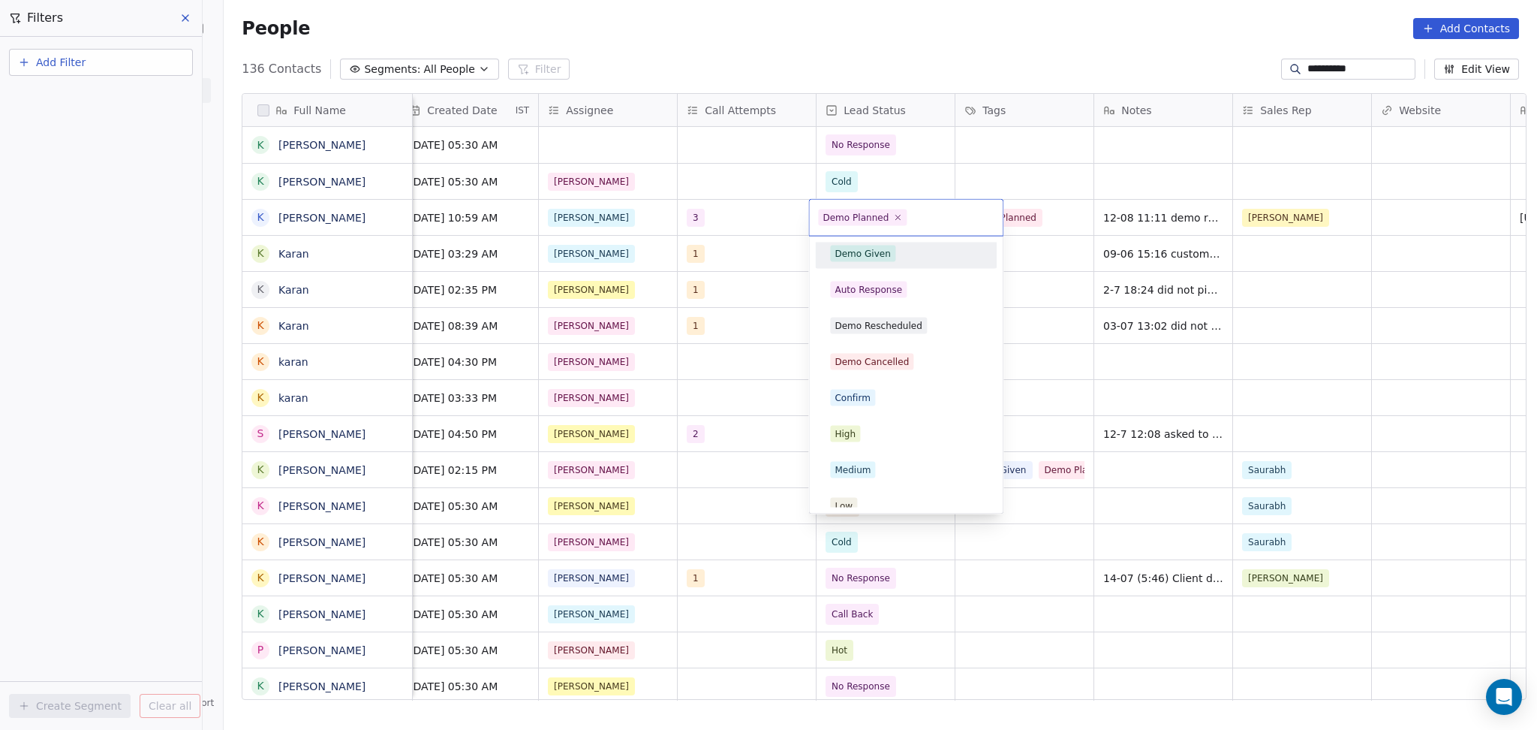
click at [883, 260] on span "Demo Given" at bounding box center [862, 253] width 65 height 17
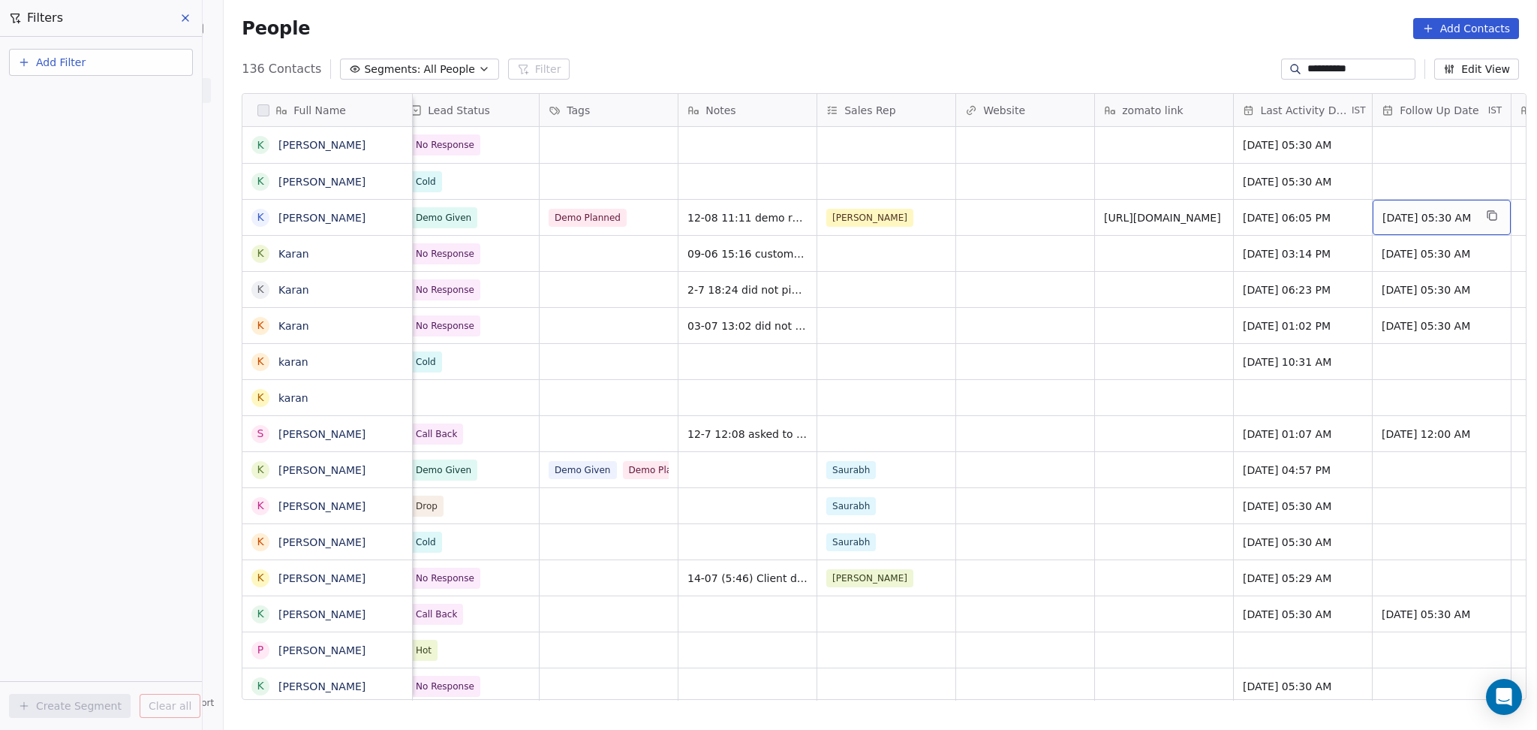
scroll to position [0, 1540]
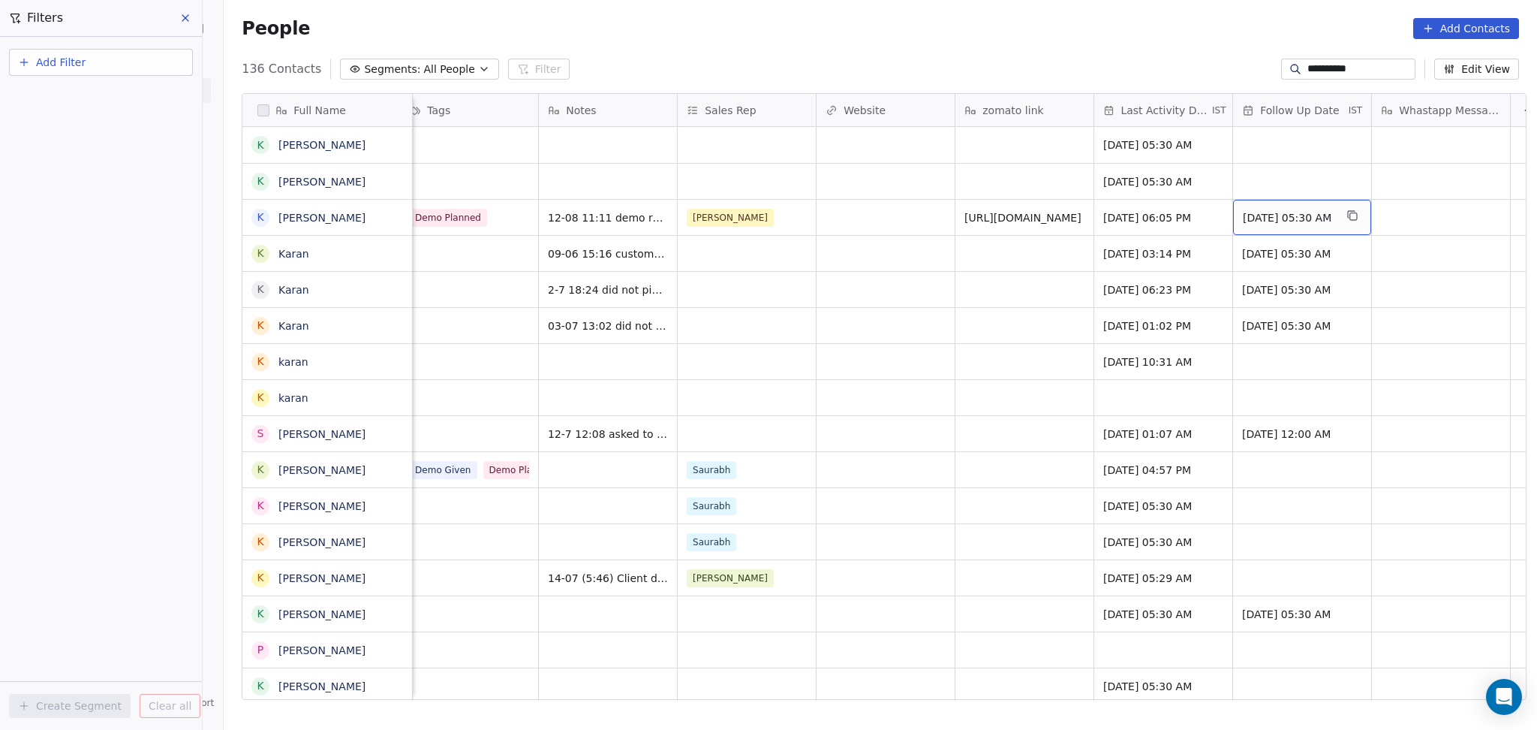
click at [1254, 211] on span "12/08/2025 05:30 AM" at bounding box center [1289, 217] width 92 height 15
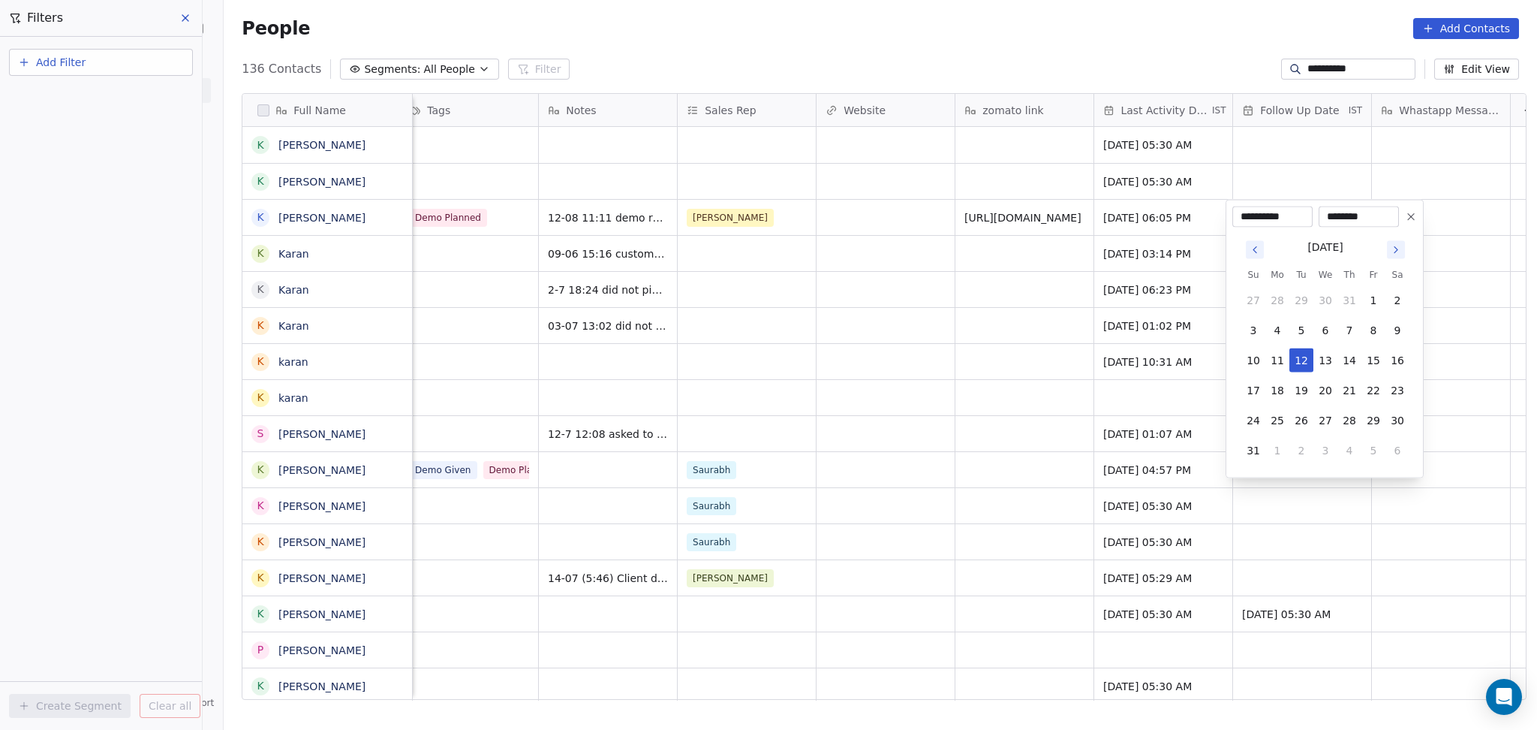
click at [1404, 220] on button at bounding box center [1411, 217] width 18 height 18
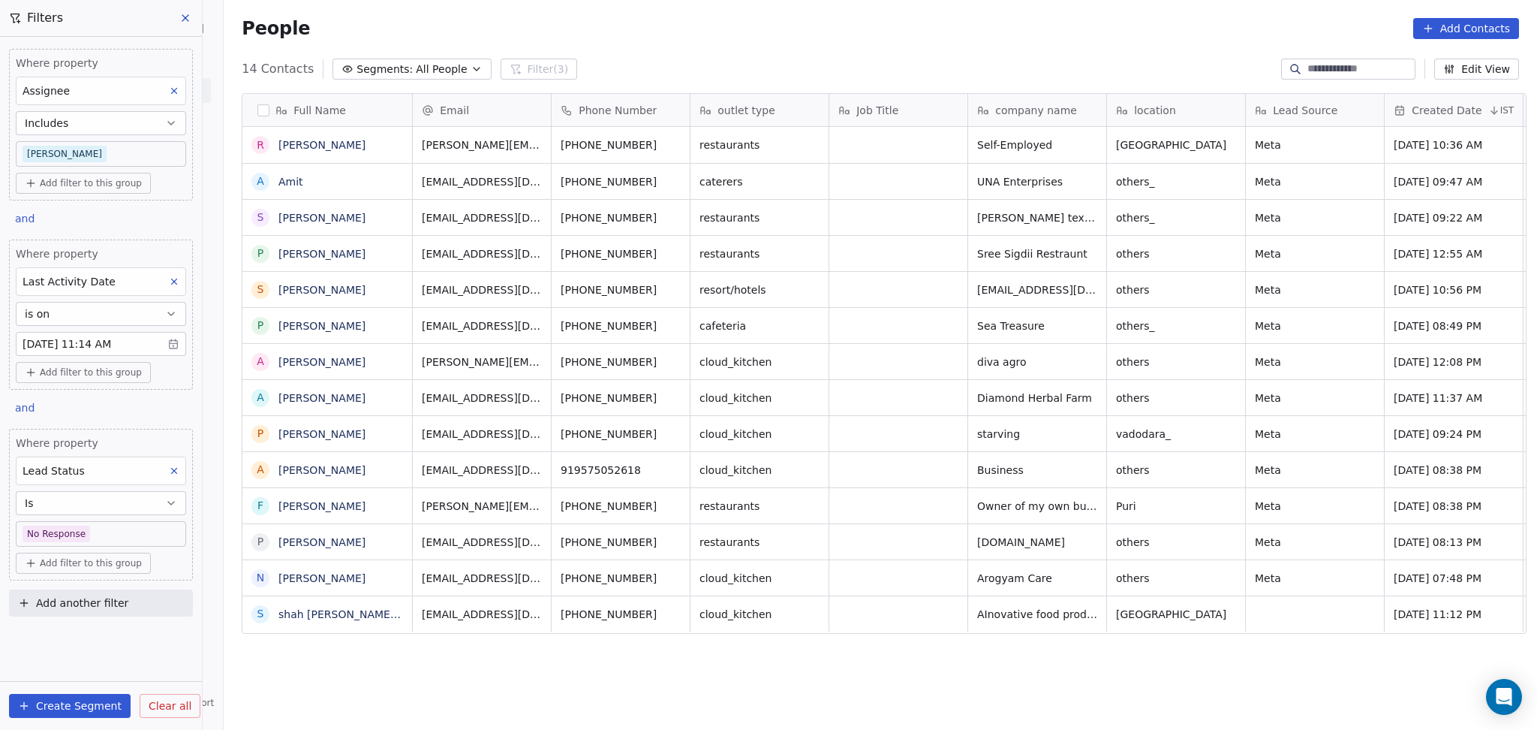
scroll to position [627, 1305]
click at [176, 473] on icon at bounding box center [174, 470] width 5 height 5
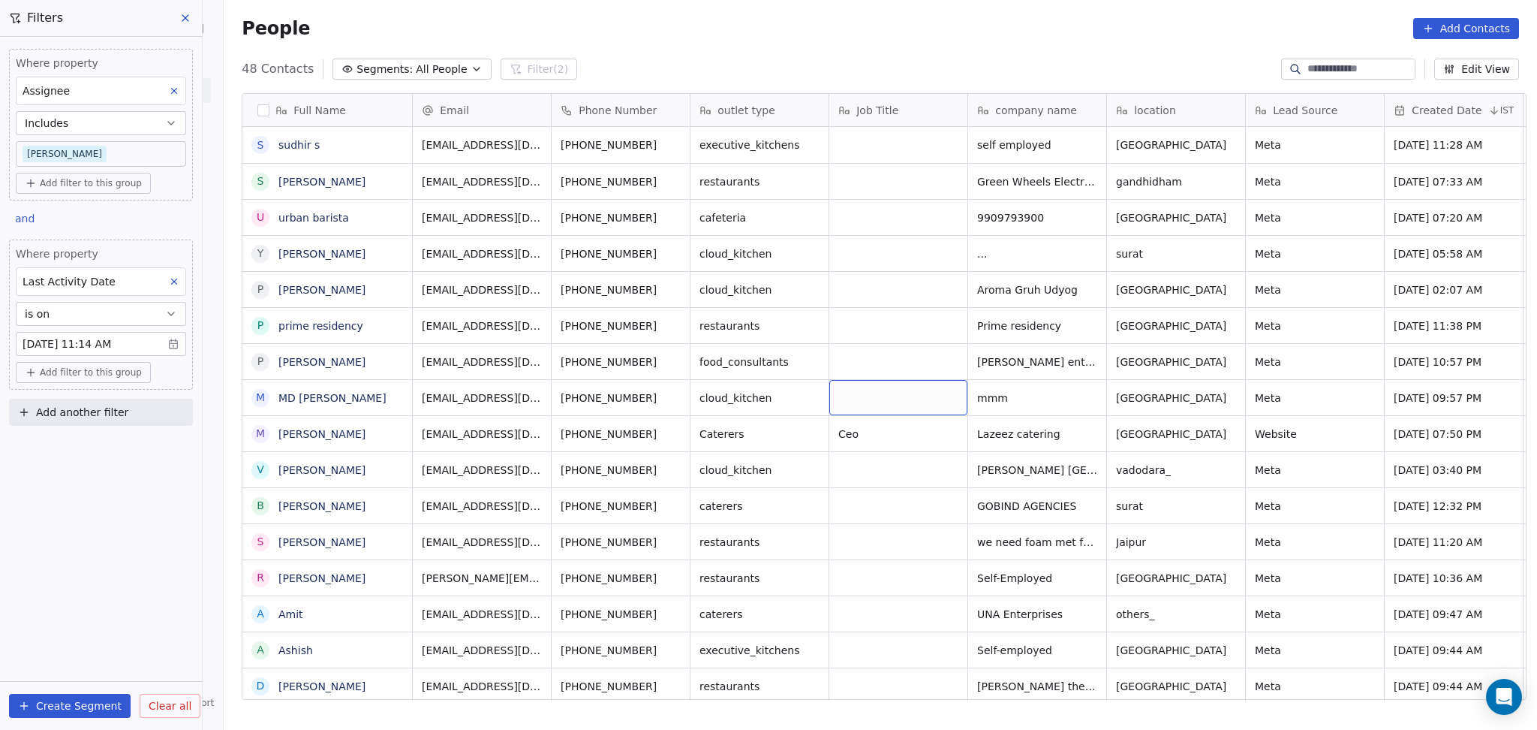
click at [60, 155] on body "On2Cook India Pvt. Ltd. Contacts People Marketing Workflows Campaigns Sales Pip…" at bounding box center [768, 365] width 1537 height 730
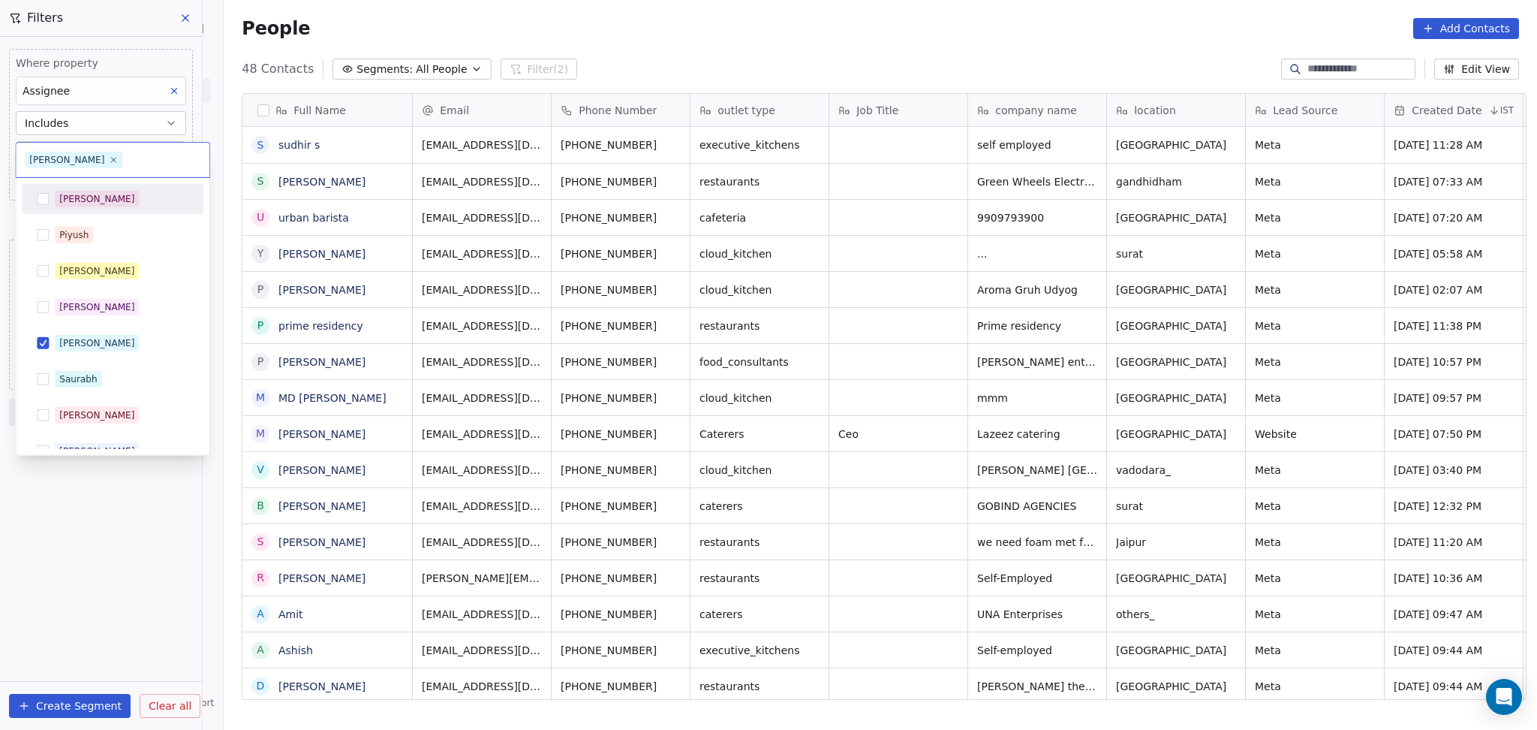
click at [53, 194] on div "[PERSON_NAME]" at bounding box center [113, 199] width 170 height 24
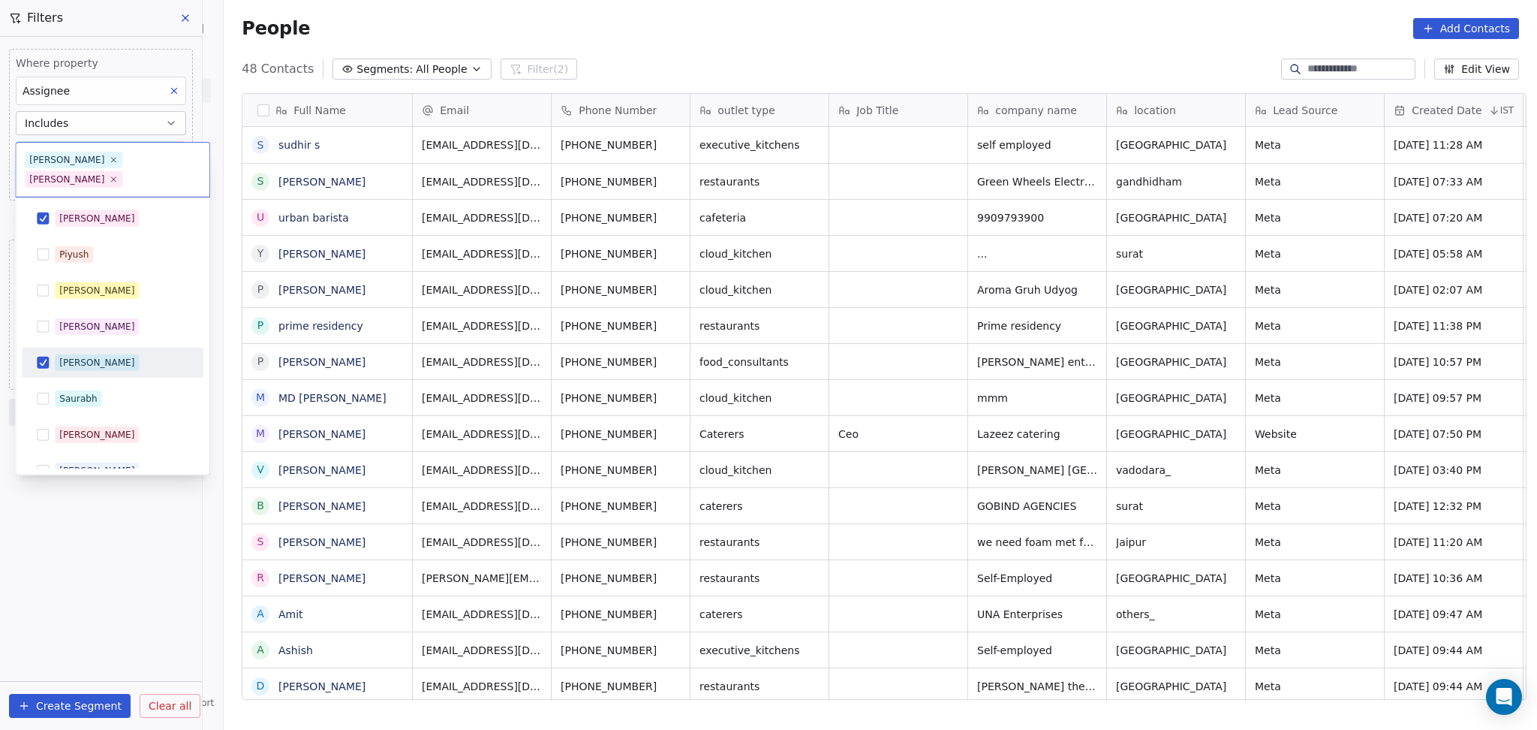
click at [62, 354] on div "[PERSON_NAME]" at bounding box center [113, 363] width 170 height 24
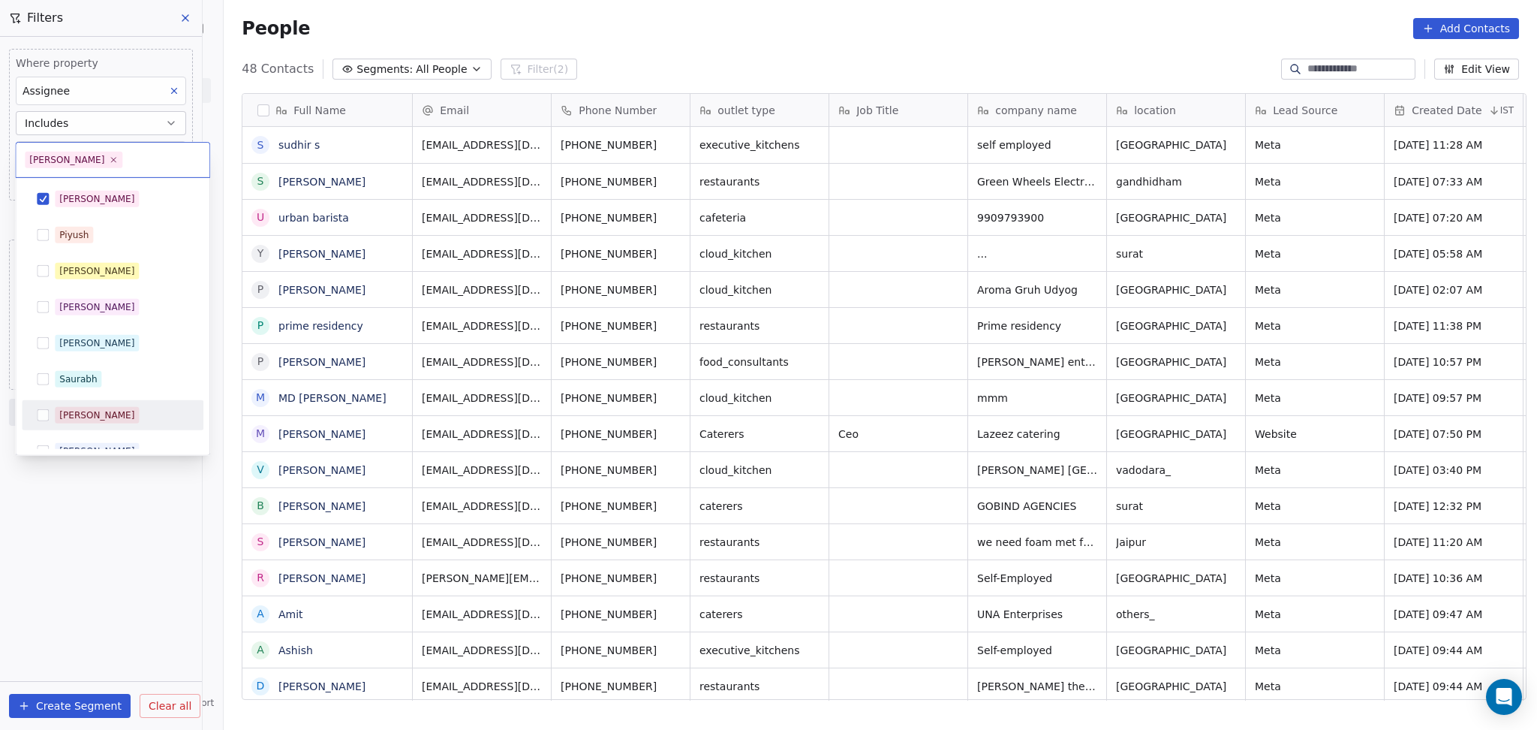
click at [152, 632] on html "On2Cook India Pvt. Ltd. Contacts People Marketing Workflows Campaigns Sales Pip…" at bounding box center [768, 365] width 1537 height 730
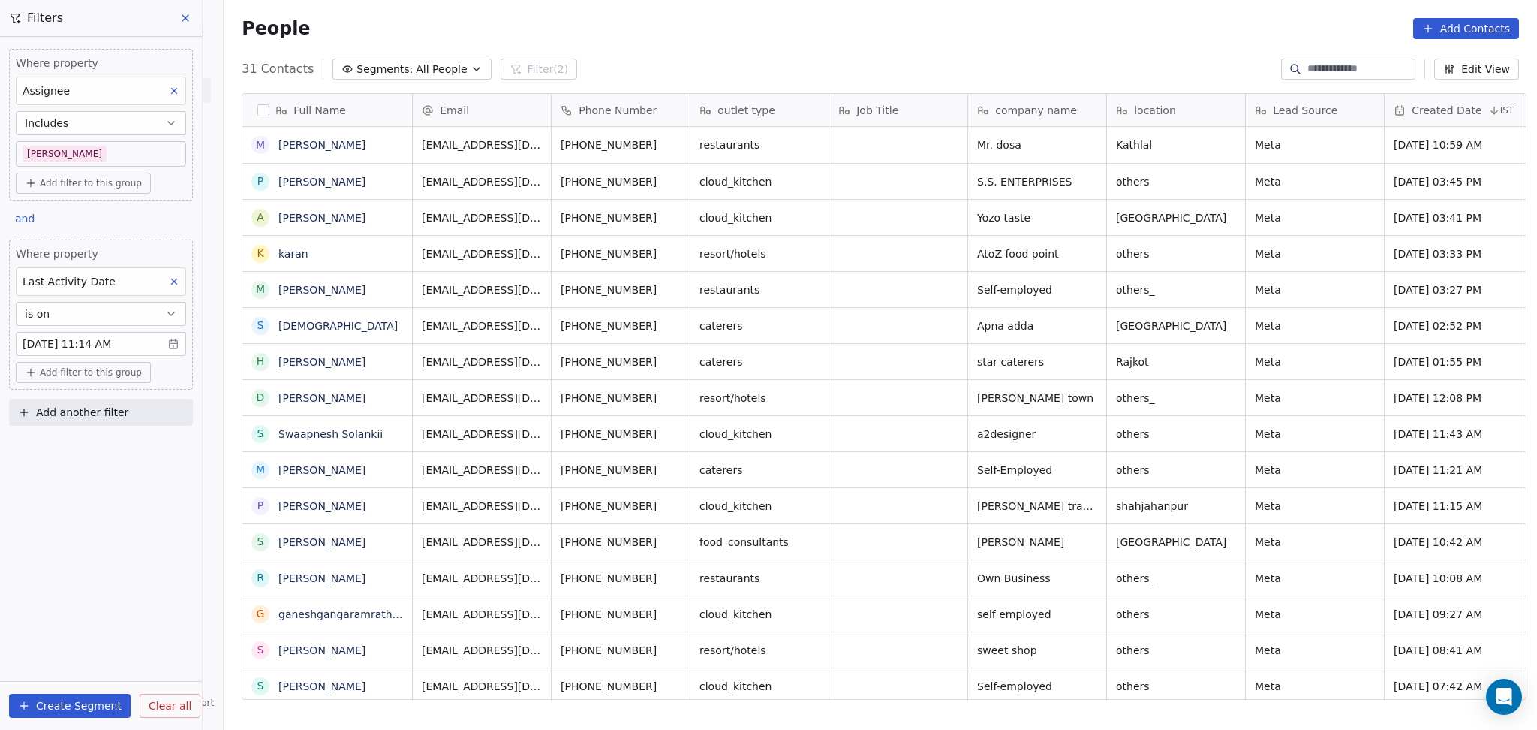
click at [103, 159] on body "On2Cook India Pvt. Ltd. Contacts People Marketing Workflows Campaigns Sales Pip…" at bounding box center [768, 365] width 1537 height 730
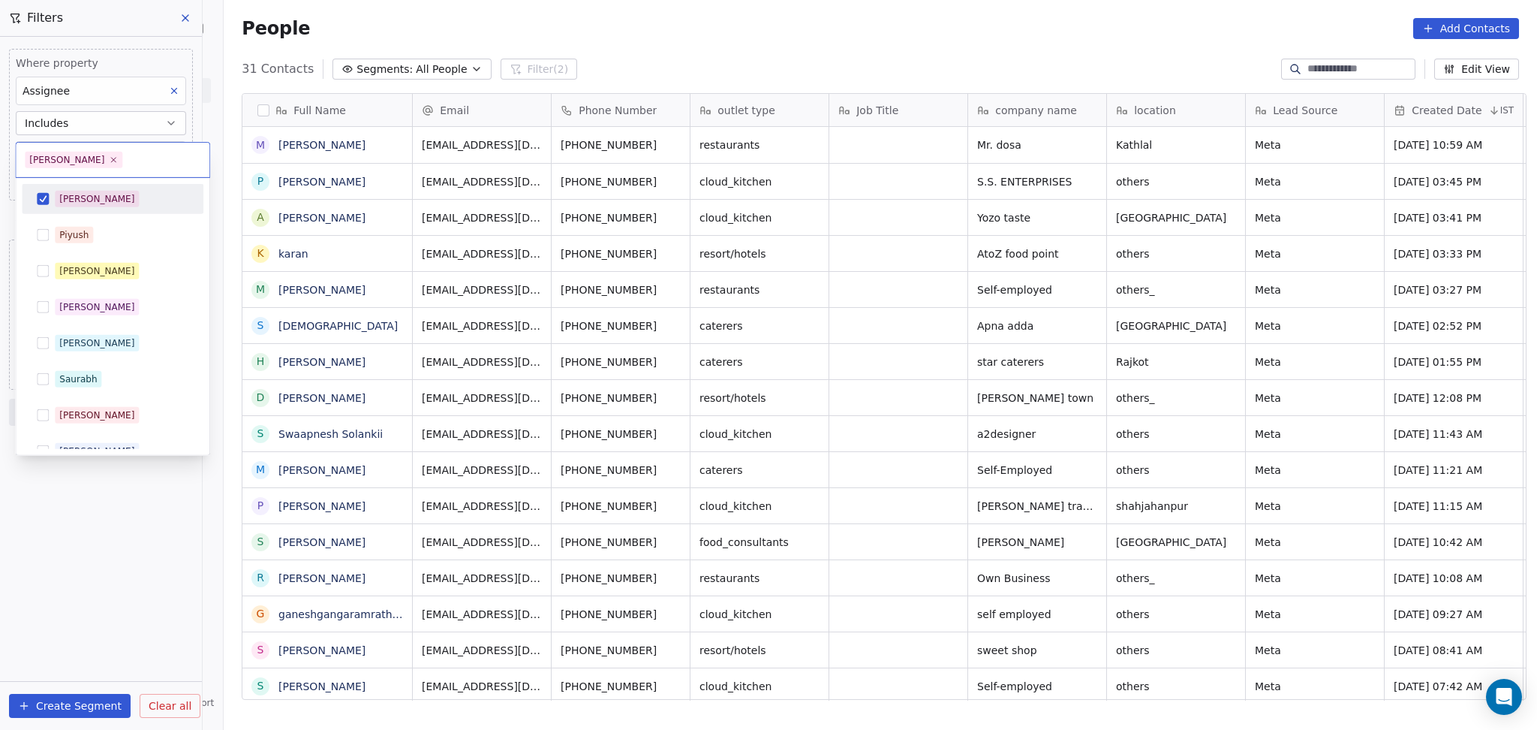
click at [94, 194] on div "[PERSON_NAME]" at bounding box center [122, 199] width 134 height 17
click at [90, 348] on div "[PERSON_NAME]" at bounding box center [122, 343] width 134 height 17
click at [89, 476] on html "On2Cook India Pvt. Ltd. Contacts People Marketing Workflows Campaigns Sales Pip…" at bounding box center [768, 365] width 1537 height 730
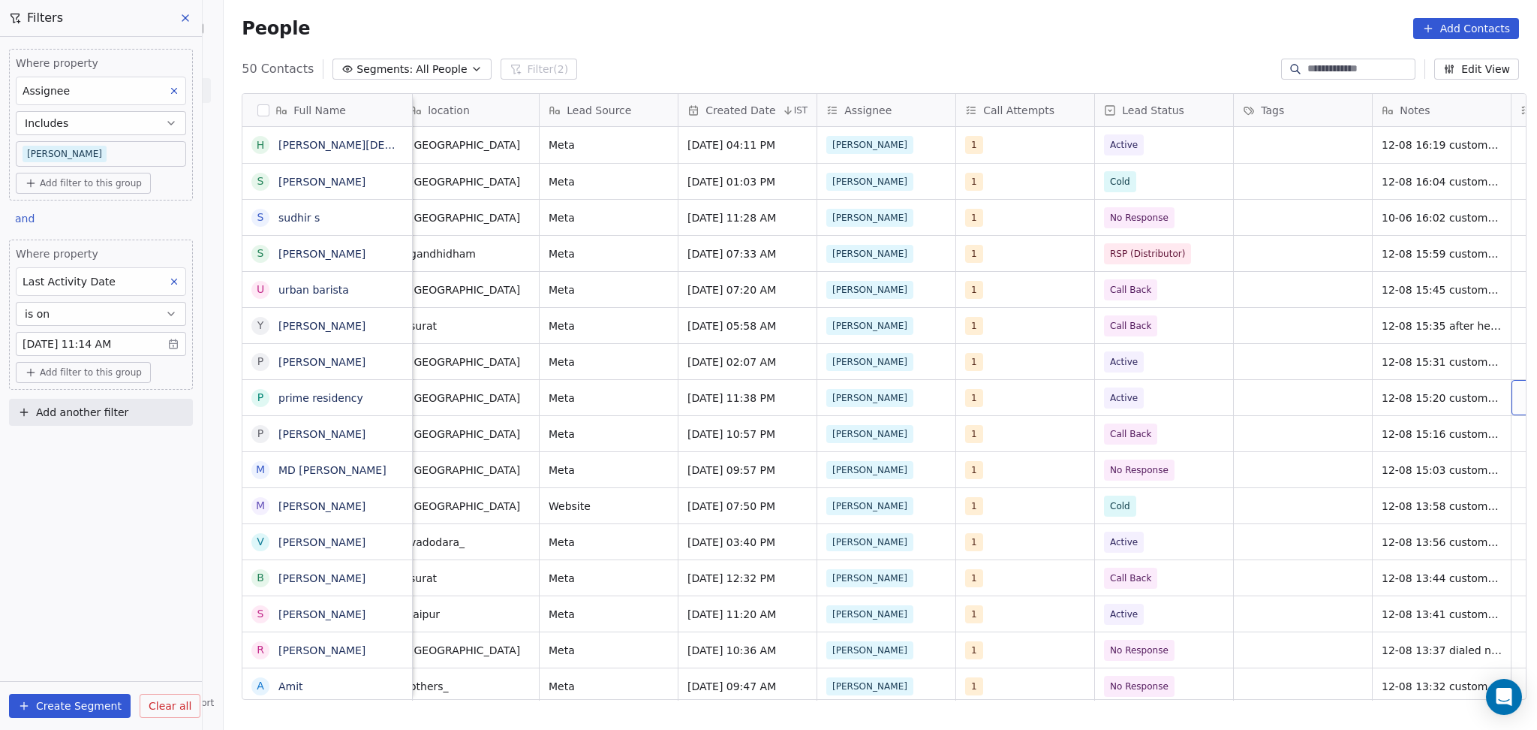
scroll to position [0, 846]
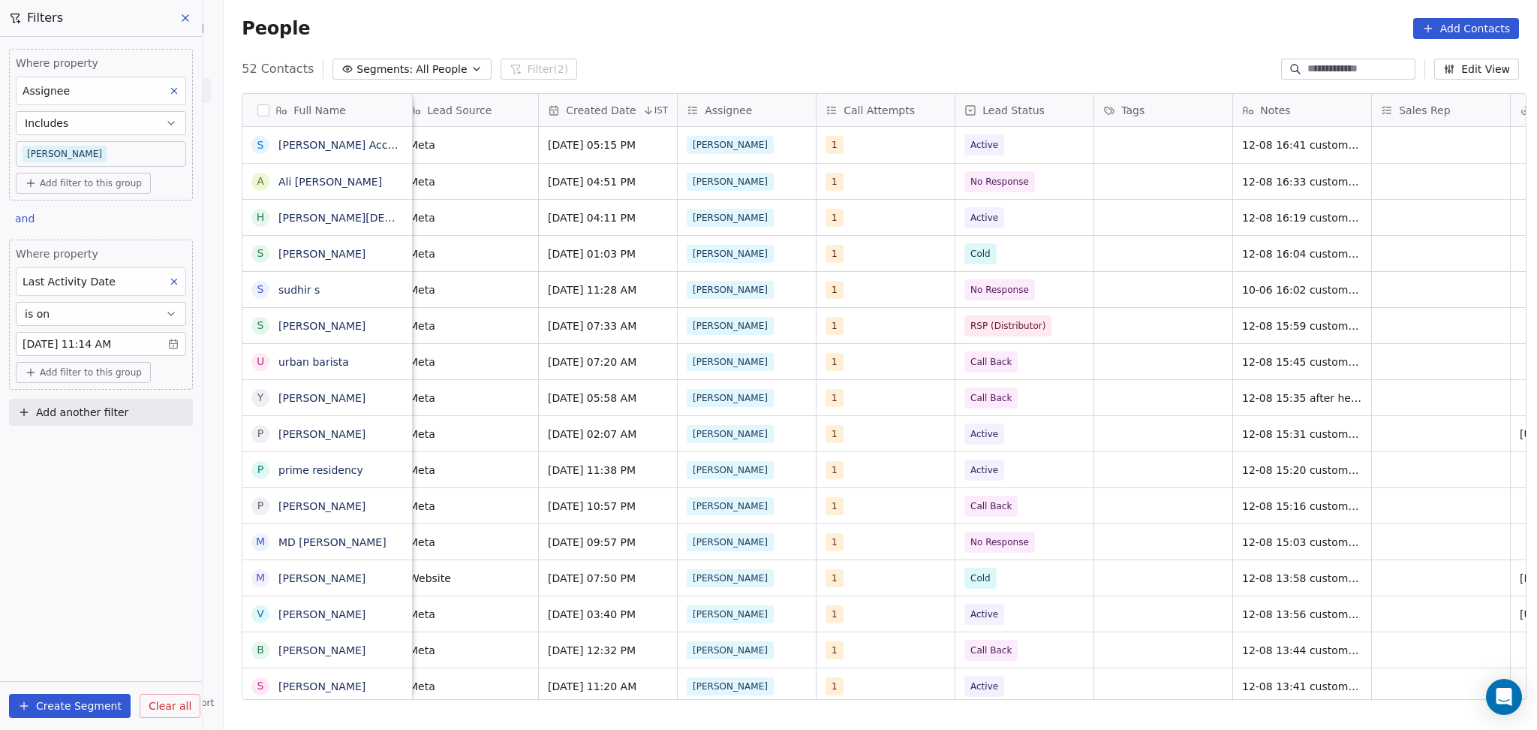
click at [105, 416] on span "Add another filter" at bounding box center [82, 413] width 92 height 16
click at [59, 443] on span "Contact properties" at bounding box center [74, 448] width 98 height 16
type input "****"
click at [76, 552] on span "Lead Status" at bounding box center [56, 550] width 62 height 15
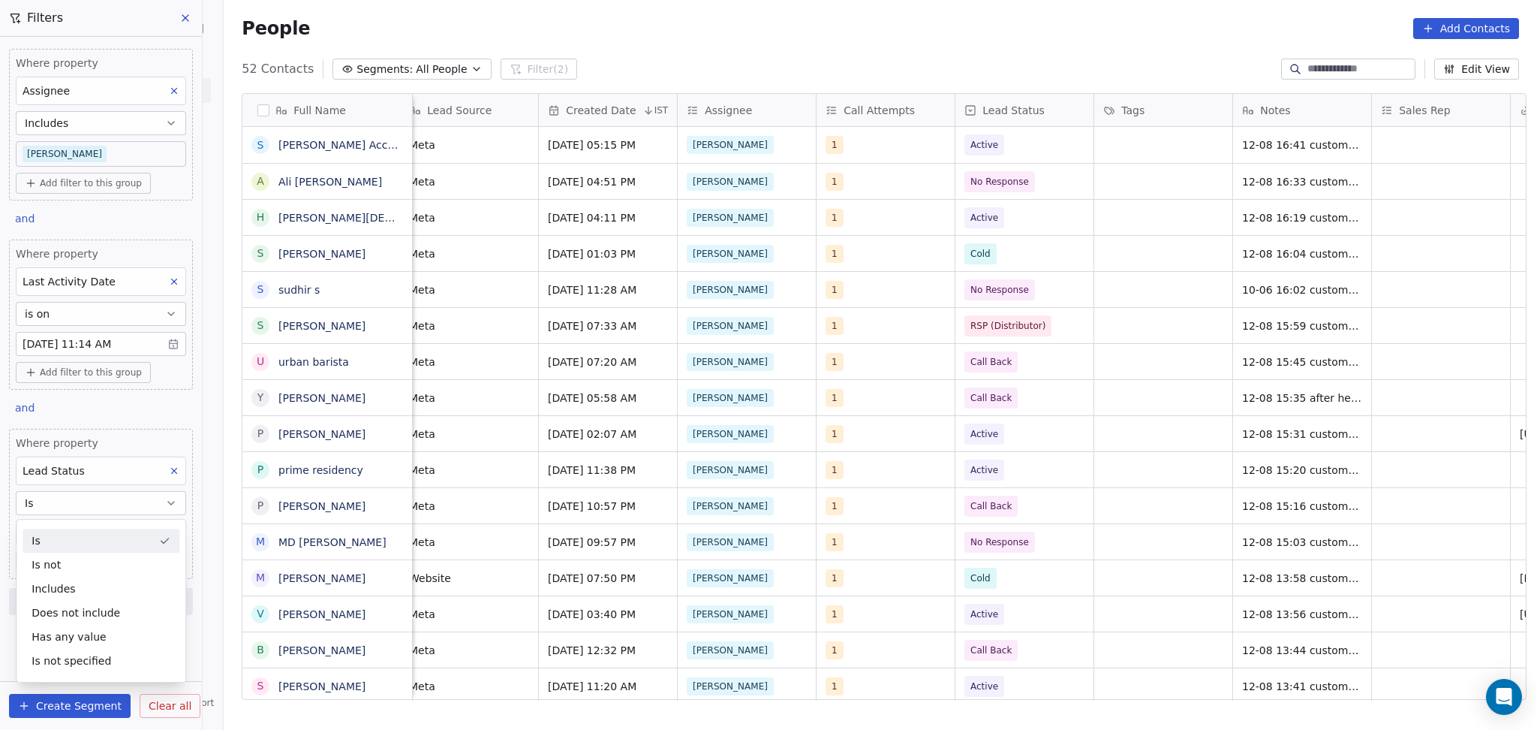
click at [101, 540] on div "Is" at bounding box center [101, 540] width 157 height 24
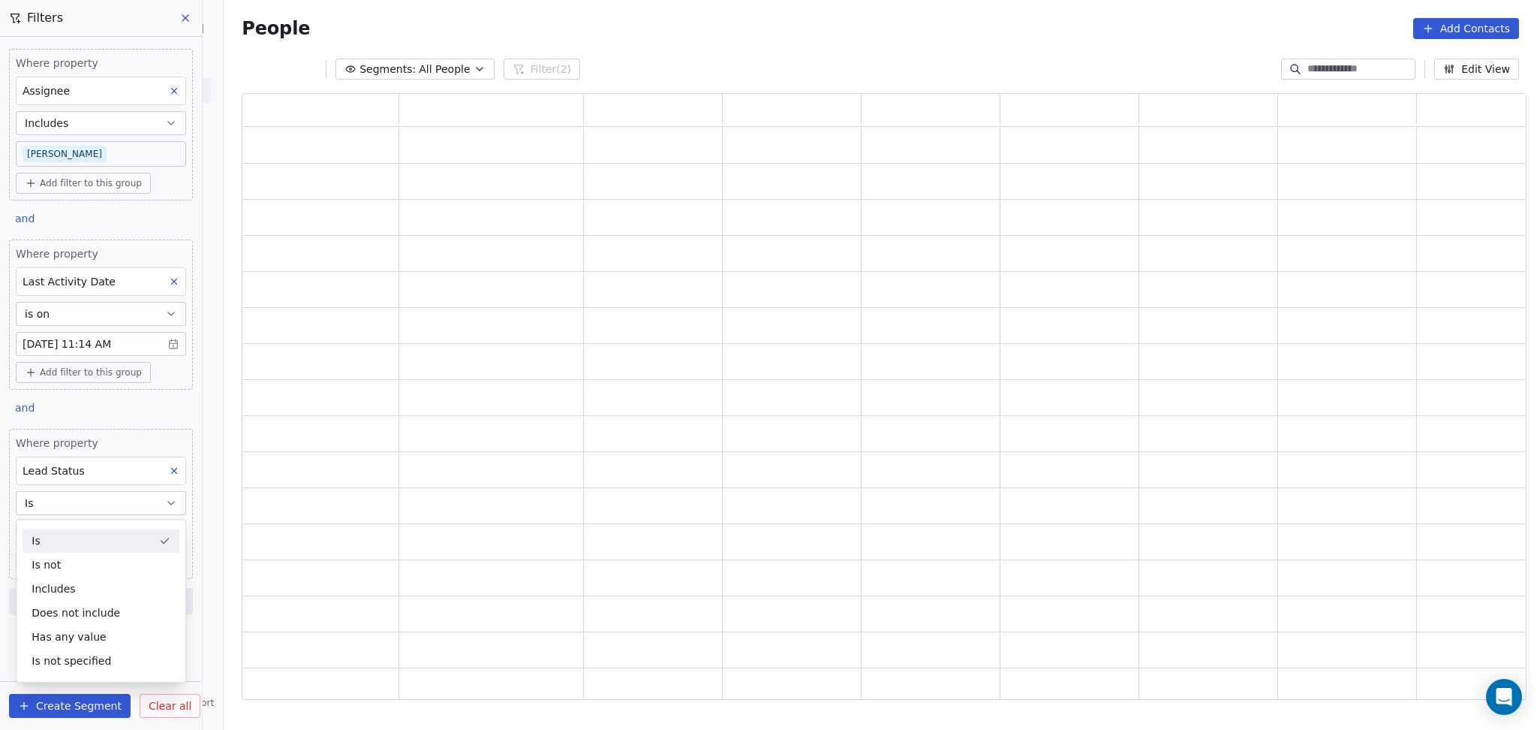
scroll to position [591, 1269]
click at [79, 529] on body "On2Cook India Pvt. Ltd. Contacts People Marketing Workflows Campaigns Sales Pip…" at bounding box center [768, 365] width 1537 height 730
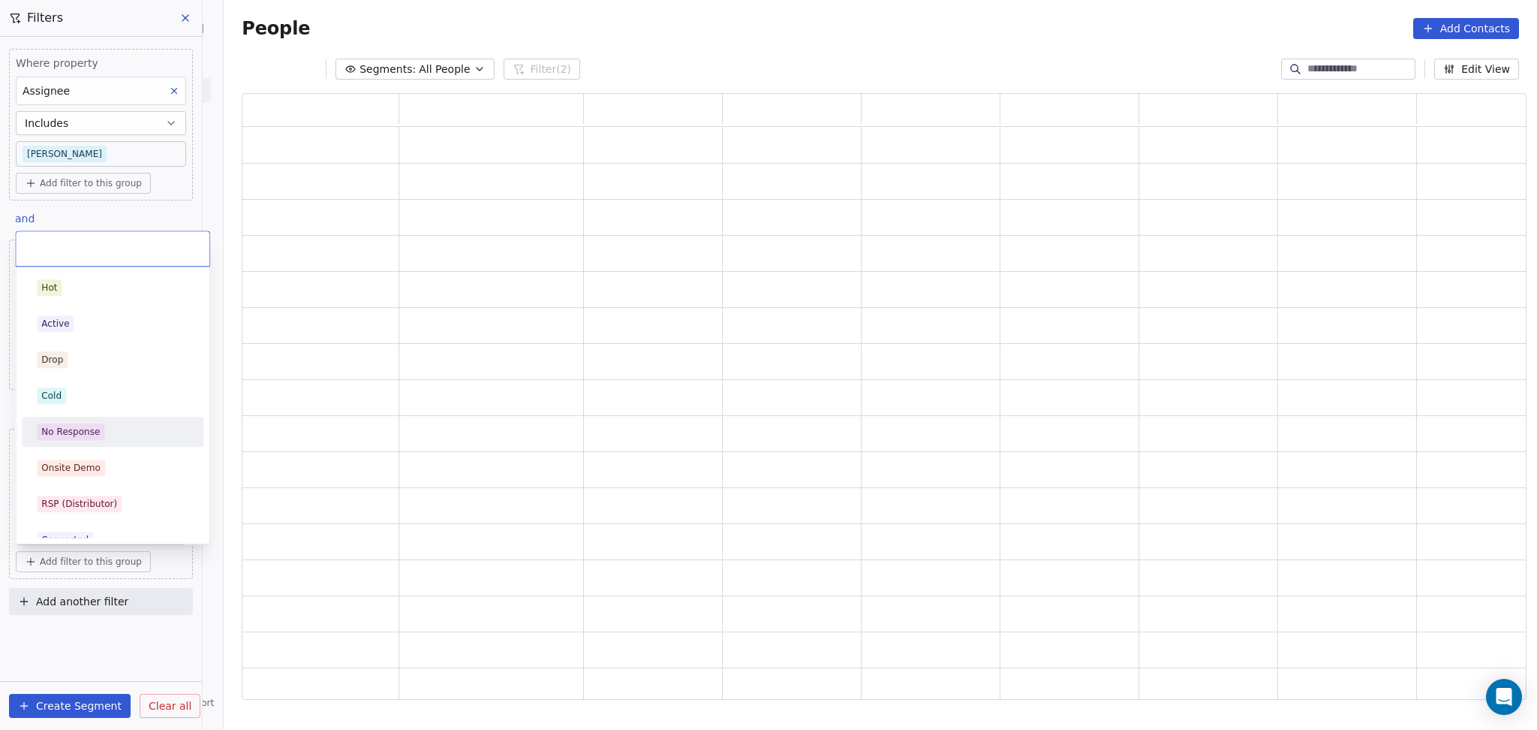
click at [77, 439] on span "No Response" at bounding box center [71, 431] width 68 height 17
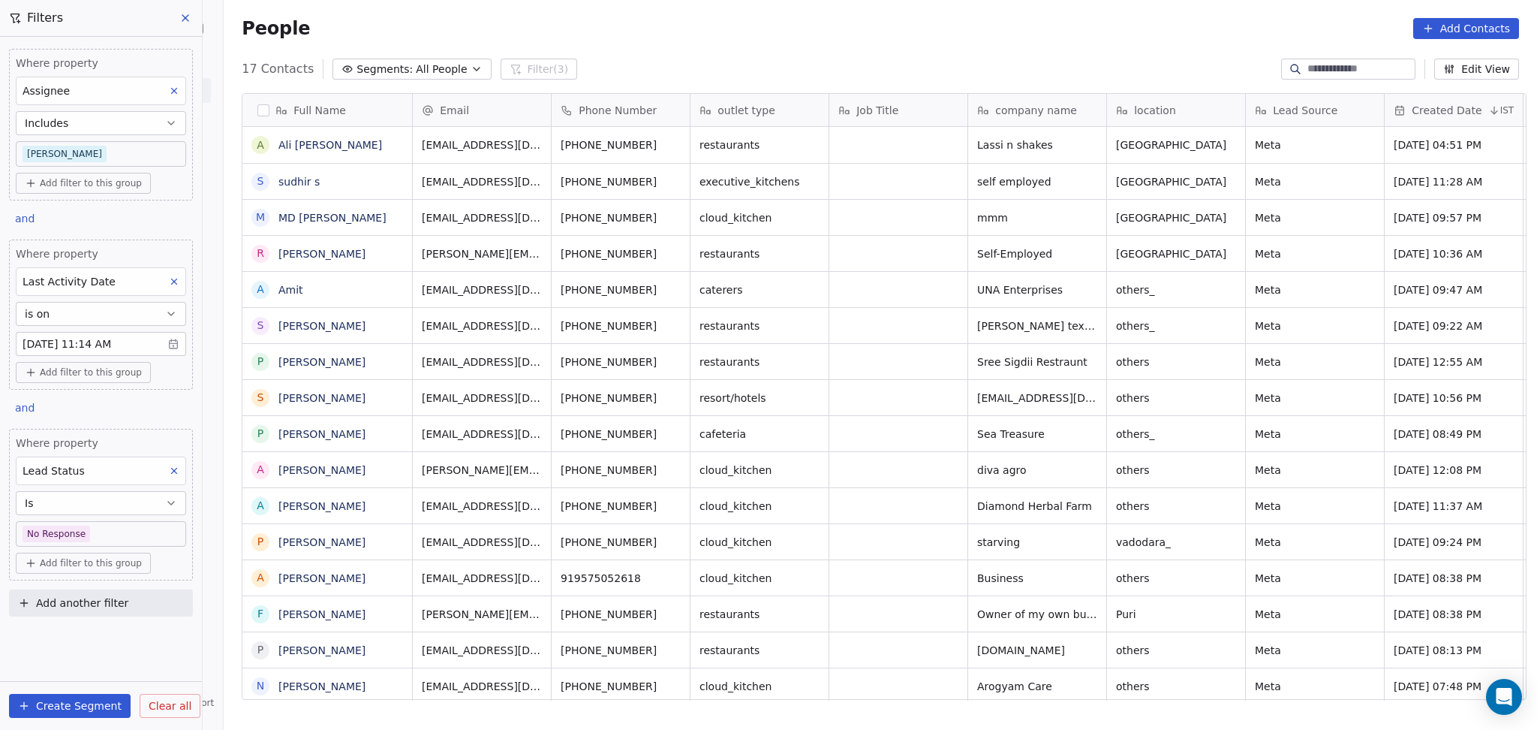
scroll to position [627, 1305]
click at [177, 471] on icon at bounding box center [174, 470] width 11 height 11
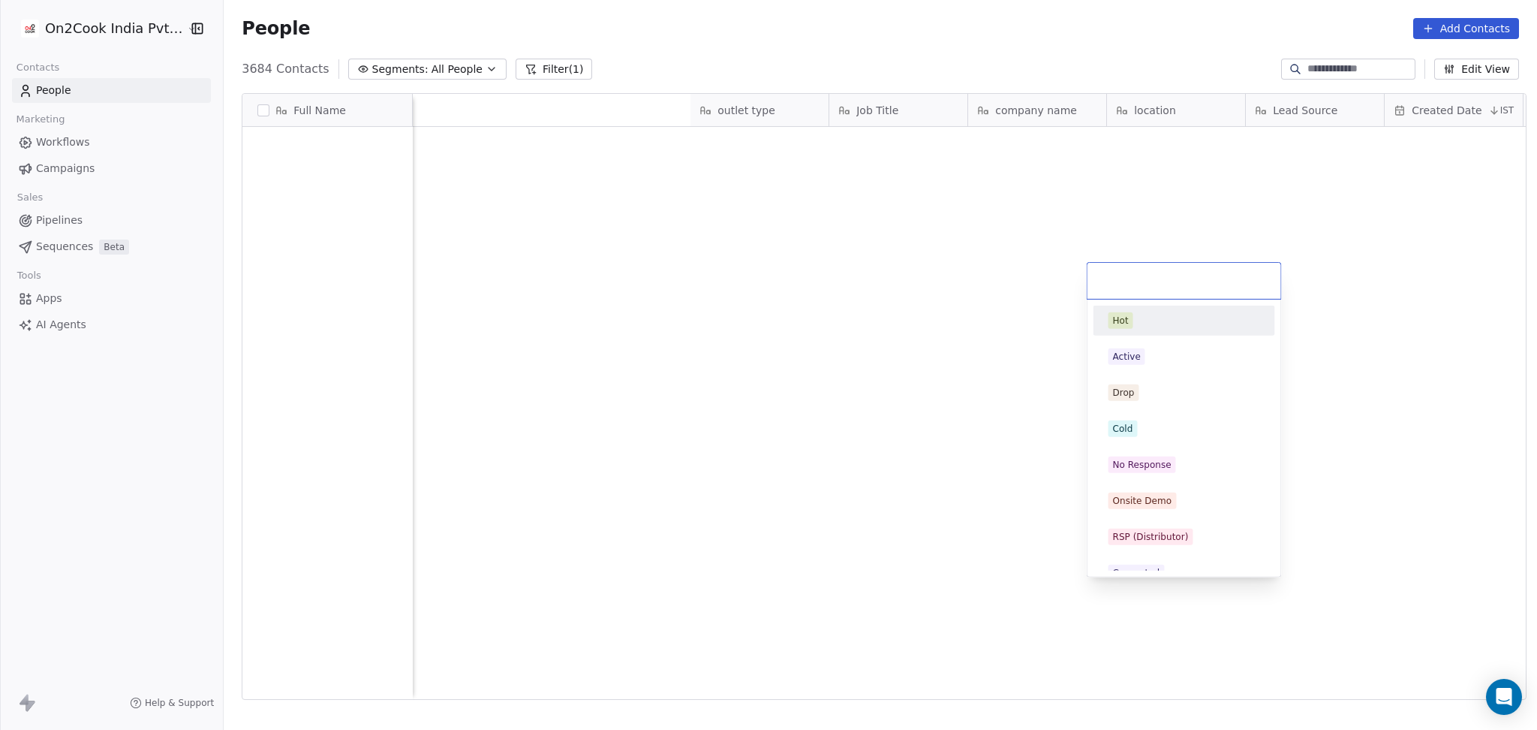
scroll to position [627, 1305]
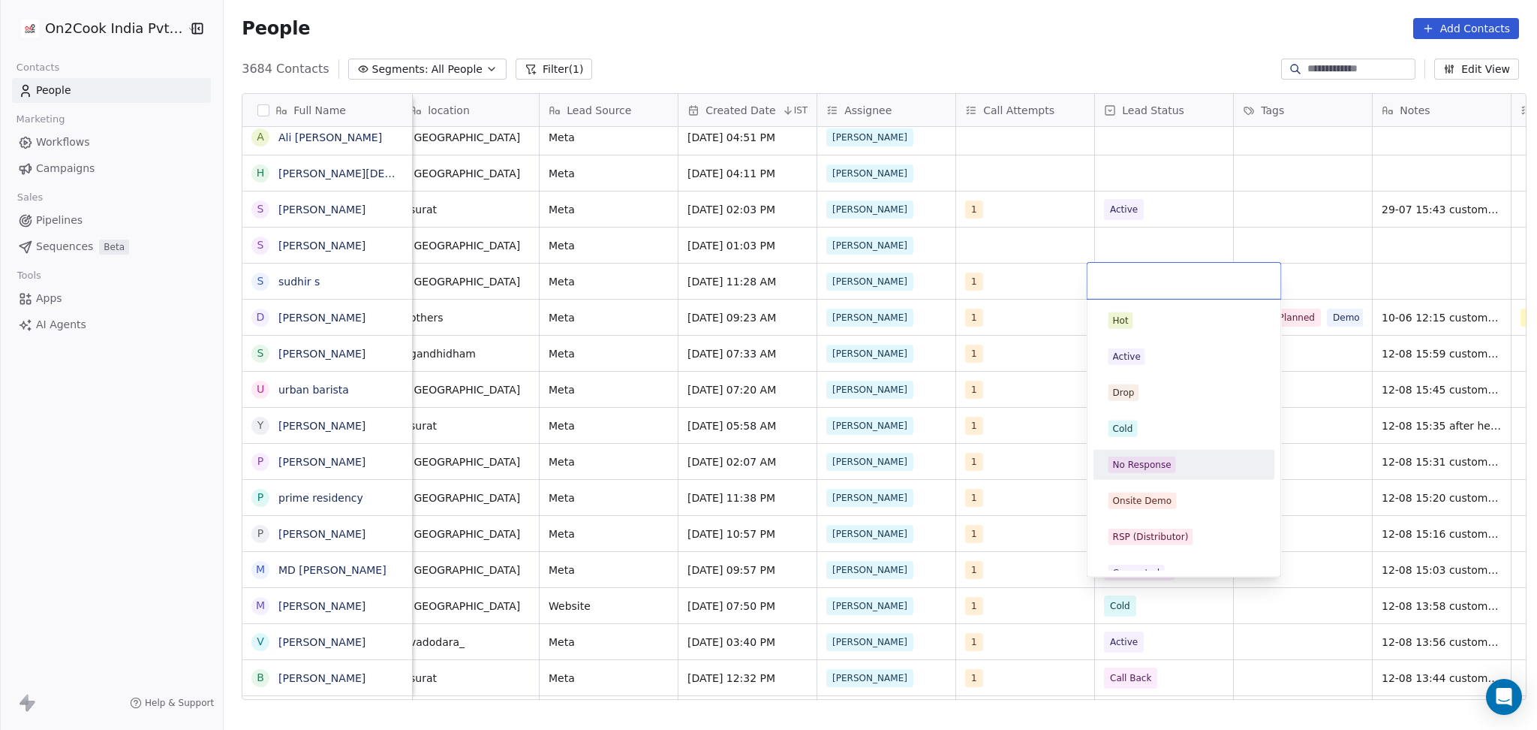
click at [1163, 472] on span "No Response" at bounding box center [1143, 464] width 68 height 17
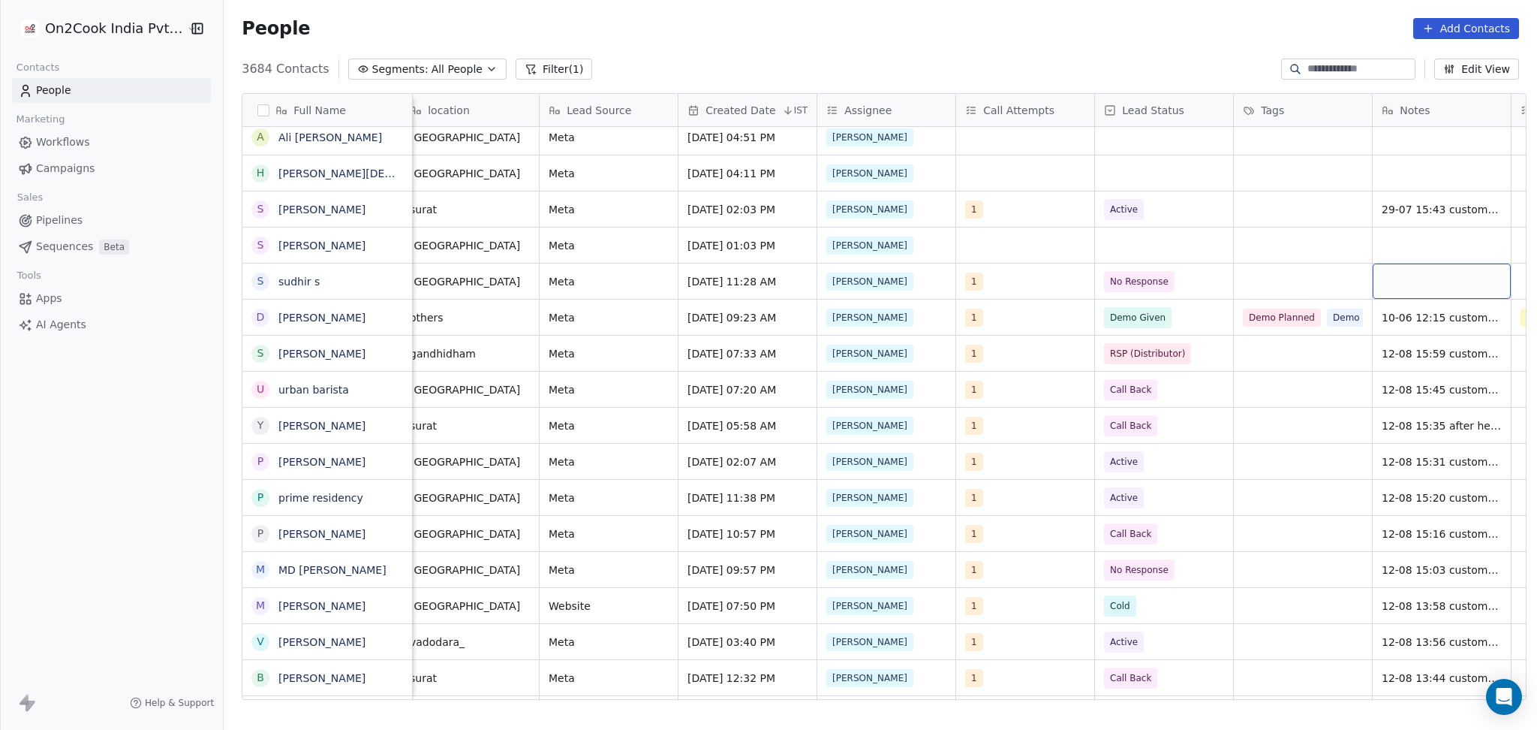
click at [1397, 286] on div "grid" at bounding box center [1442, 280] width 138 height 35
type textarea "**********"
click at [1279, 284] on html "On2Cook India Pvt. Ltd. Contacts People Marketing Workflows Campaigns Sales Pip…" at bounding box center [768, 365] width 1537 height 730
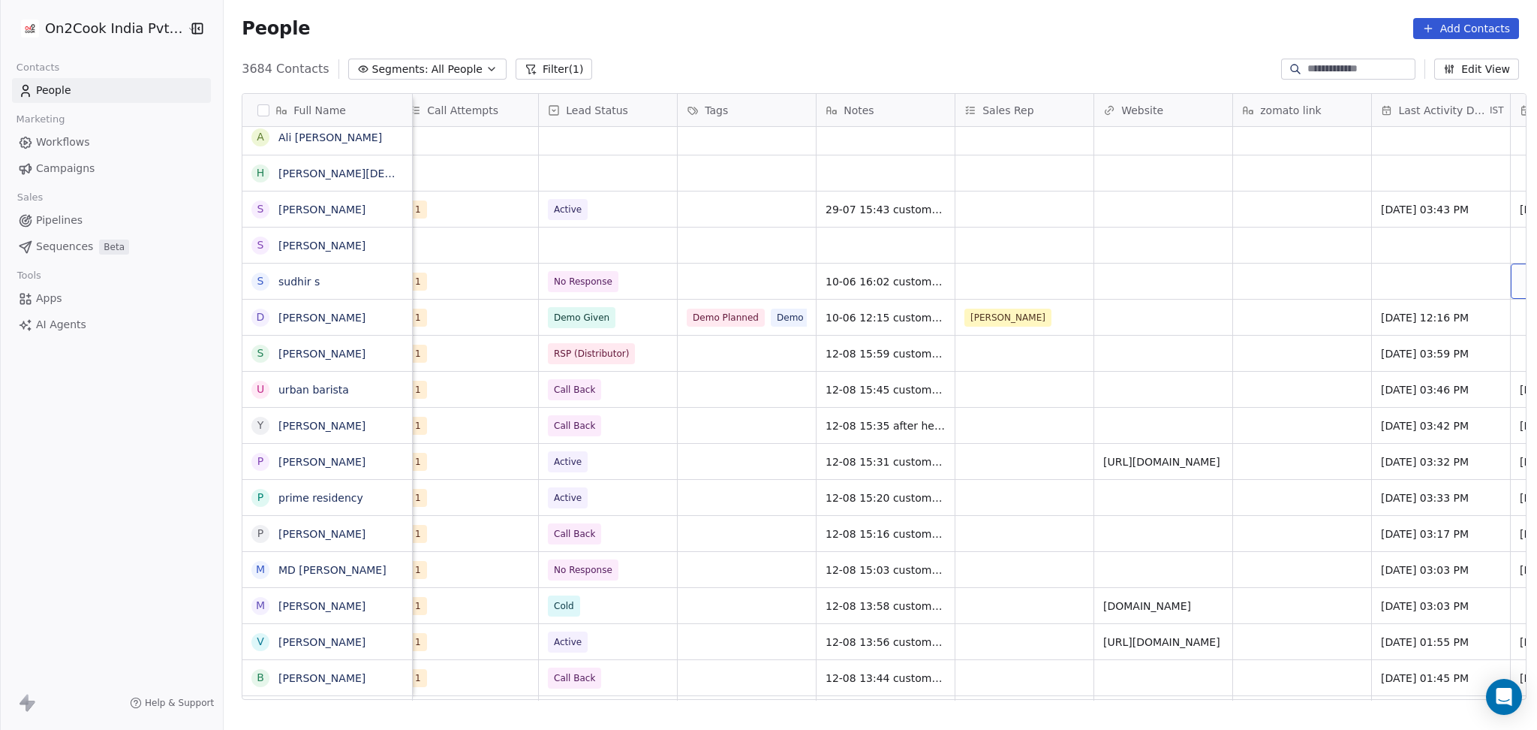
scroll to position [0, 1401]
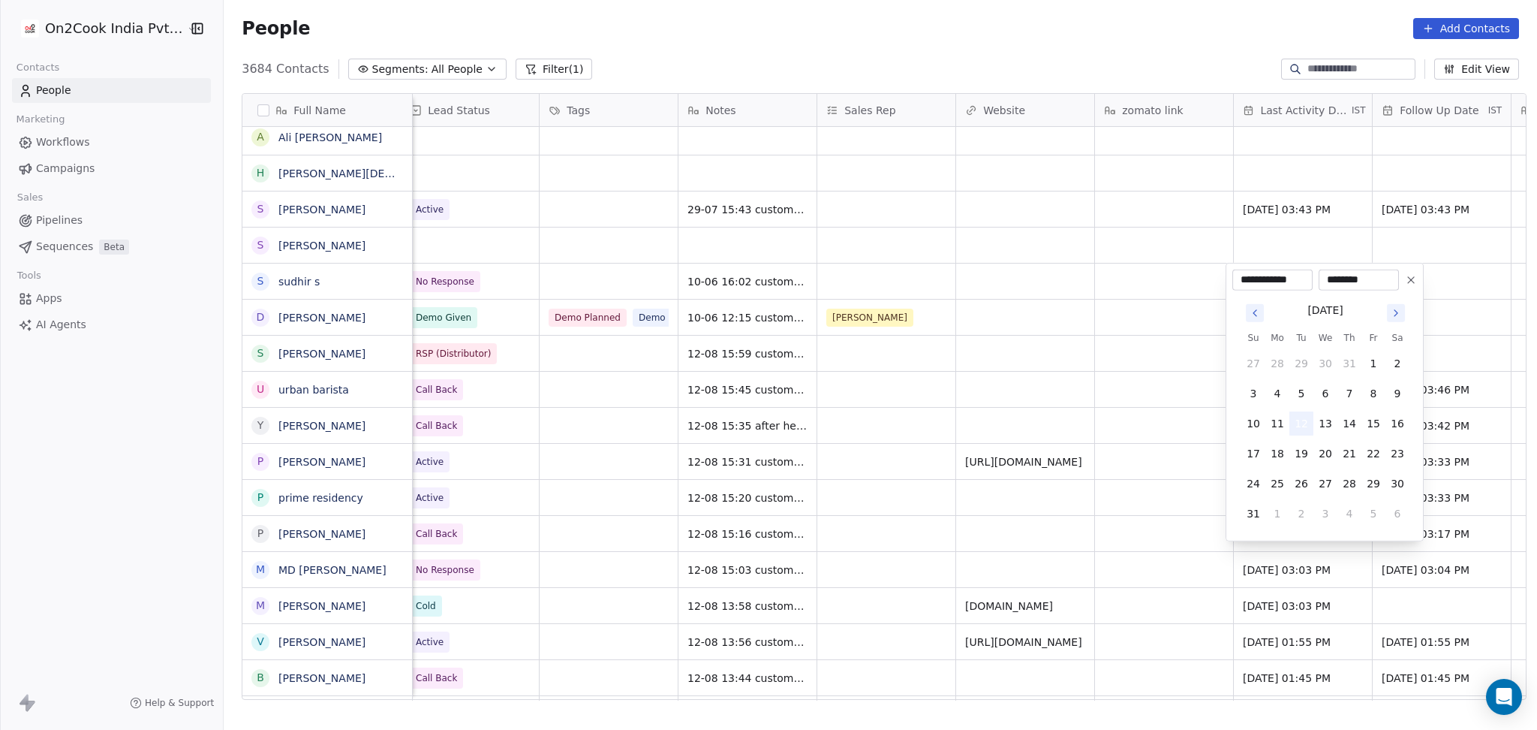
click at [1290, 420] on button "12" at bounding box center [1302, 423] width 24 height 24
click at [1103, 366] on html "On2Cook India Pvt. Ltd. Contacts People Marketing Workflows Campaigns Sales Pip…" at bounding box center [768, 365] width 1537 height 730
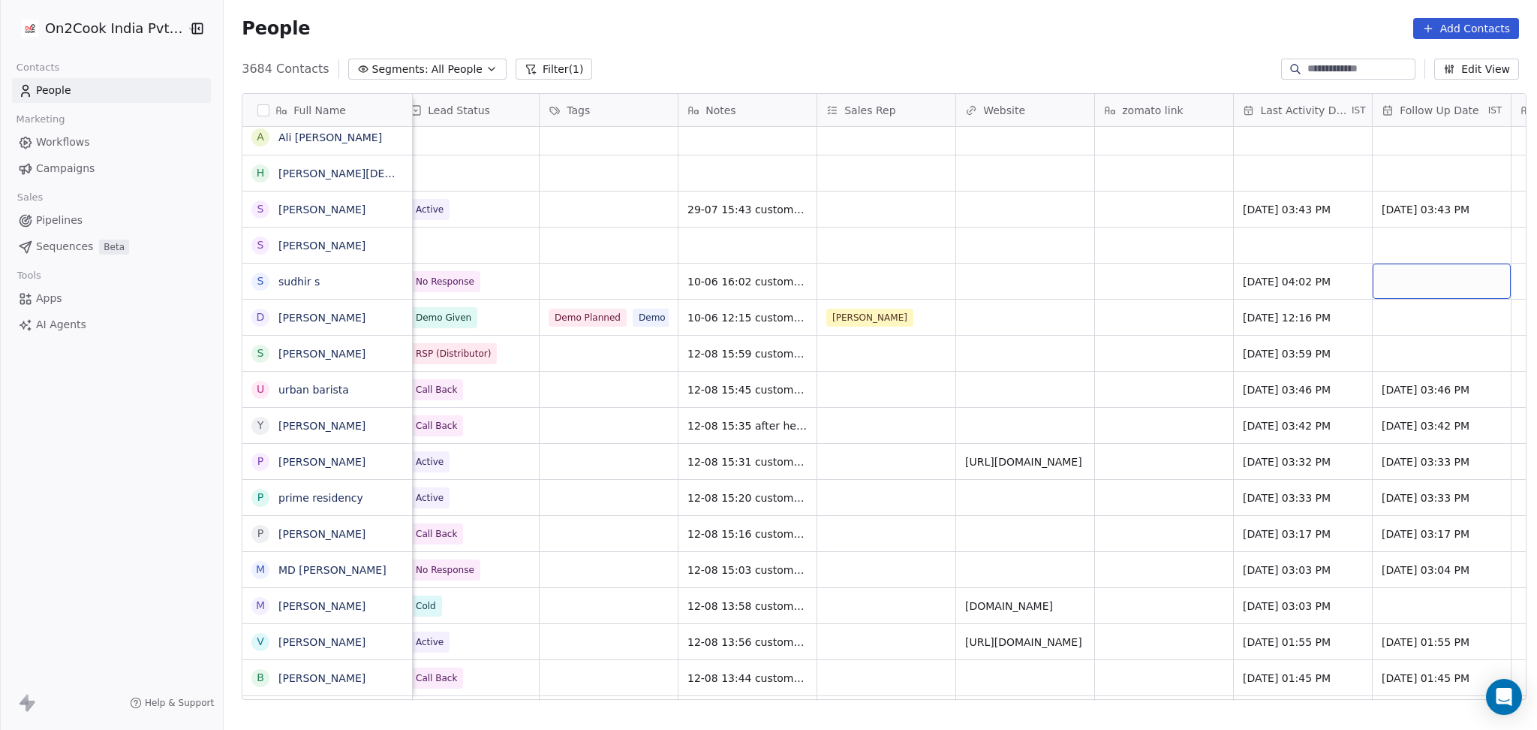
click at [1423, 295] on div "grid" at bounding box center [1442, 280] width 138 height 35
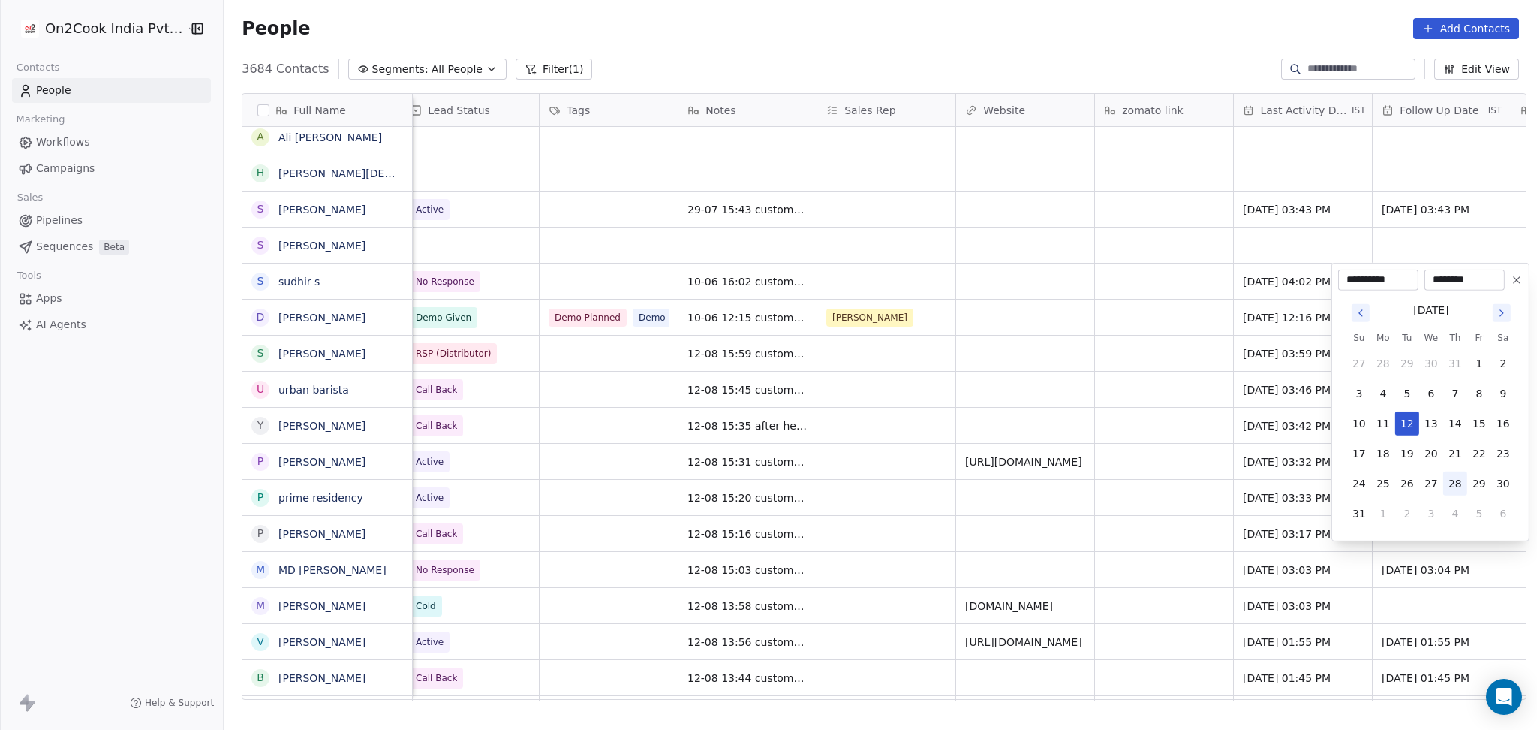
click at [1455, 487] on button "28" at bounding box center [1455, 483] width 24 height 24
type input "**********"
click at [927, 226] on html "On2Cook India Pvt. Ltd. Contacts People Marketing Workflows Campaigns Sales Pip…" at bounding box center [768, 365] width 1537 height 730
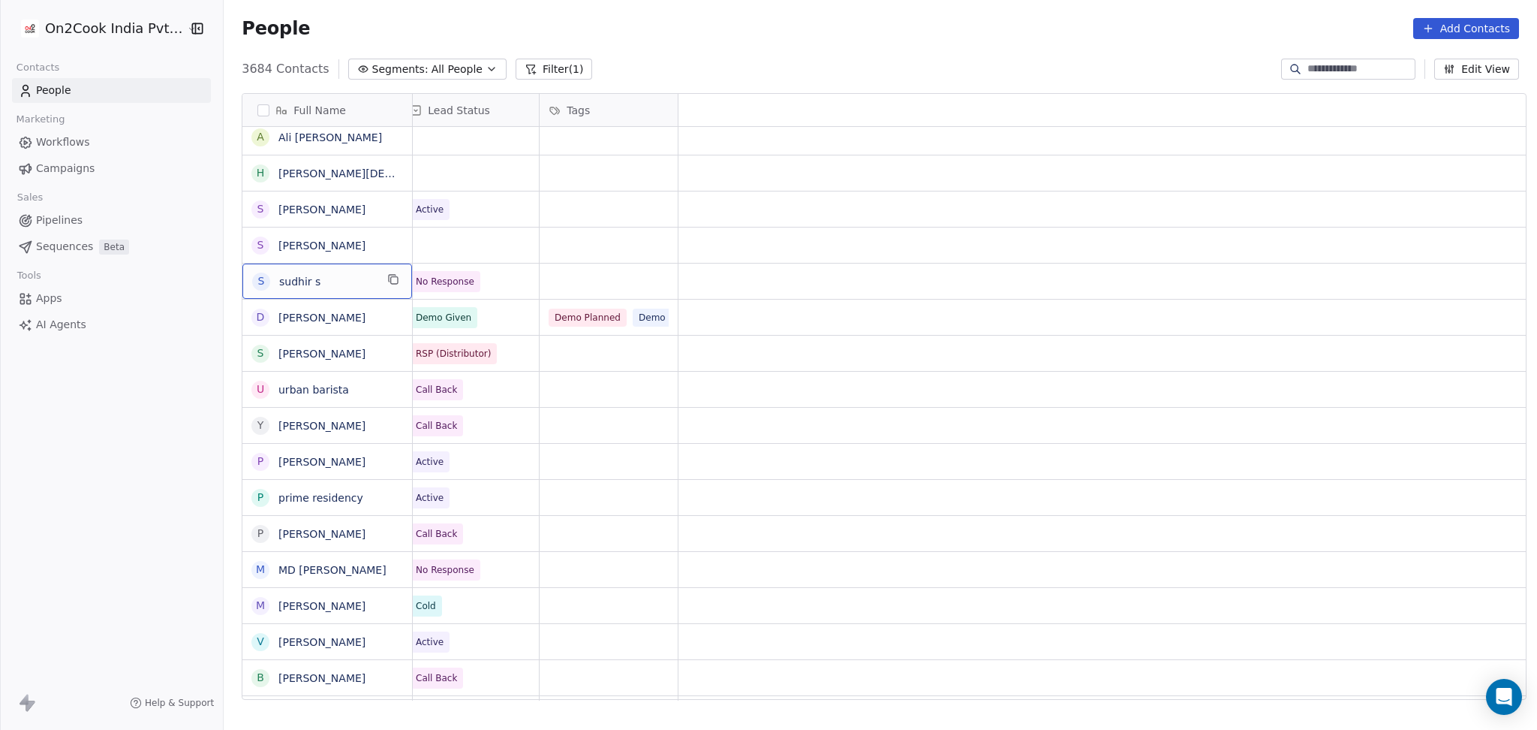
scroll to position [0, 0]
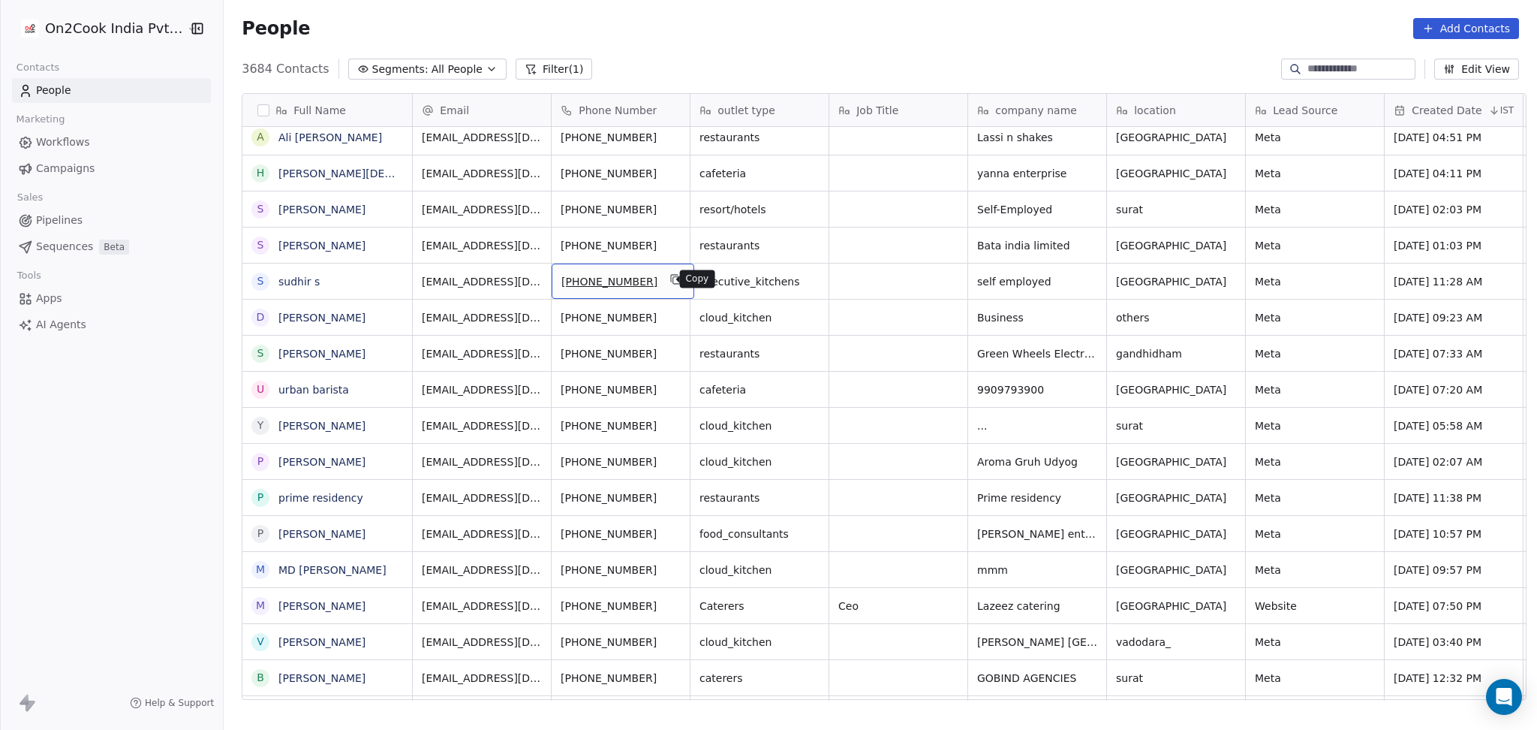
click at [673, 281] on icon "grid" at bounding box center [676, 280] width 7 height 7
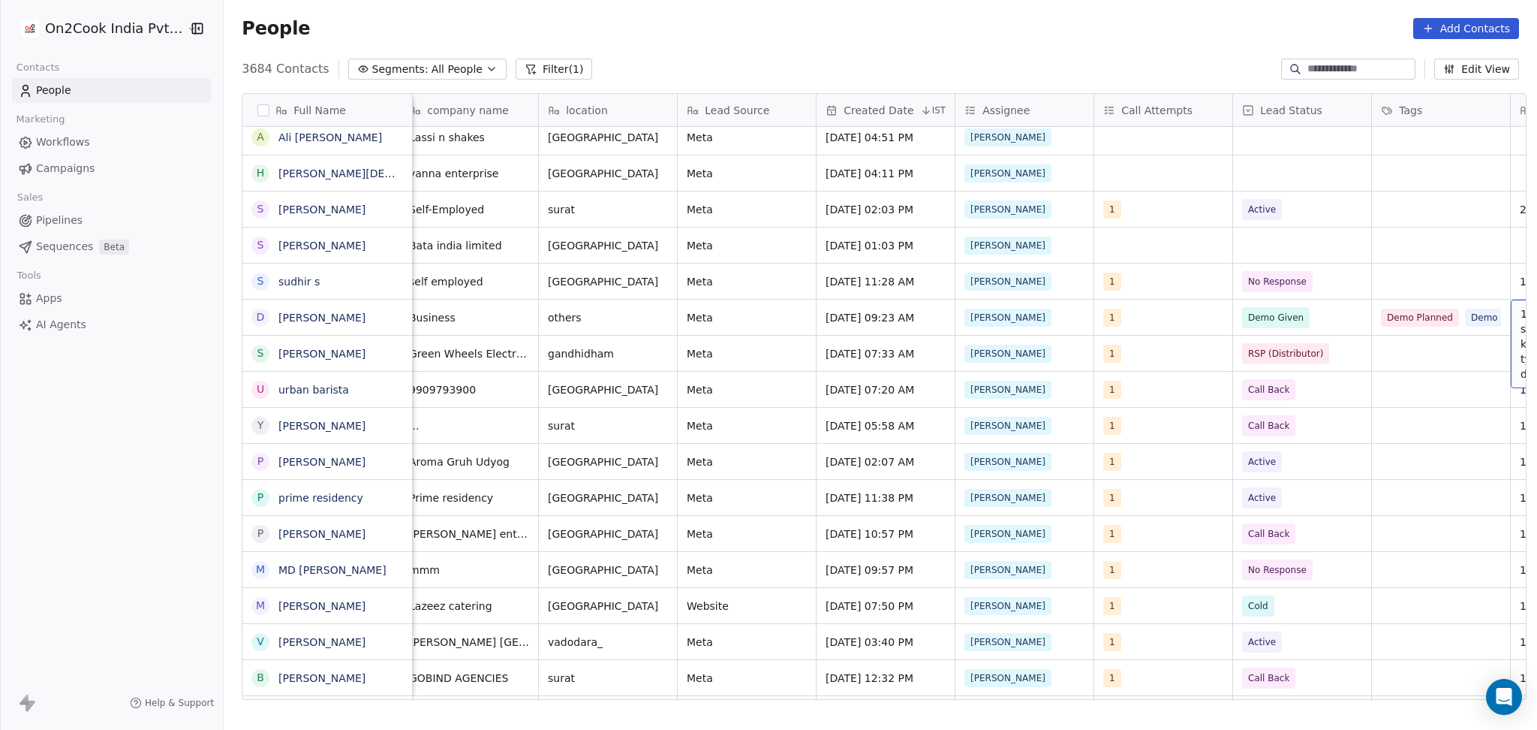
scroll to position [0, 706]
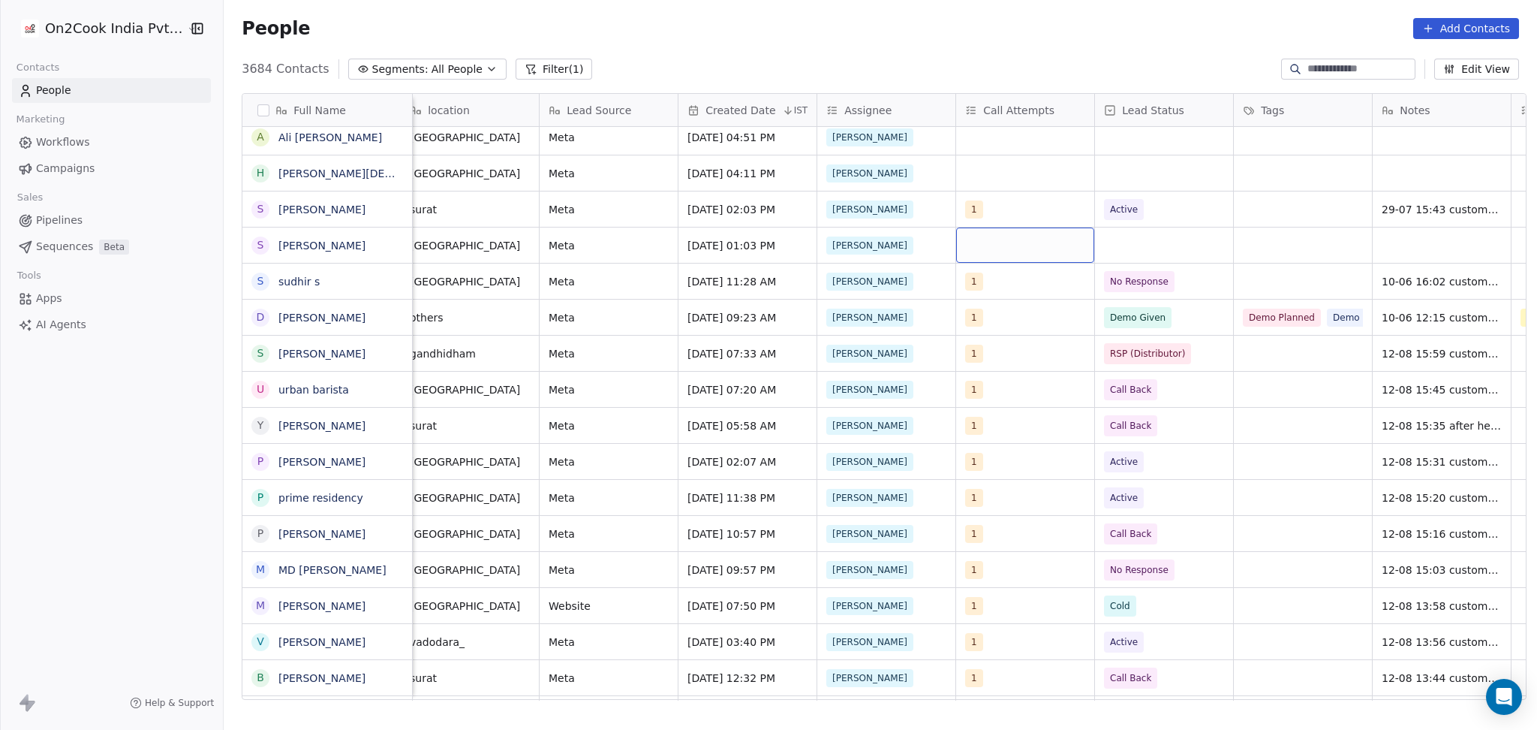
click at [988, 240] on div "grid" at bounding box center [1025, 244] width 138 height 35
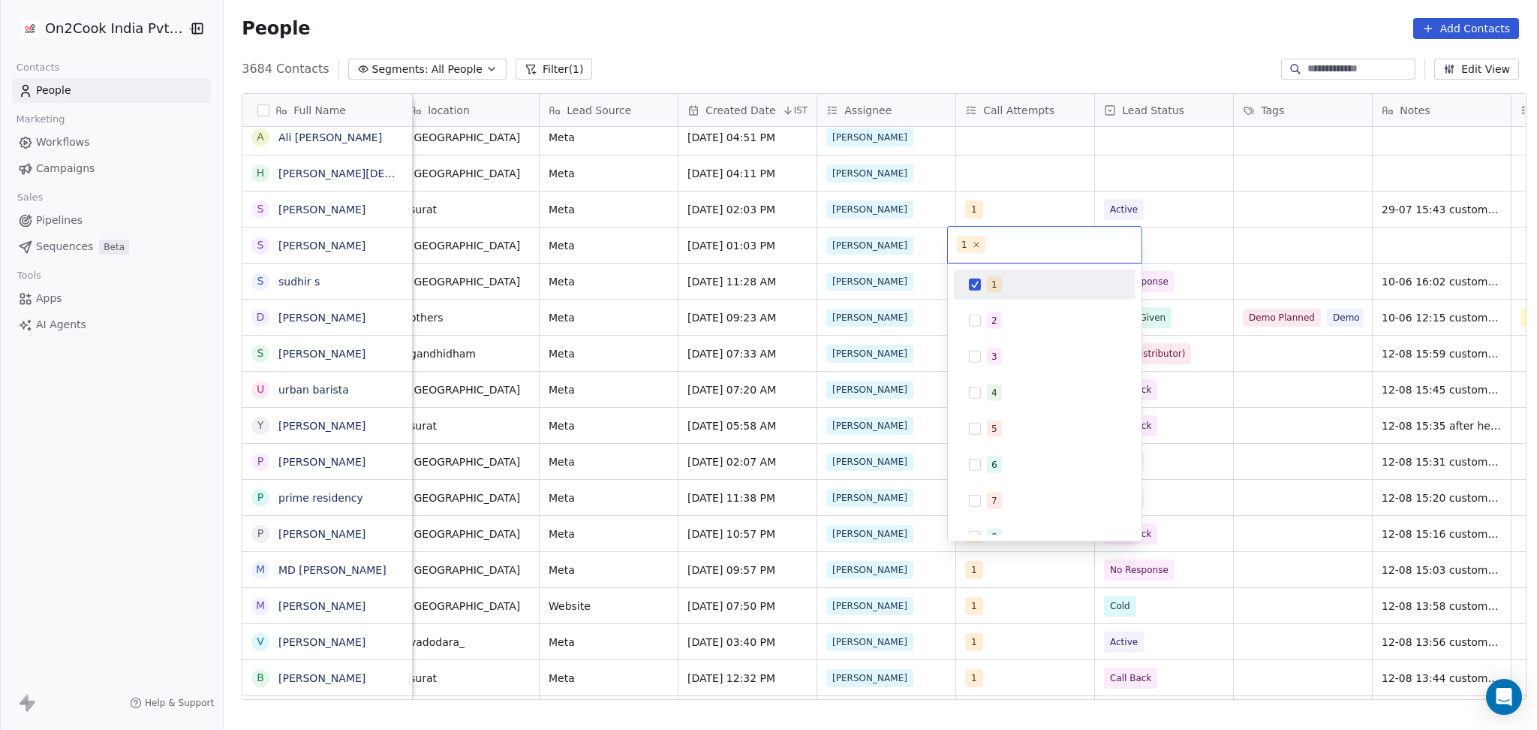
click at [1194, 260] on html "On2Cook India Pvt. Ltd. Contacts People Marketing Workflows Campaigns Sales Pip…" at bounding box center [768, 365] width 1537 height 730
click at [1166, 248] on html "On2Cook India Pvt. Ltd. Contacts People Marketing Workflows Campaigns Sales Pip…" at bounding box center [768, 365] width 1537 height 730
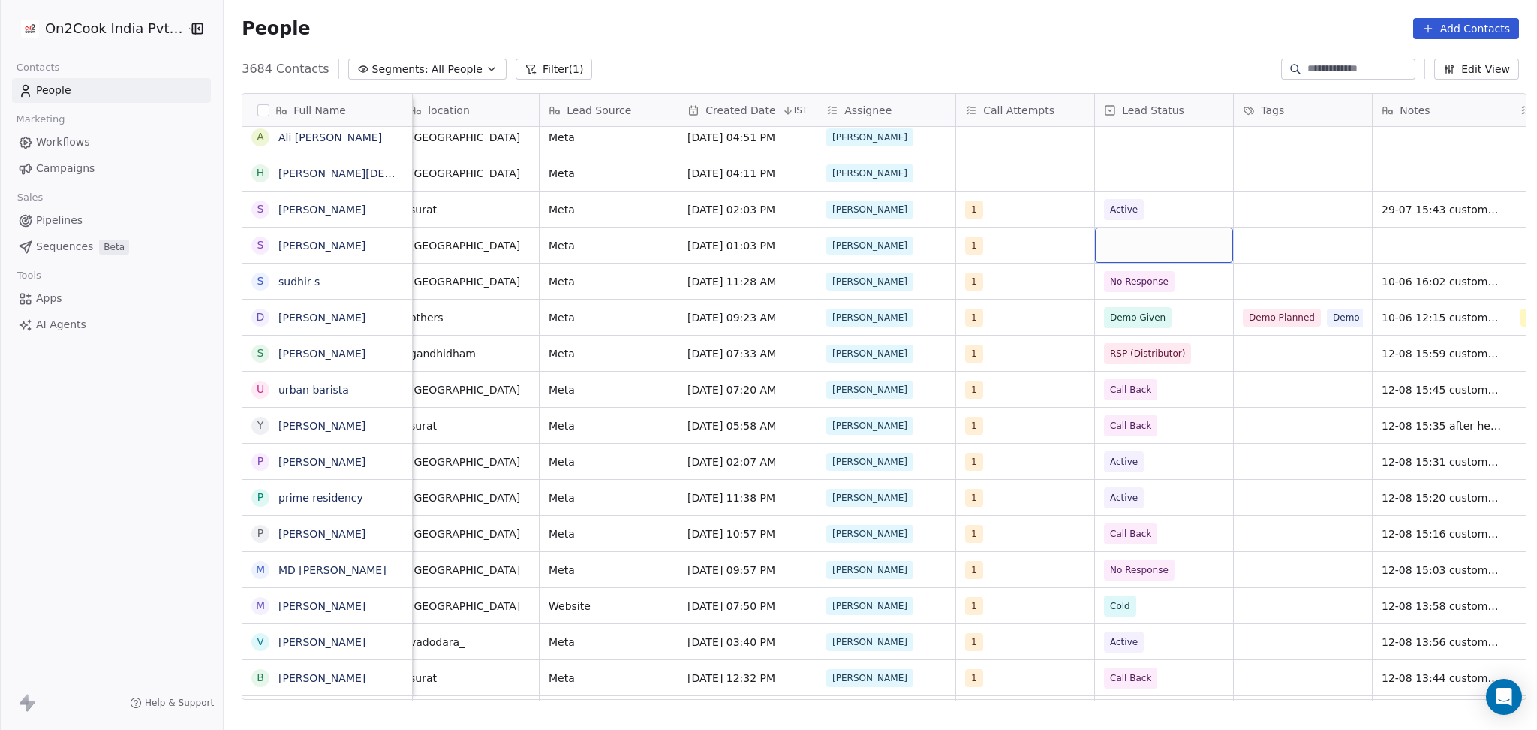
click at [1133, 248] on div "grid" at bounding box center [1164, 244] width 138 height 35
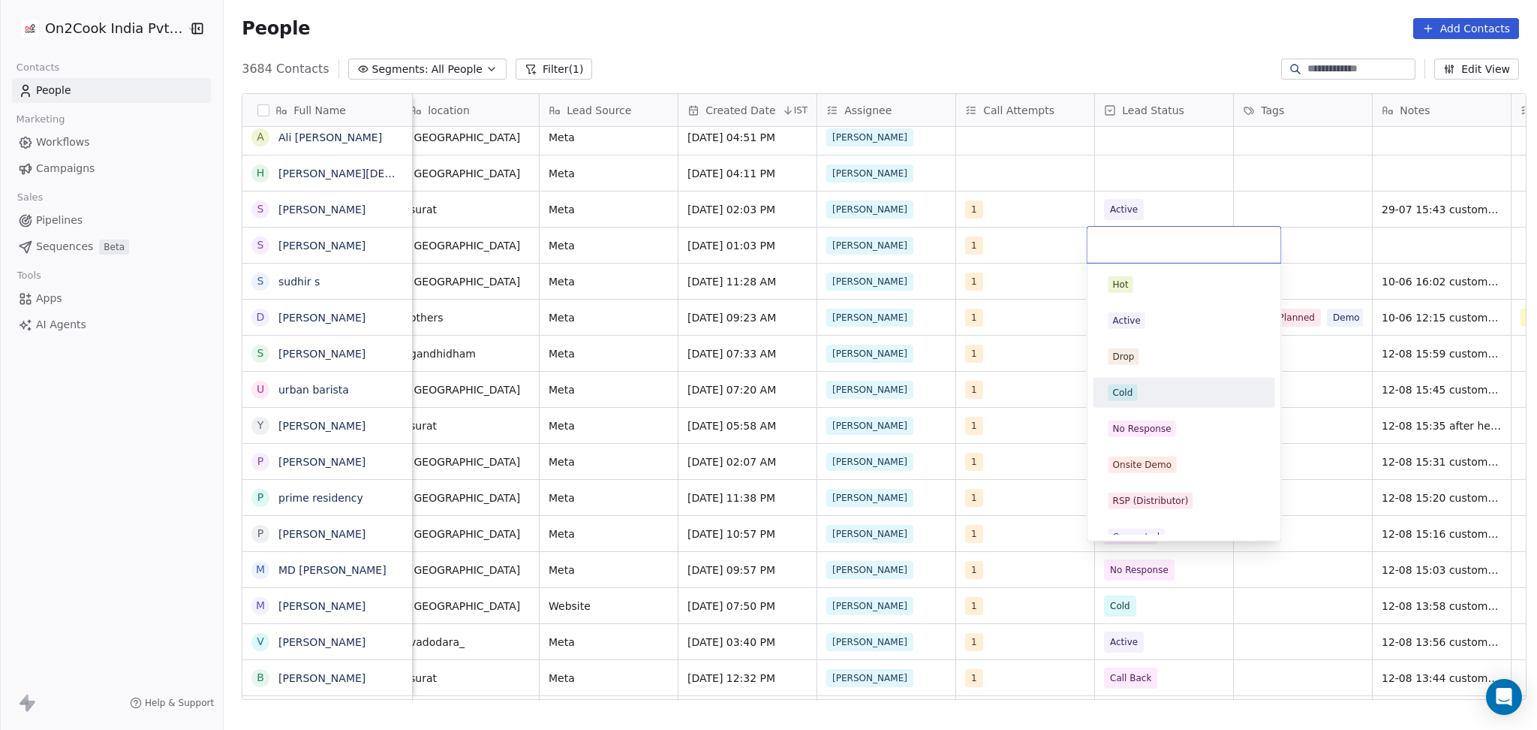
click at [1147, 407] on div "Cold" at bounding box center [1185, 393] width 182 height 30
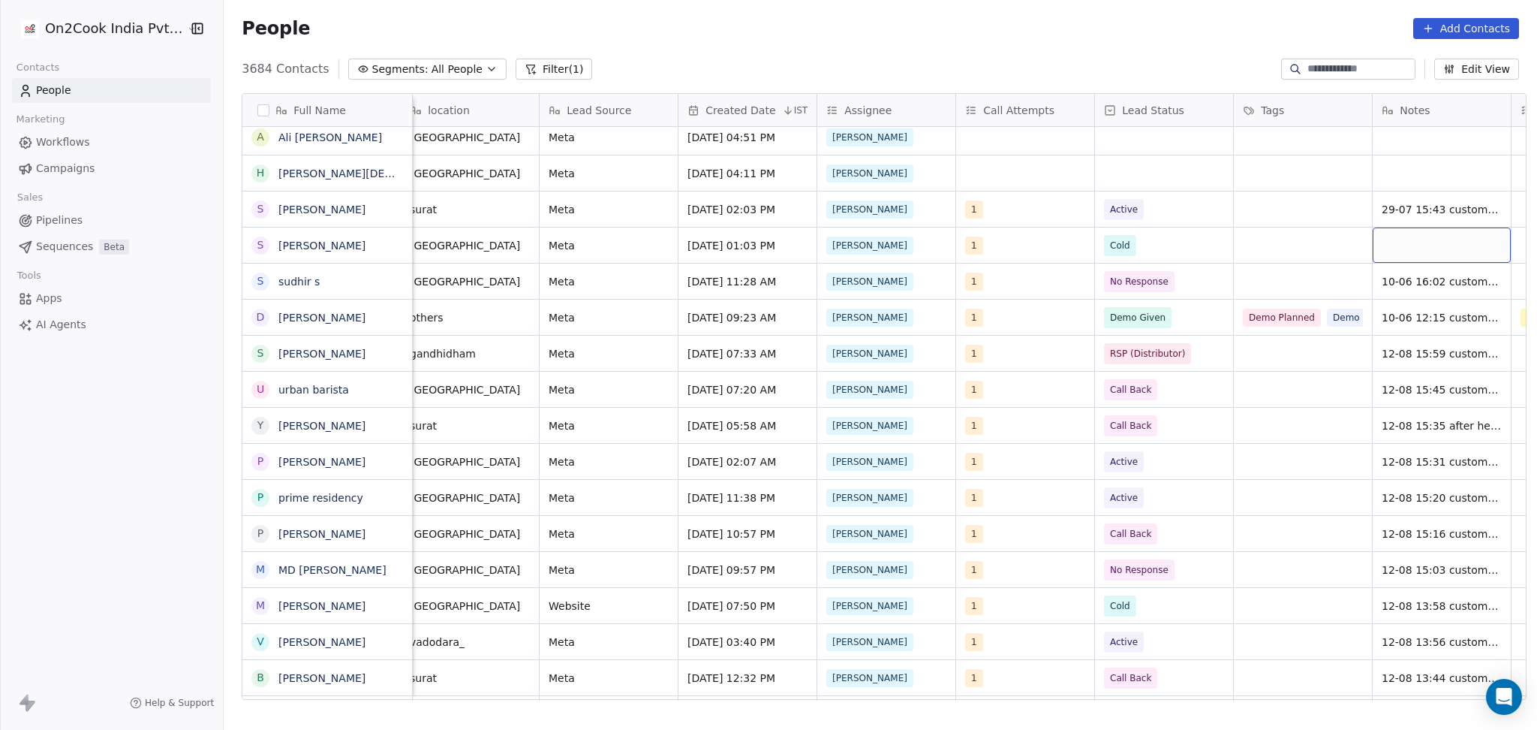
click at [1405, 238] on div "grid" at bounding box center [1442, 244] width 138 height 35
type textarea "**********"
click at [1261, 246] on html "On2Cook India Pvt. Ltd. Contacts People Marketing Workflows Campaigns Sales Pip…" at bounding box center [768, 365] width 1537 height 730
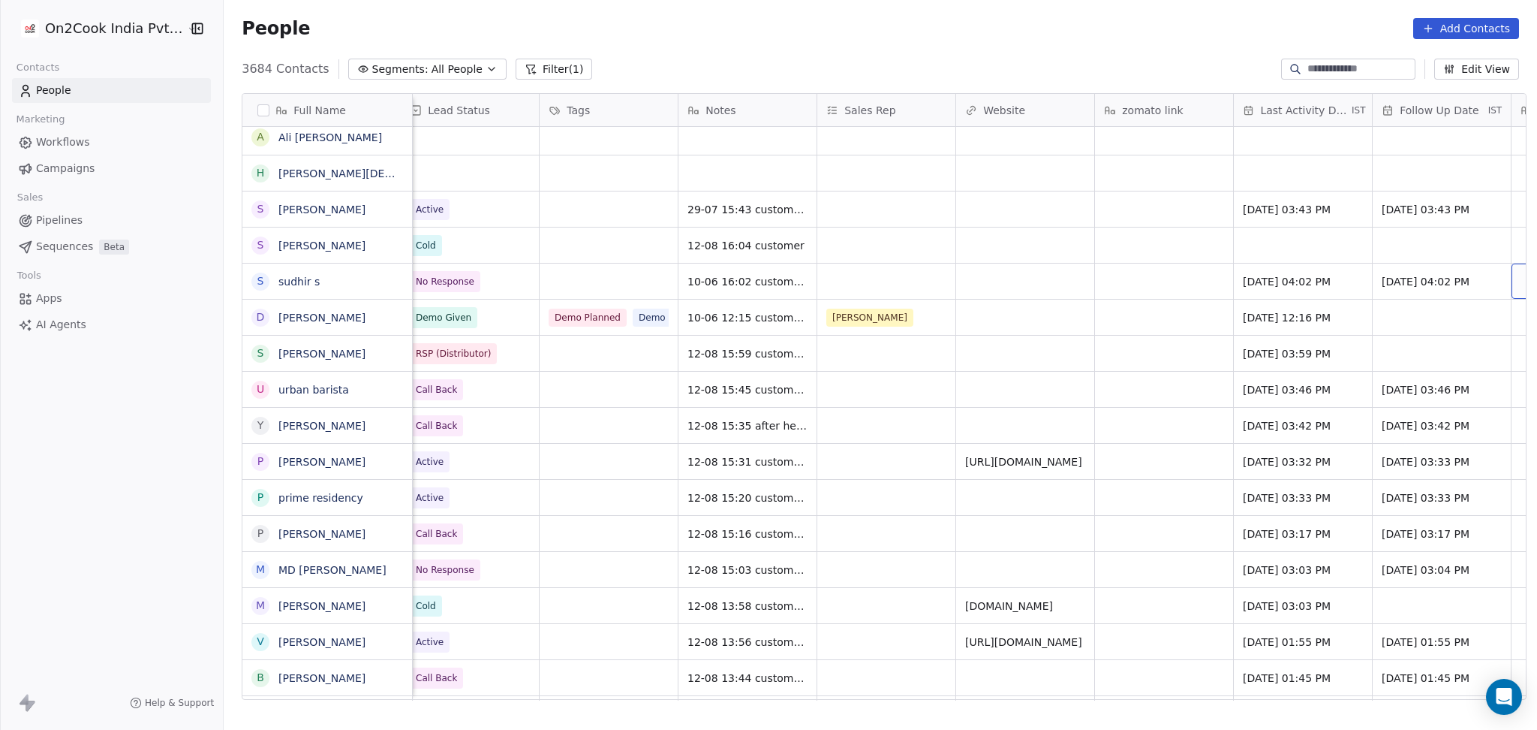
scroll to position [0, 1540]
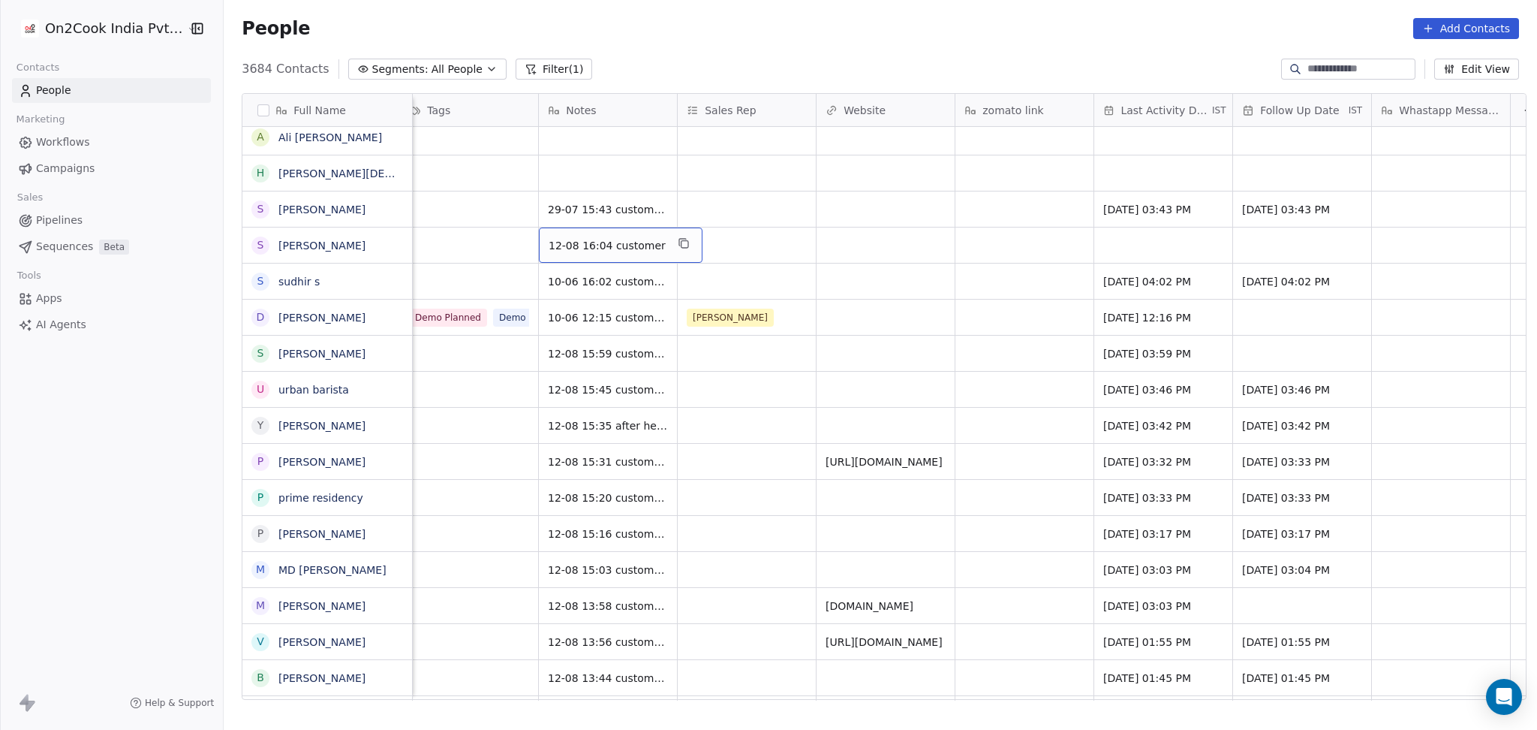
click at [631, 249] on span "12-08 16:04 customer" at bounding box center [607, 245] width 117 height 15
type textarea "**********"
click at [920, 278] on html "On2Cook India Pvt. Ltd. Contacts People Marketing Workflows Campaigns Sales Pip…" at bounding box center [768, 365] width 1537 height 730
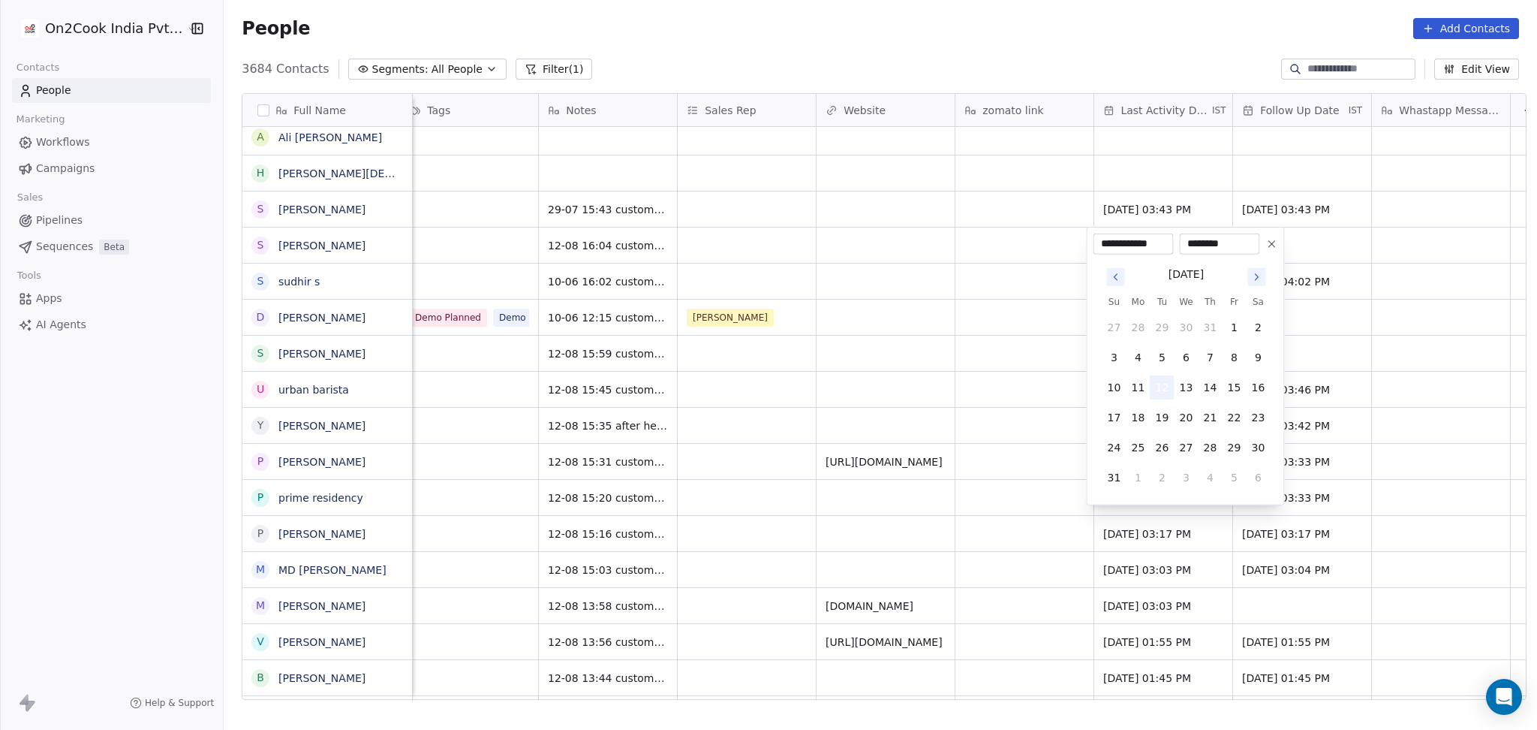
click at [1168, 392] on button "12" at bounding box center [1162, 387] width 24 height 24
click at [889, 387] on html "On2Cook India Pvt. Ltd. Contacts People Marketing Workflows Campaigns Sales Pip…" at bounding box center [768, 365] width 1537 height 730
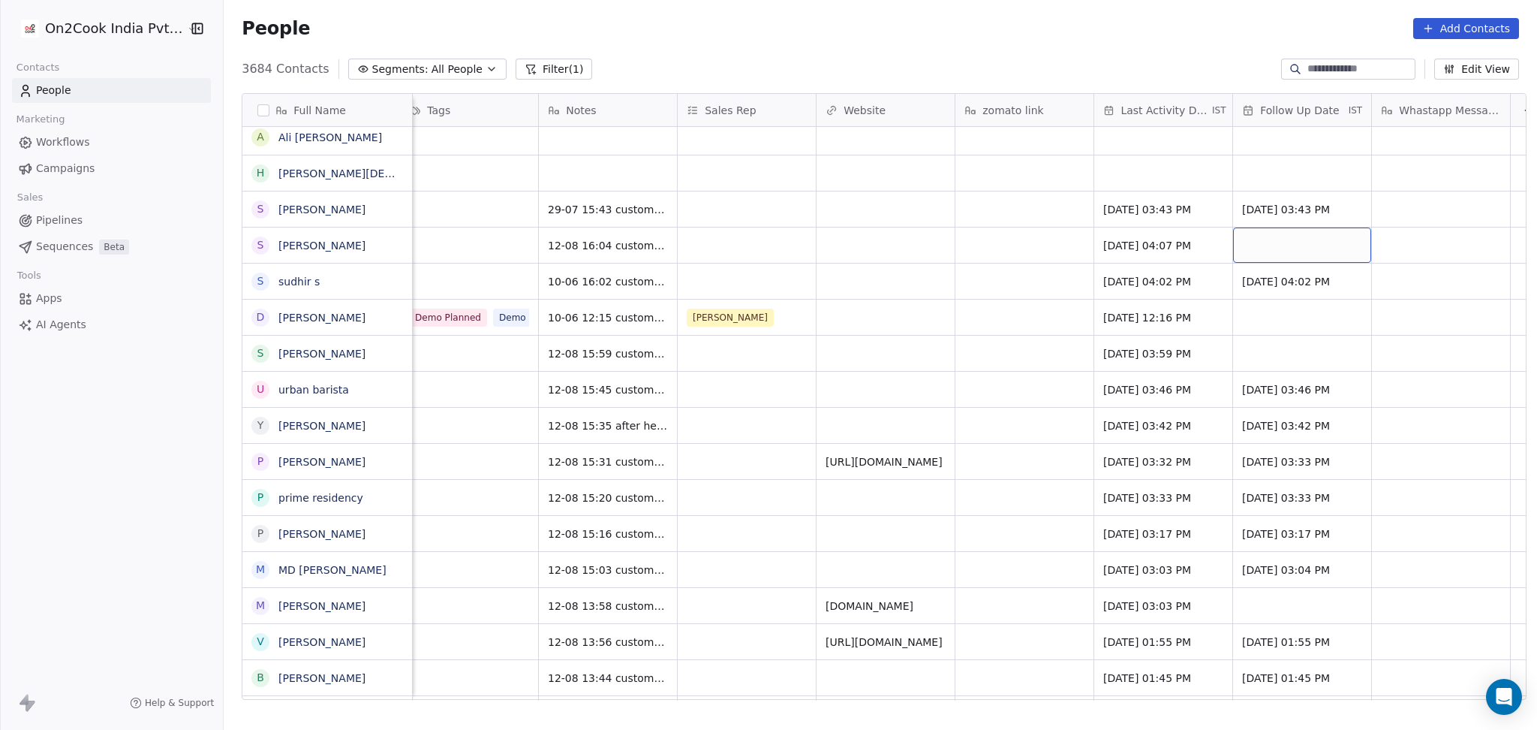
click at [1276, 242] on div "grid" at bounding box center [1302, 244] width 138 height 35
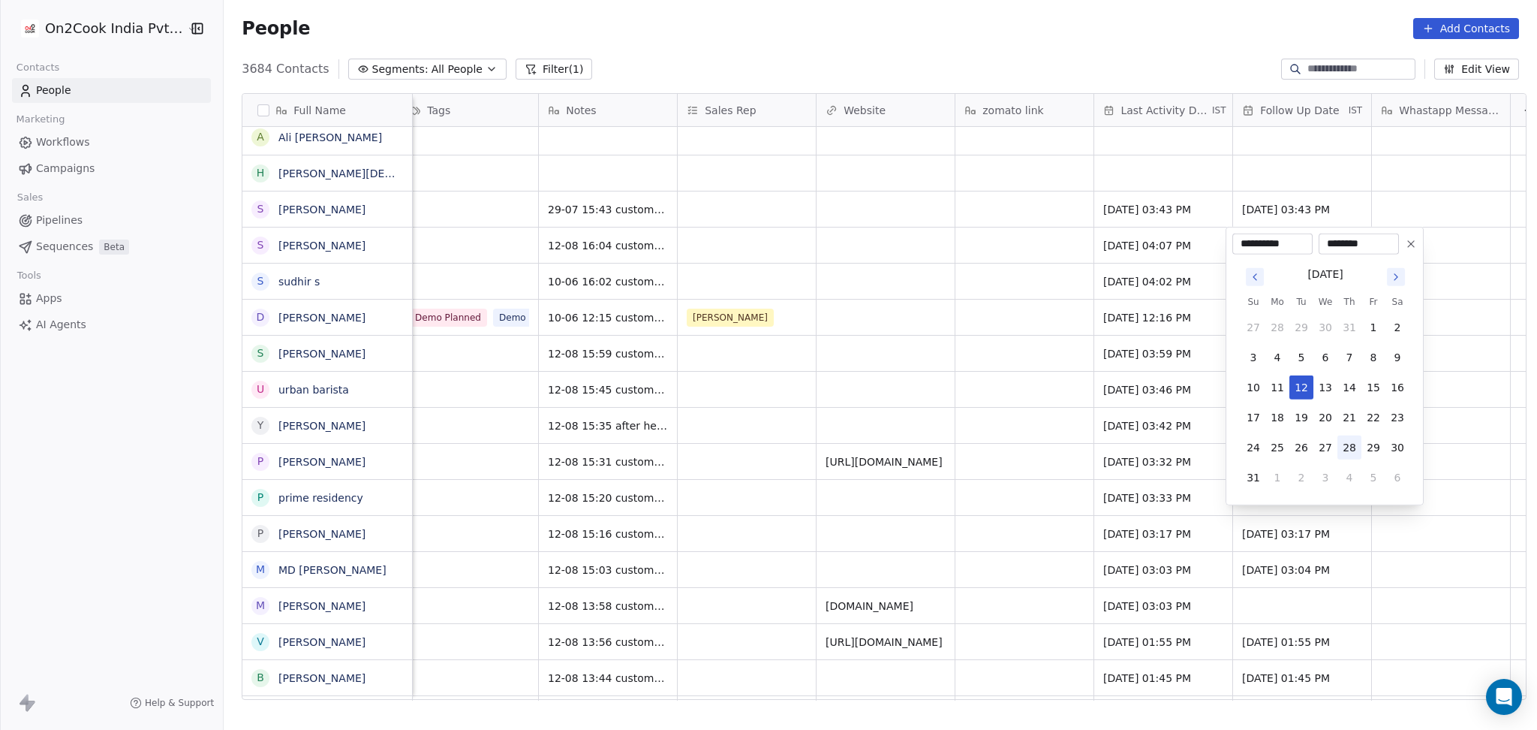
click at [1343, 450] on button "28" at bounding box center [1350, 447] width 24 height 24
type input "**********"
click at [730, 332] on html "On2Cook India Pvt. Ltd. Contacts People Marketing Workflows Campaigns Sales Pip…" at bounding box center [768, 365] width 1537 height 730
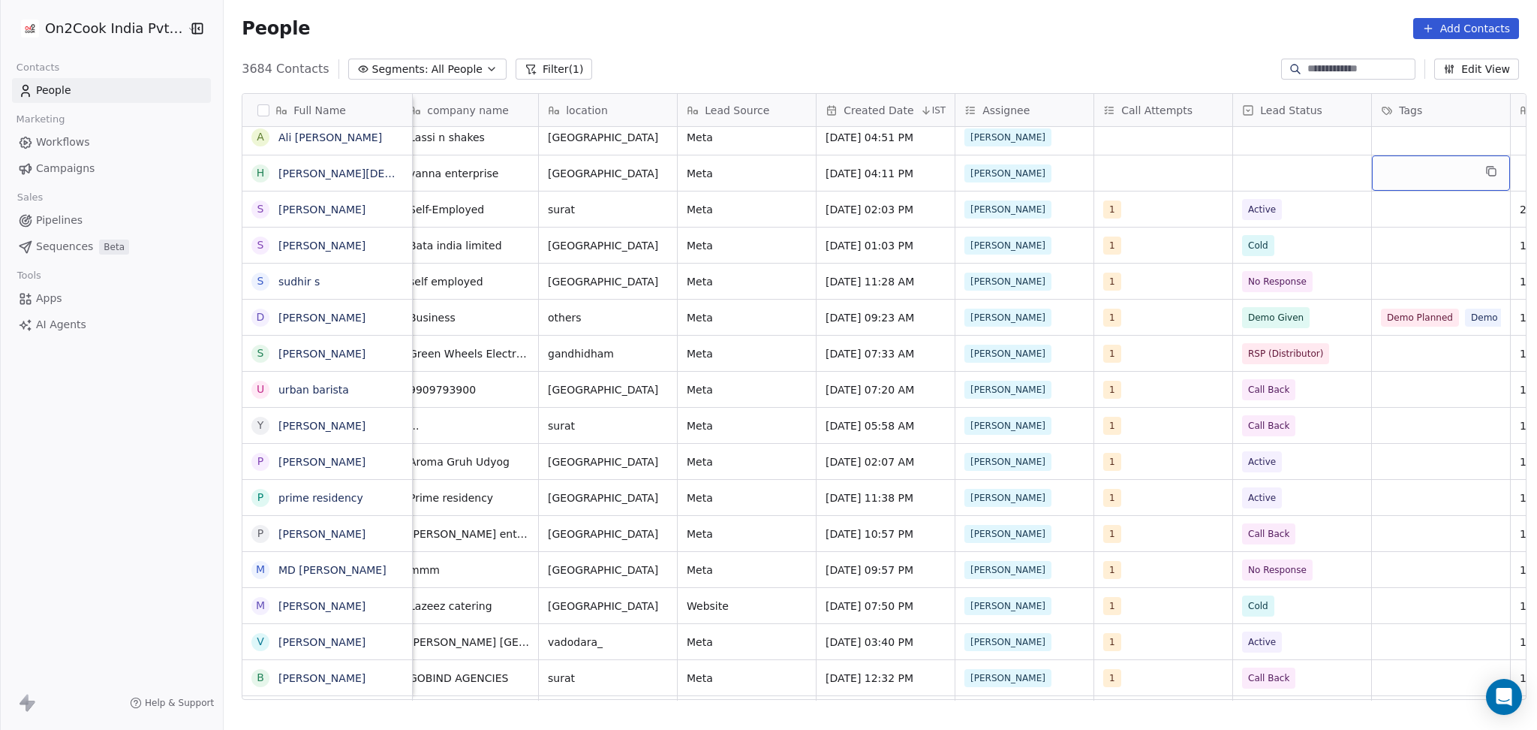
scroll to position [0, 706]
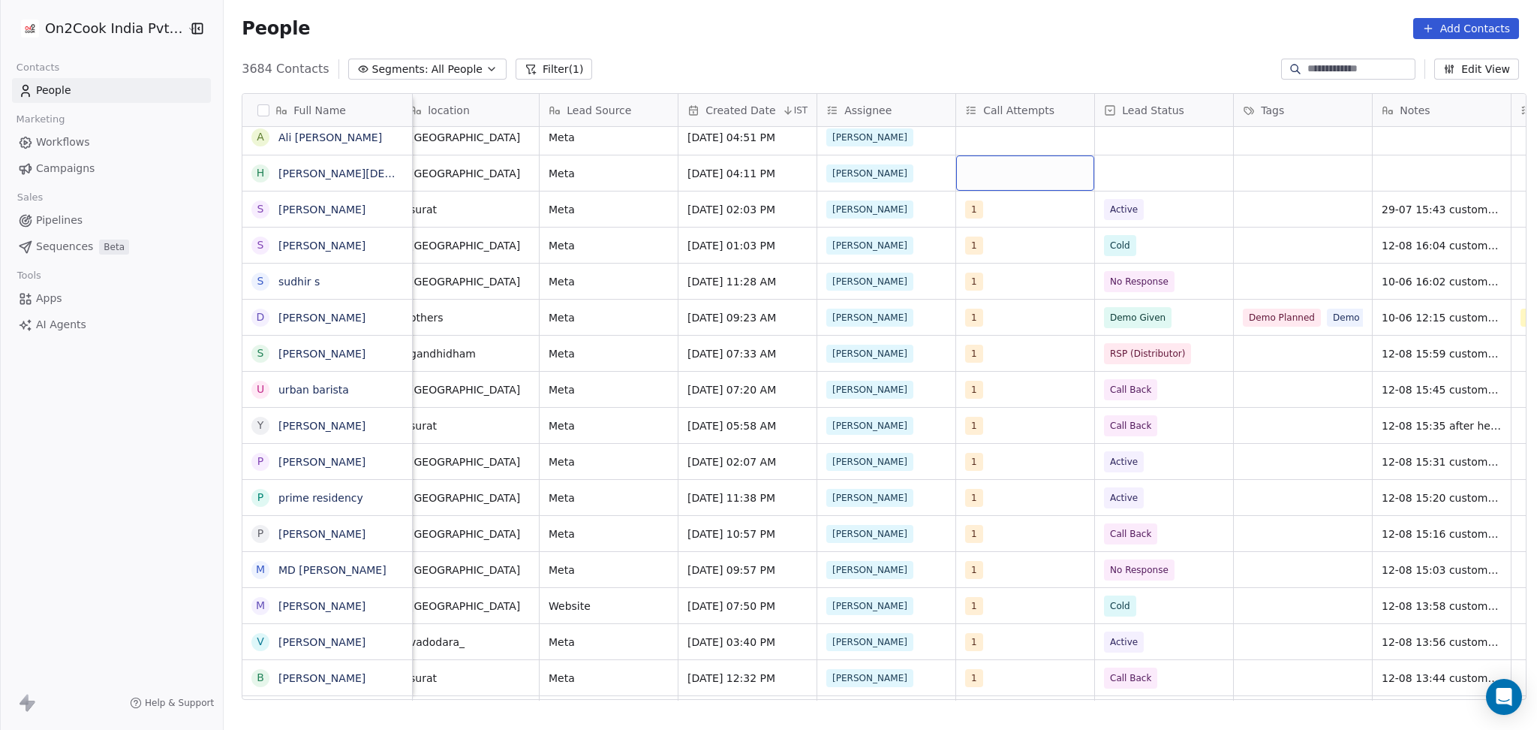
click at [1007, 179] on div "grid" at bounding box center [1025, 172] width 138 height 35
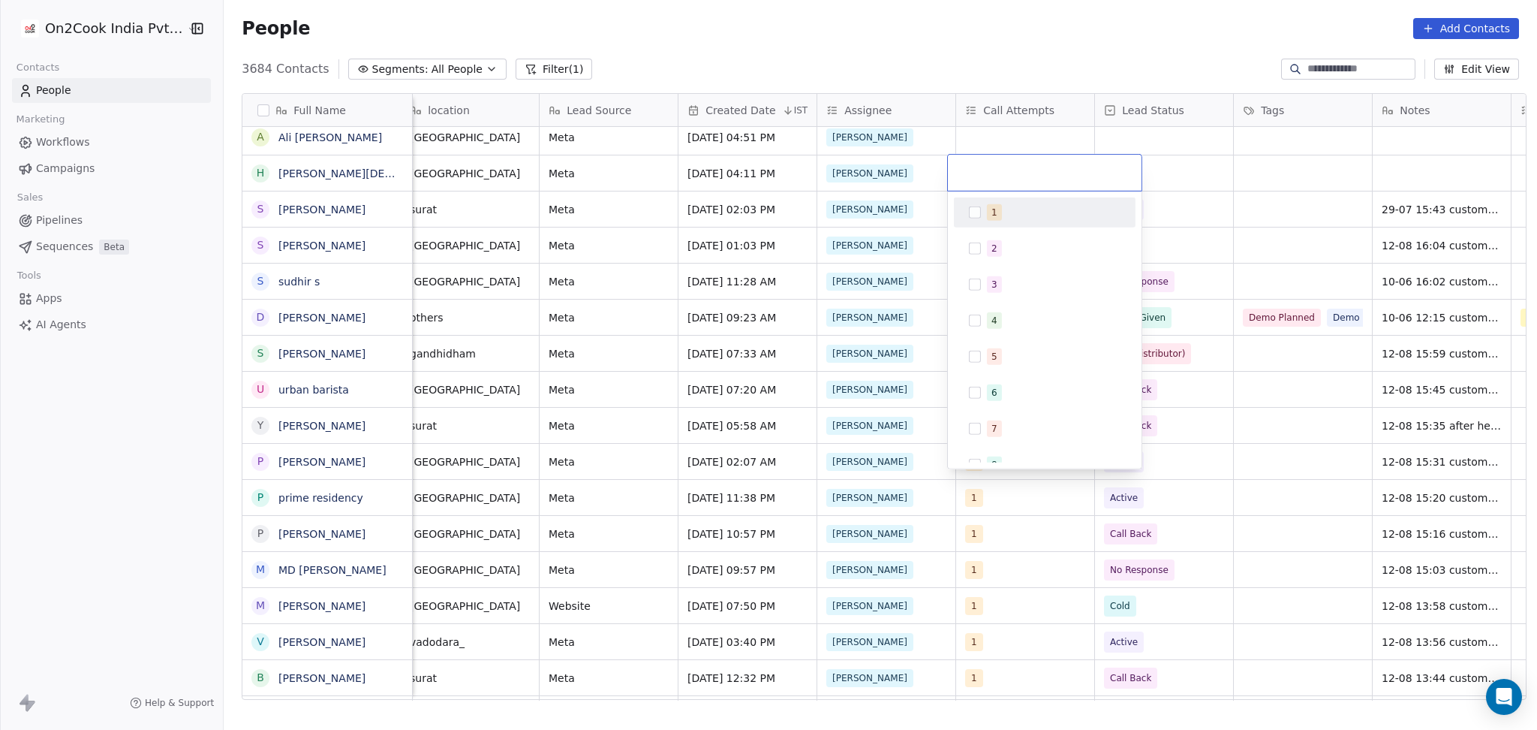
click at [980, 218] on button "Suggestions" at bounding box center [975, 212] width 12 height 12
click at [1234, 167] on html "On2Cook India Pvt. Ltd. Contacts People Marketing Workflows Campaigns Sales Pip…" at bounding box center [768, 365] width 1537 height 730
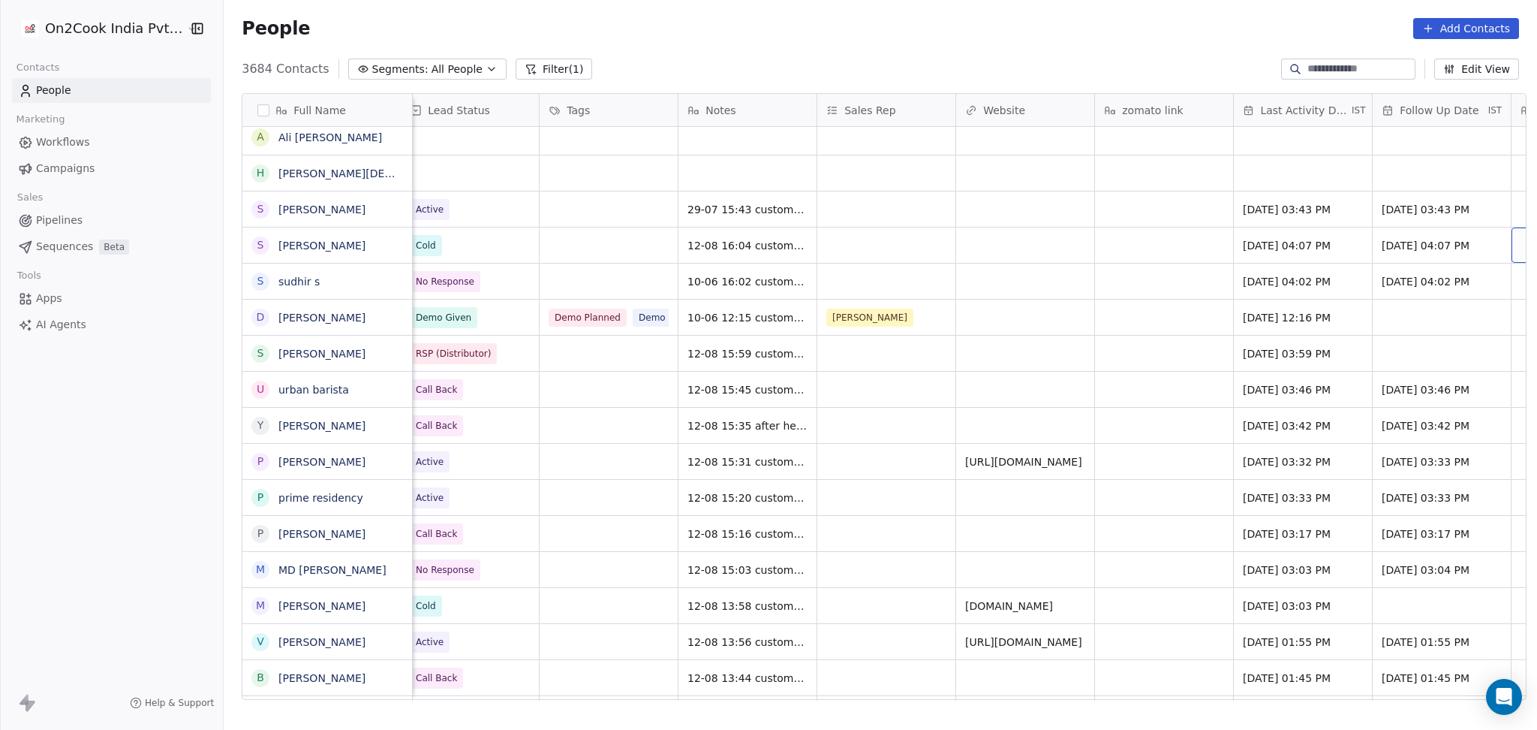
scroll to position [0, 1540]
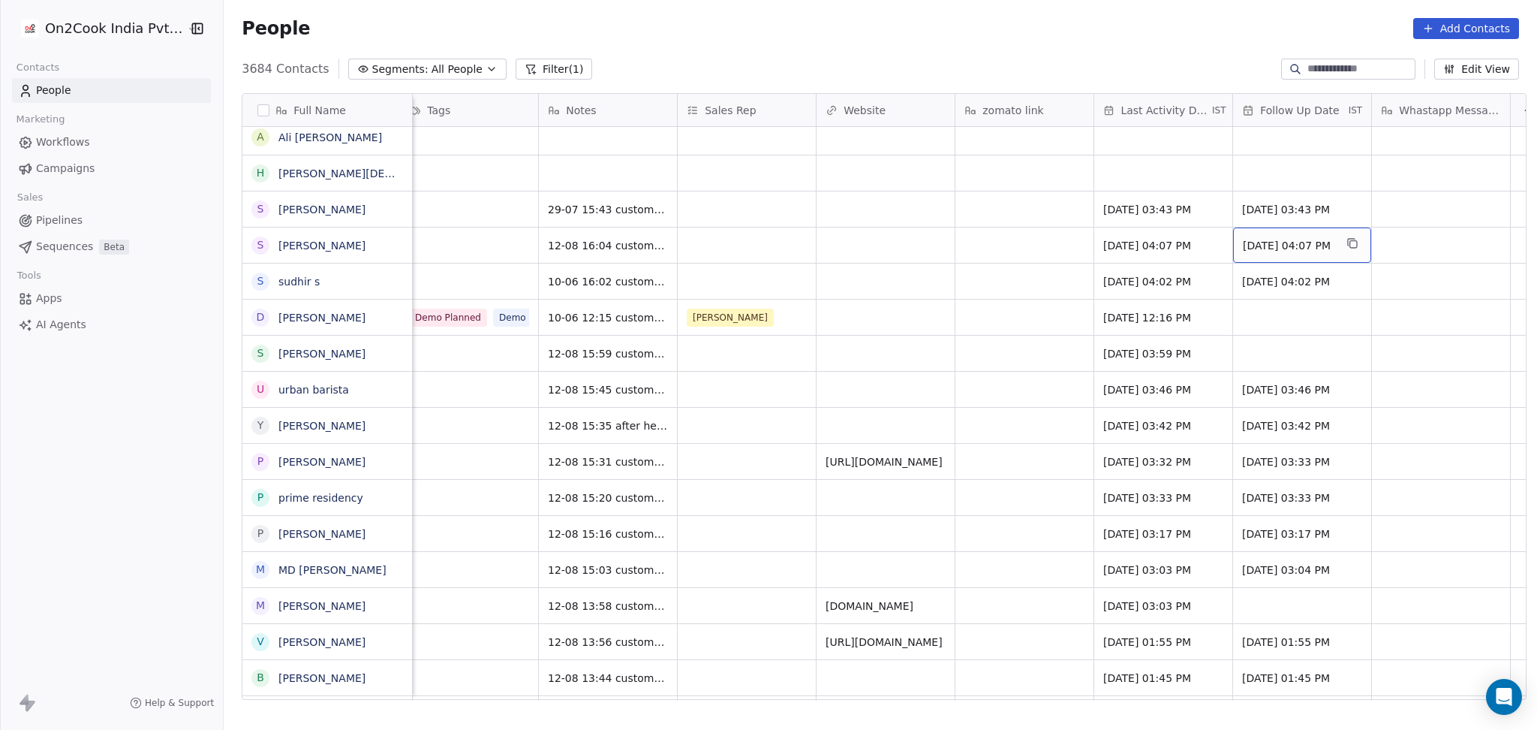
click at [1263, 245] on span "28/08/2025 04:07 PM" at bounding box center [1289, 245] width 92 height 15
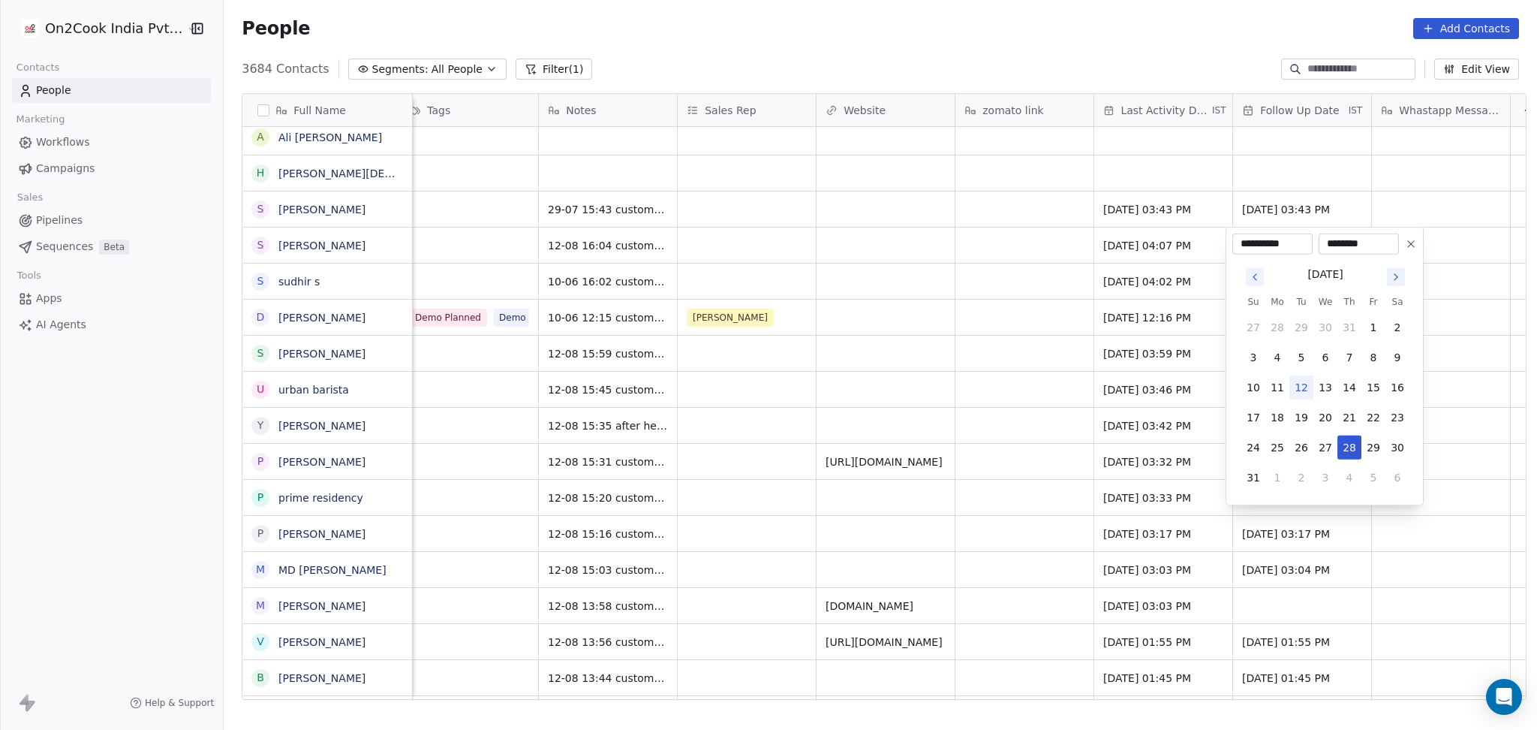
click at [1416, 244] on icon at bounding box center [1411, 244] width 12 height 12
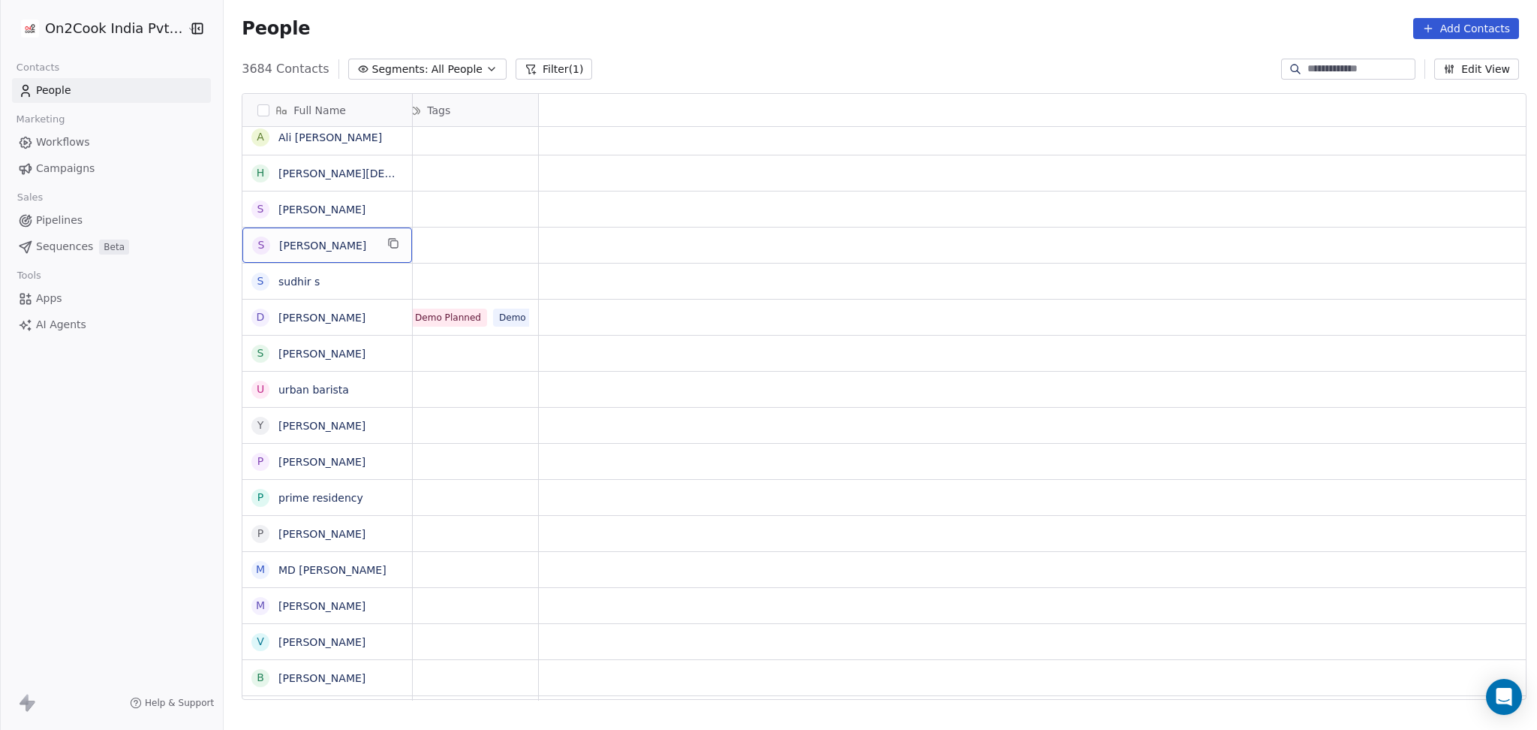
scroll to position [0, 0]
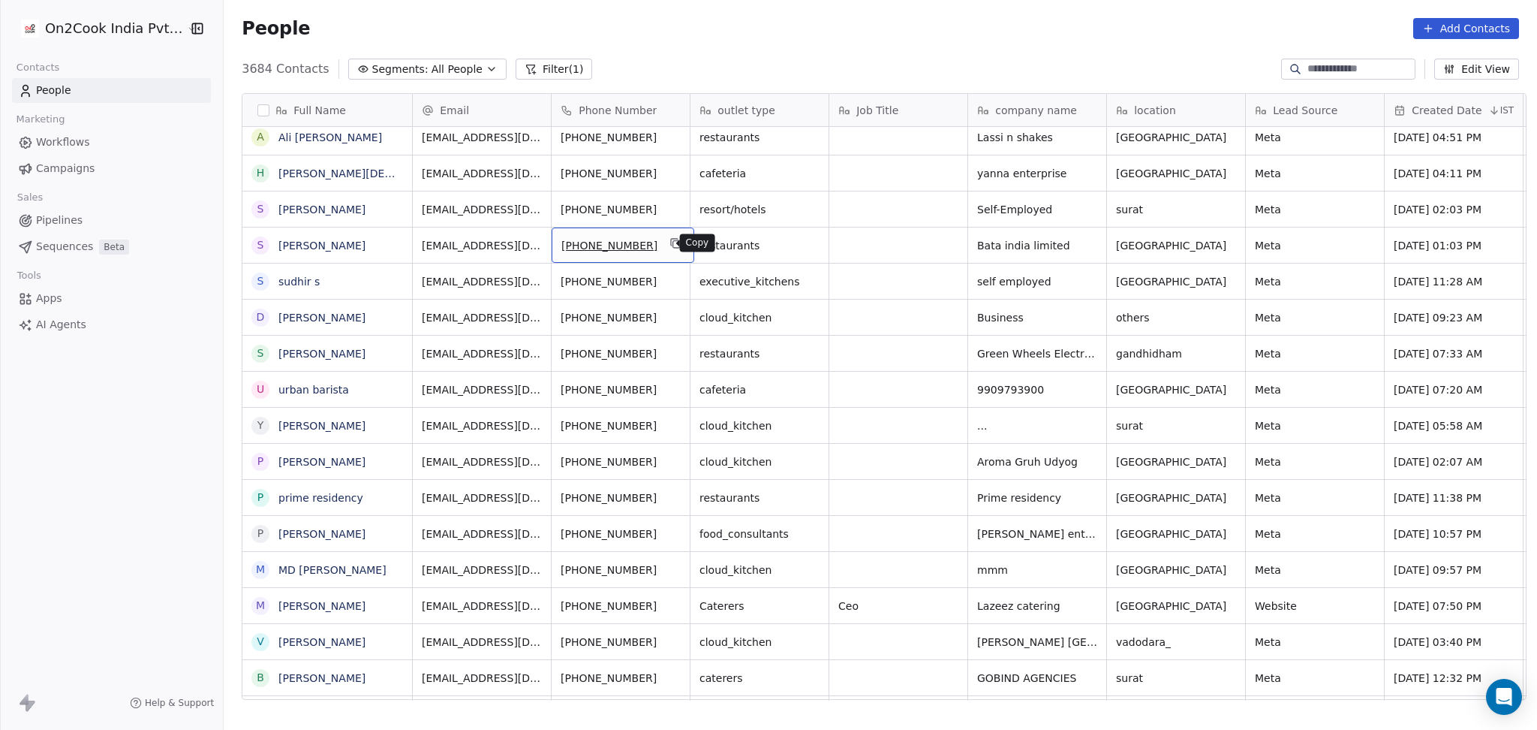
click at [667, 243] on button "grid" at bounding box center [676, 243] width 18 height 18
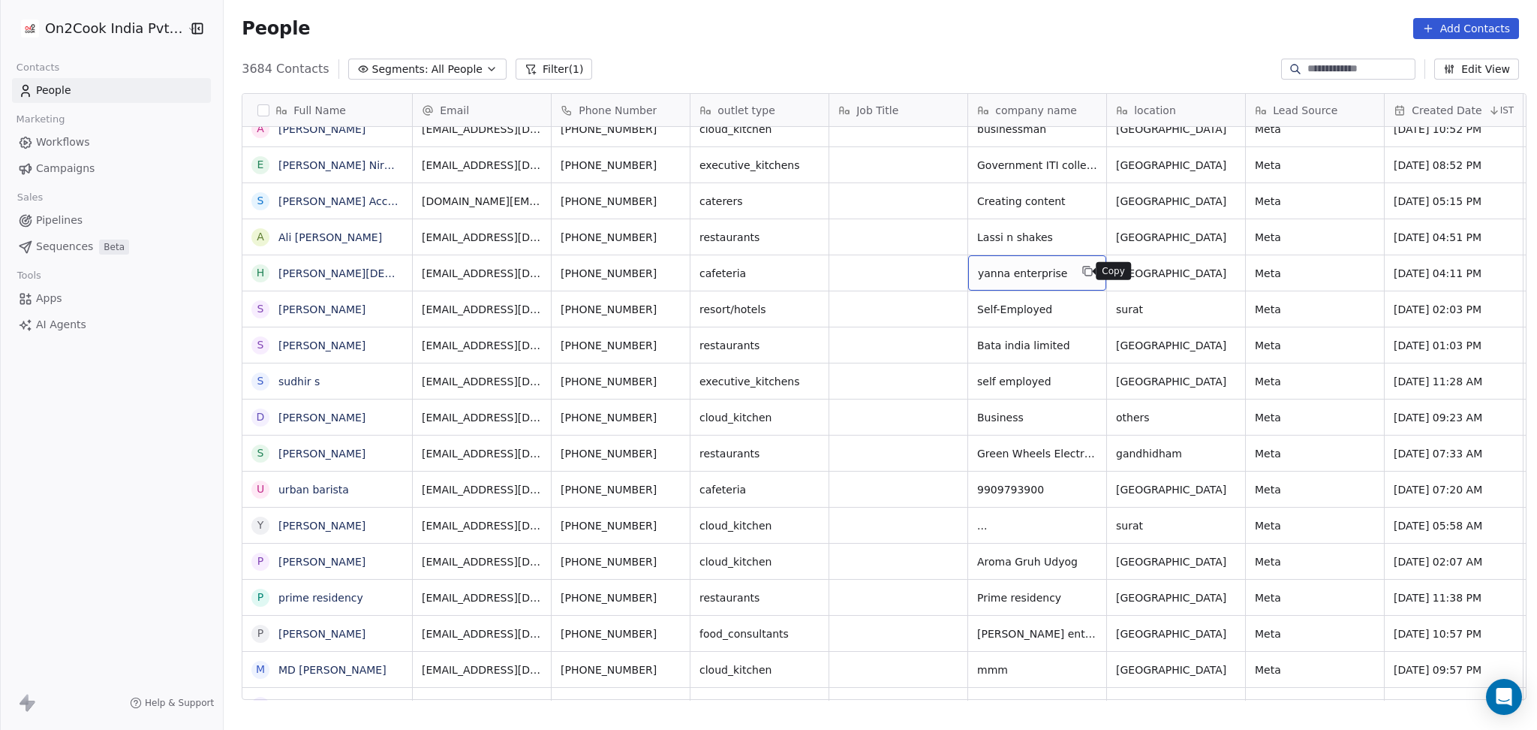
click at [1085, 269] on icon "grid" at bounding box center [1088, 272] width 7 height 7
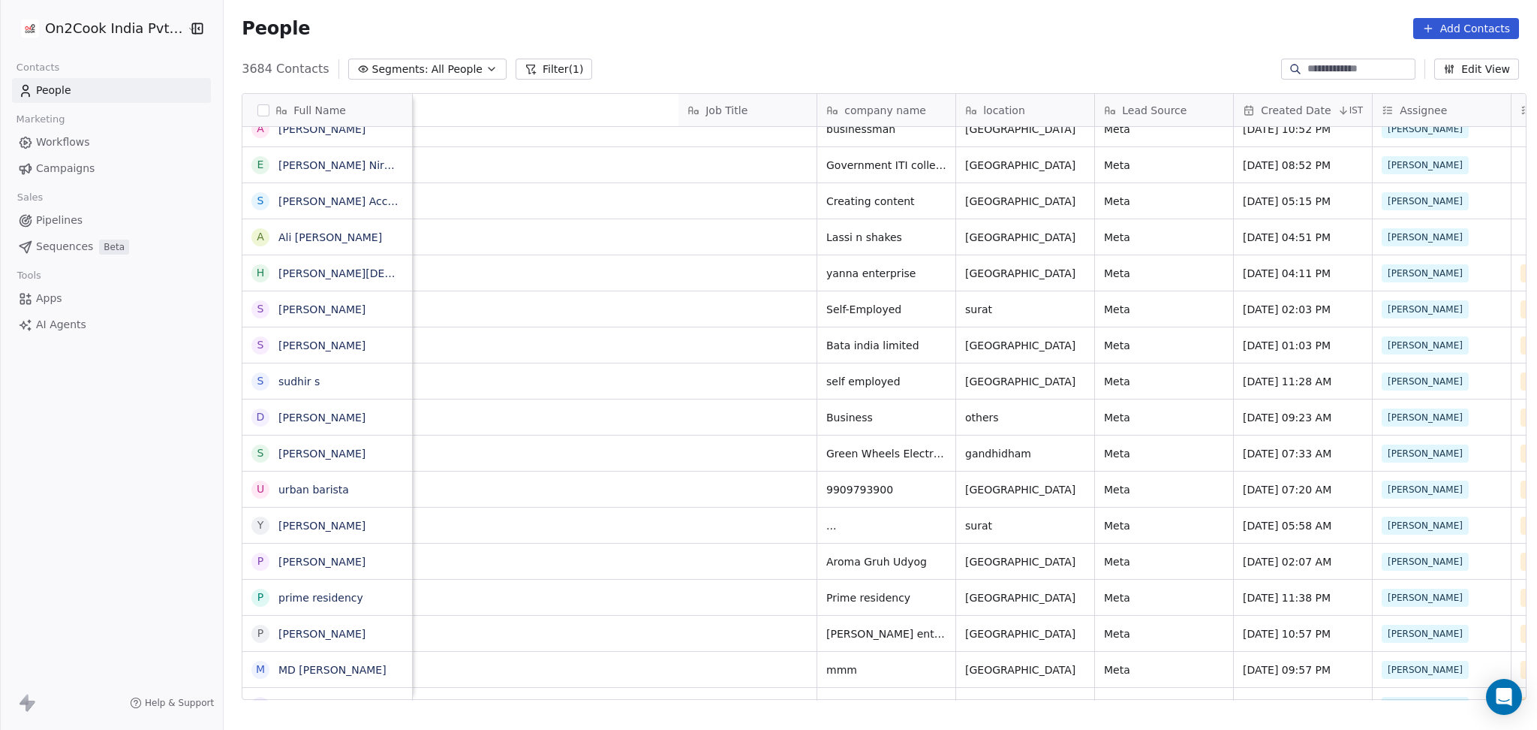
scroll to position [0, 846]
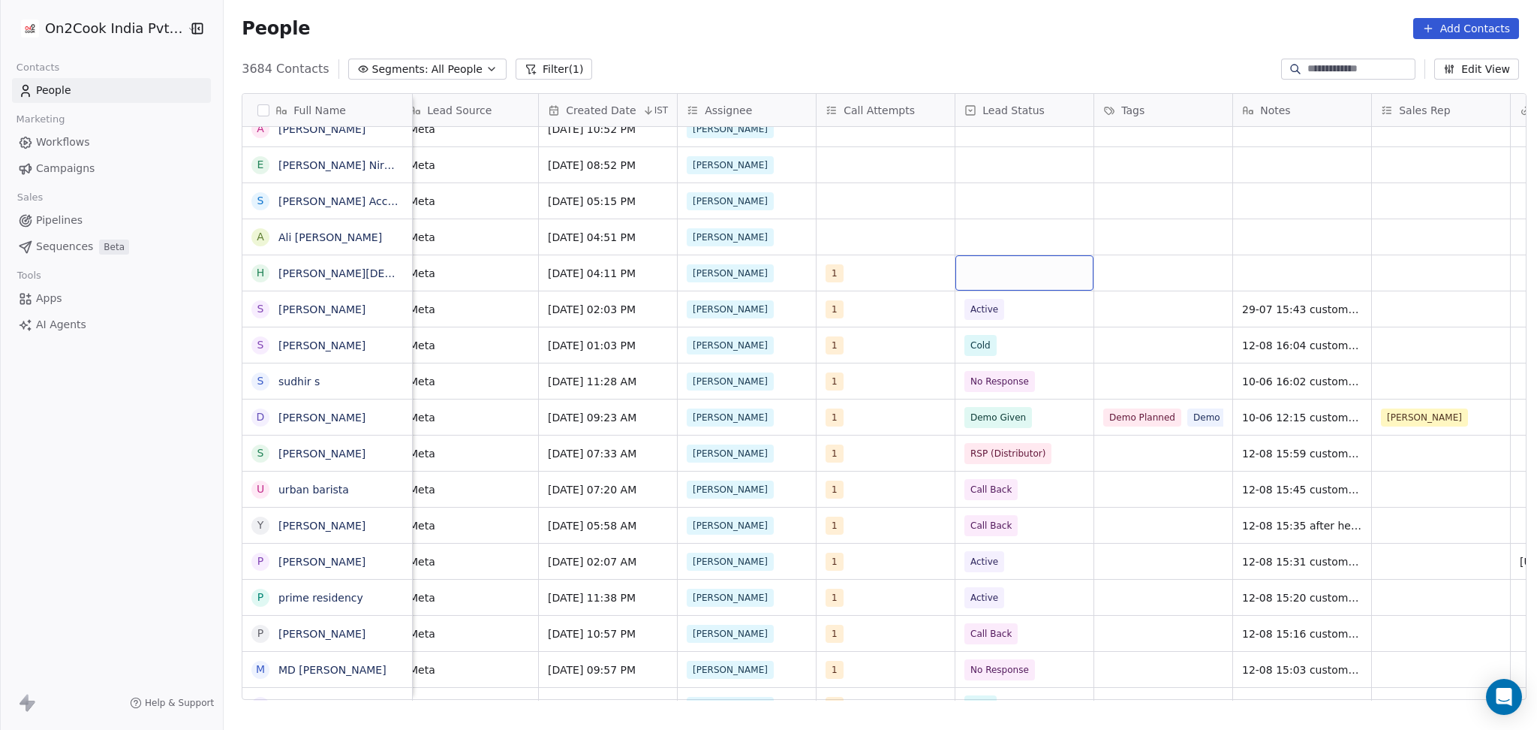
click at [993, 263] on div "grid" at bounding box center [1025, 272] width 138 height 35
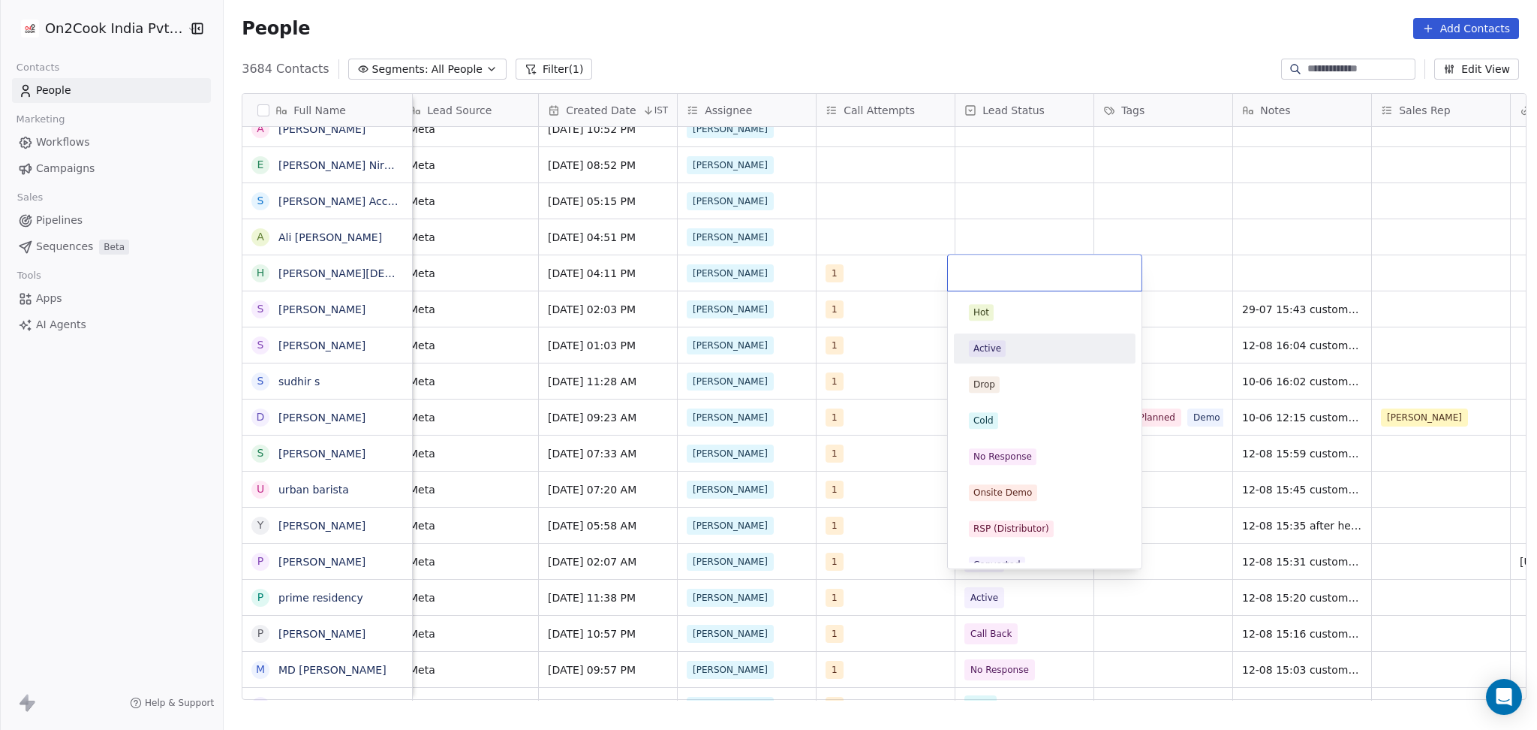
click at [1014, 354] on div "Active" at bounding box center [1045, 348] width 152 height 17
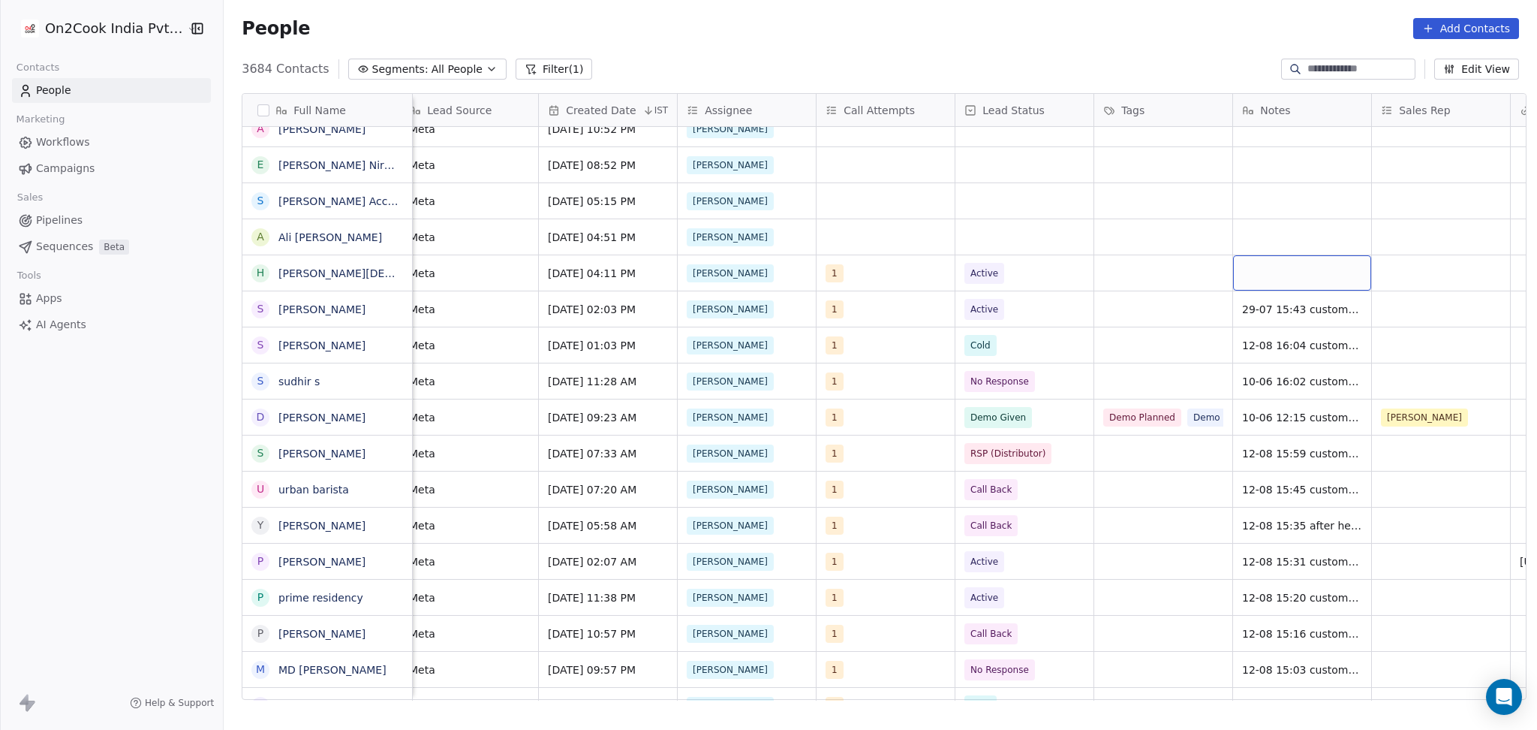
click at [1284, 268] on div "grid" at bounding box center [1302, 272] width 138 height 35
type textarea "*"
type textarea "**********"
click at [1127, 306] on html "On2Cook India Pvt. Ltd. Contacts People Marketing Workflows Campaigns Sales Pip…" at bounding box center [768, 365] width 1537 height 730
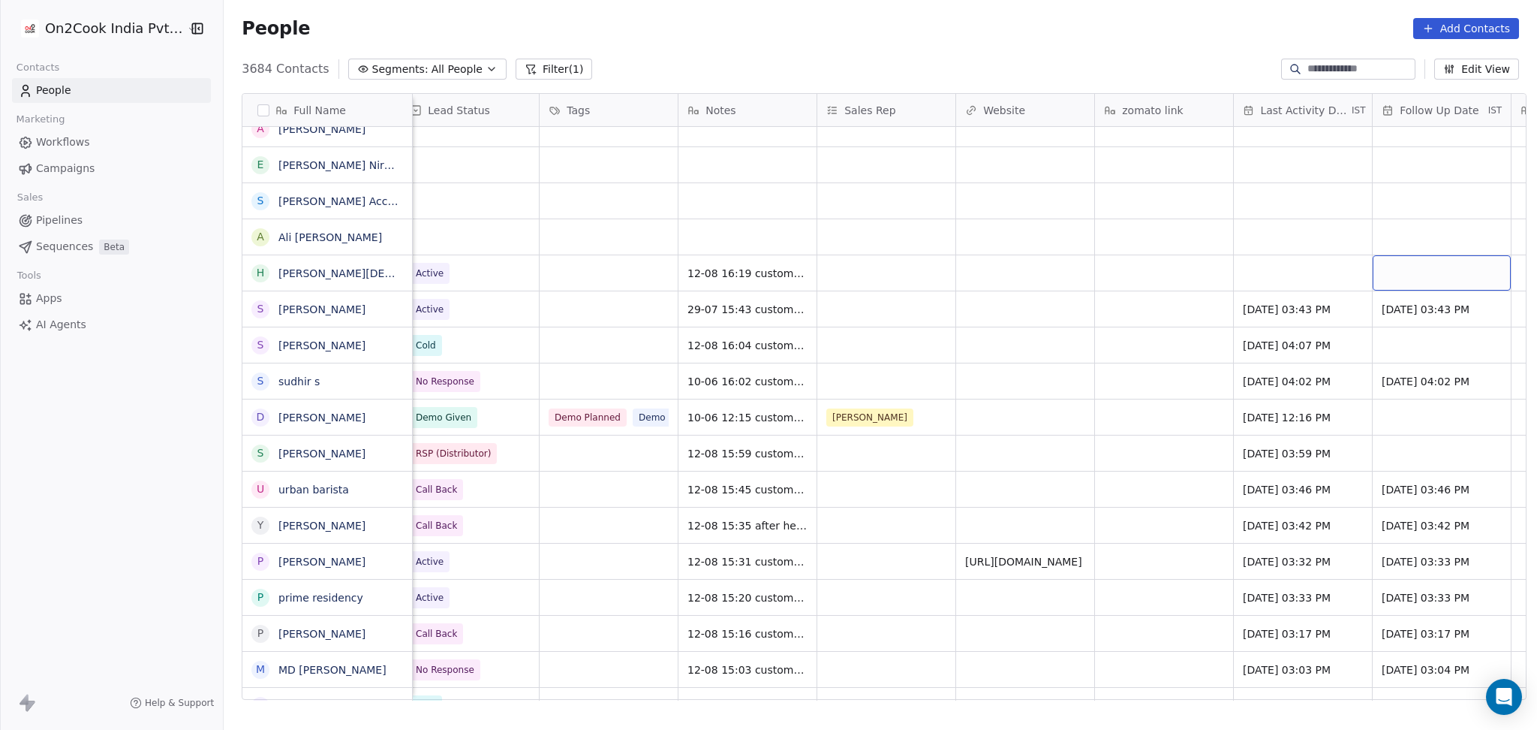
scroll to position [0, 1540]
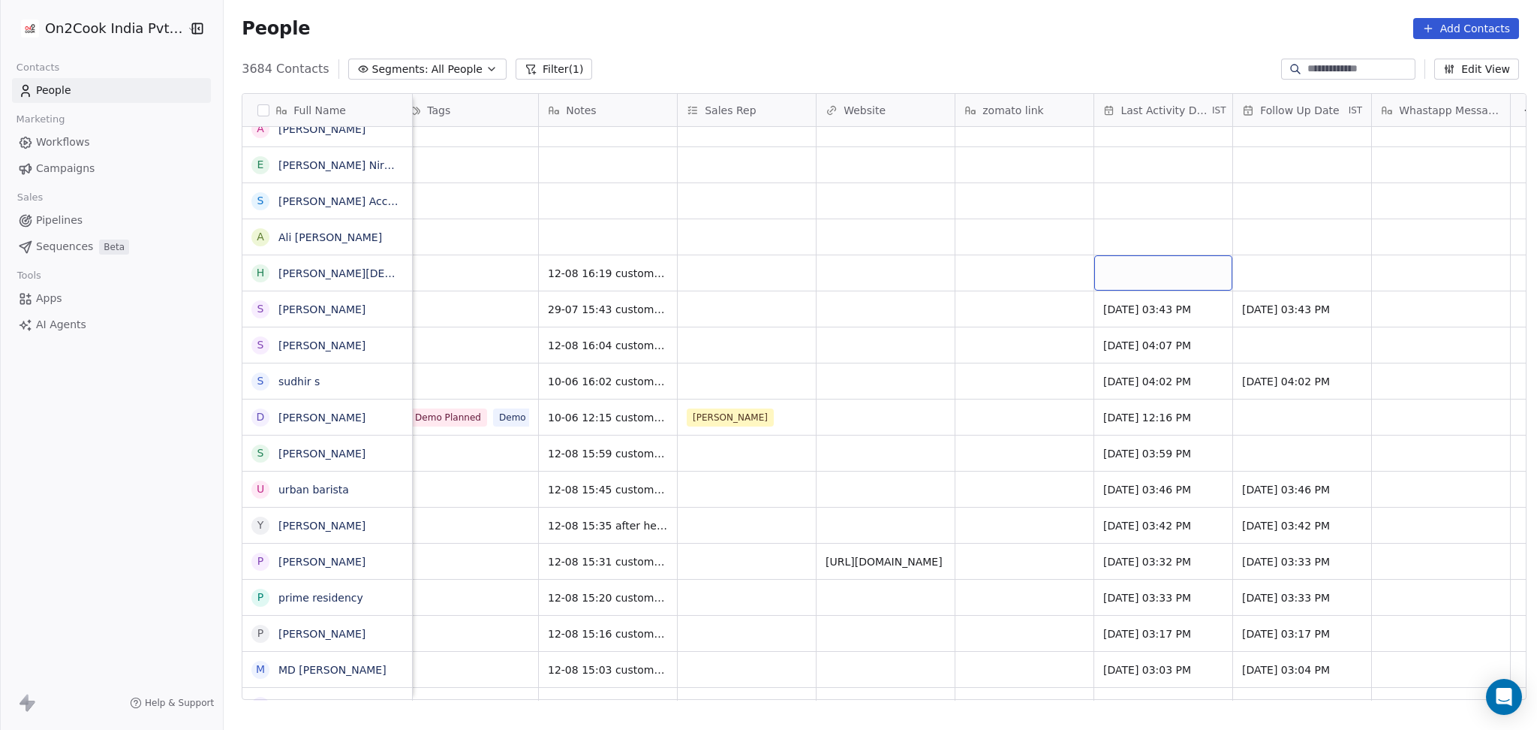
click at [1112, 269] on div "grid" at bounding box center [1163, 272] width 138 height 35
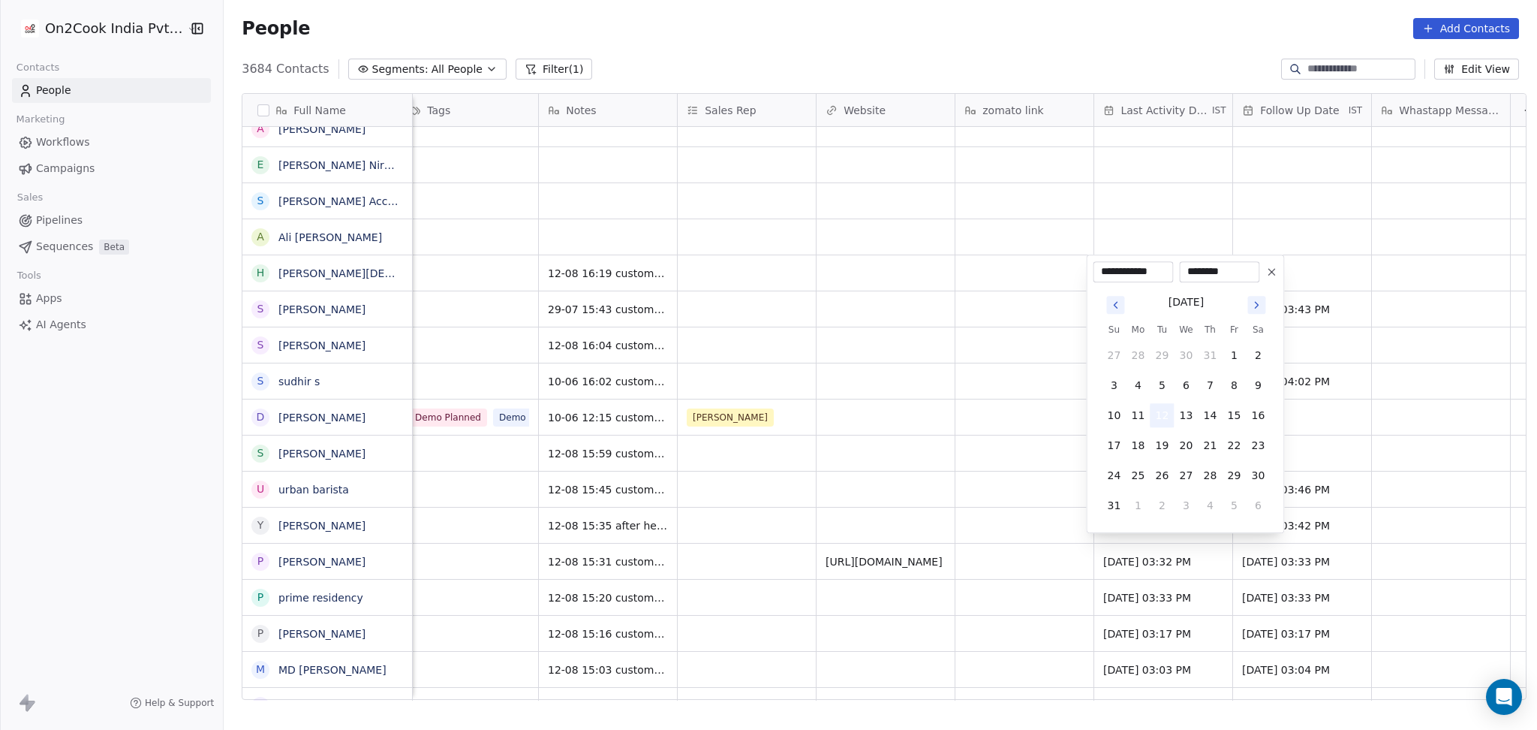
click at [1169, 414] on button "12" at bounding box center [1162, 415] width 24 height 24
click at [993, 403] on html "On2Cook India Pvt. Ltd. Contacts People Marketing Workflows Campaigns Sales Pip…" at bounding box center [768, 365] width 1537 height 730
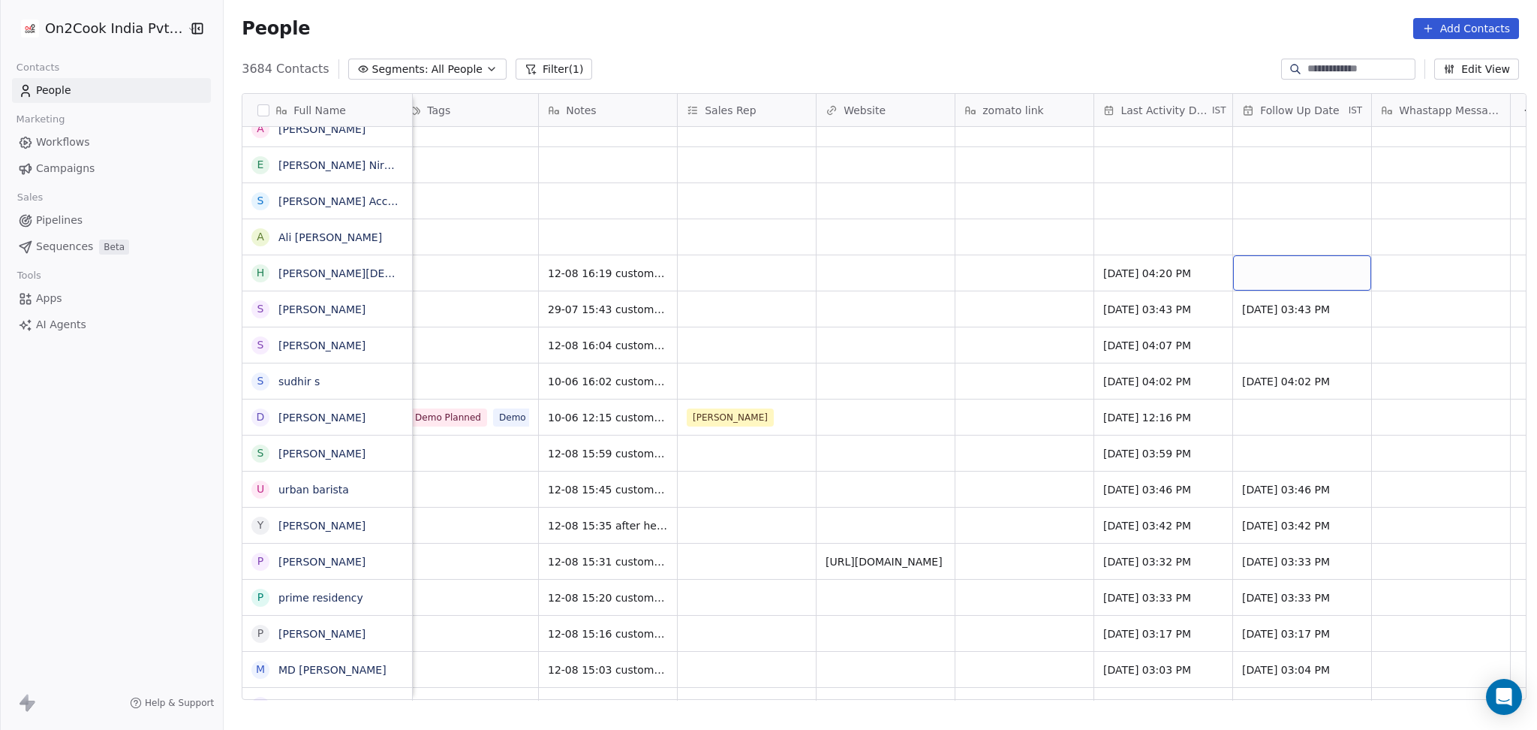
click at [1289, 269] on div "grid" at bounding box center [1302, 272] width 138 height 35
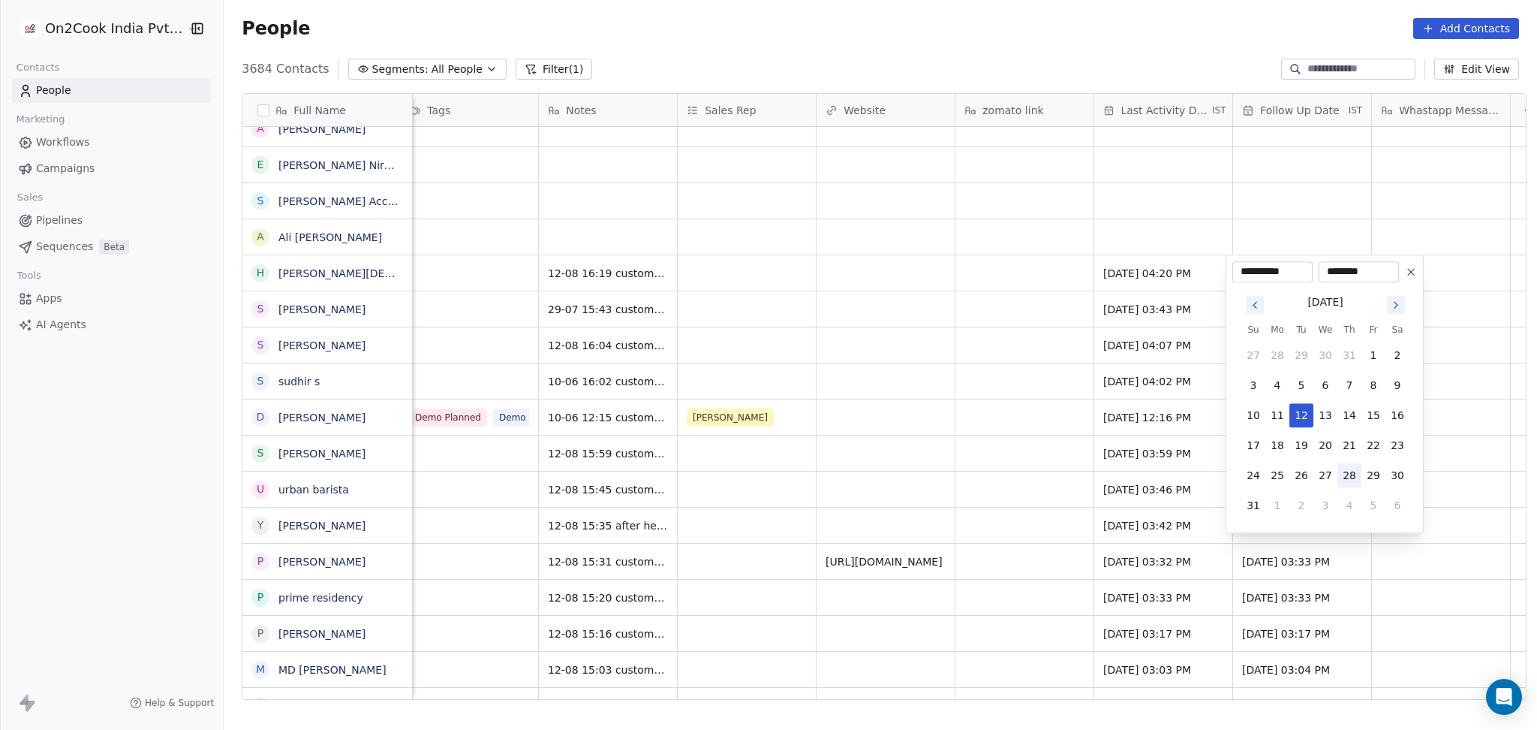
click at [1351, 468] on button "28" at bounding box center [1350, 475] width 24 height 24
type input "**********"
click at [1025, 415] on html "On2Cook India Pvt. Ltd. Contacts People Marketing Workflows Campaigns Sales Pip…" at bounding box center [768, 365] width 1537 height 730
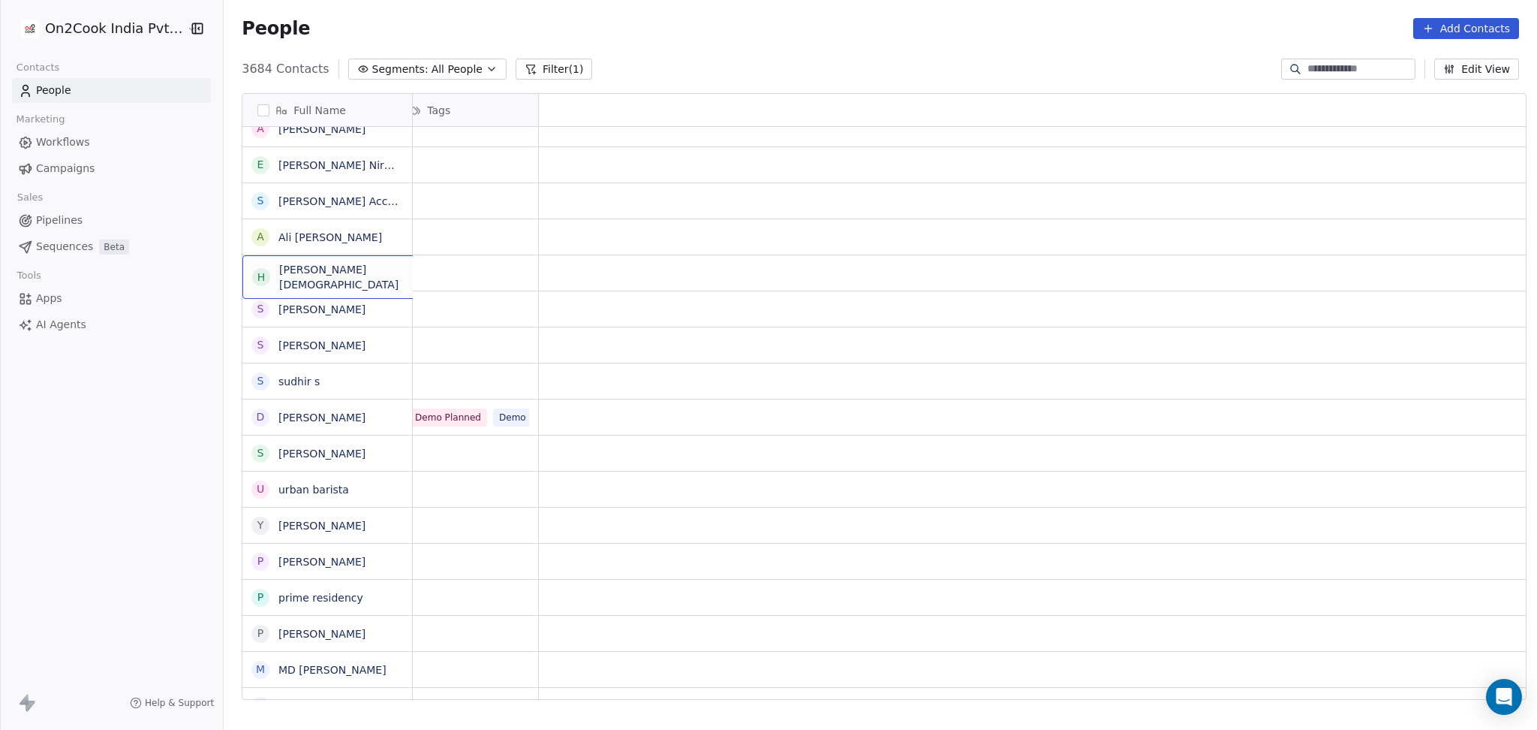
scroll to position [0, 0]
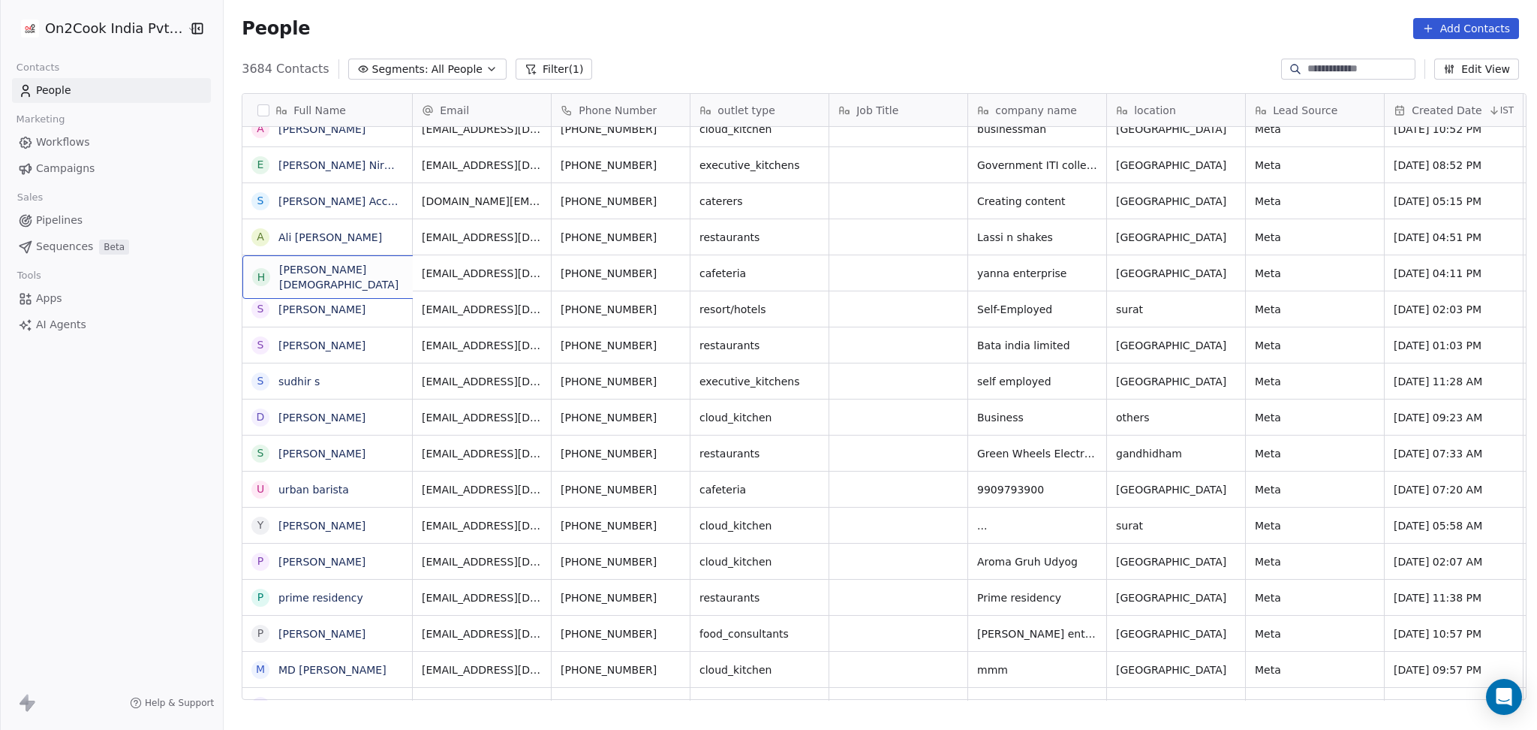
click at [361, 276] on span "[PERSON_NAME][DEMOGRAPHIC_DATA]" at bounding box center [355, 277] width 152 height 30
click at [443, 269] on icon "grid" at bounding box center [449, 271] width 12 height 12
click at [667, 277] on button "grid" at bounding box center [676, 271] width 18 height 18
click at [670, 273] on icon "grid" at bounding box center [676, 271] width 12 height 12
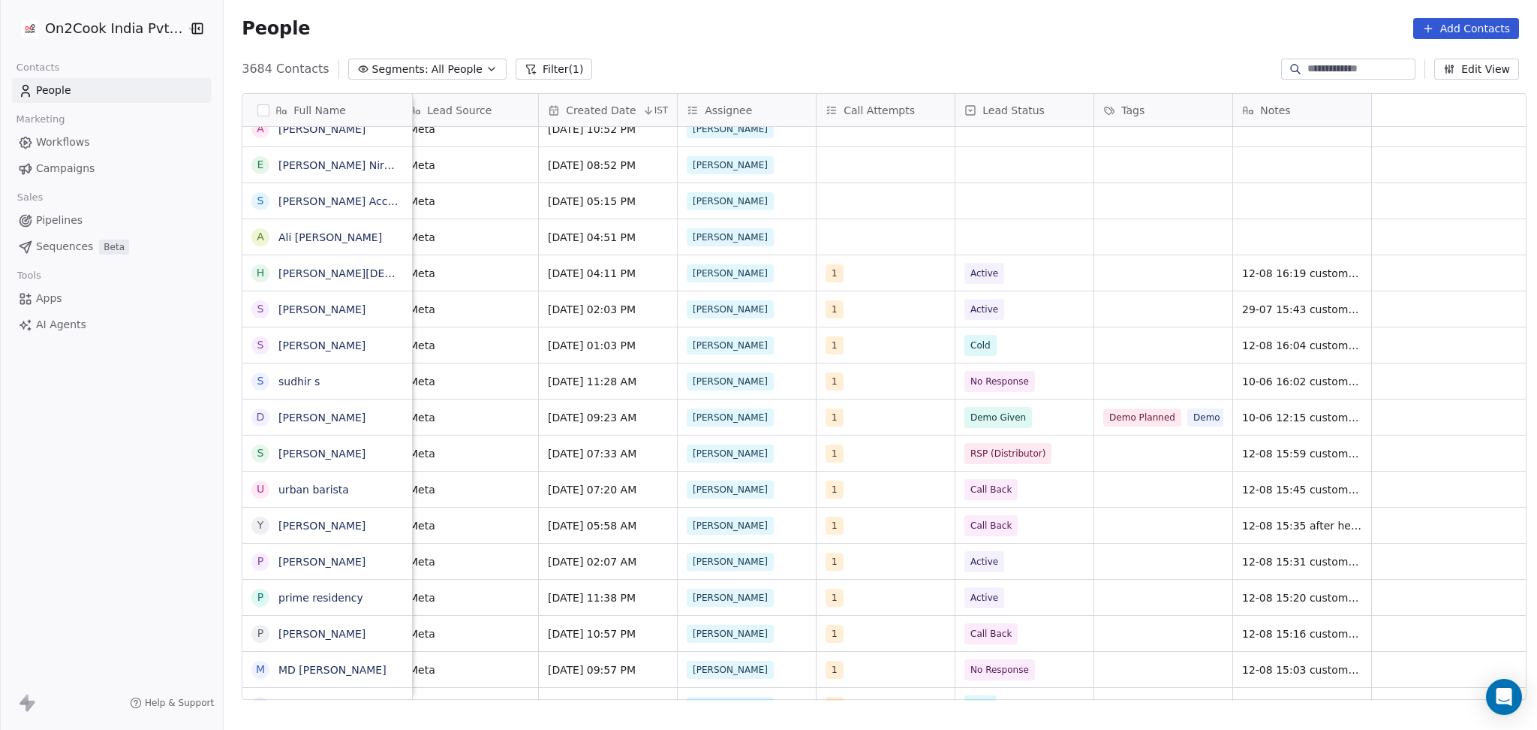
scroll to position [0, 138]
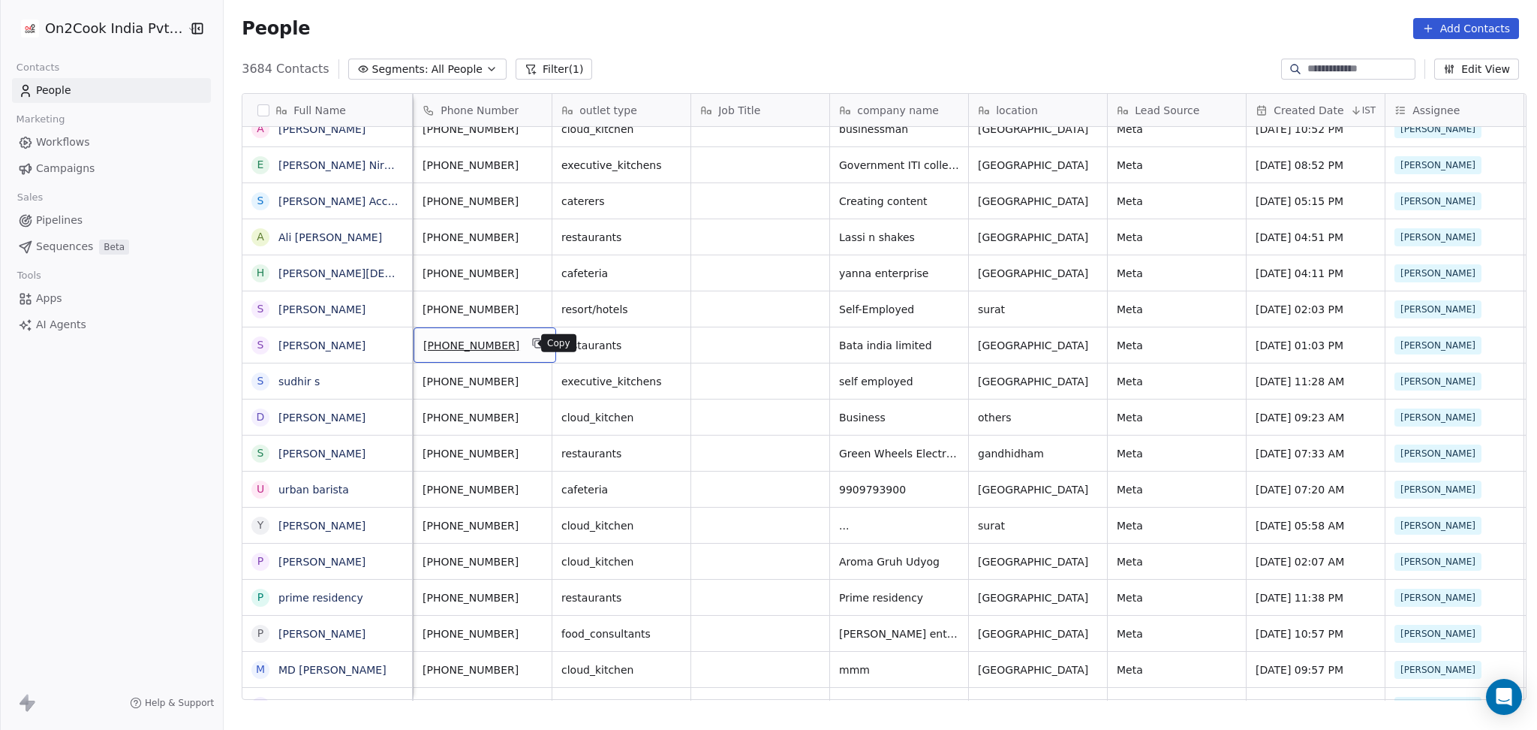
click at [531, 347] on button "grid" at bounding box center [537, 343] width 18 height 18
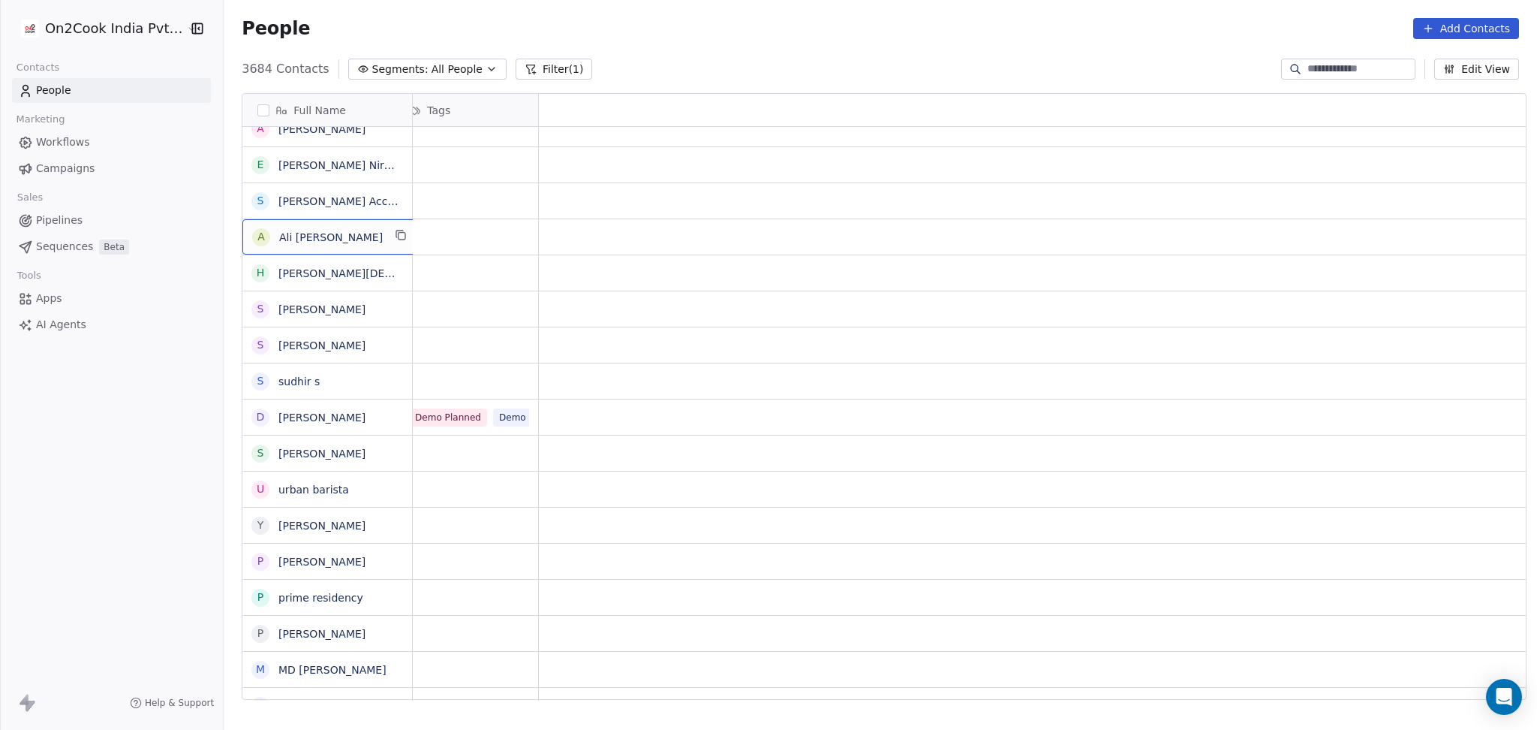
scroll to position [0, 0]
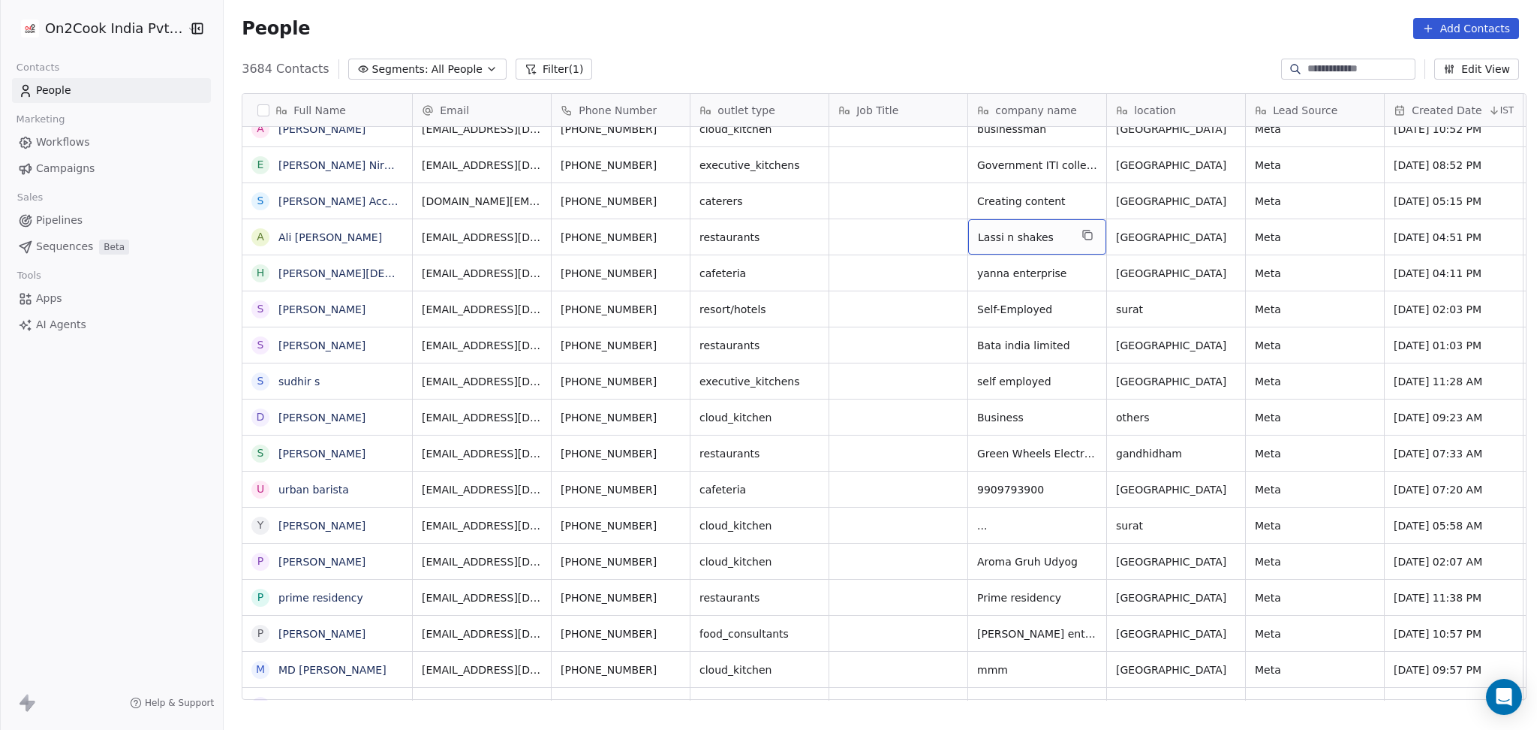
click at [1096, 233] on div "Lassi n shakes" at bounding box center [1037, 236] width 138 height 35
click at [1082, 235] on icon "grid" at bounding box center [1088, 235] width 12 height 12
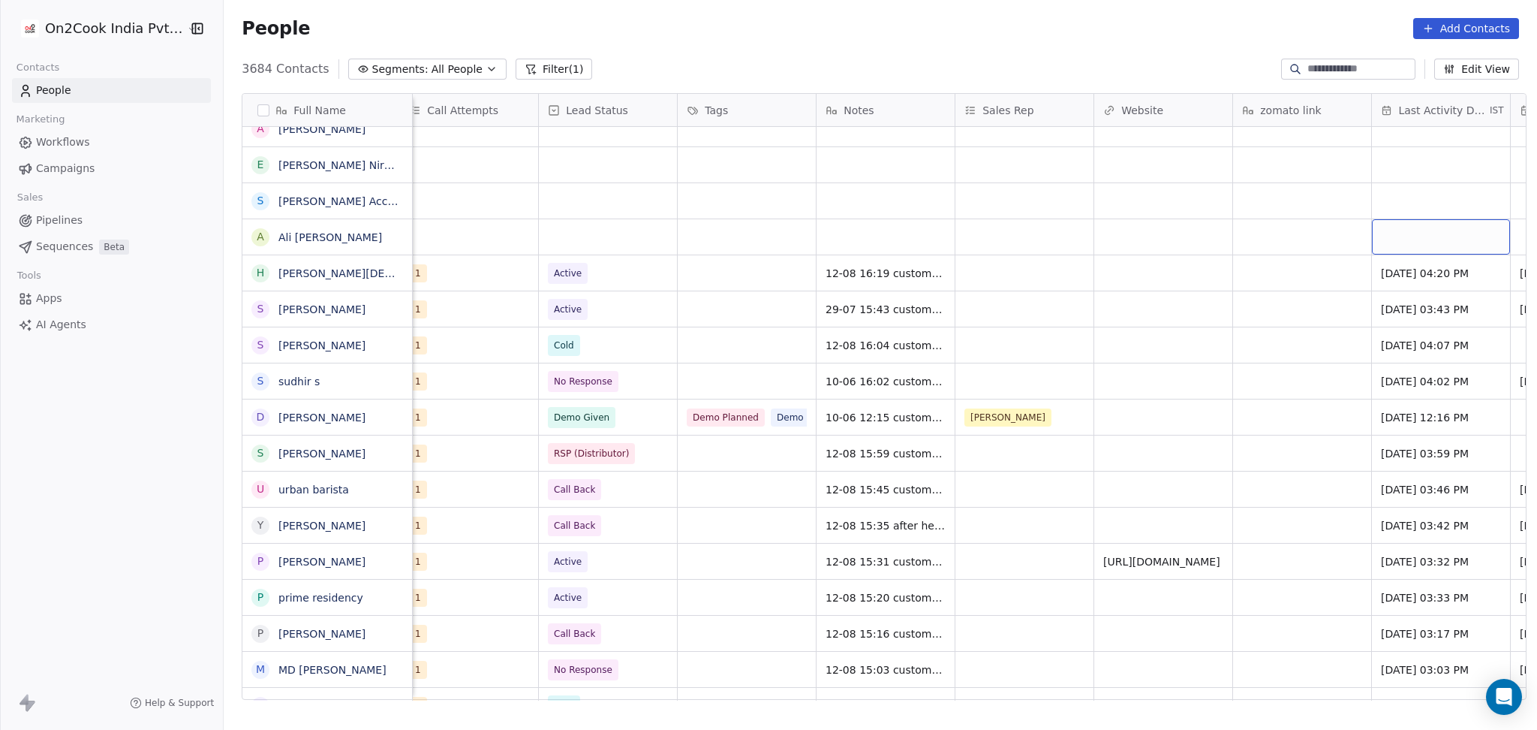
scroll to position [0, 1401]
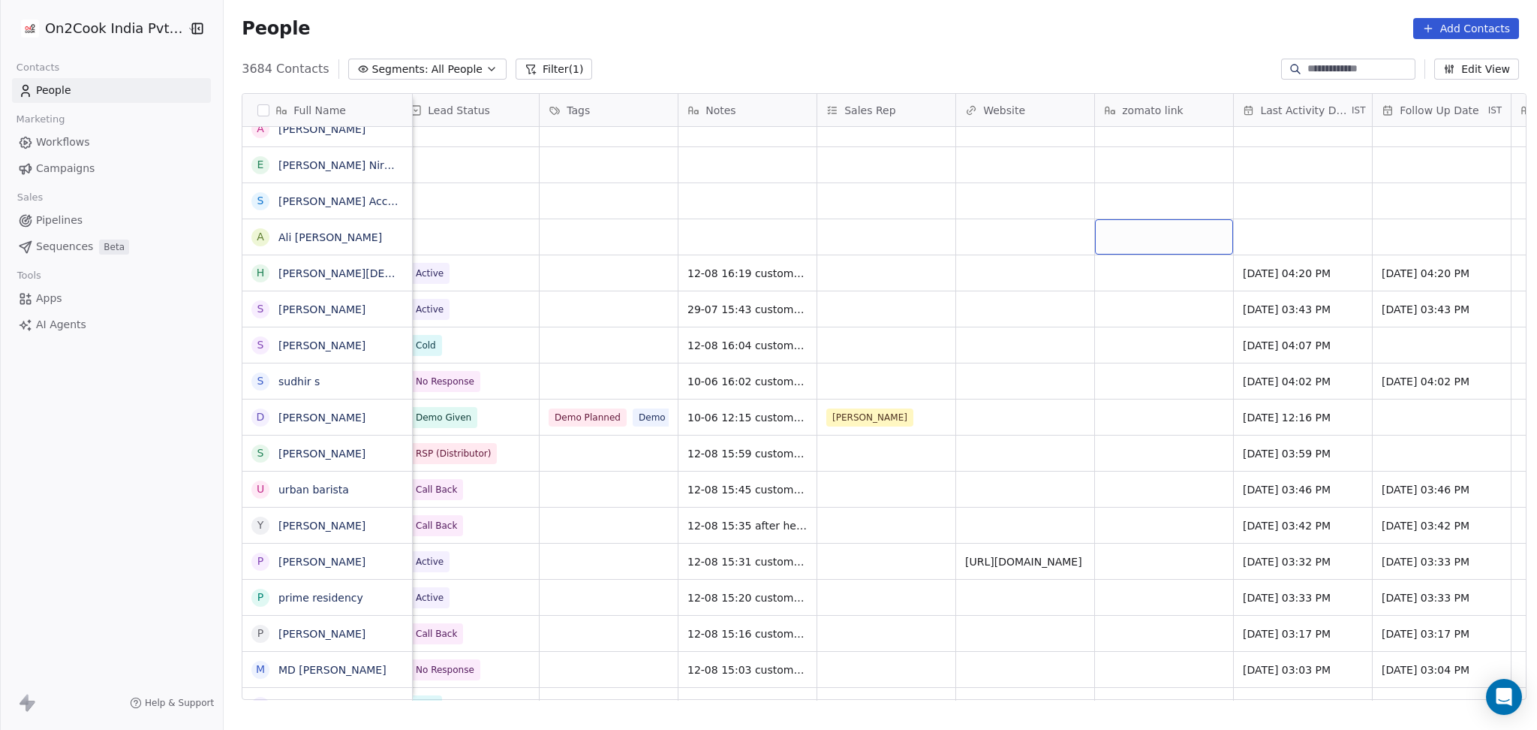
click at [1139, 243] on div "grid" at bounding box center [1164, 236] width 138 height 35
type textarea "**********"
click at [1029, 236] on html "On2Cook India Pvt. Ltd. Contacts People Marketing Workflows Campaigns Sales Pip…" at bounding box center [768, 365] width 1537 height 730
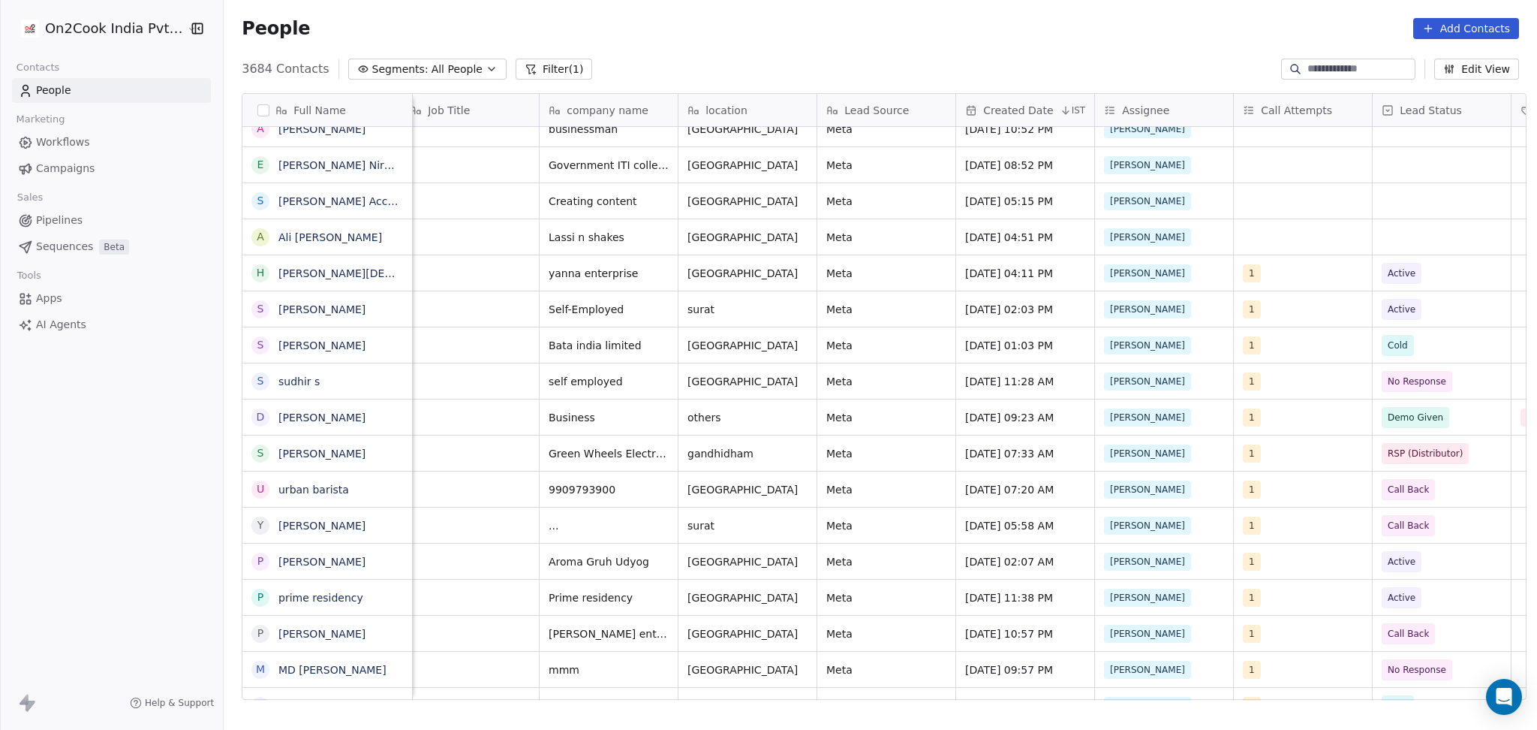
scroll to position [0, 706]
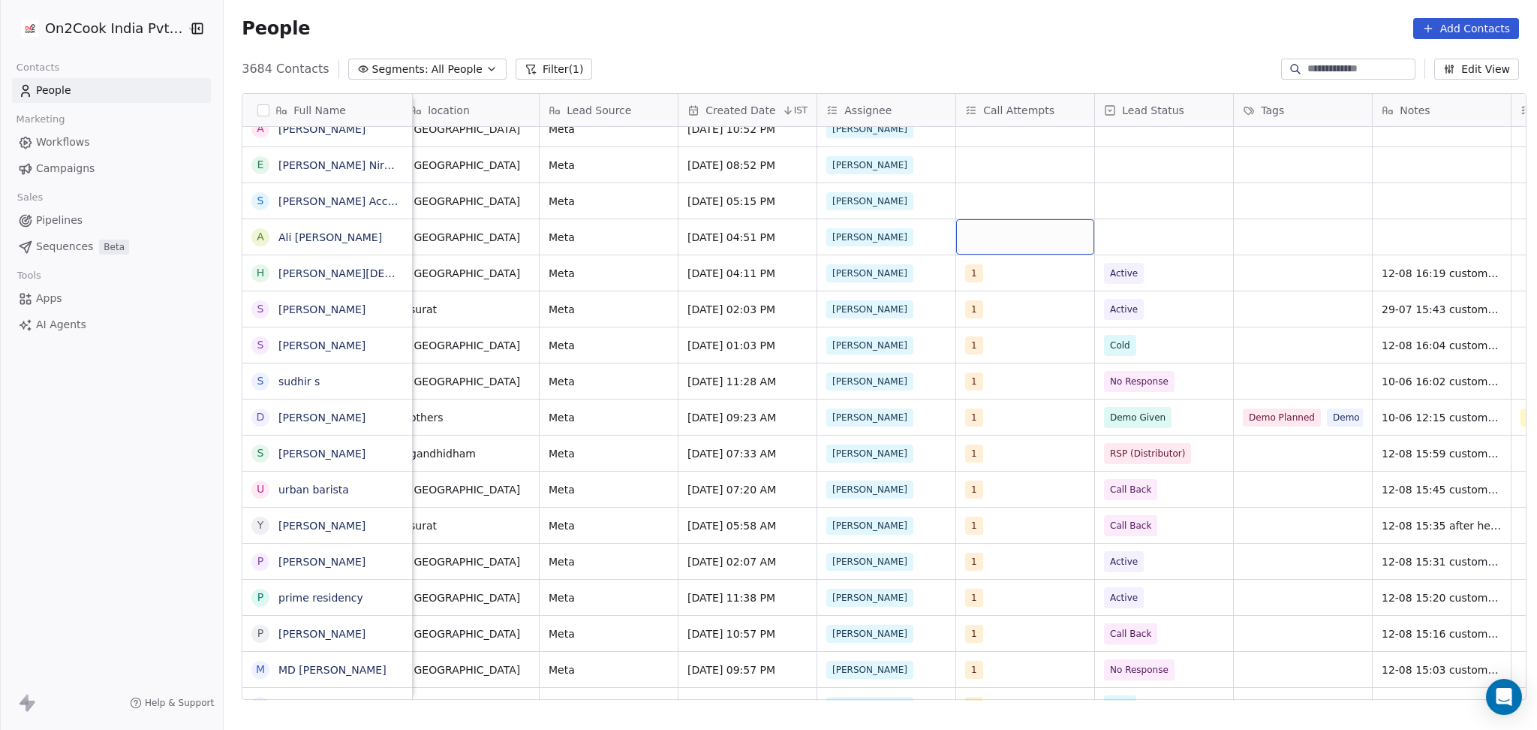
click at [999, 234] on div "grid" at bounding box center [1025, 236] width 138 height 35
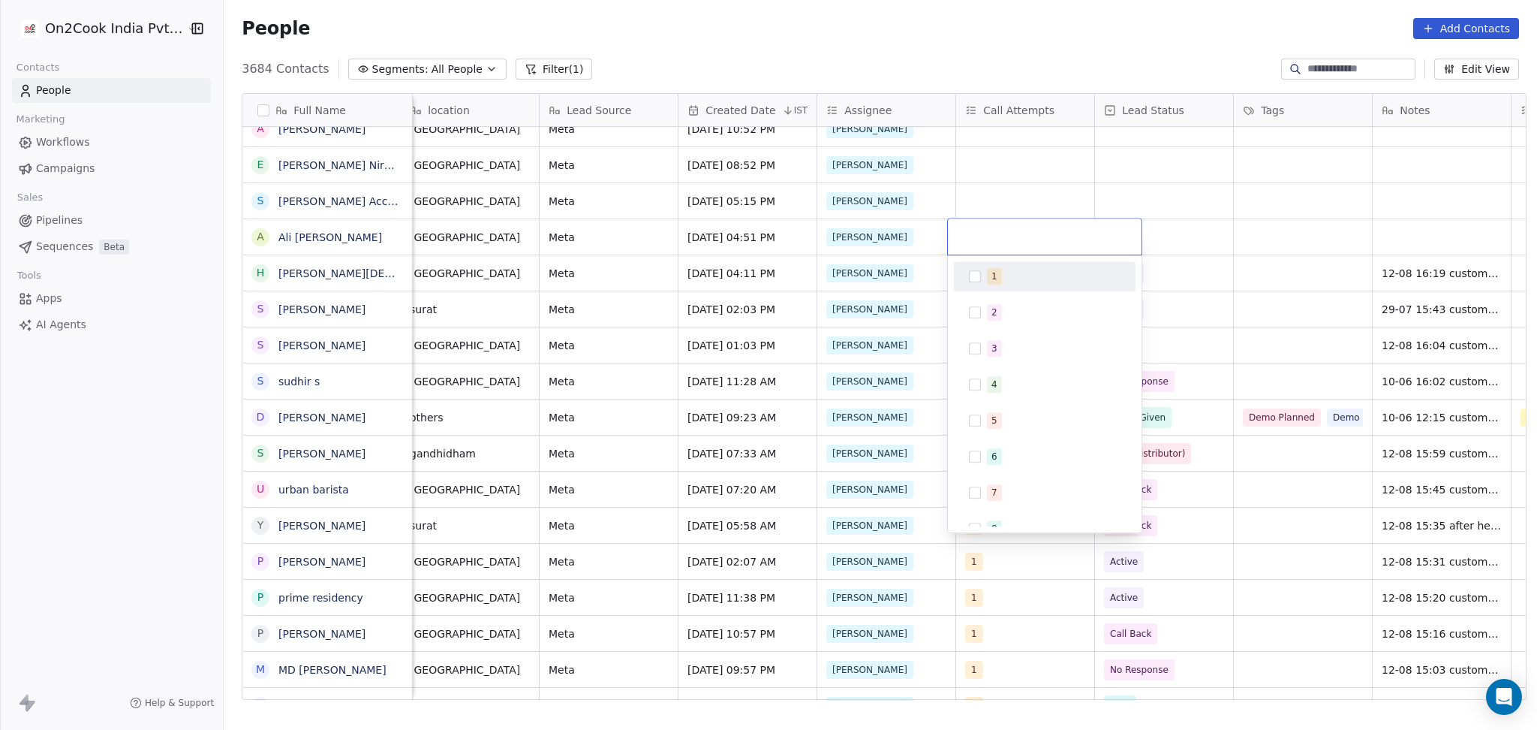
click at [1014, 269] on div "1" at bounding box center [1054, 276] width 134 height 17
click at [1314, 131] on html "On2Cook India Pvt. Ltd. Contacts People Marketing Workflows Campaigns Sales Pip…" at bounding box center [768, 365] width 1537 height 730
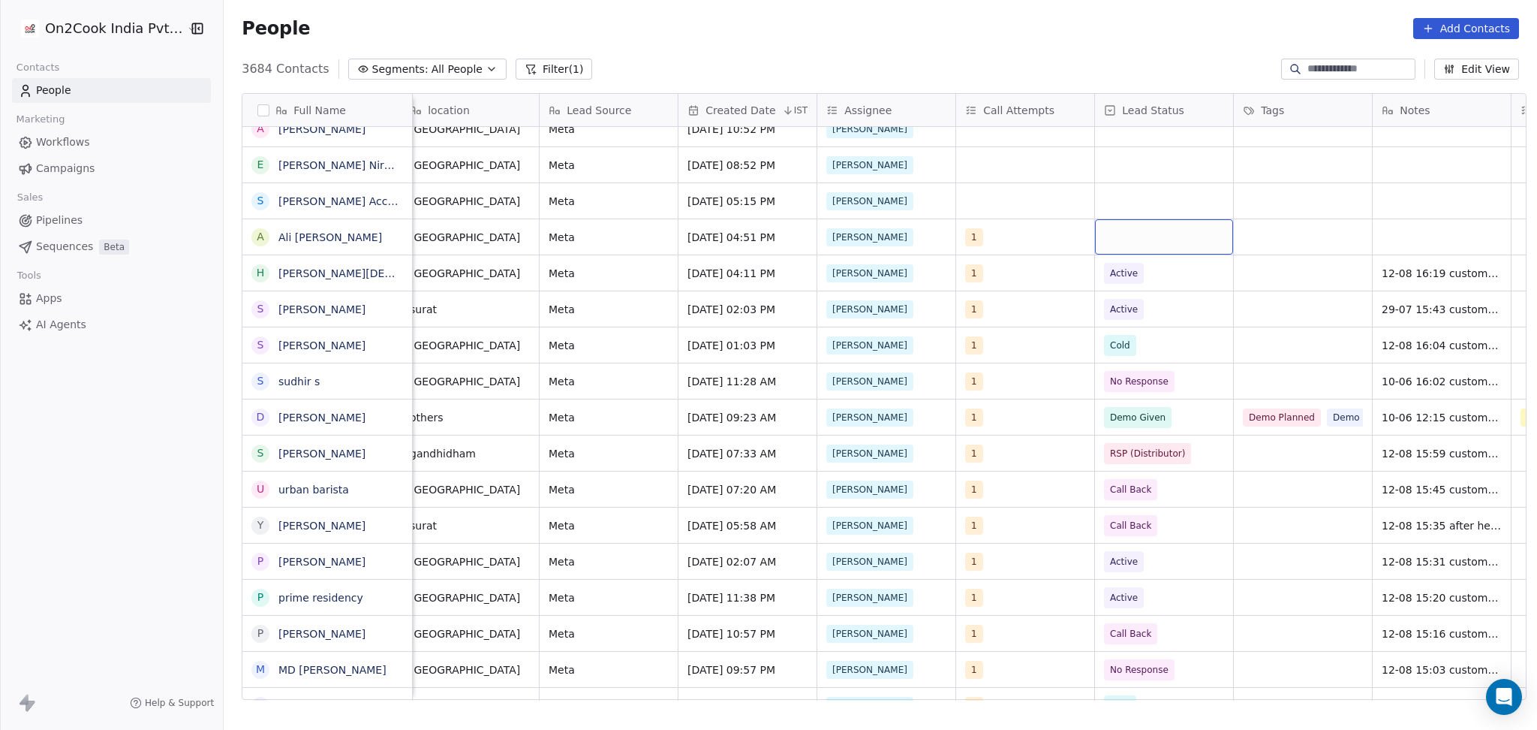
click at [1175, 236] on div "grid" at bounding box center [1164, 236] width 138 height 35
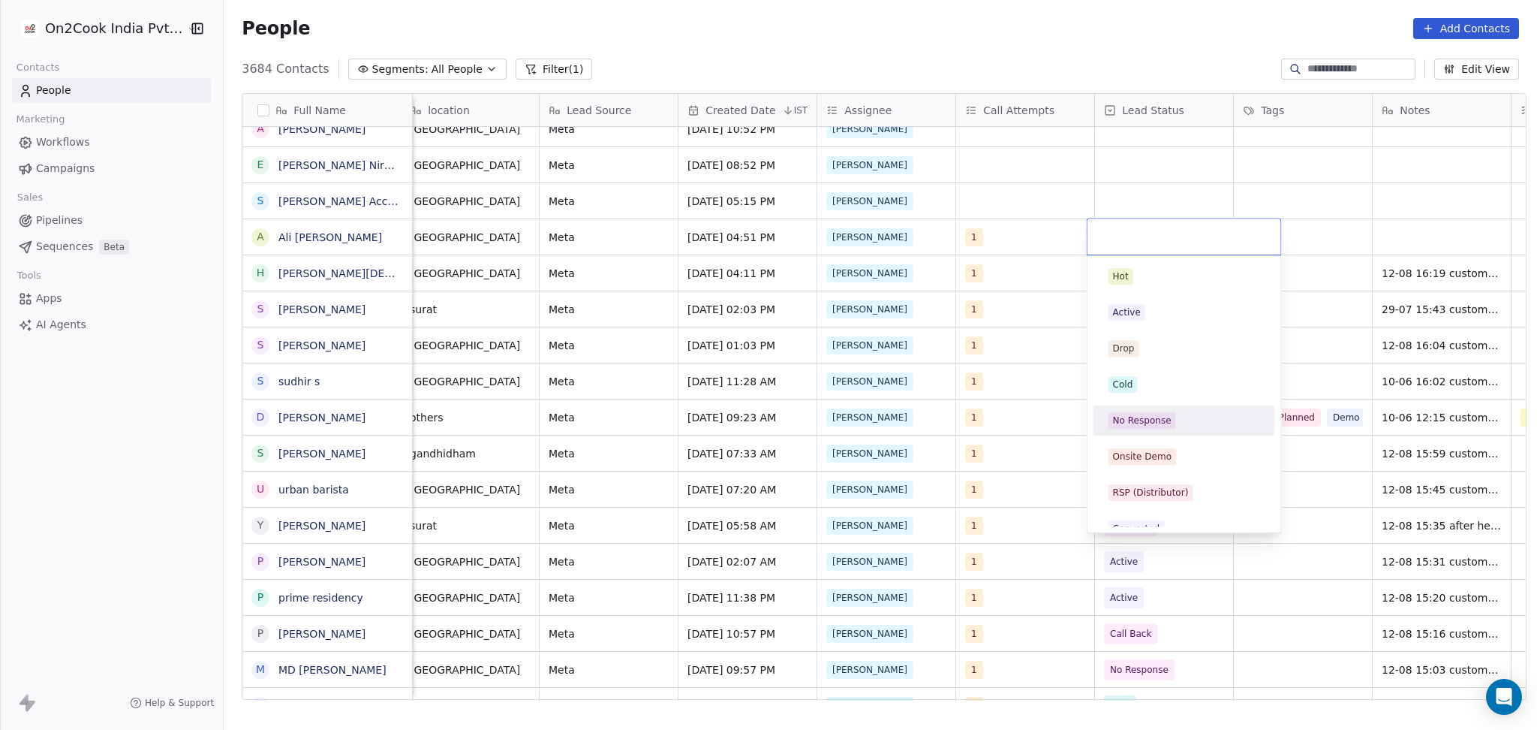
click at [1127, 414] on div "No Response" at bounding box center [1142, 421] width 59 height 14
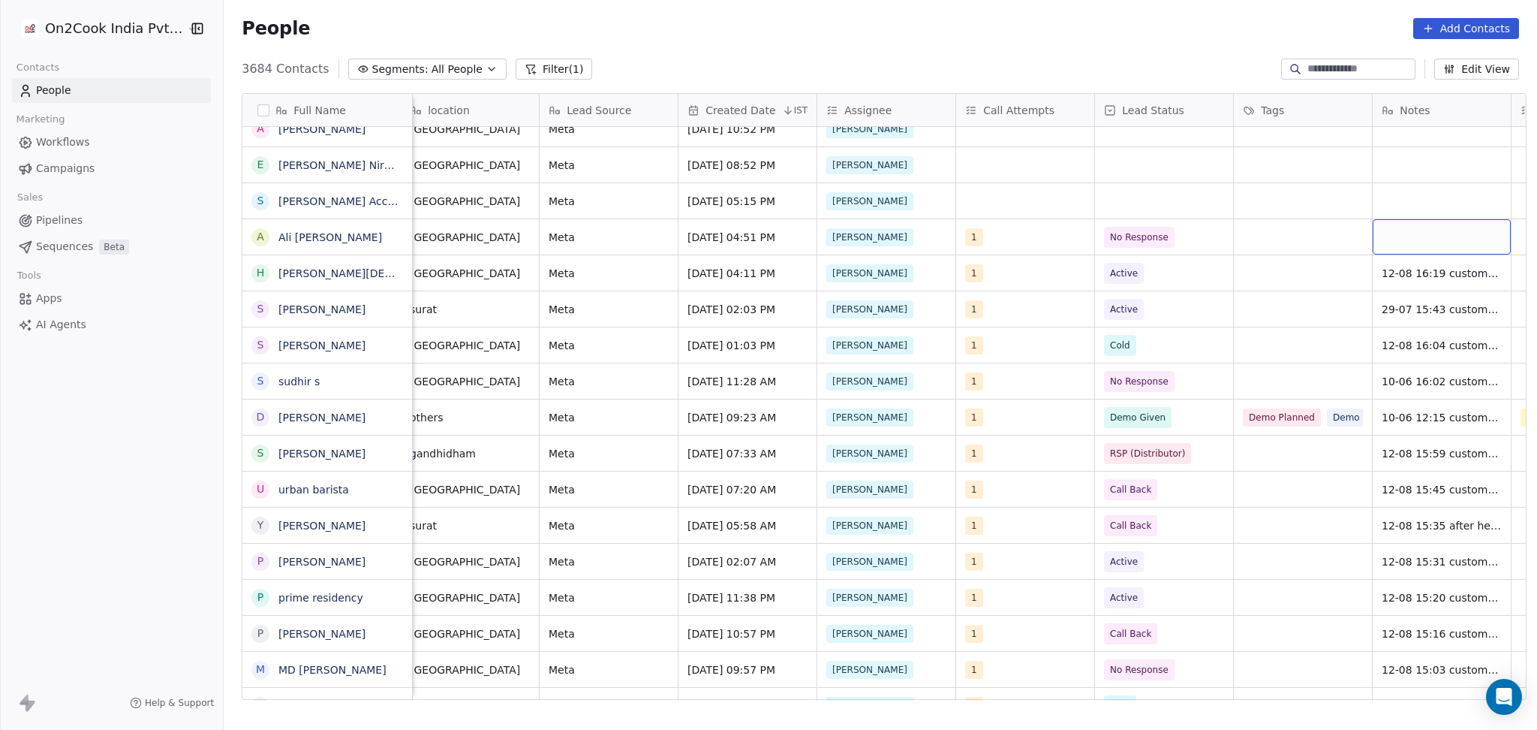
click at [1419, 231] on div "grid" at bounding box center [1442, 236] width 138 height 35
type textarea "**********"
click at [1367, 243] on textarea "**********" at bounding box center [1434, 244] width 137 height 51
click at [1156, 209] on html "On2Cook India Pvt. Ltd. Contacts People Marketing Workflows Campaigns Sales Pip…" at bounding box center [768, 365] width 1537 height 730
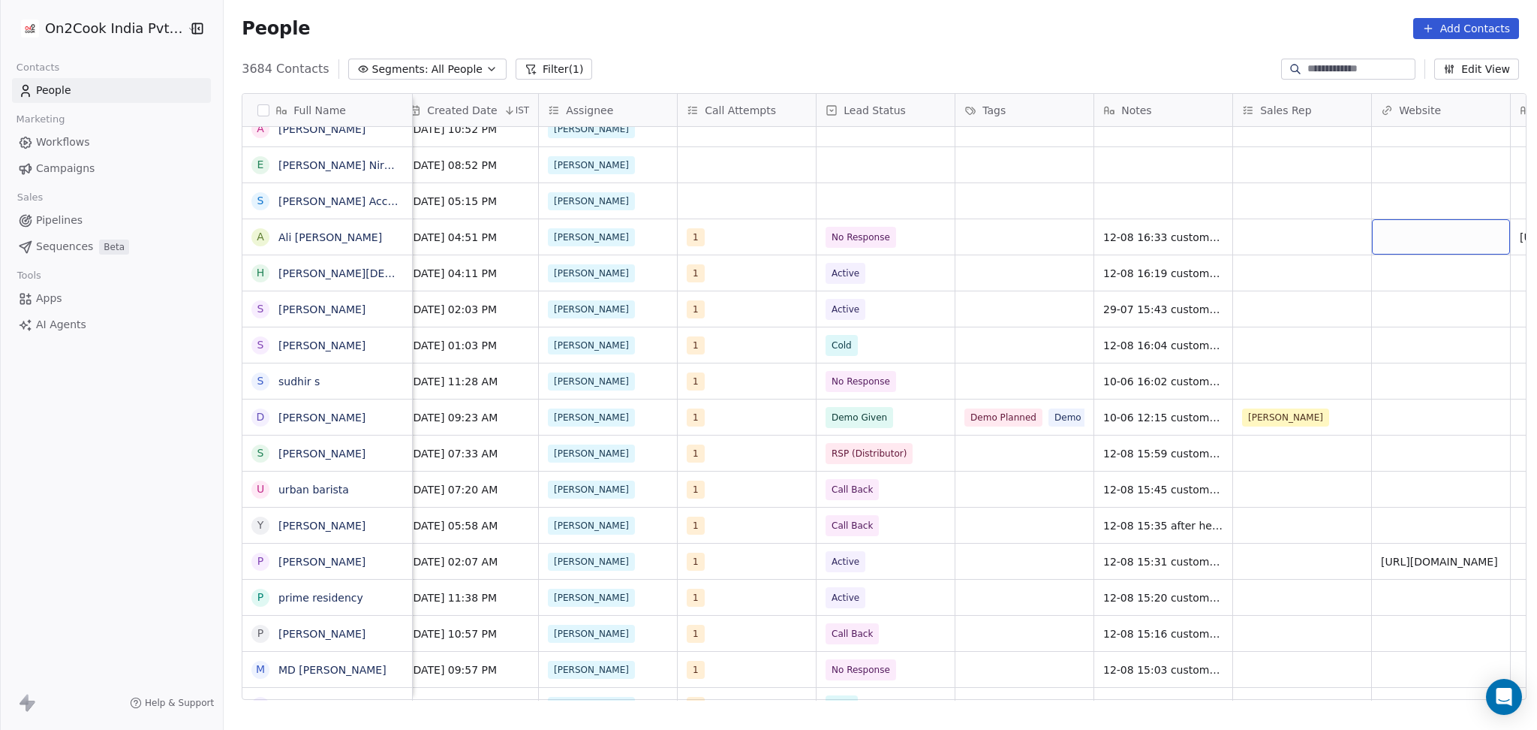
scroll to position [0, 1401]
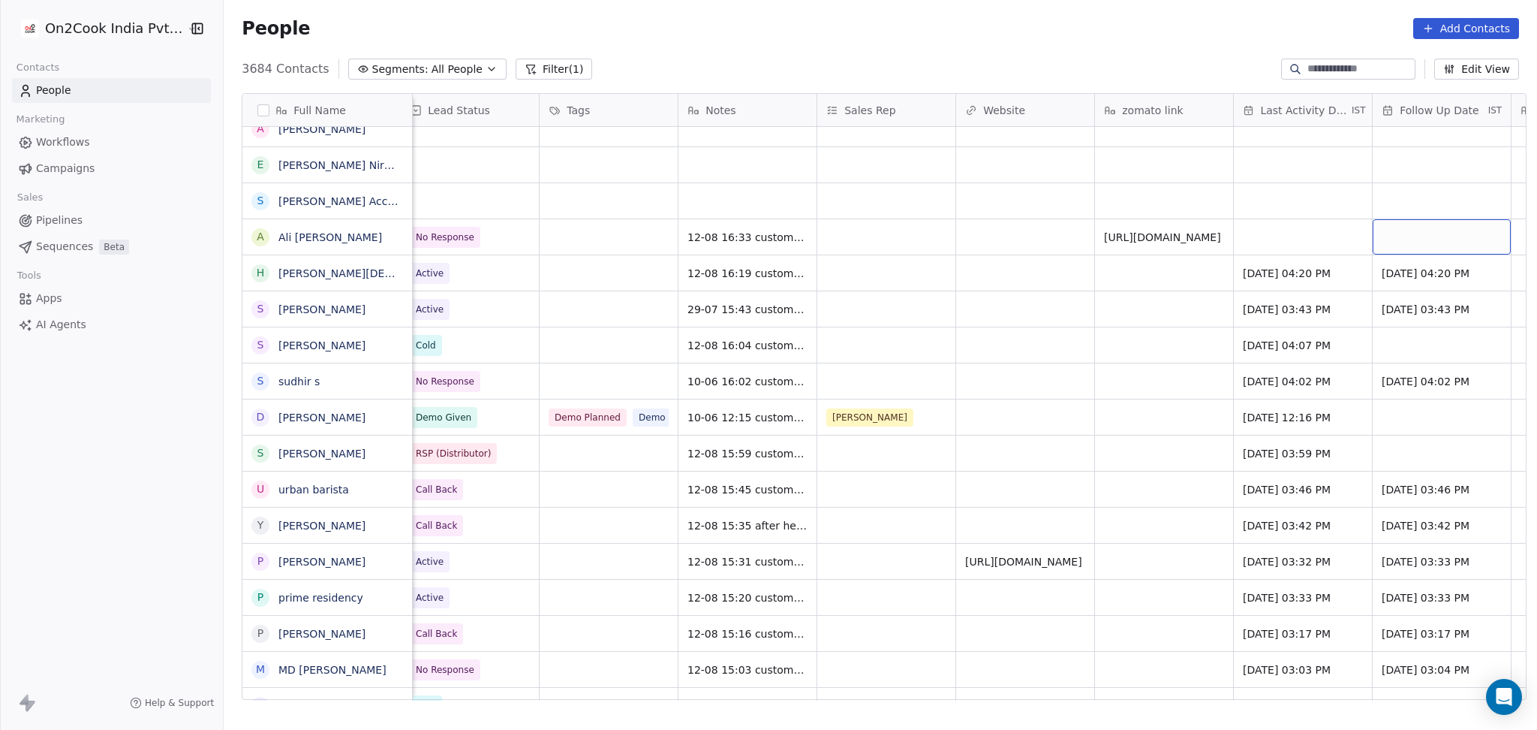
click at [1303, 218] on div "Aug 10, 2025 04:51 PM Ronit 1 No Response 12-08 16:33 customer is busy in anoth…" at bounding box center [349, 236] width 2674 height 36
click at [1289, 232] on div "grid" at bounding box center [1303, 236] width 138 height 35
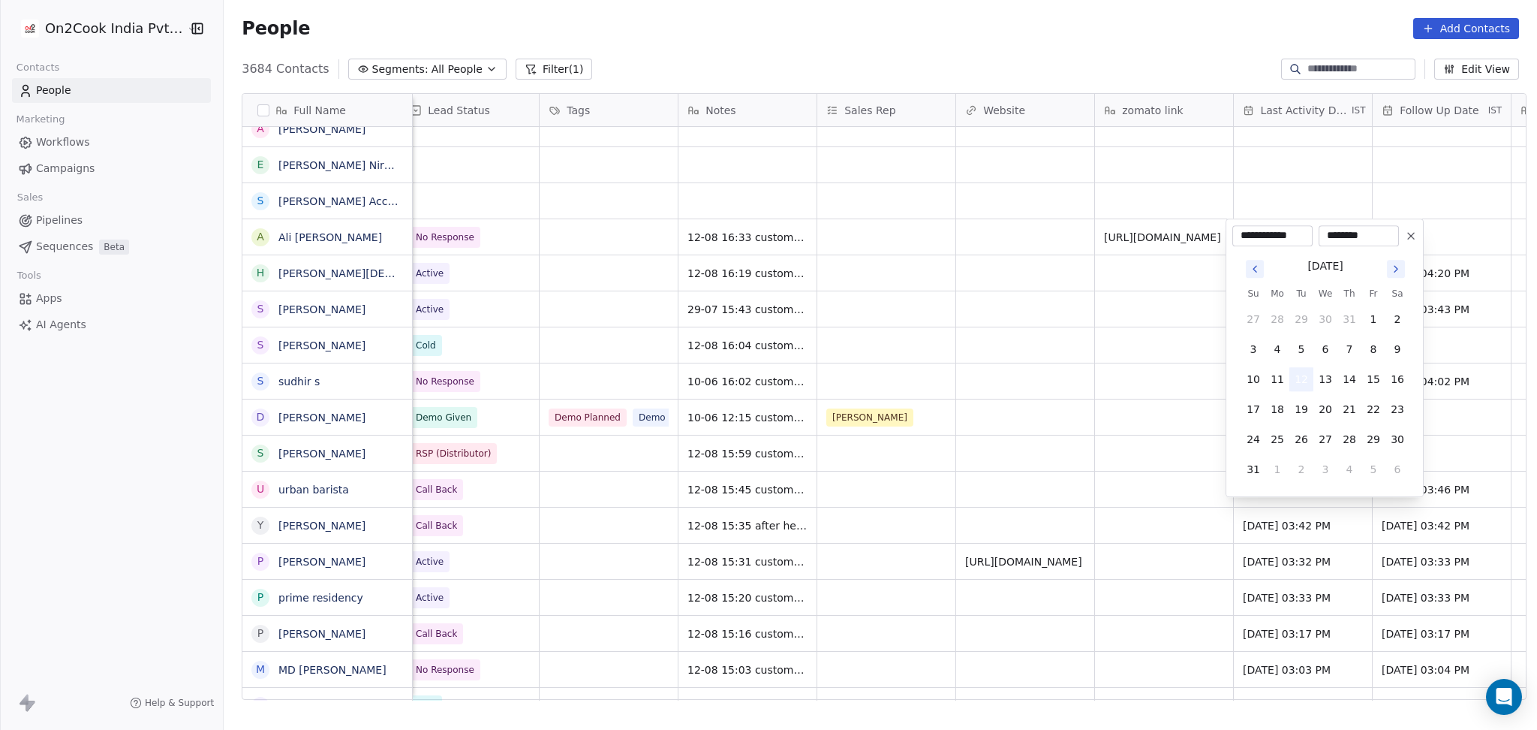
click at [1304, 378] on button "12" at bounding box center [1302, 379] width 24 height 24
click at [1127, 367] on html "On2Cook India Pvt. Ltd. Contacts People Marketing Workflows Campaigns Sales Pip…" at bounding box center [768, 365] width 1537 height 730
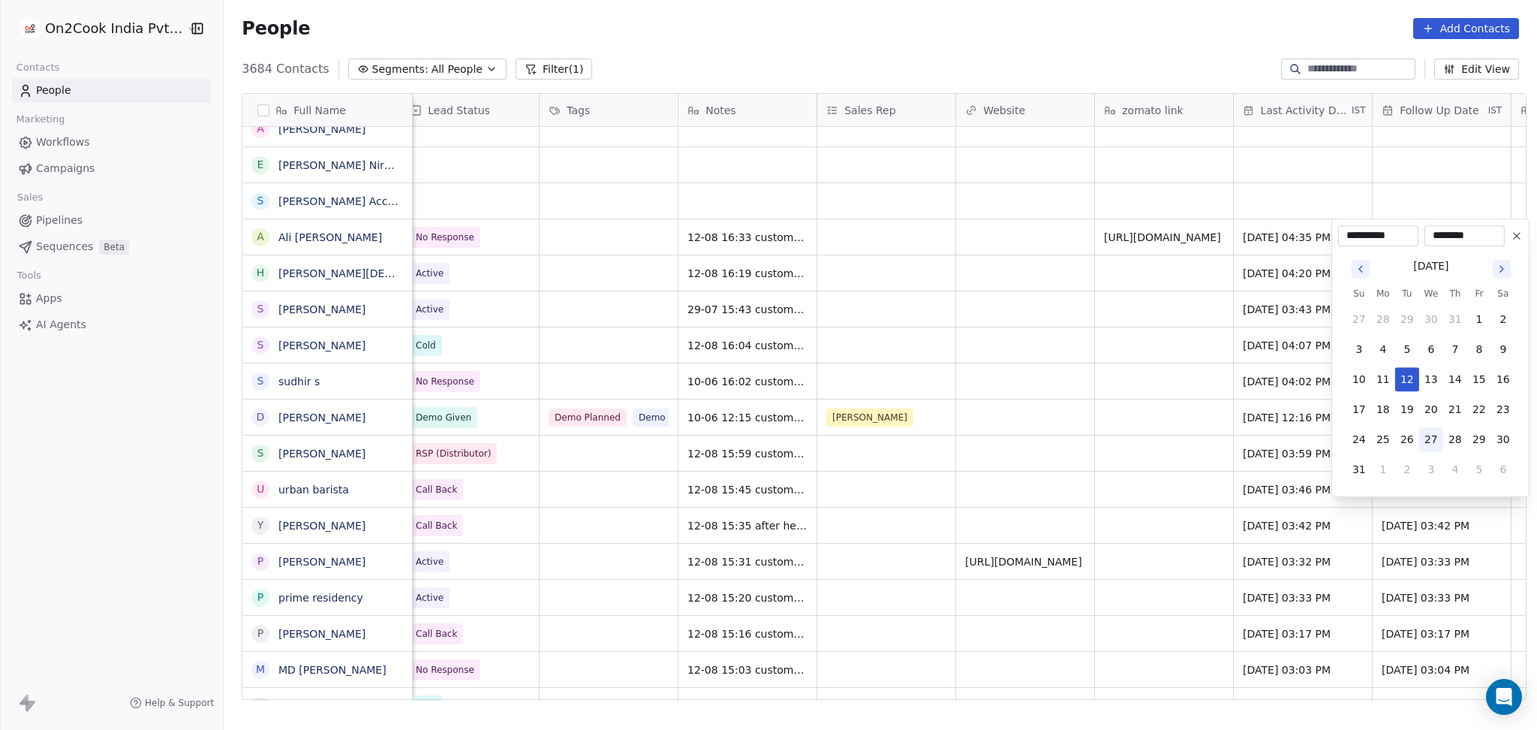
click at [1423, 446] on button "27" at bounding box center [1431, 439] width 24 height 24
type input "**********"
click at [835, 323] on html "On2Cook India Pvt. Ltd. Contacts People Marketing Workflows Campaigns Sales Pip…" at bounding box center [768, 365] width 1537 height 730
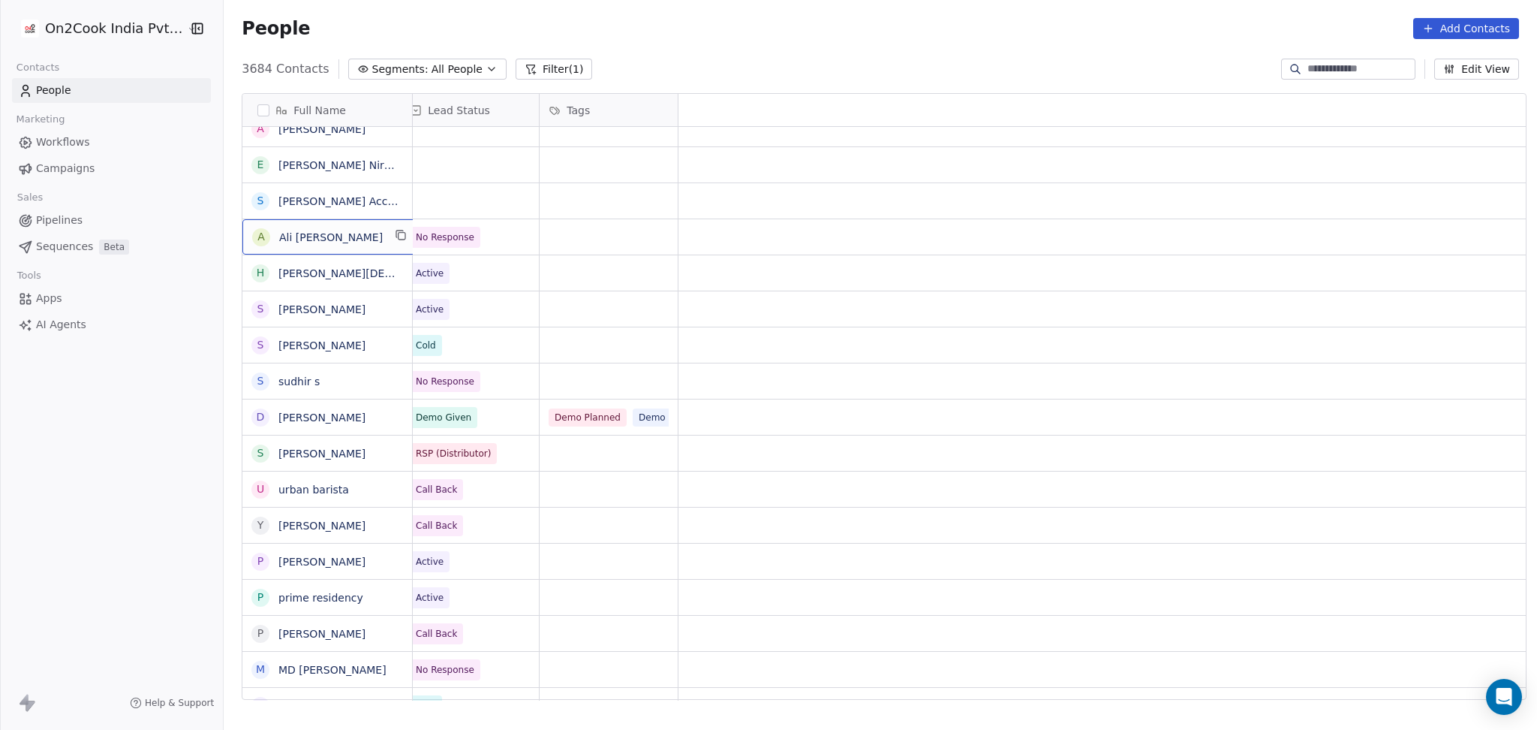
scroll to position [0, 0]
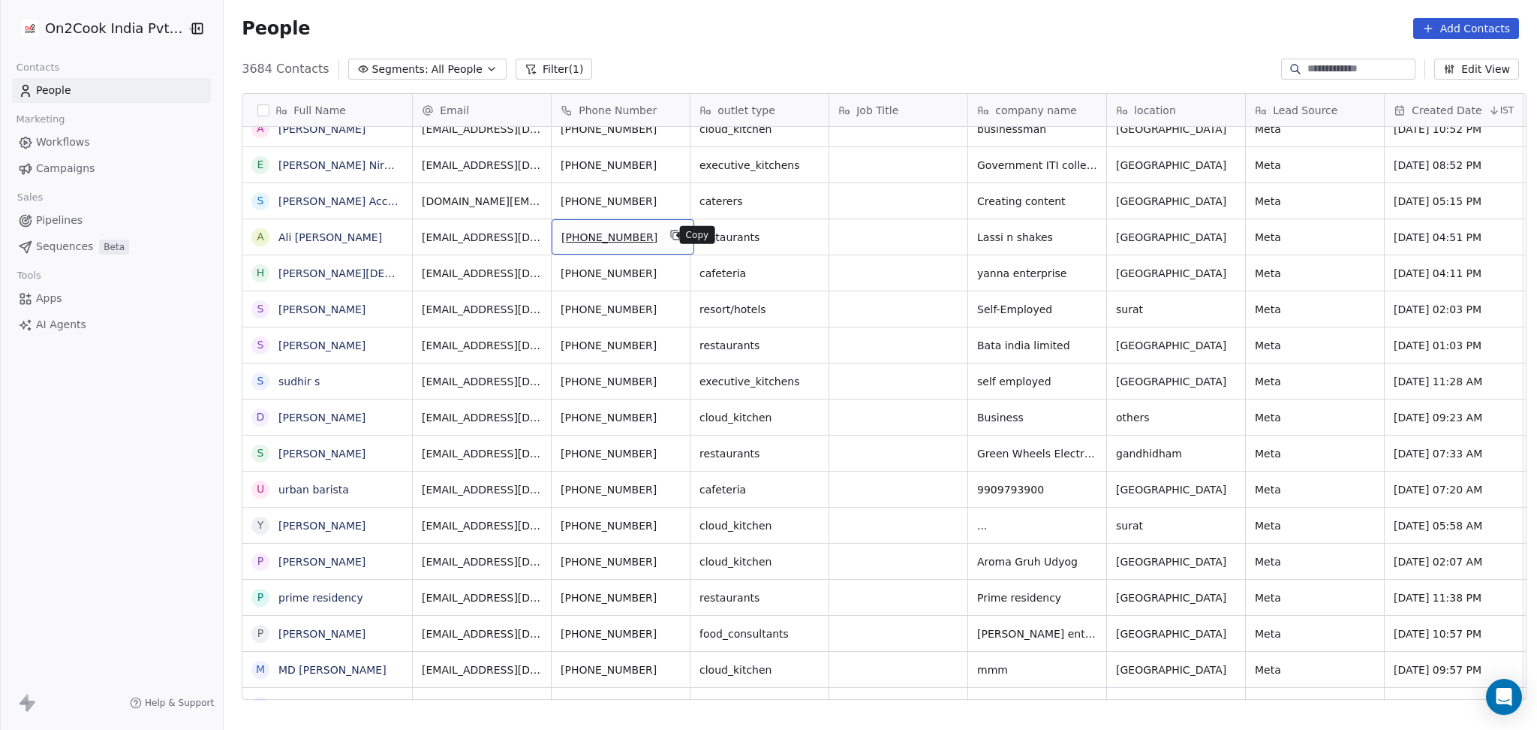
click at [671, 235] on icon "grid" at bounding box center [674, 233] width 7 height 7
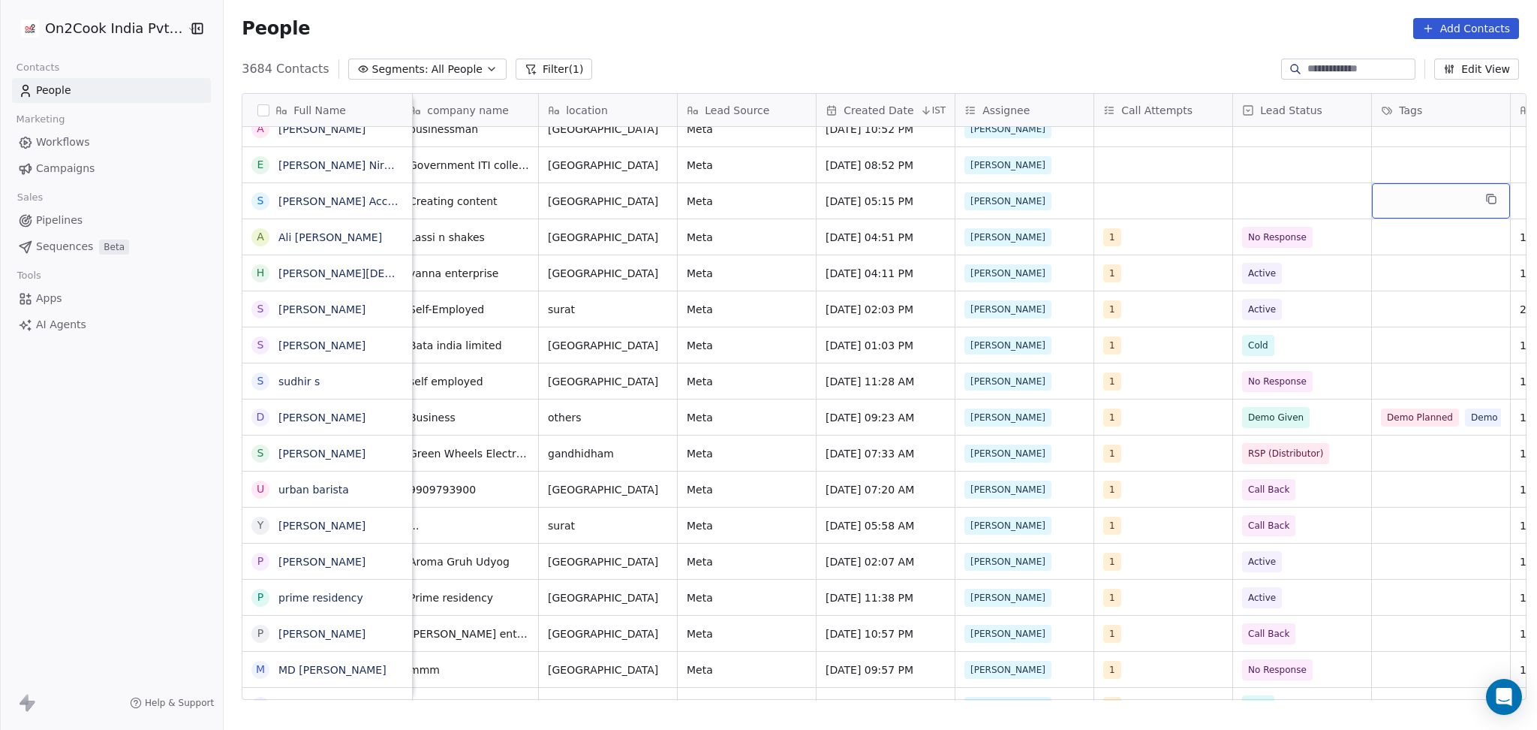
scroll to position [0, 706]
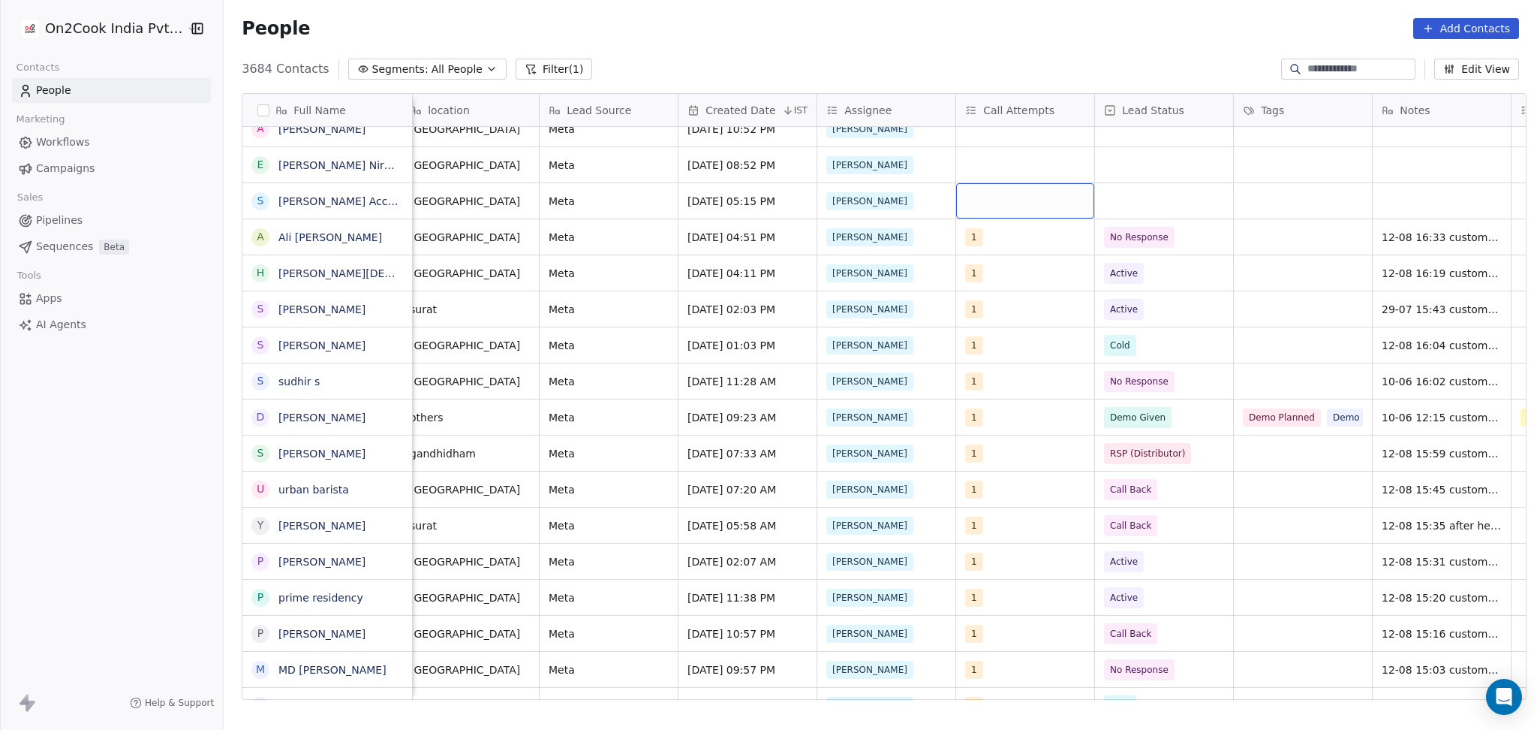
click at [991, 197] on div "grid" at bounding box center [1025, 200] width 138 height 35
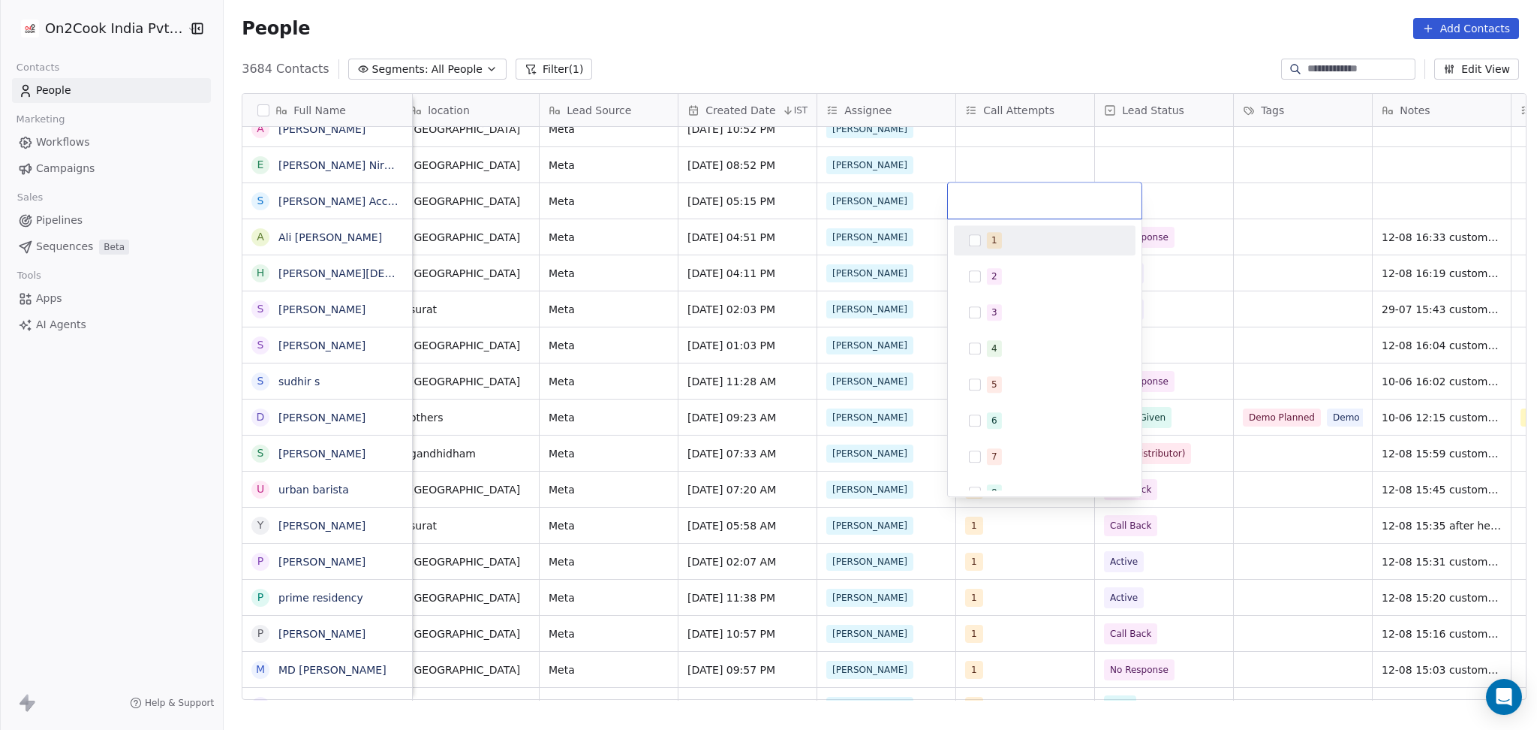
click at [994, 236] on div "1" at bounding box center [995, 240] width 6 height 14
click at [1201, 188] on html "On2Cook India Pvt. Ltd. Contacts People Marketing Workflows Campaigns Sales Pip…" at bounding box center [768, 365] width 1537 height 730
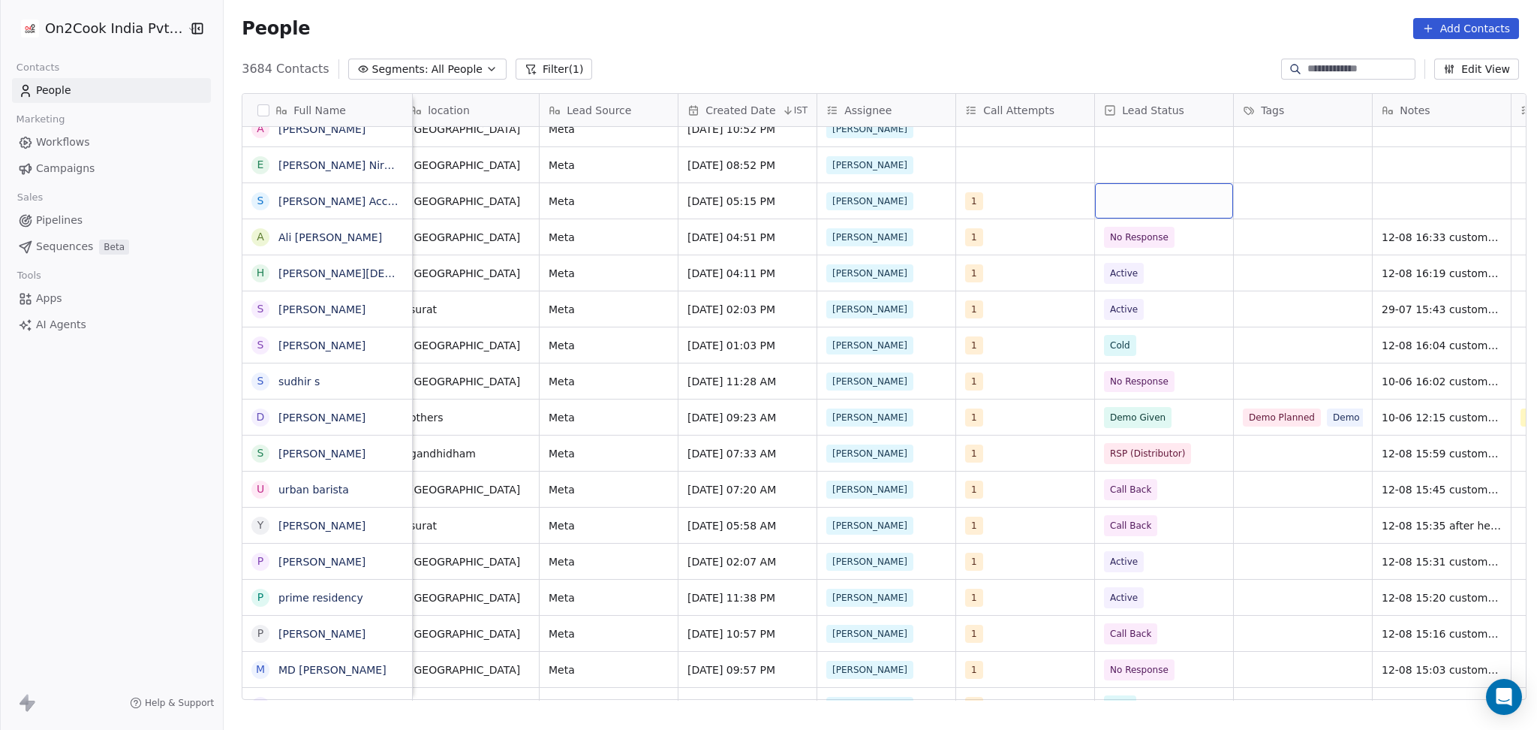
click at [1168, 213] on div "grid" at bounding box center [1164, 200] width 138 height 35
click at [1137, 266] on div "Active" at bounding box center [1185, 276] width 170 height 24
click at [1414, 203] on div "grid" at bounding box center [1442, 200] width 138 height 35
click at [1414, 203] on textarea "*****" at bounding box center [1434, 206] width 137 height 47
type textarea "**********"
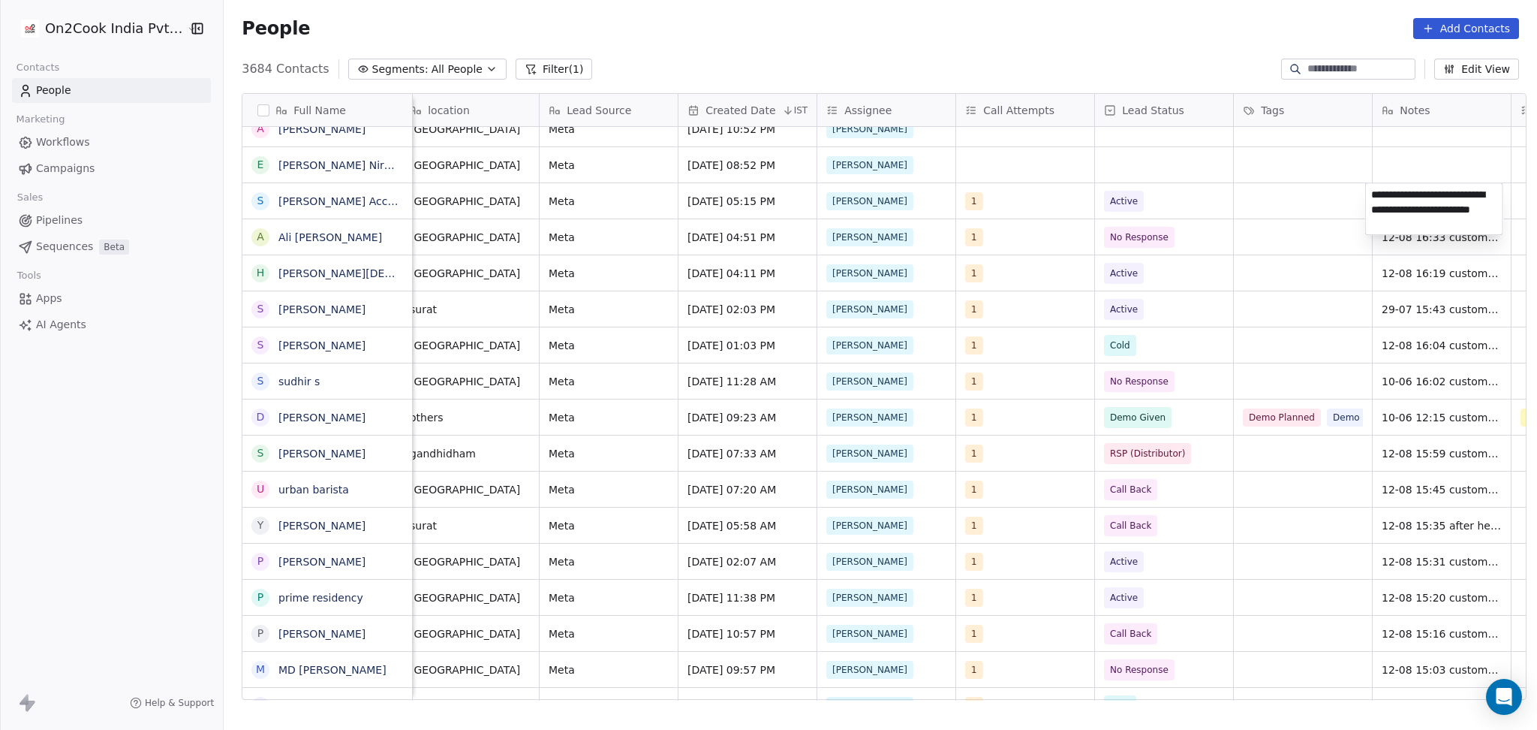
click at [1303, 203] on html "On2Cook India Pvt. Ltd. Contacts People Marketing Workflows Campaigns Sales Pip…" at bounding box center [768, 365] width 1537 height 730
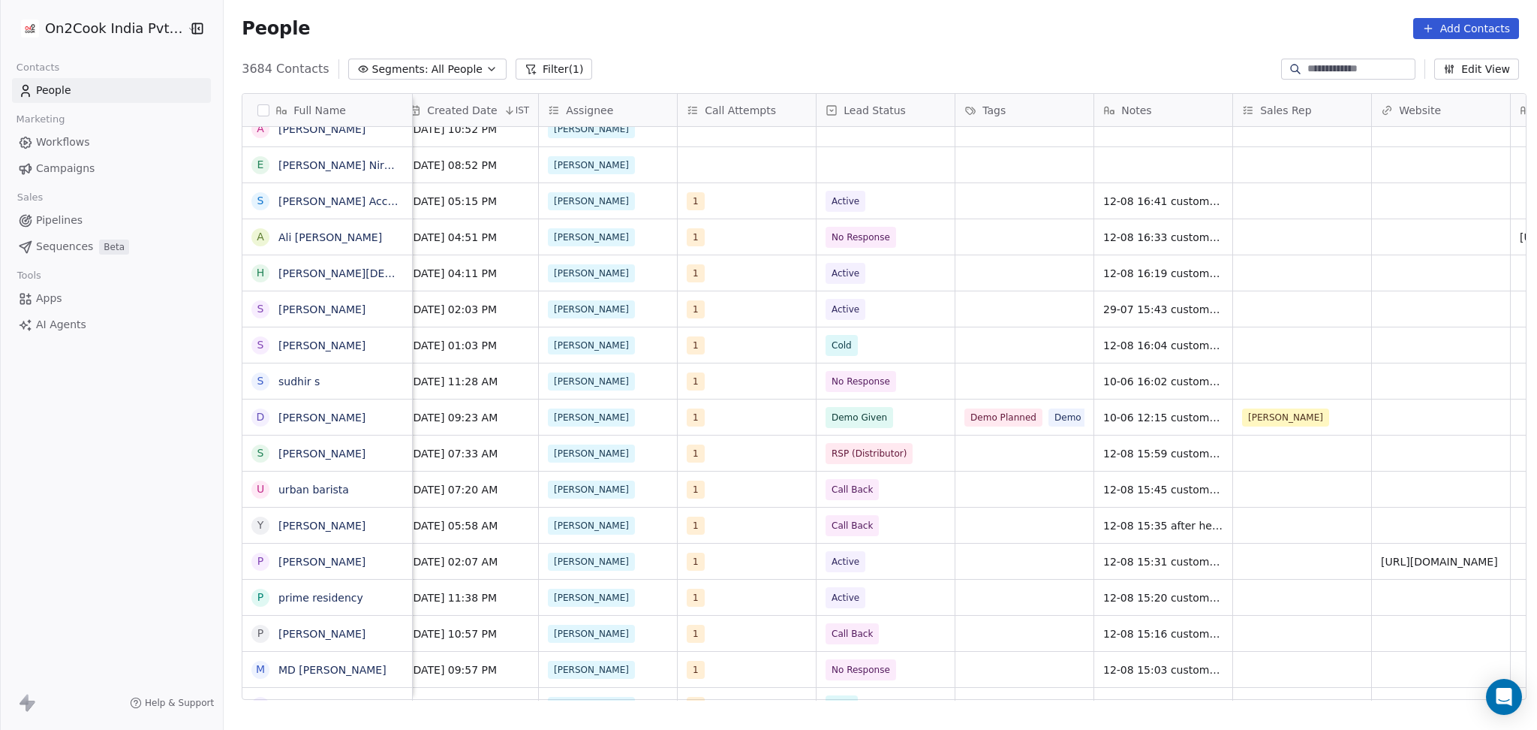
scroll to position [0, 1540]
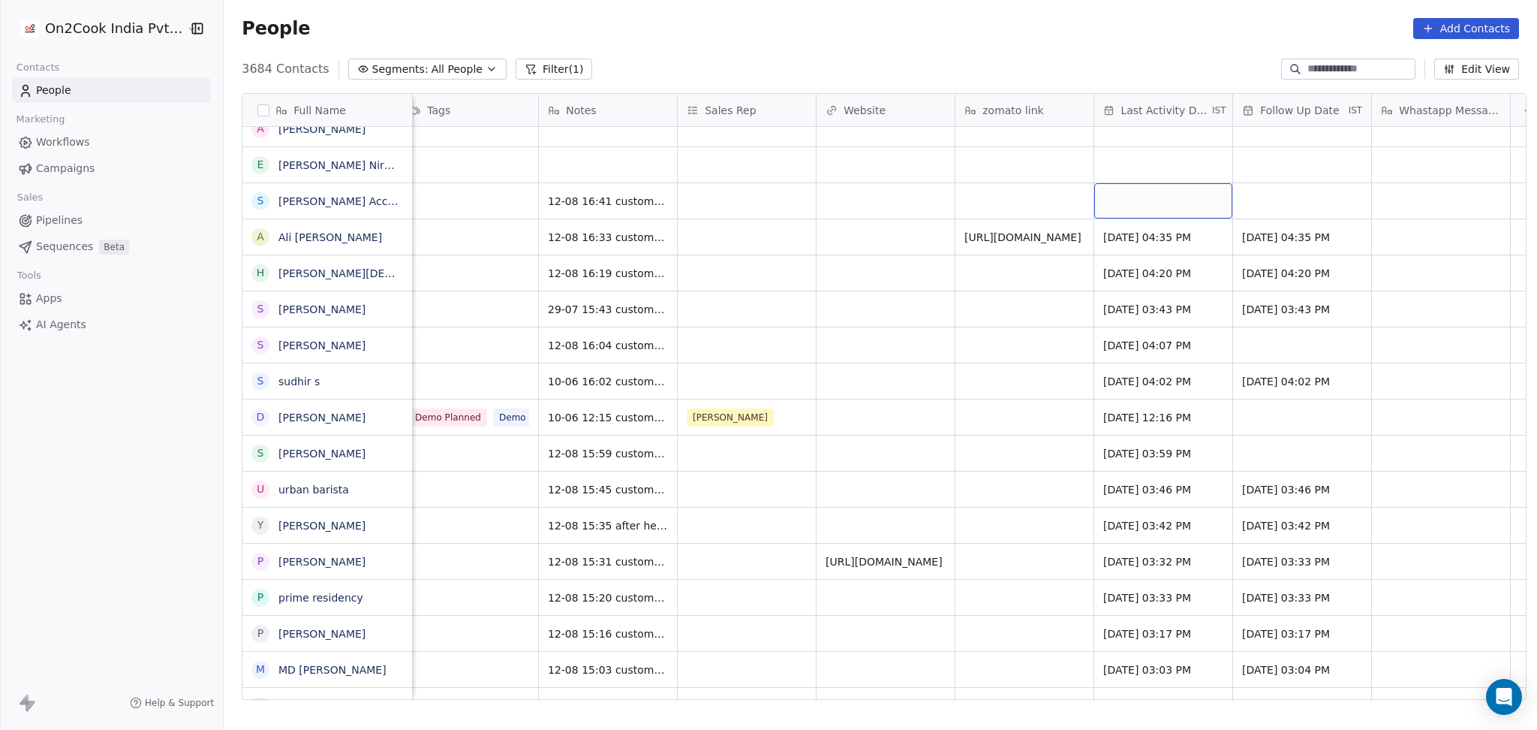
click at [1150, 206] on div "grid" at bounding box center [1163, 200] width 138 height 35
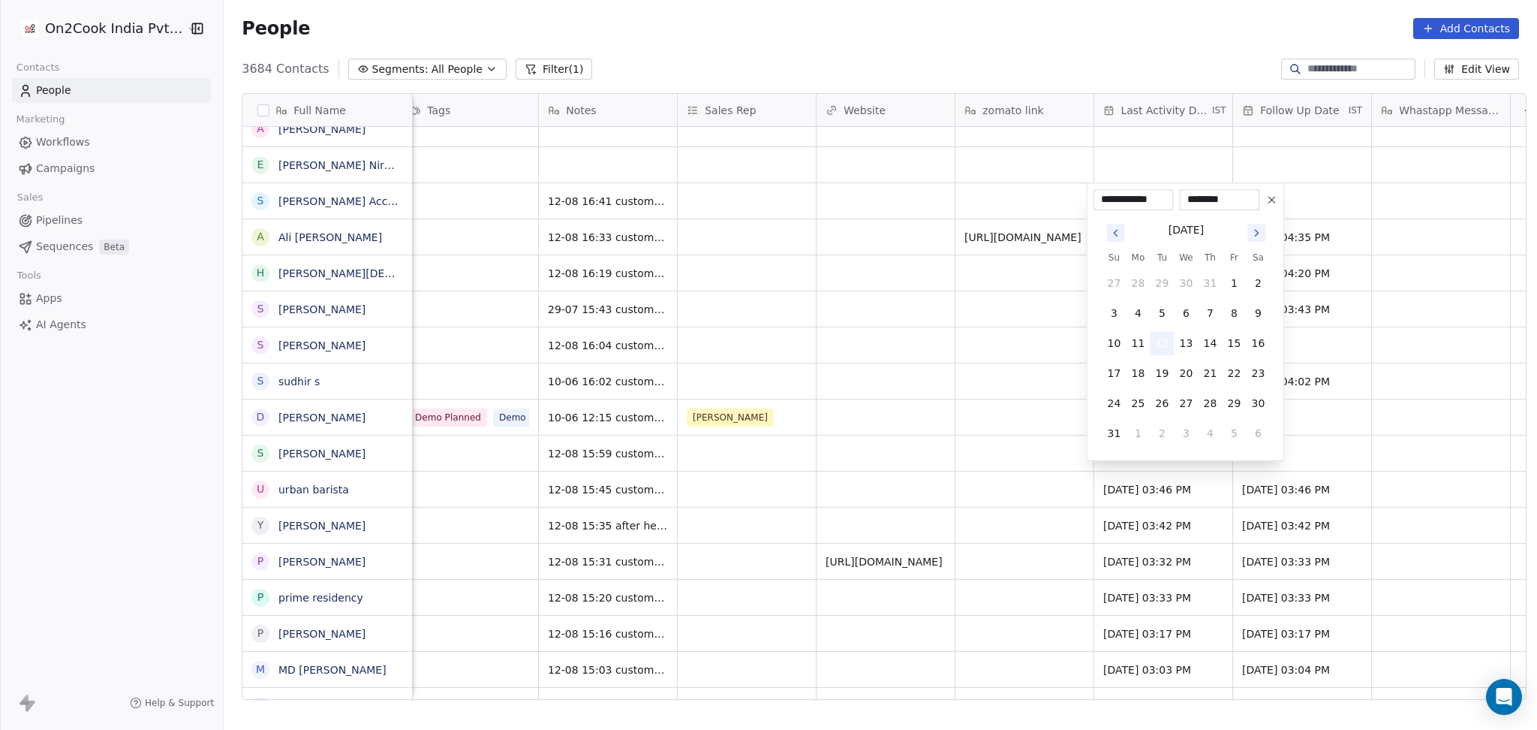
click at [1160, 345] on button "12" at bounding box center [1162, 343] width 24 height 24
click at [986, 356] on html "On2Cook India Pvt. Ltd. Contacts People Marketing Workflows Campaigns Sales Pip…" at bounding box center [768, 365] width 1537 height 730
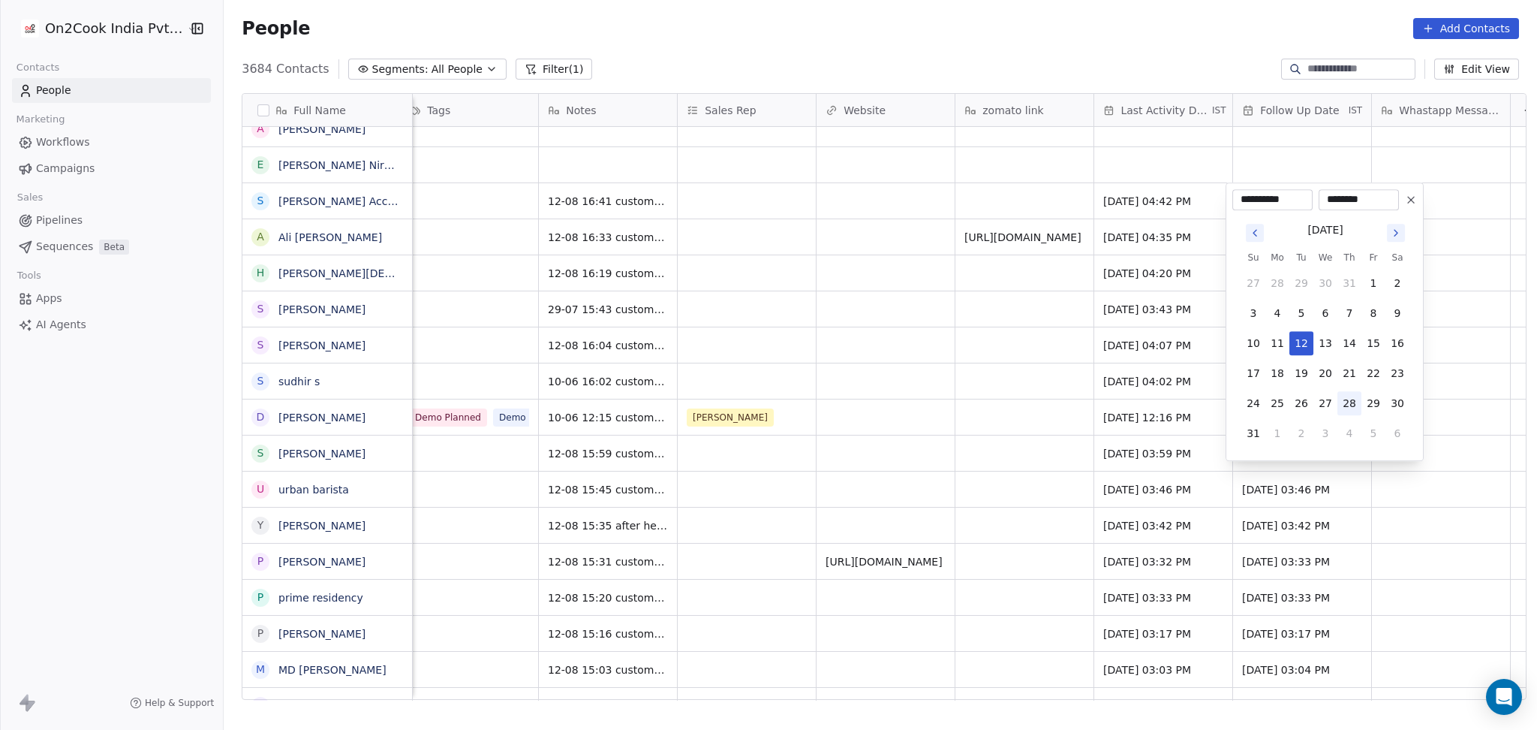
click at [1350, 399] on button "28" at bounding box center [1350, 403] width 24 height 24
type input "**********"
click at [829, 201] on html "On2Cook India Pvt. Ltd. Contacts People Marketing Workflows Campaigns Sales Pip…" at bounding box center [768, 365] width 1537 height 730
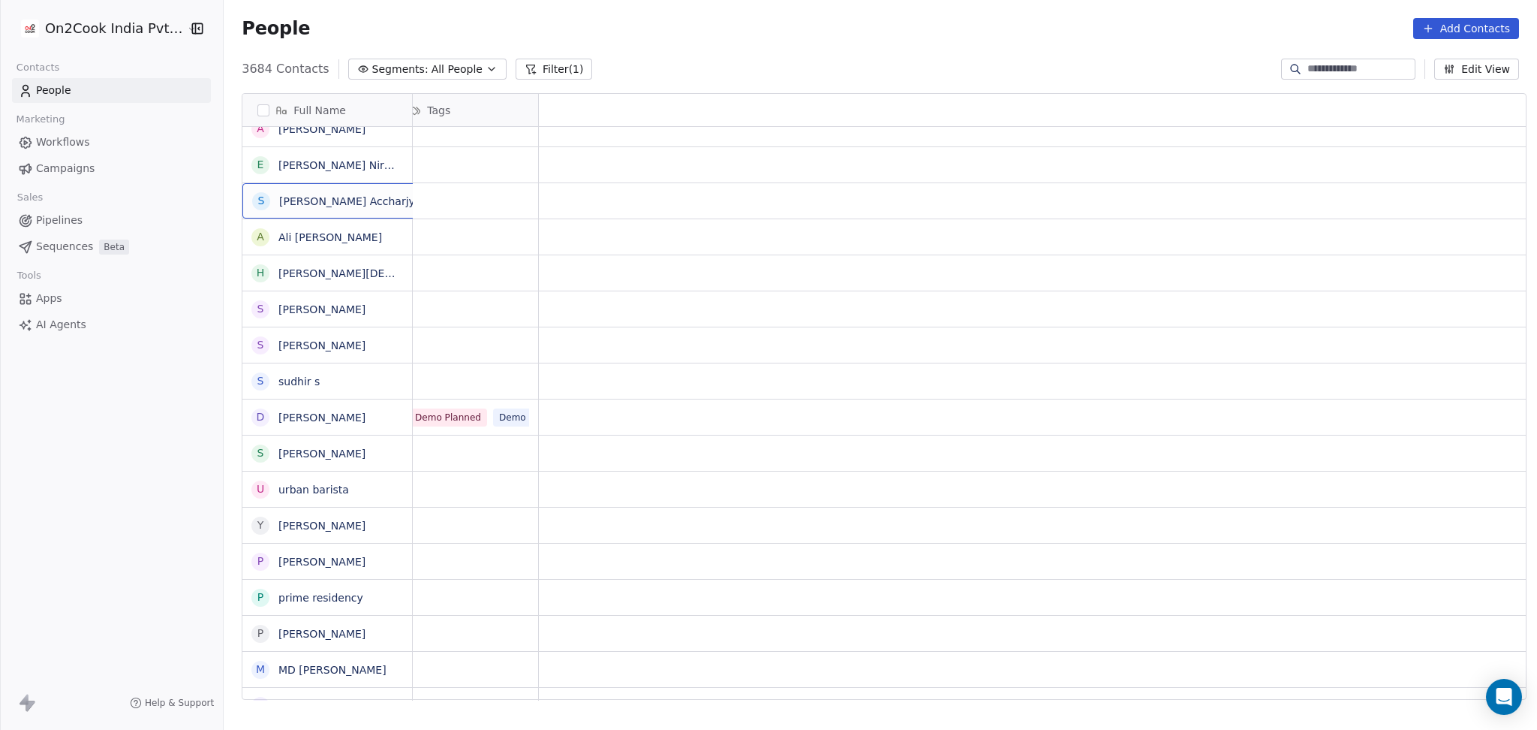
scroll to position [0, 0]
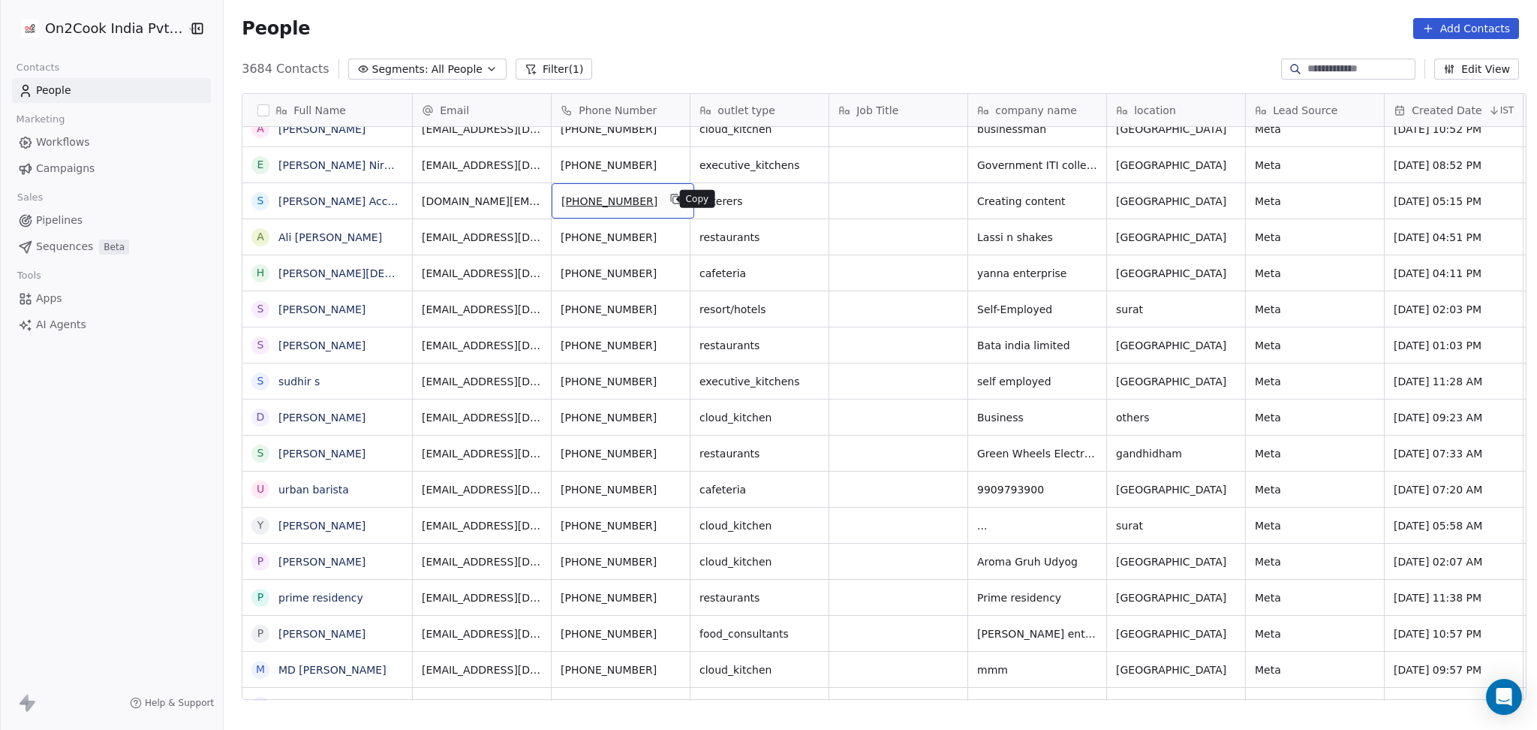
click at [675, 197] on div "[PHONE_NUMBER]" at bounding box center [623, 200] width 143 height 35
click at [667, 198] on button "grid" at bounding box center [676, 199] width 18 height 18
